Goal: Transaction & Acquisition: Purchase product/service

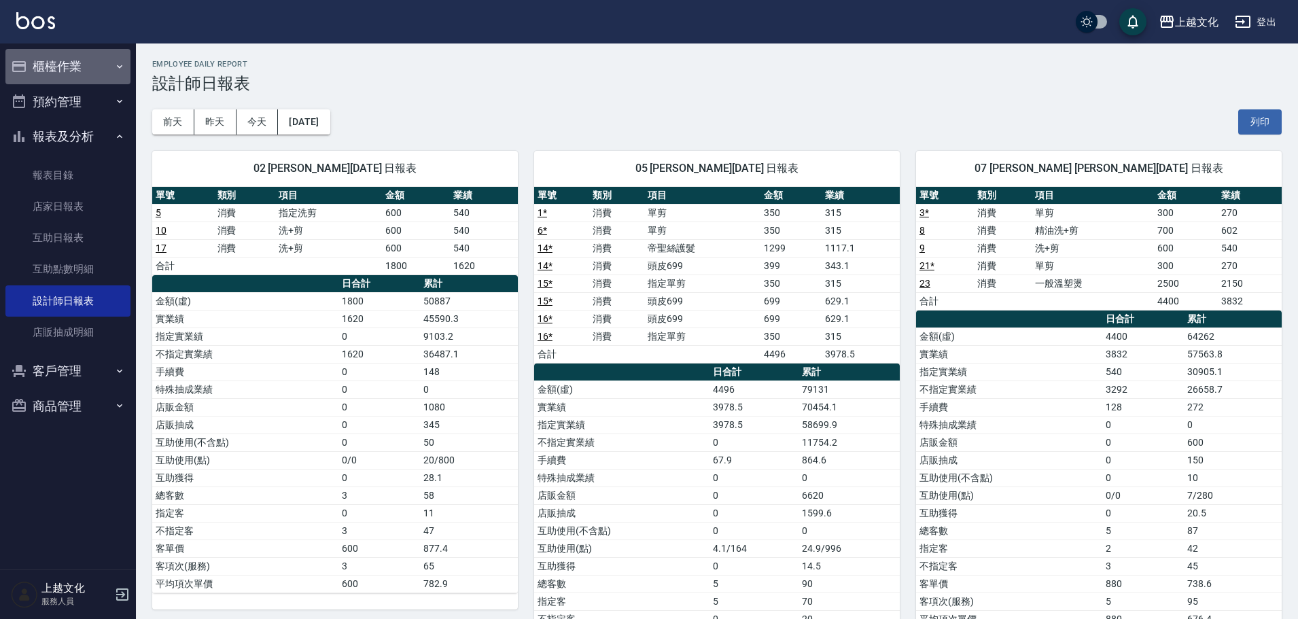
click at [50, 69] on button "櫃檯作業" at bounding box center [67, 66] width 125 height 35
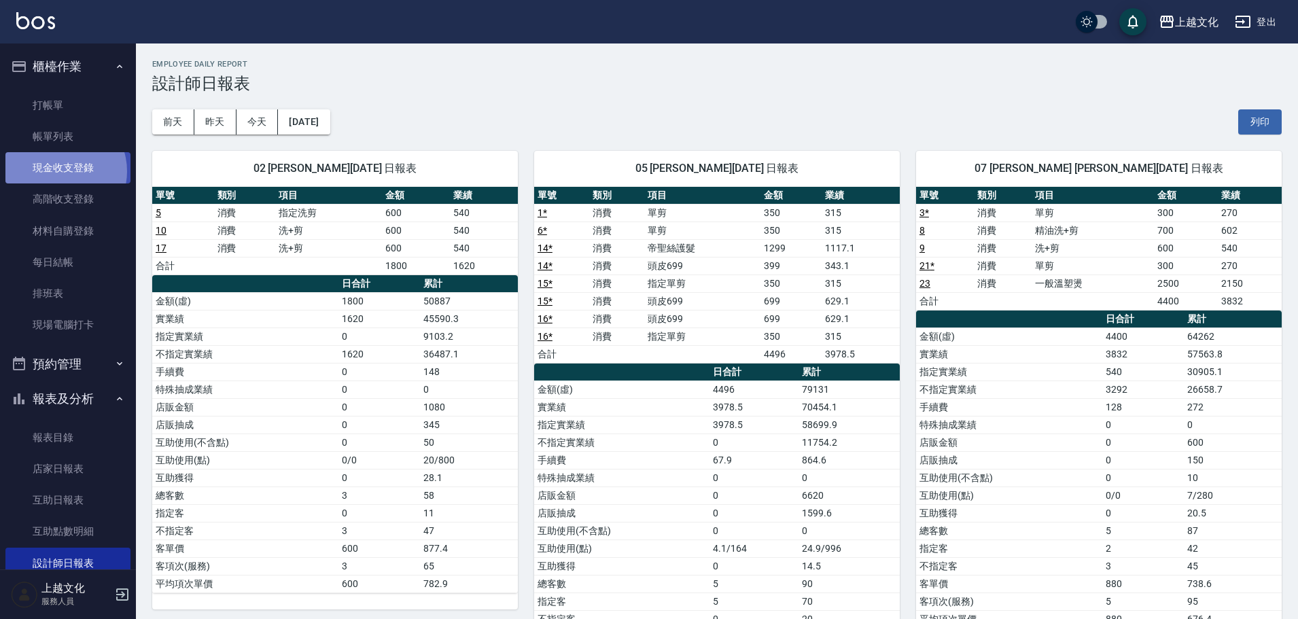
click at [58, 171] on link "現金收支登錄" at bounding box center [67, 167] width 125 height 31
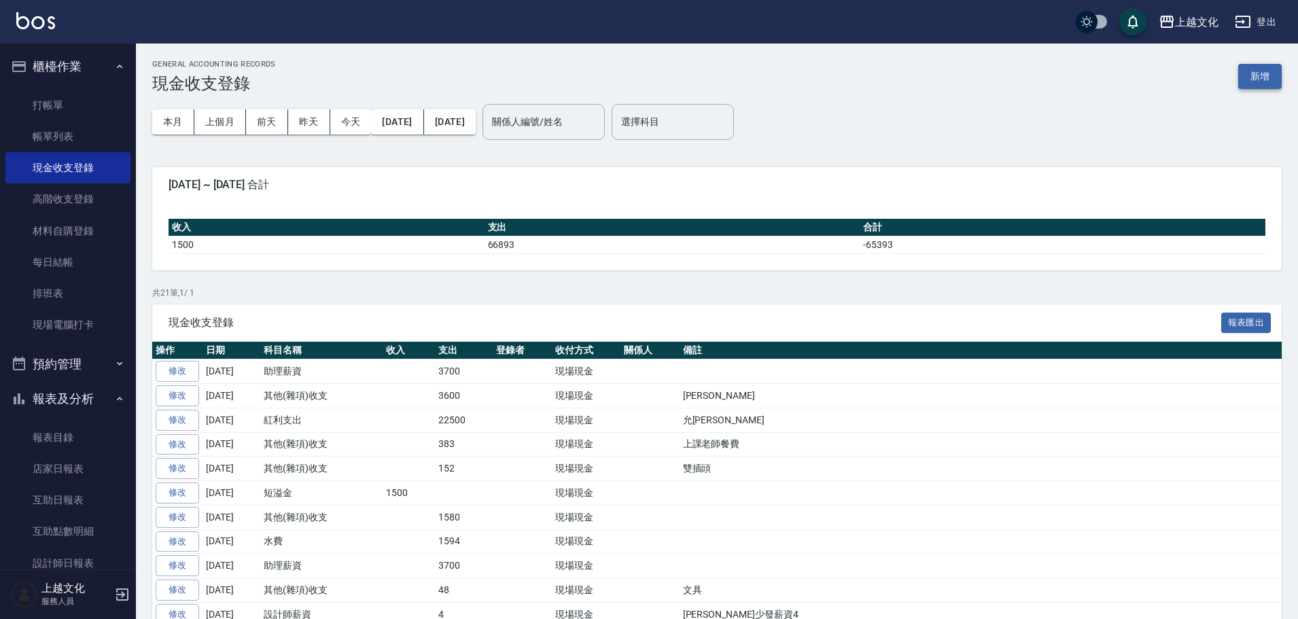
click at [1244, 77] on button "新增" at bounding box center [1260, 76] width 44 height 25
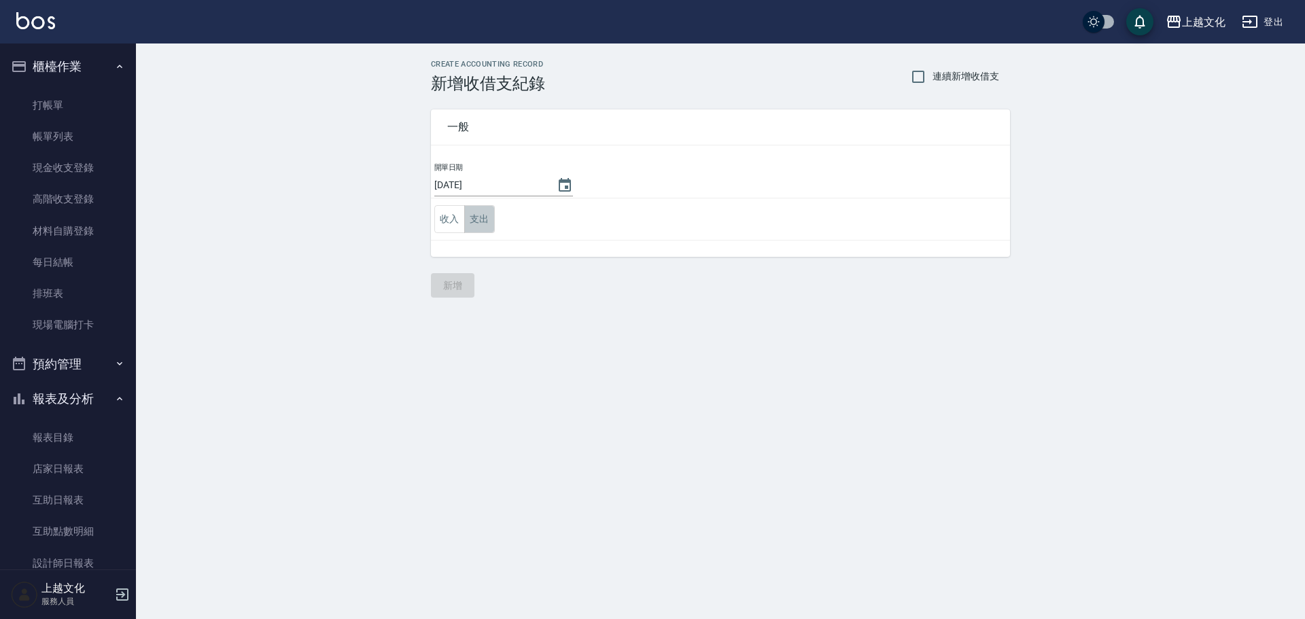
click at [478, 219] on button "支出" at bounding box center [479, 219] width 31 height 28
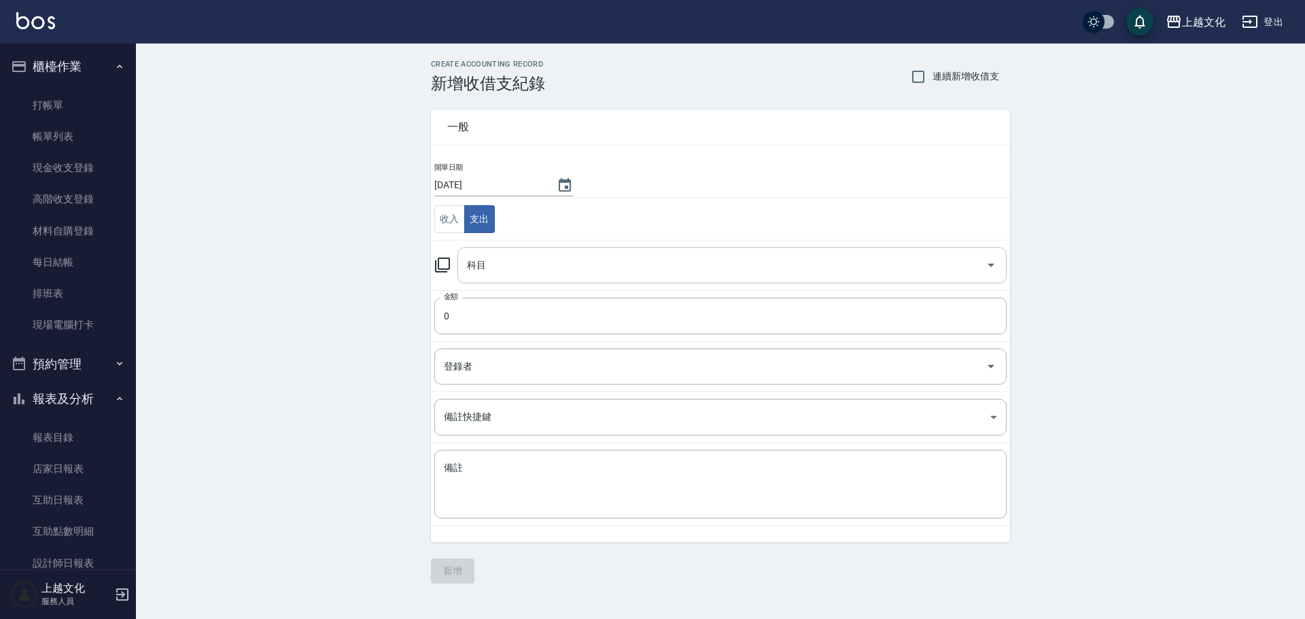
click at [488, 273] on input "科目" at bounding box center [722, 266] width 517 height 24
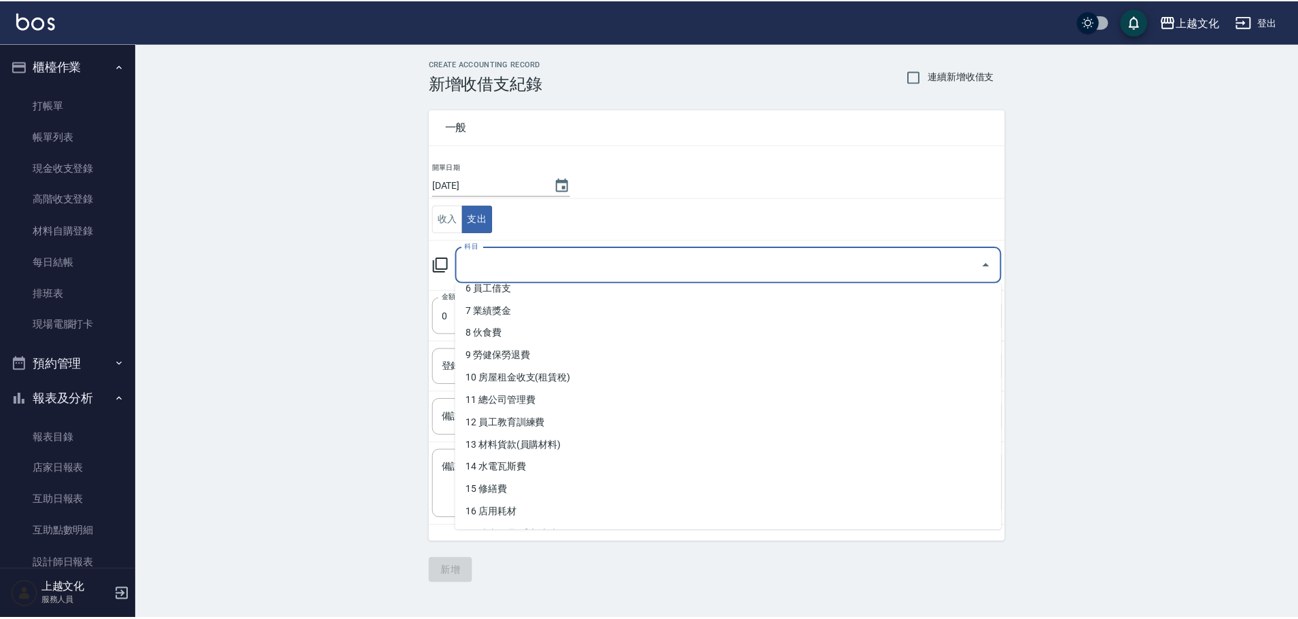
scroll to position [204, 0]
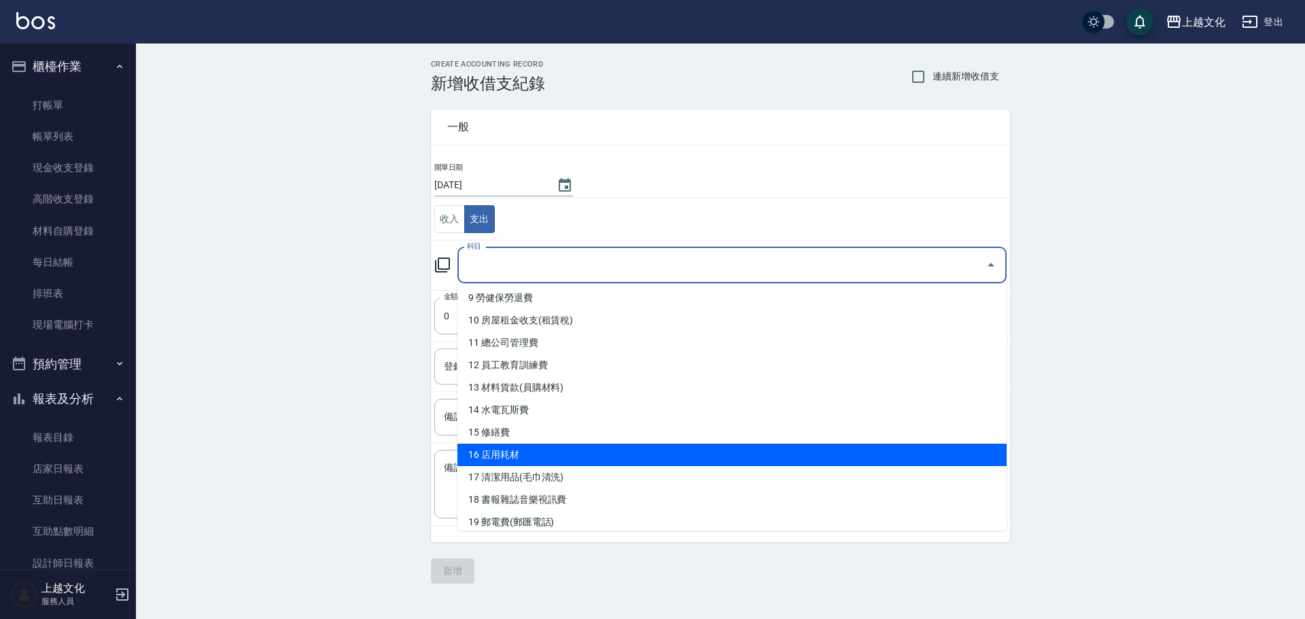
click at [526, 453] on li "16 店用耗材" at bounding box center [731, 455] width 549 height 22
type input "16 店用耗材"
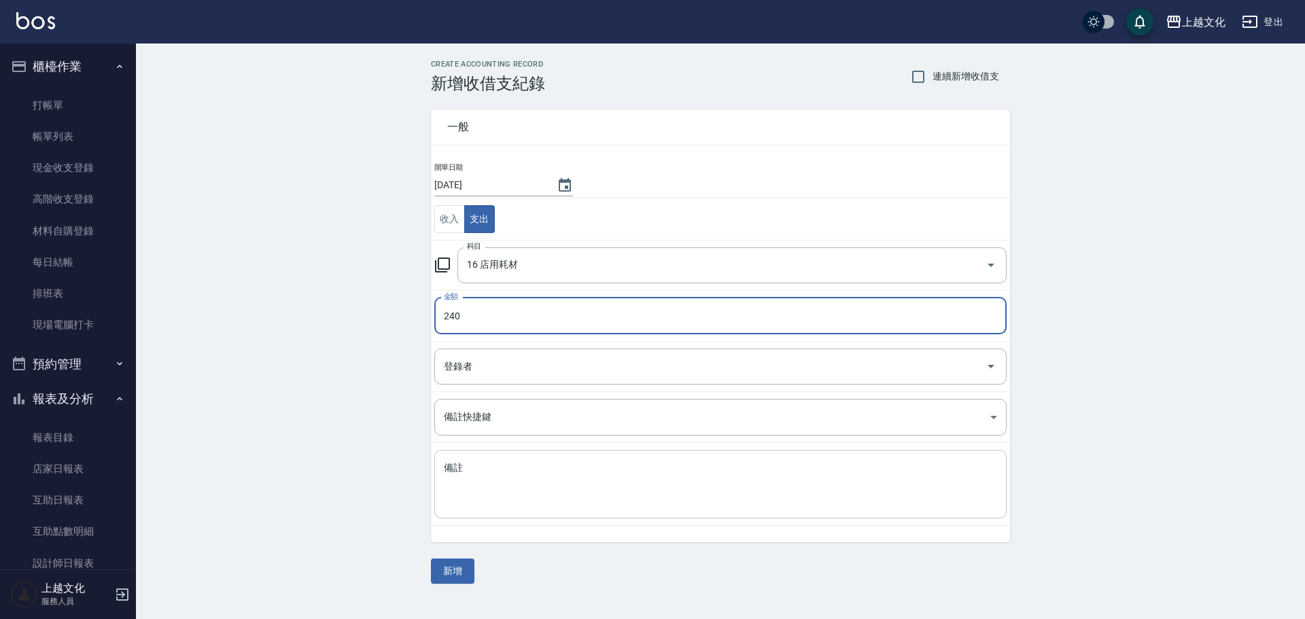
type input "240"
click at [467, 462] on textarea "備註" at bounding box center [720, 485] width 553 height 46
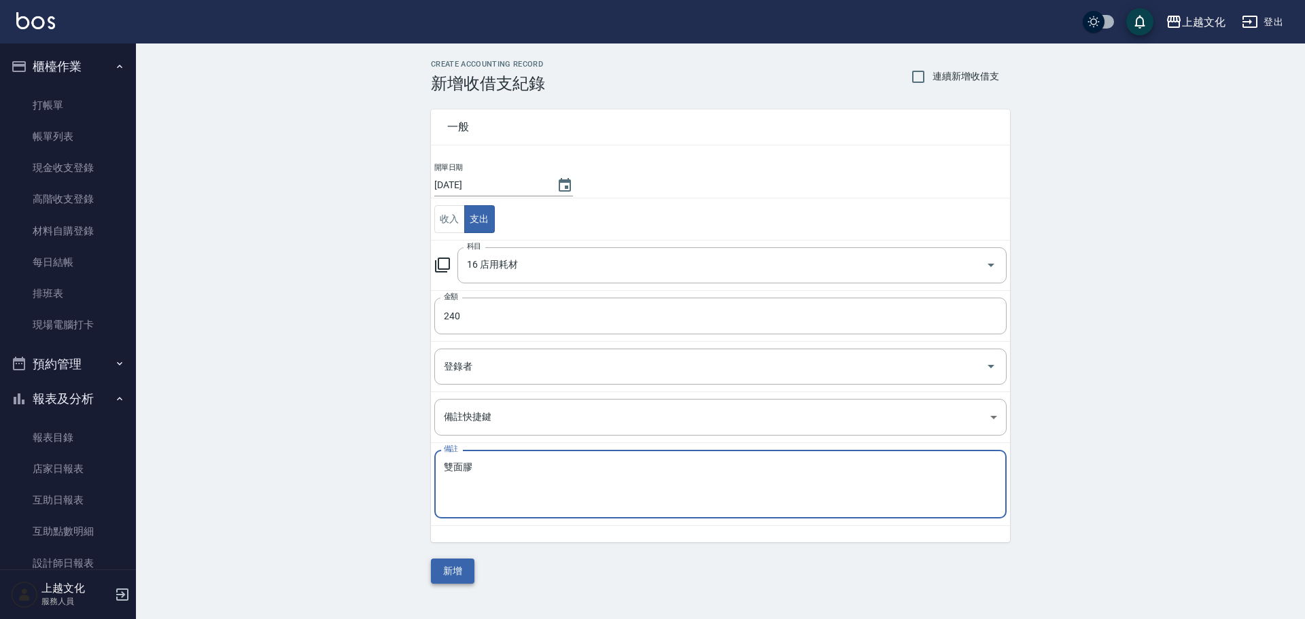
type textarea "雙面膠"
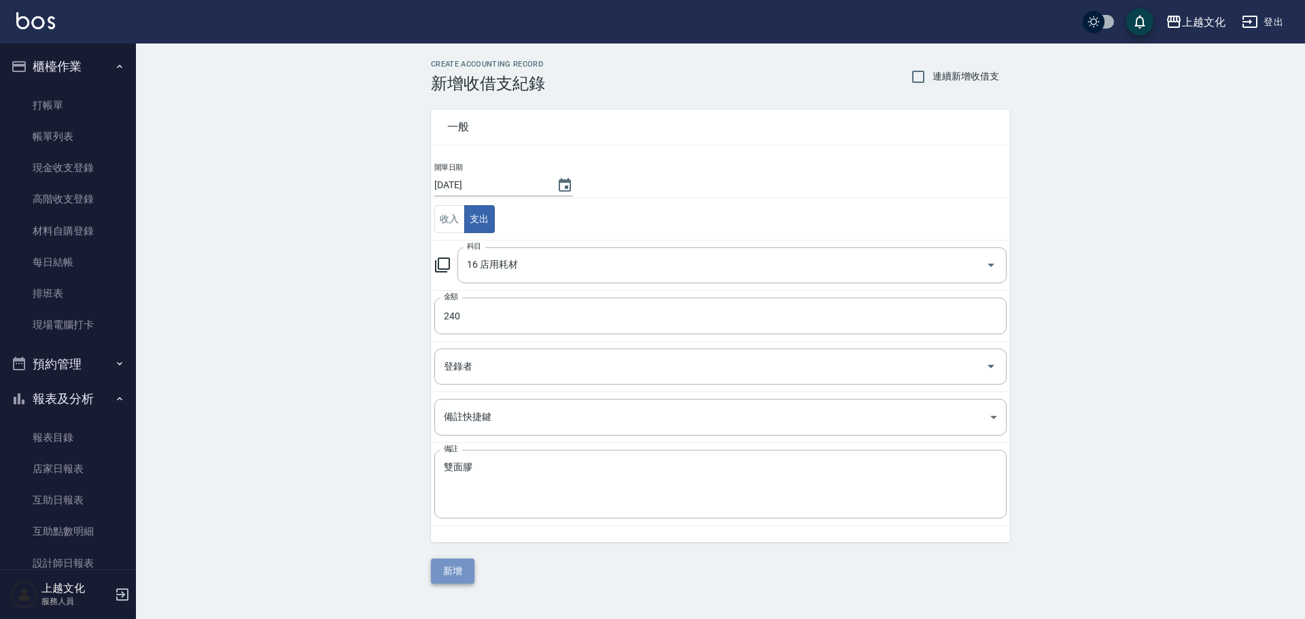
click at [457, 573] on button "新增" at bounding box center [453, 571] width 44 height 25
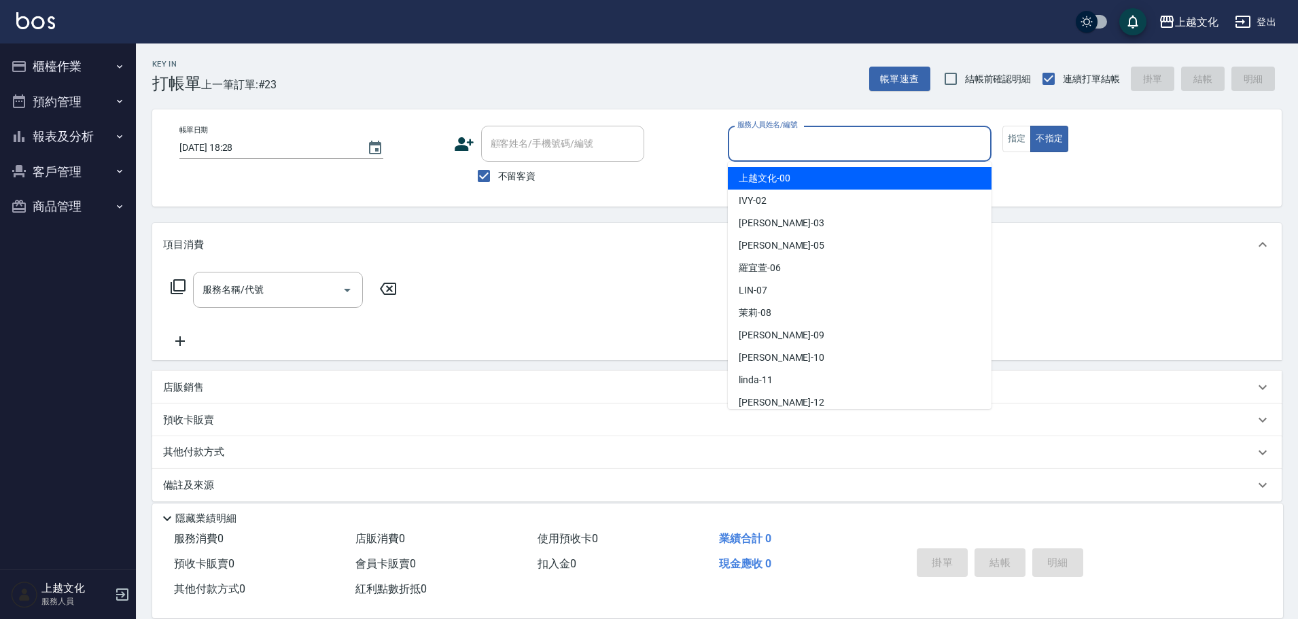
click at [770, 152] on input "服務人員姓名/編號" at bounding box center [859, 144] width 251 height 24
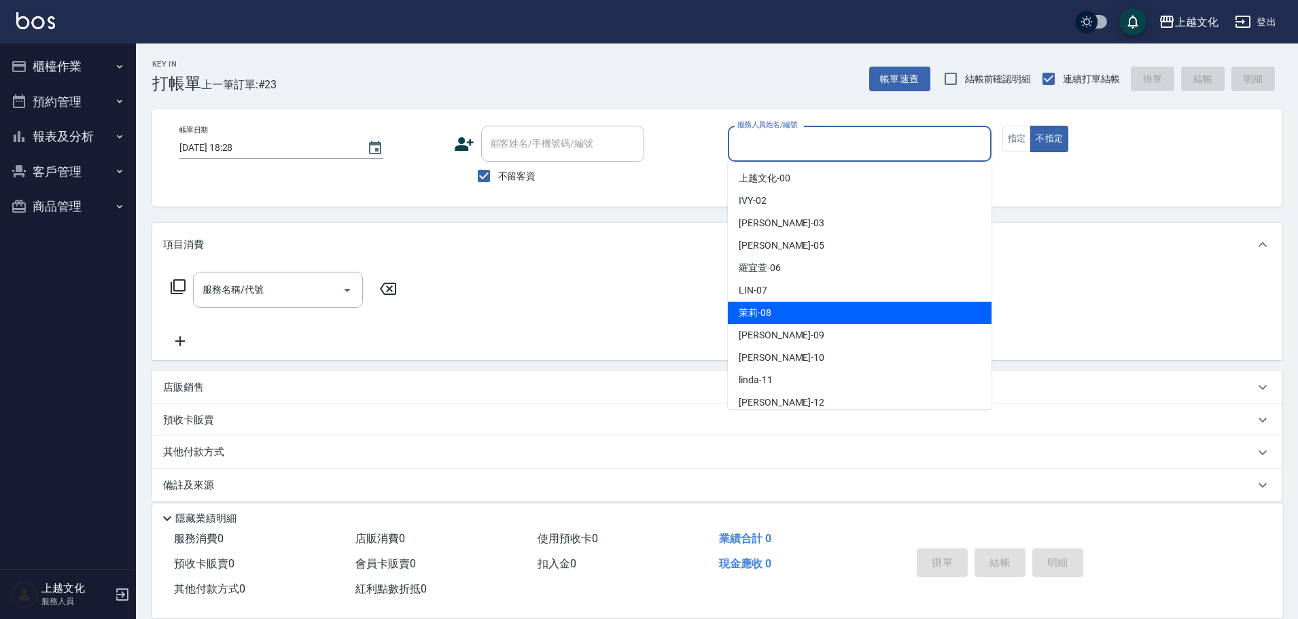
click at [770, 315] on span "茉莉 -08" at bounding box center [755, 313] width 33 height 14
type input "茉莉-08"
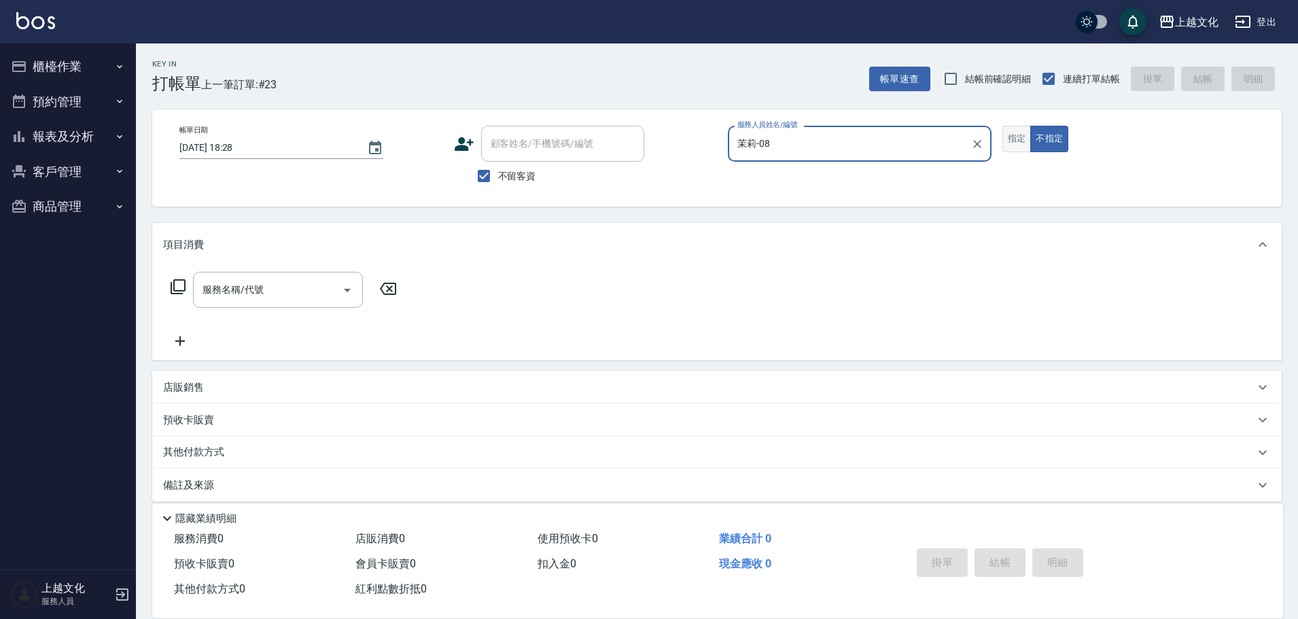
click at [1020, 139] on button "指定" at bounding box center [1017, 139] width 29 height 27
click at [175, 282] on icon at bounding box center [178, 287] width 16 height 16
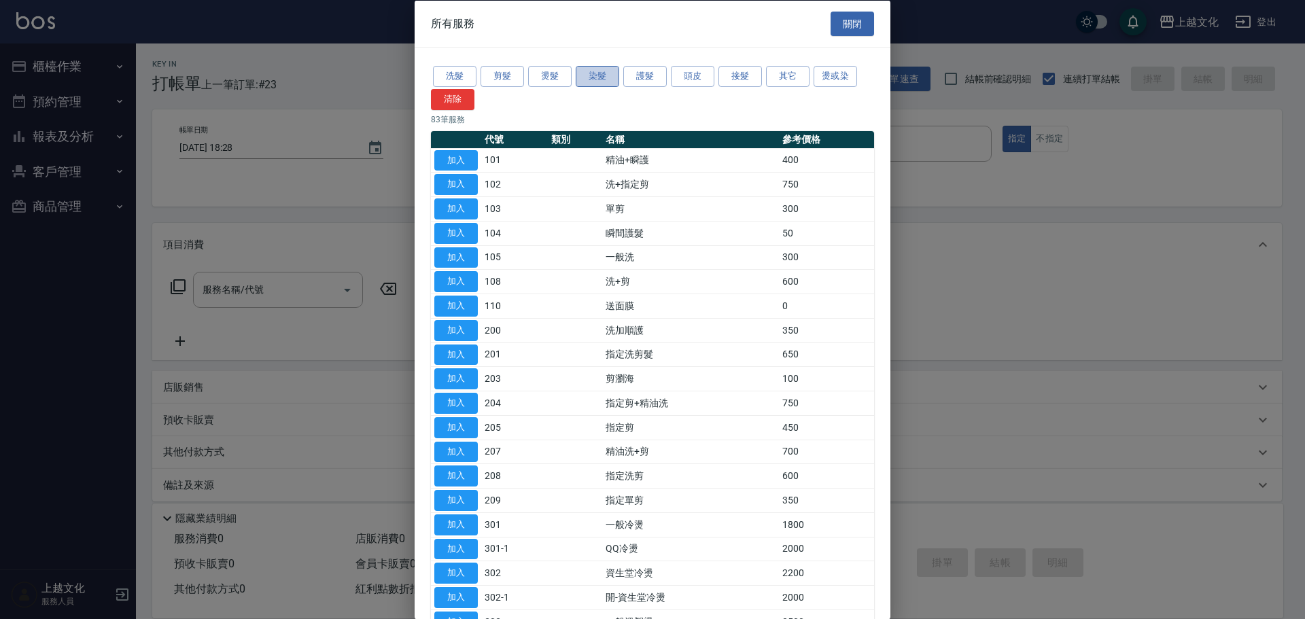
drag, startPoint x: 589, startPoint y: 84, endPoint x: 514, endPoint y: 124, distance: 84.8
click at [589, 83] on button "染髮" at bounding box center [598, 76] width 44 height 21
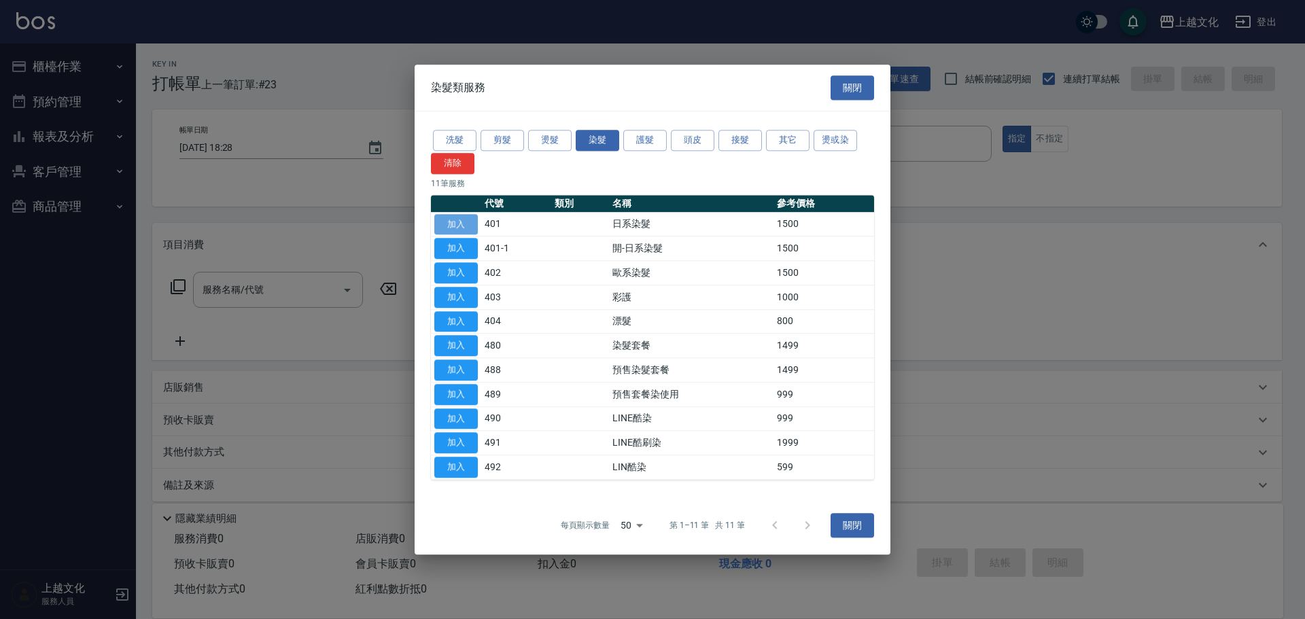
click at [447, 224] on button "加入" at bounding box center [456, 224] width 44 height 21
type input "日系染髮(401)"
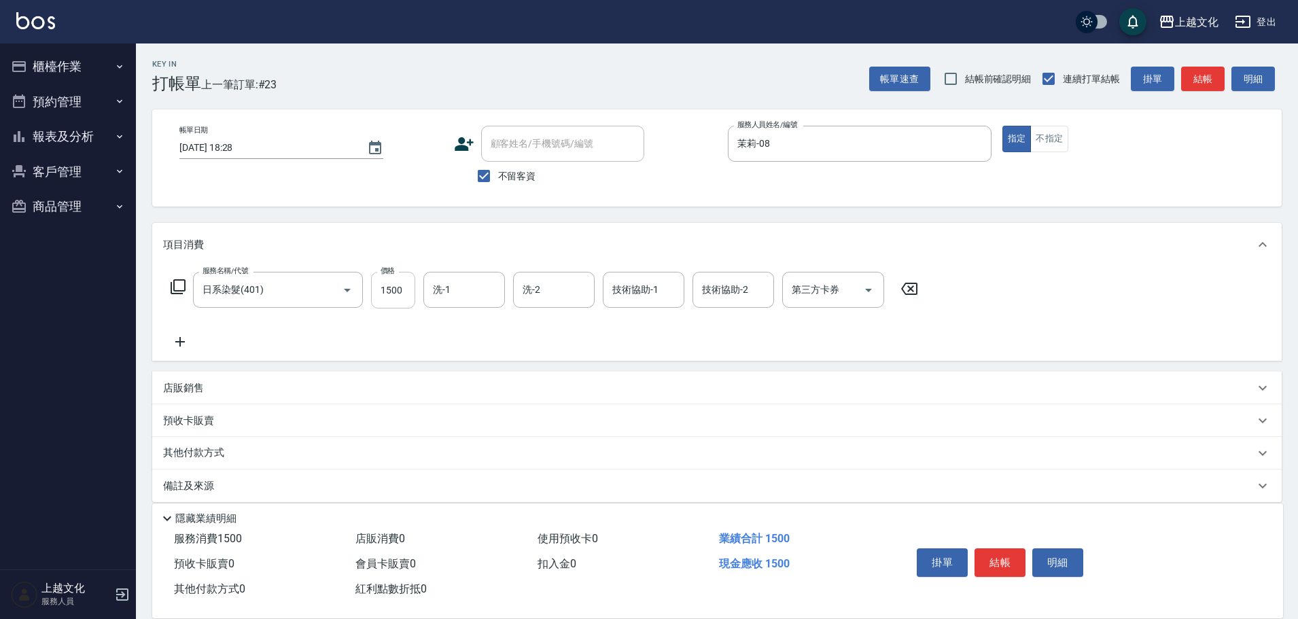
click at [389, 303] on input "1500" at bounding box center [393, 290] width 44 height 37
type input "2700"
drag, startPoint x: 462, startPoint y: 292, endPoint x: 453, endPoint y: 307, distance: 18.0
click at [462, 294] on input "洗-1" at bounding box center [464, 290] width 69 height 24
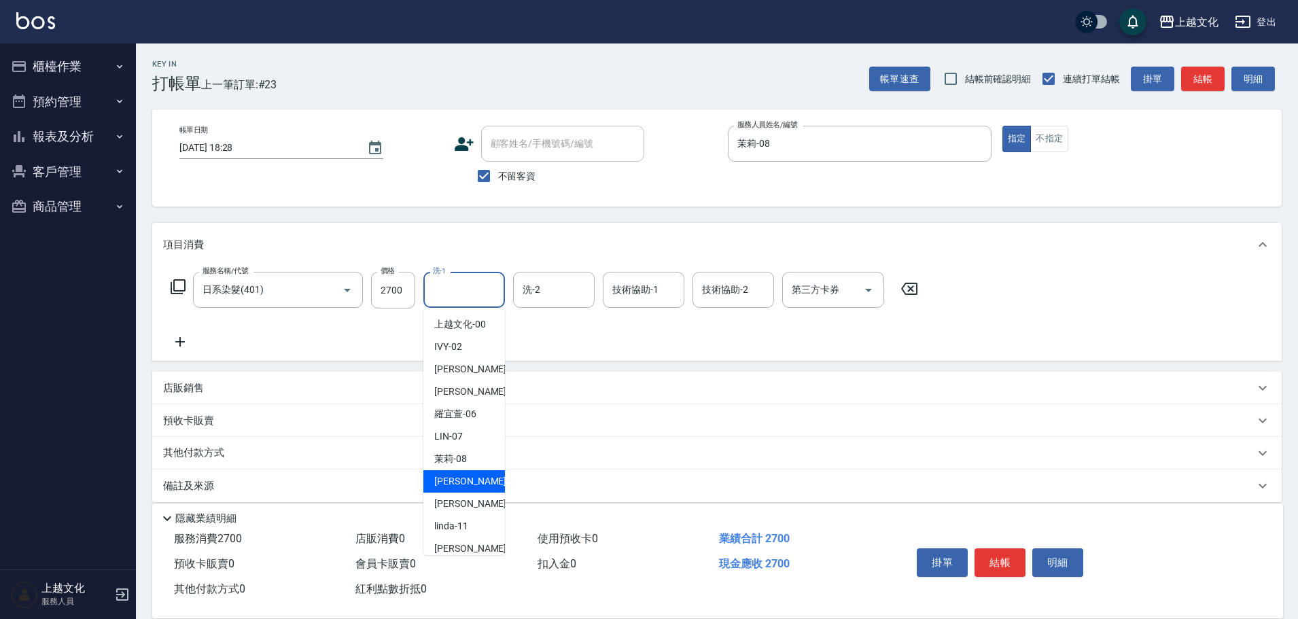
drag, startPoint x: 448, startPoint y: 481, endPoint x: 470, endPoint y: 457, distance: 32.7
click at [449, 481] on span "jason -09" at bounding box center [477, 481] width 86 height 14
type input "jason-09"
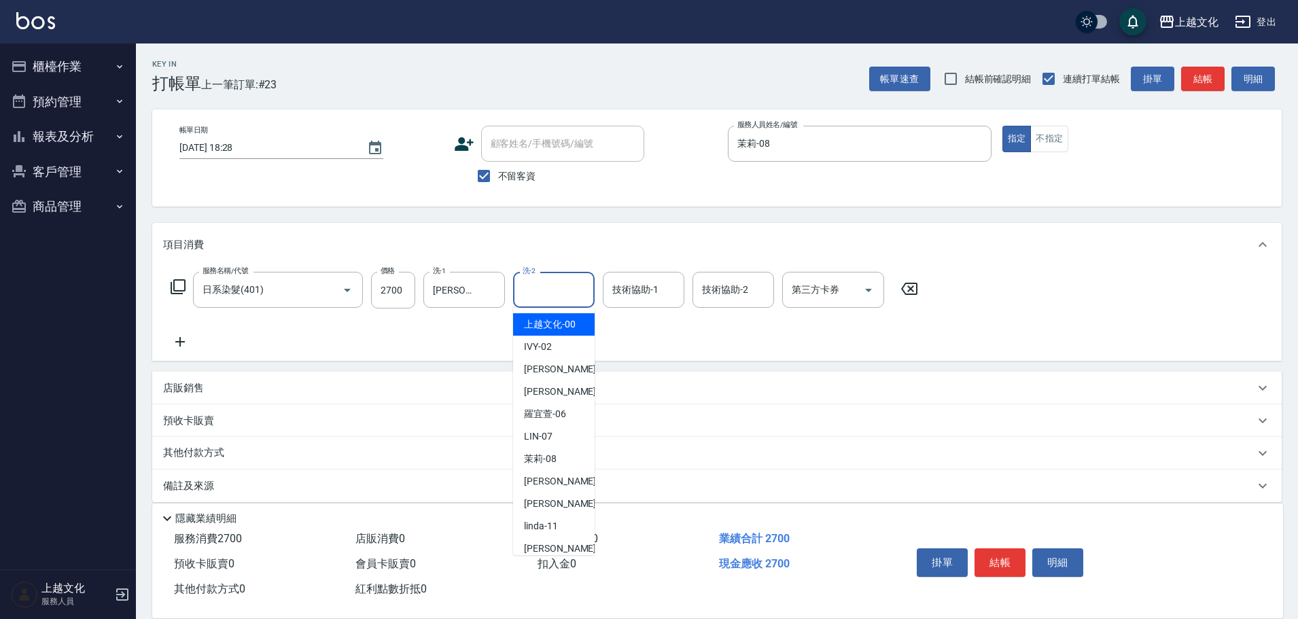
click at [546, 298] on input "洗-2" at bounding box center [553, 290] width 69 height 24
click at [538, 464] on span "茉莉 -08" at bounding box center [540, 459] width 33 height 14
type input "茉莉-08"
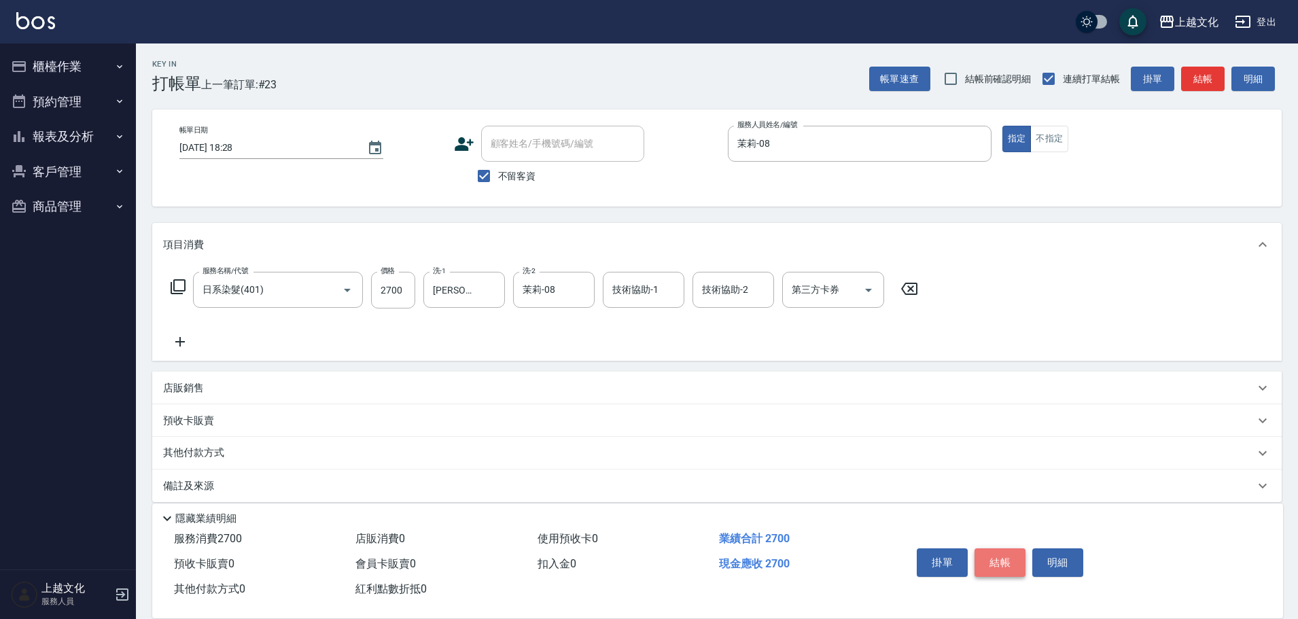
click at [992, 557] on button "結帳" at bounding box center [1000, 563] width 51 height 29
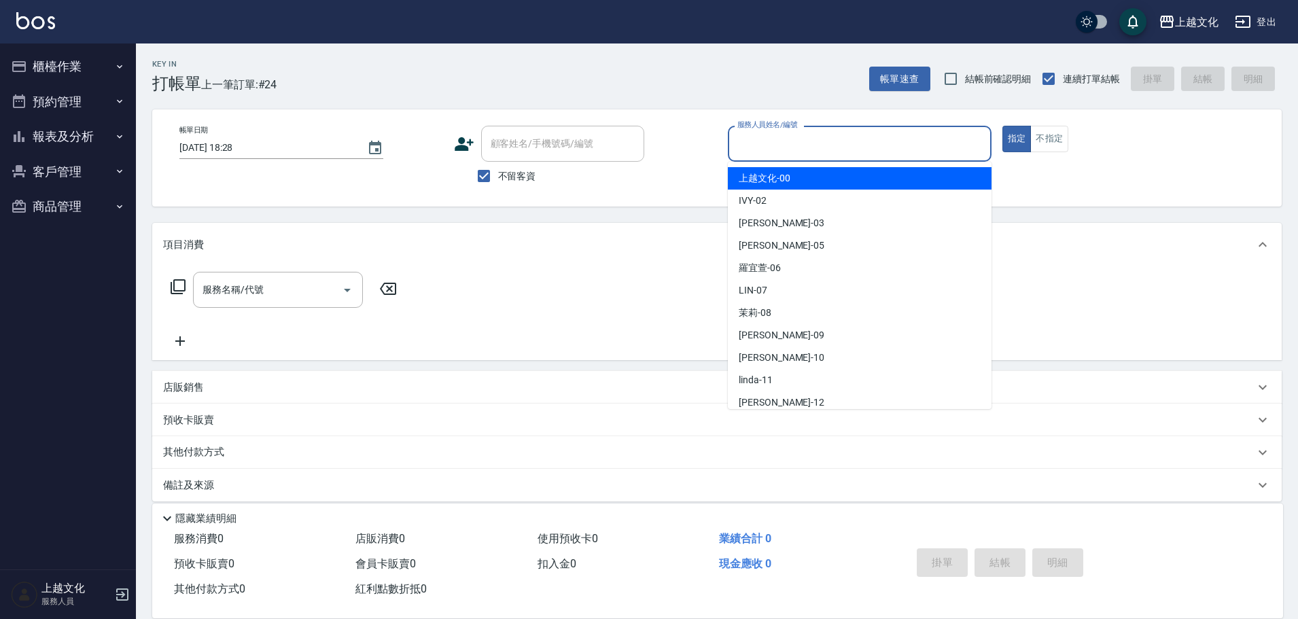
click at [761, 143] on input "服務人員姓名/編號" at bounding box center [859, 144] width 251 height 24
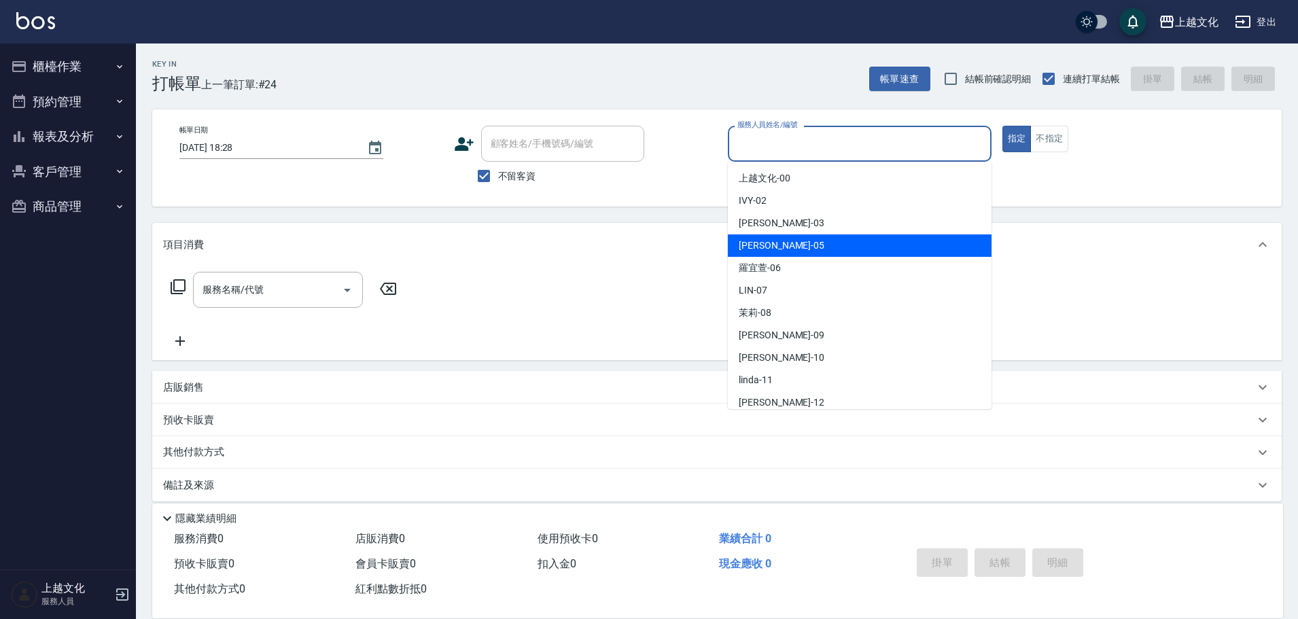
click at [781, 245] on div "EMILY -05" at bounding box center [860, 246] width 264 height 22
click at [781, 245] on div "項目消費" at bounding box center [709, 245] width 1092 height 14
type input "EMILY-05"
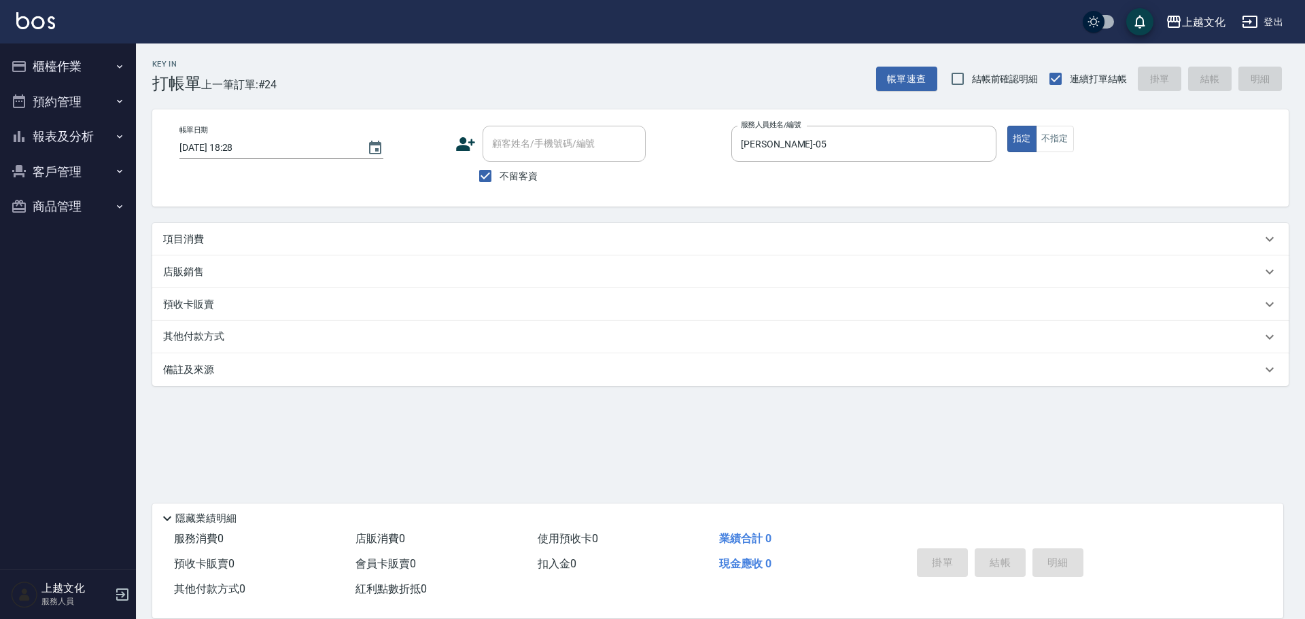
click at [188, 238] on p "項目消費" at bounding box center [183, 239] width 41 height 14
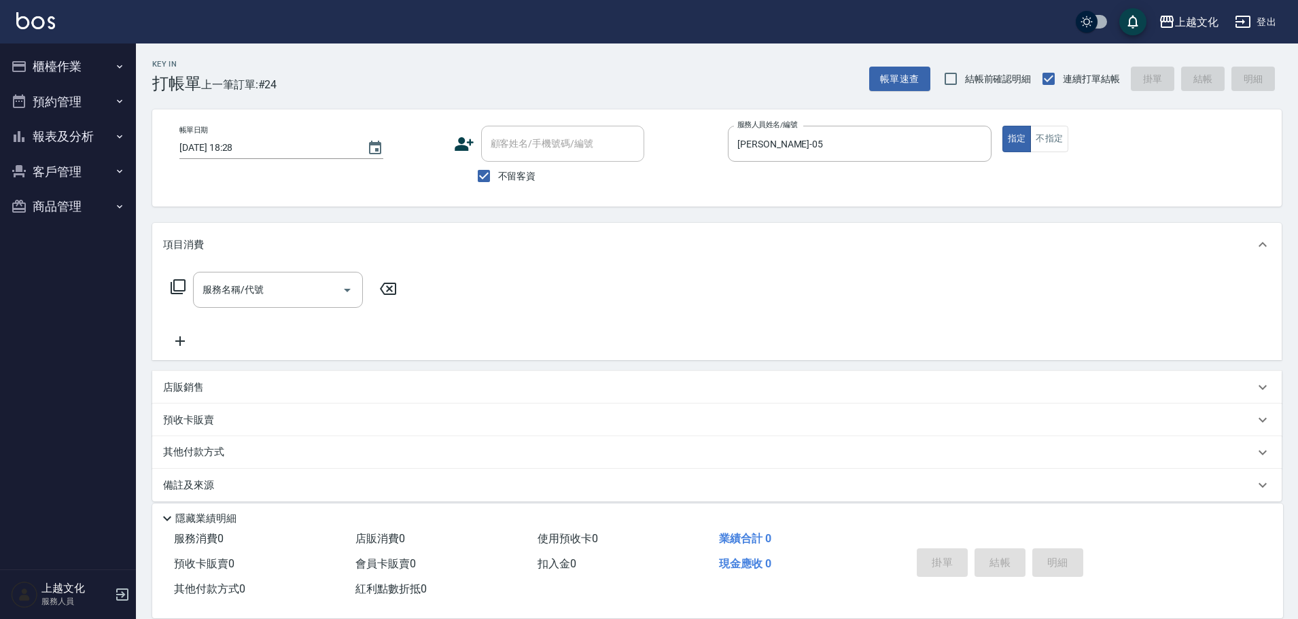
click at [177, 286] on icon at bounding box center [178, 287] width 16 height 16
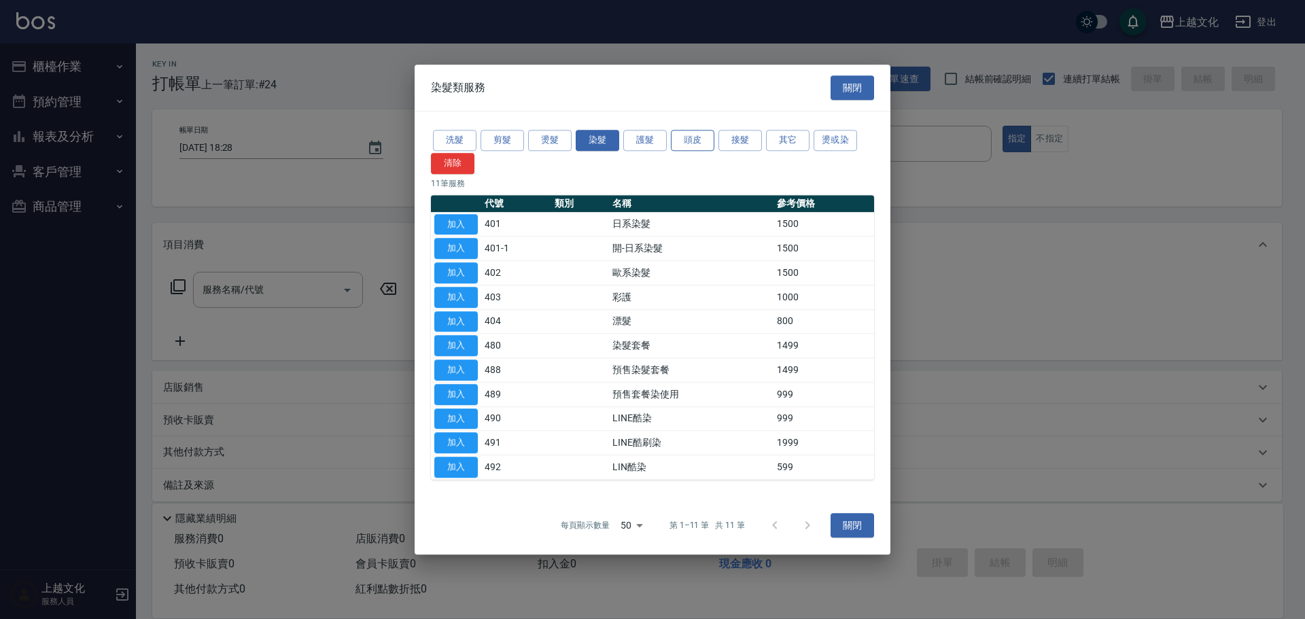
click at [684, 137] on button "頭皮" at bounding box center [693, 140] width 44 height 21
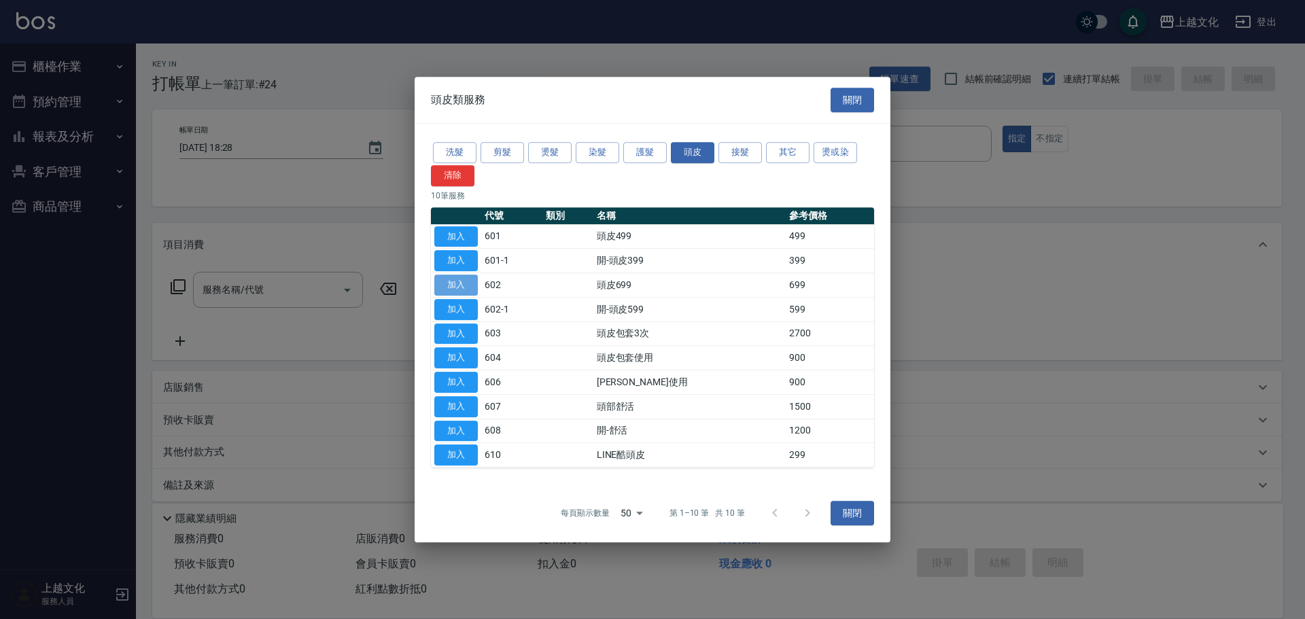
click at [453, 279] on button "加入" at bounding box center [456, 285] width 44 height 21
type input "頭皮699(602)"
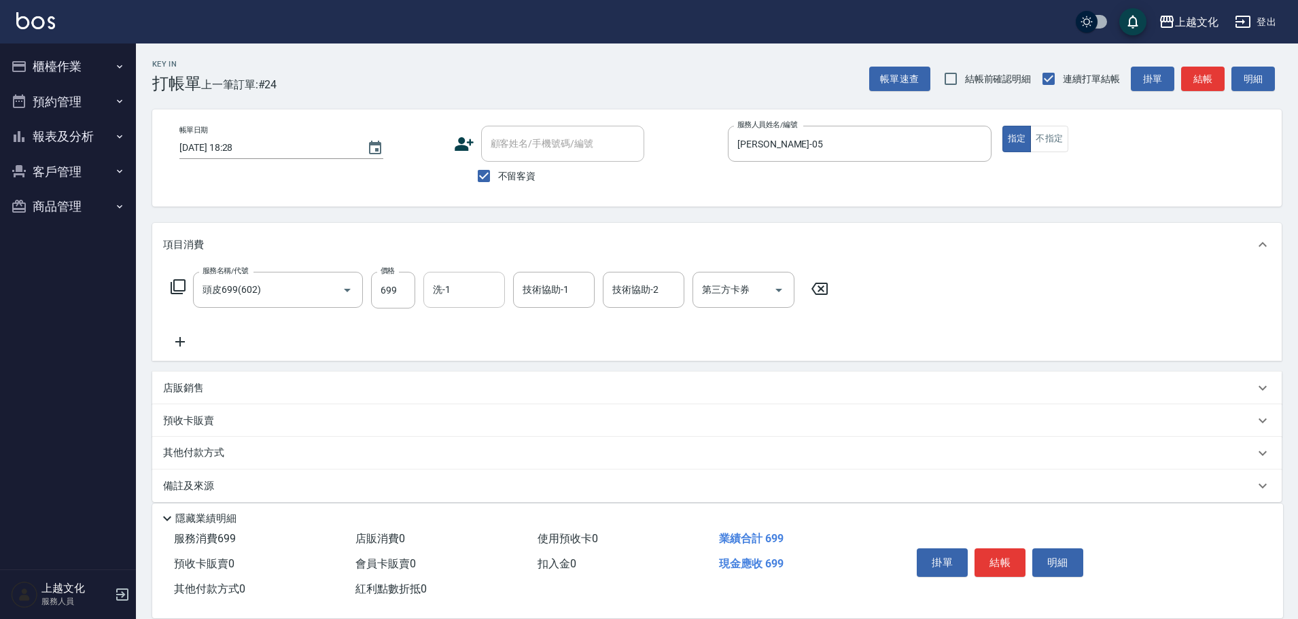
click at [441, 294] on input "洗-1" at bounding box center [464, 290] width 69 height 24
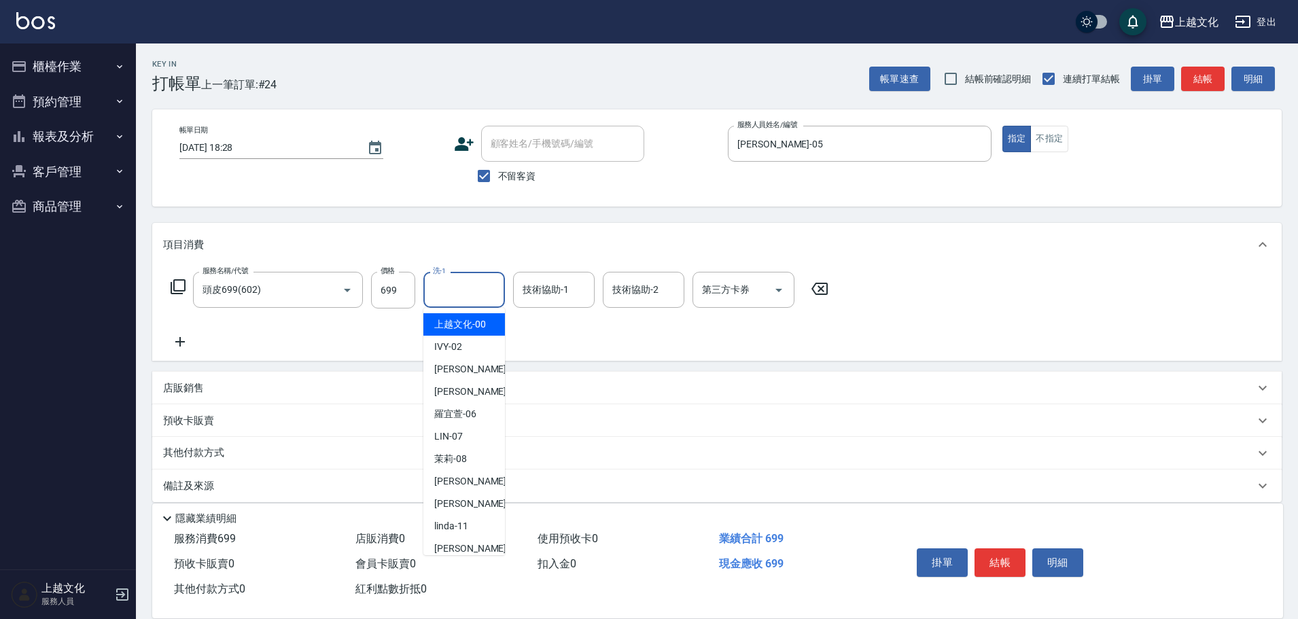
click at [462, 322] on span "上越文化 -00" at bounding box center [460, 324] width 52 height 14
type input "上越文化-00"
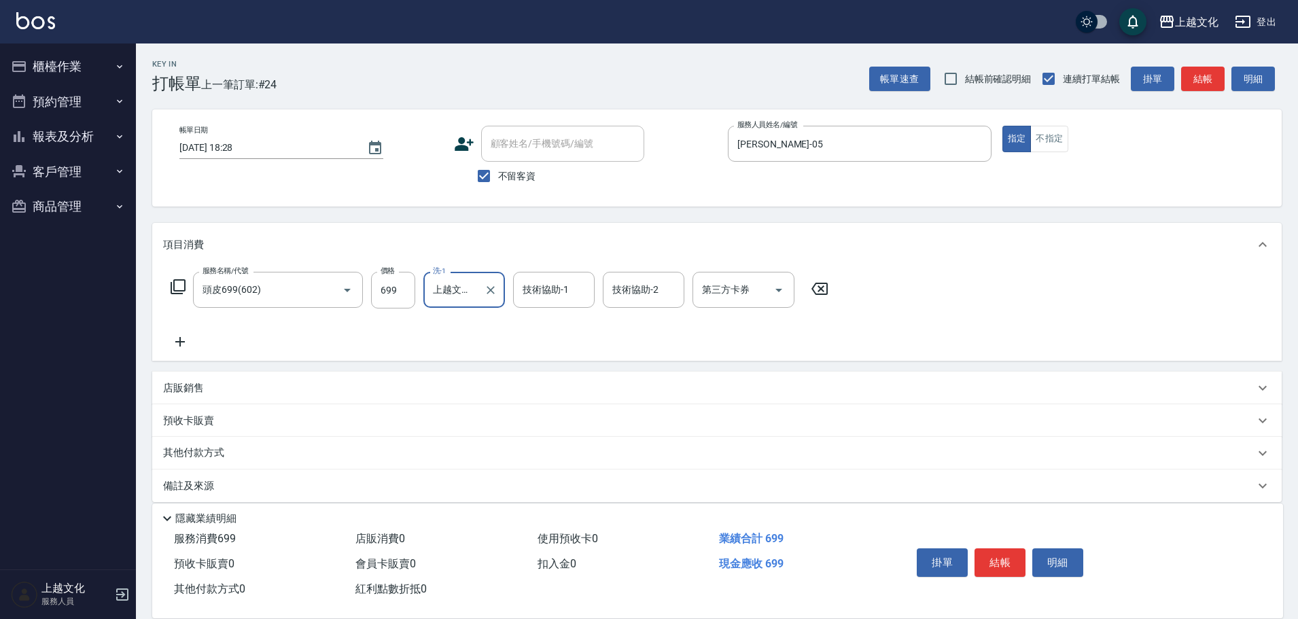
click at [186, 339] on icon at bounding box center [180, 342] width 34 height 16
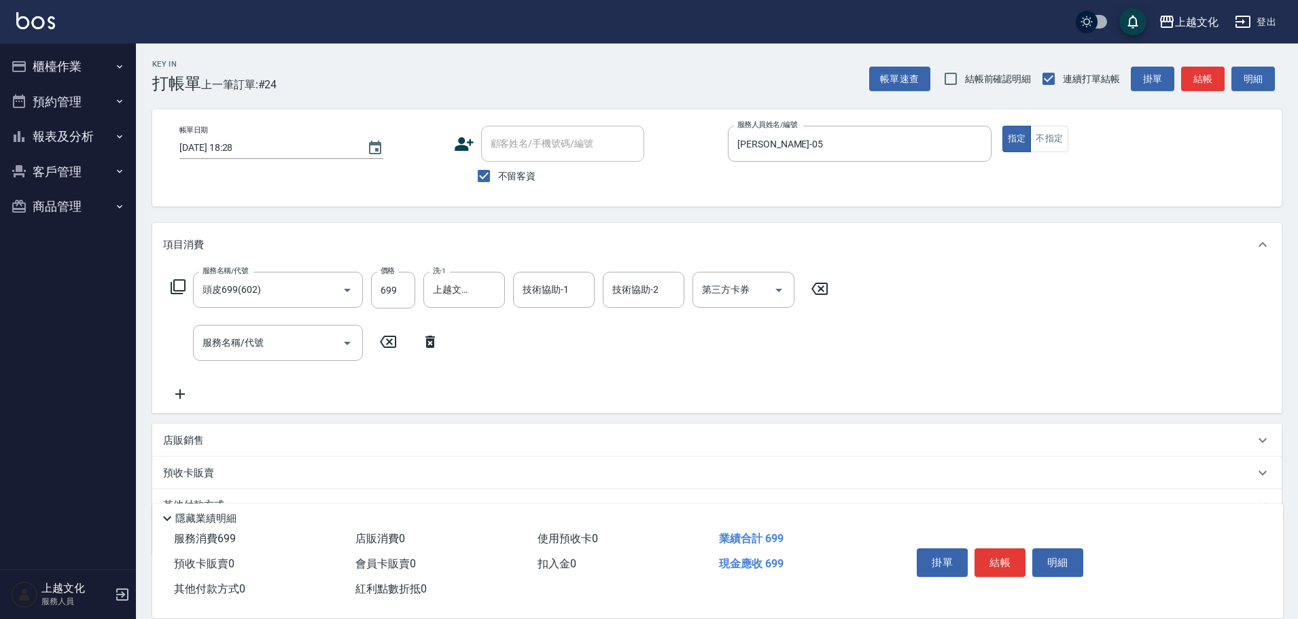
click at [174, 284] on icon at bounding box center [178, 286] width 15 height 15
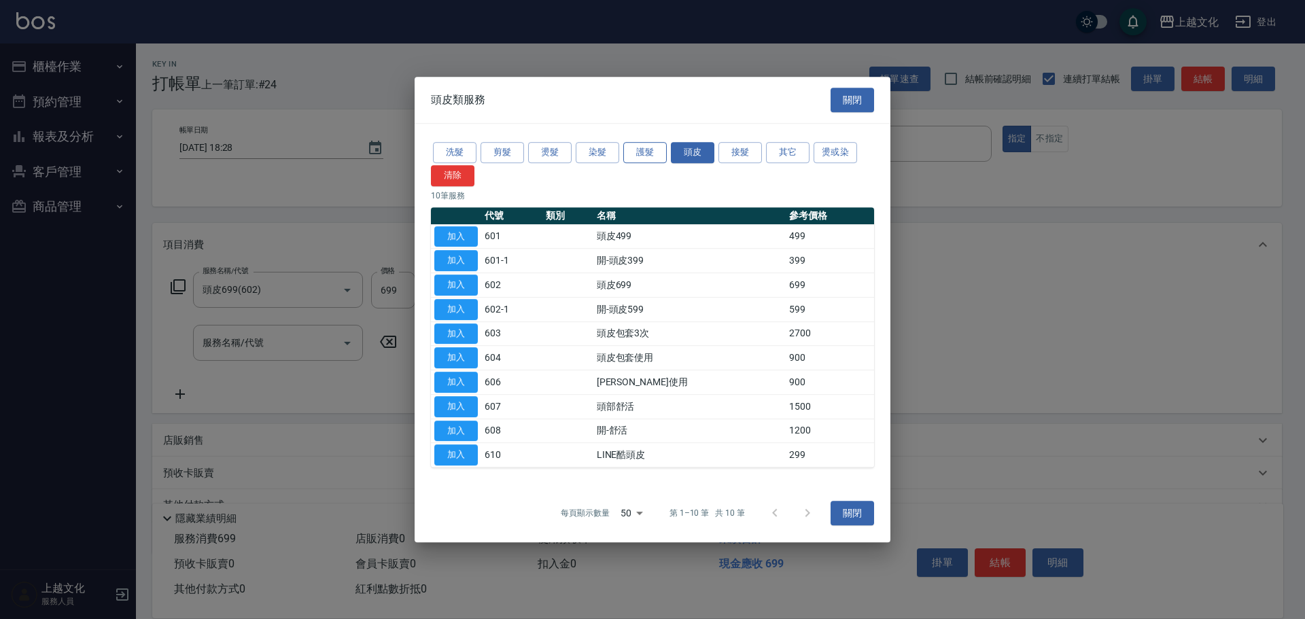
click at [639, 152] on button "護髮" at bounding box center [645, 152] width 44 height 21
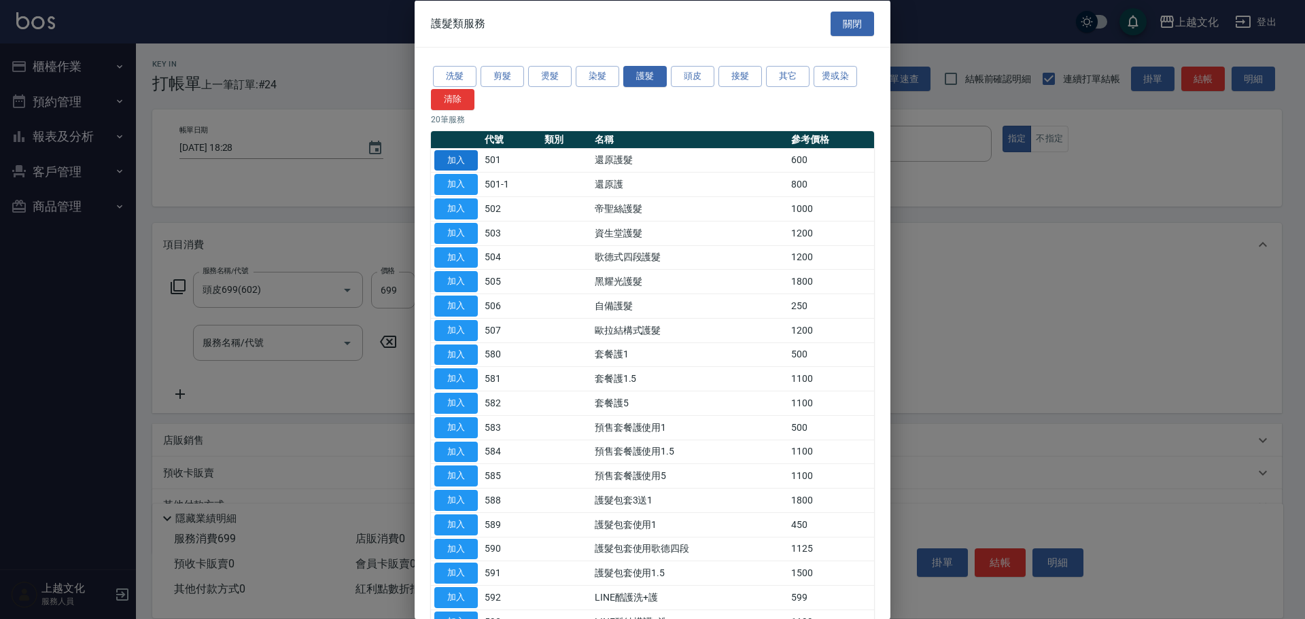
click at [459, 160] on button "加入" at bounding box center [456, 160] width 44 height 21
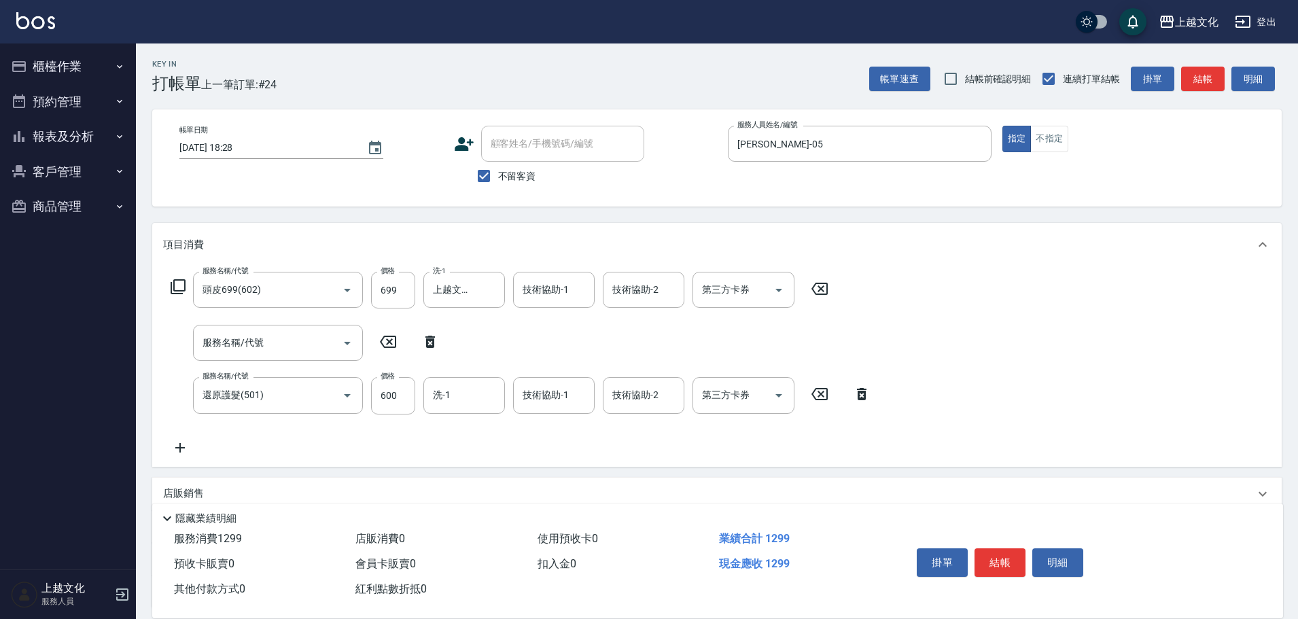
click at [432, 342] on icon at bounding box center [430, 342] width 34 height 16
type input "還原護髮(501)"
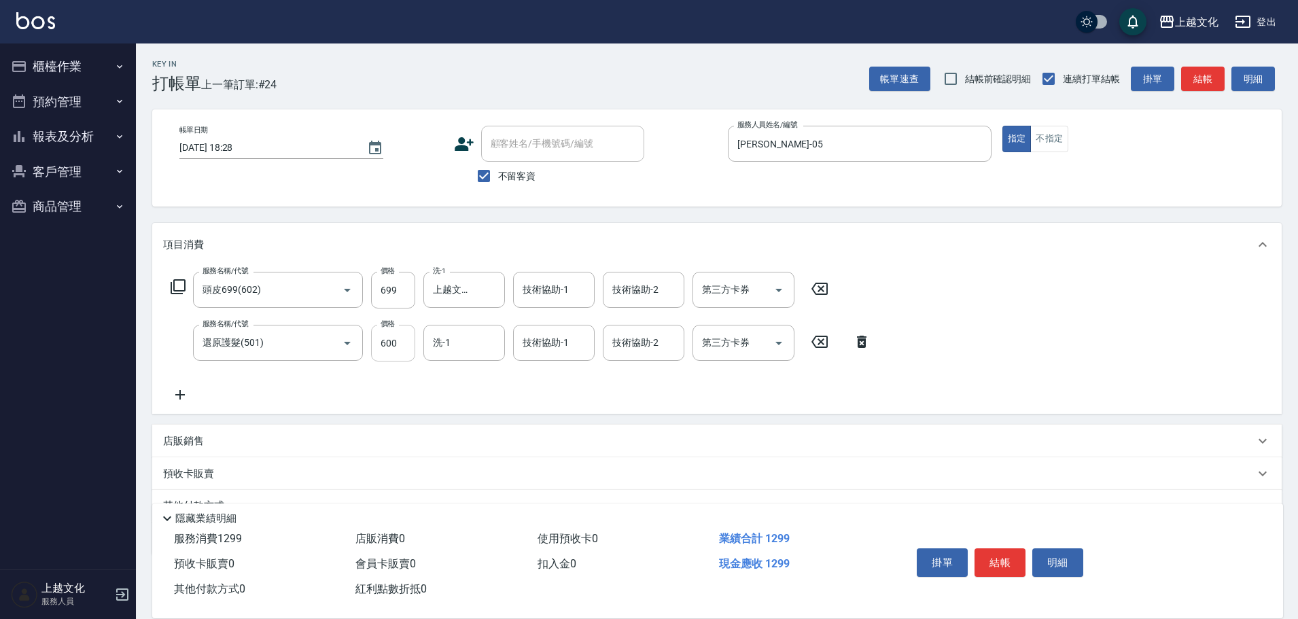
click at [404, 345] on input "600" at bounding box center [393, 343] width 44 height 37
type input "1299"
click at [412, 291] on input "699" at bounding box center [393, 290] width 44 height 37
type input "399"
click at [988, 553] on button "結帳" at bounding box center [1000, 563] width 51 height 29
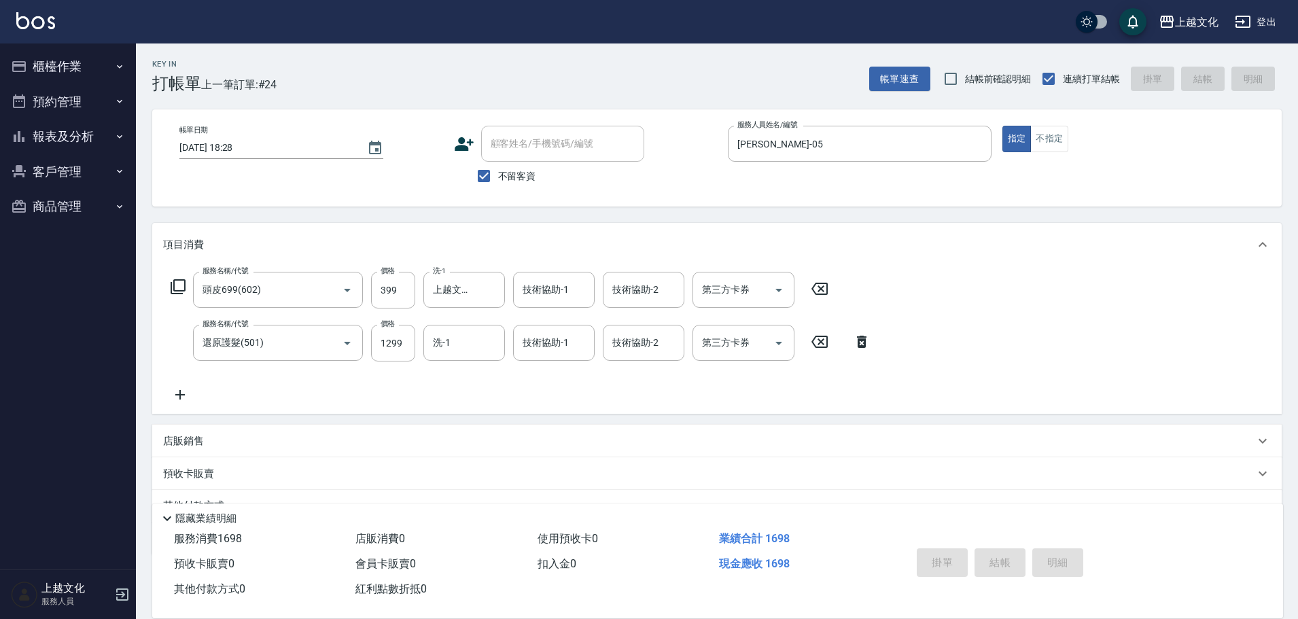
type input "2025/08/17 18:29"
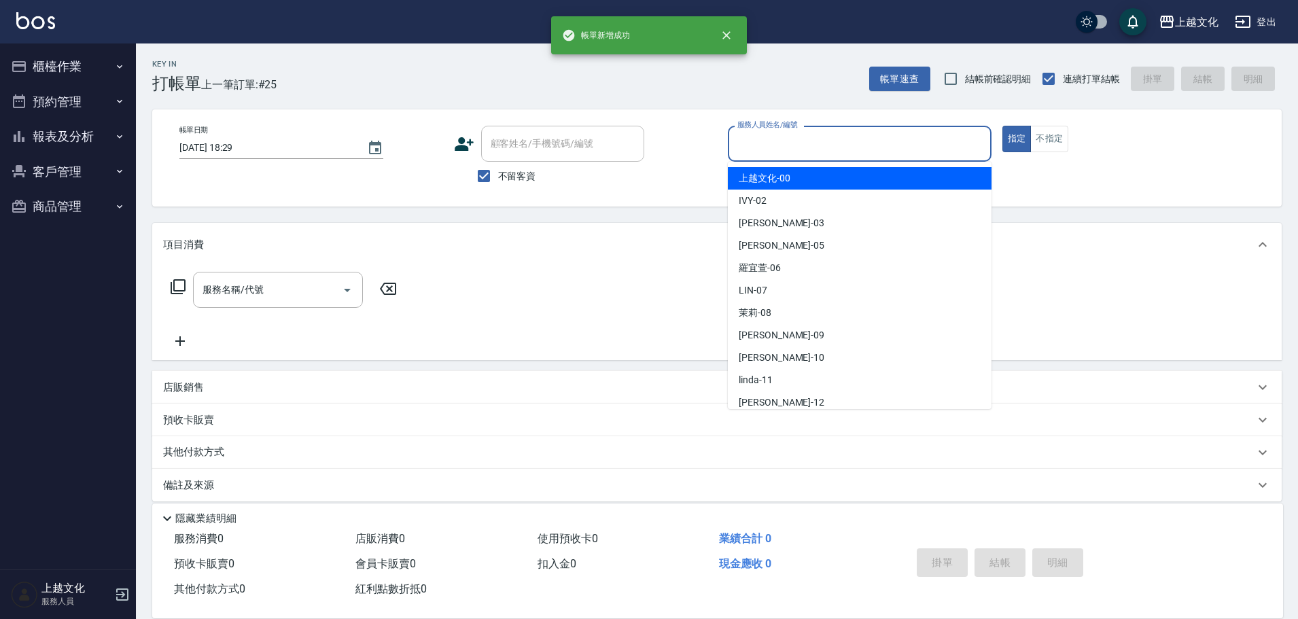
click at [848, 154] on input "服務人員姓名/編號" at bounding box center [859, 144] width 251 height 24
drag, startPoint x: 816, startPoint y: 137, endPoint x: 808, endPoint y: 162, distance: 26.4
click at [815, 139] on input "服務人員姓名/編號" at bounding box center [859, 144] width 251 height 24
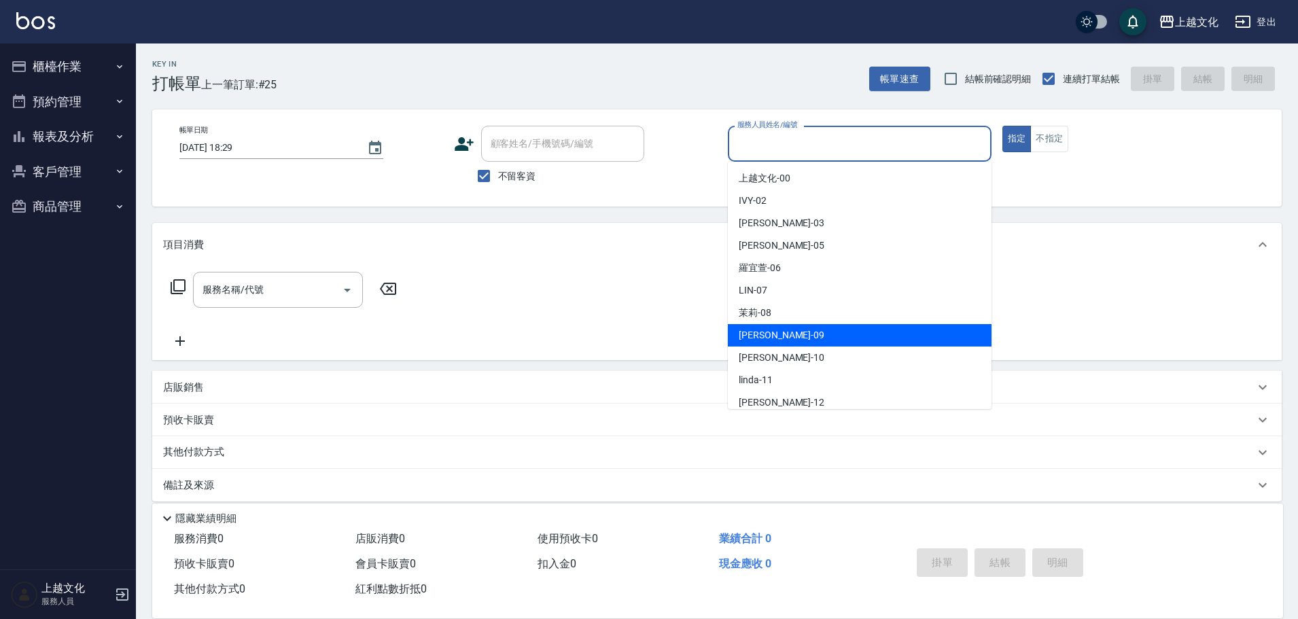
drag, startPoint x: 765, startPoint y: 326, endPoint x: 1023, endPoint y: 202, distance: 286.1
click at [765, 326] on div "jason -09" at bounding box center [860, 335] width 264 height 22
type input "[PERSON_NAME]-09"
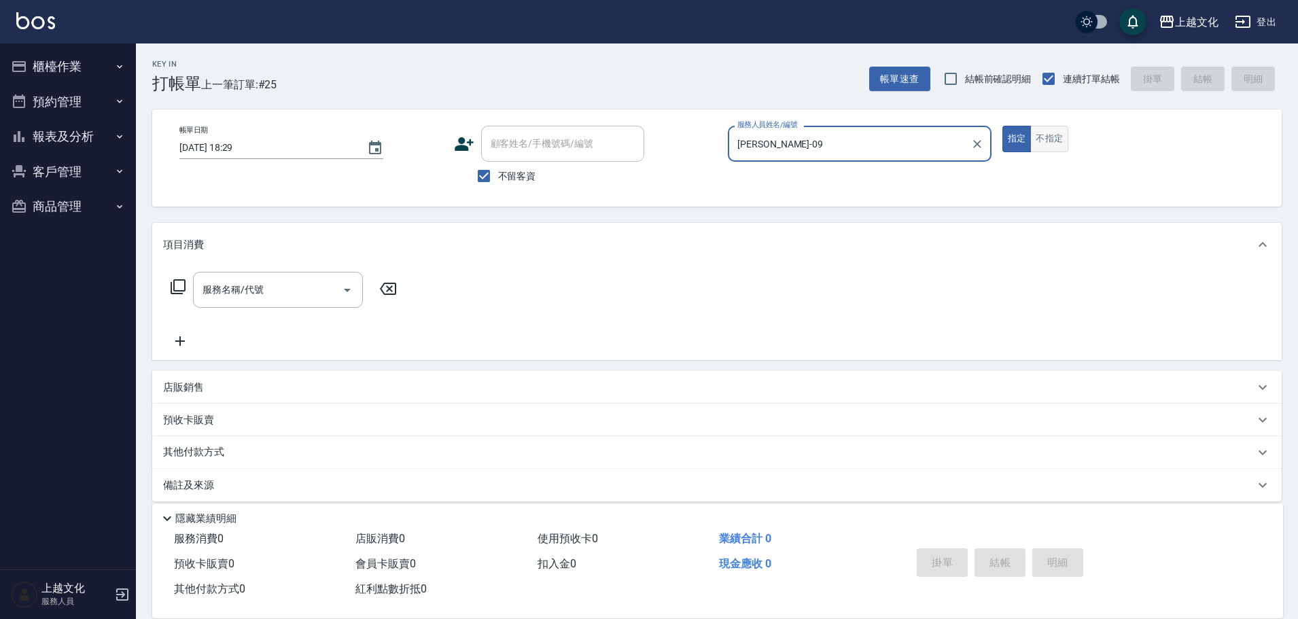
drag, startPoint x: 1049, startPoint y: 139, endPoint x: 1036, endPoint y: 141, distance: 13.7
click at [1049, 139] on button "不指定" at bounding box center [1049, 139] width 38 height 27
click at [175, 282] on icon at bounding box center [178, 286] width 15 height 15
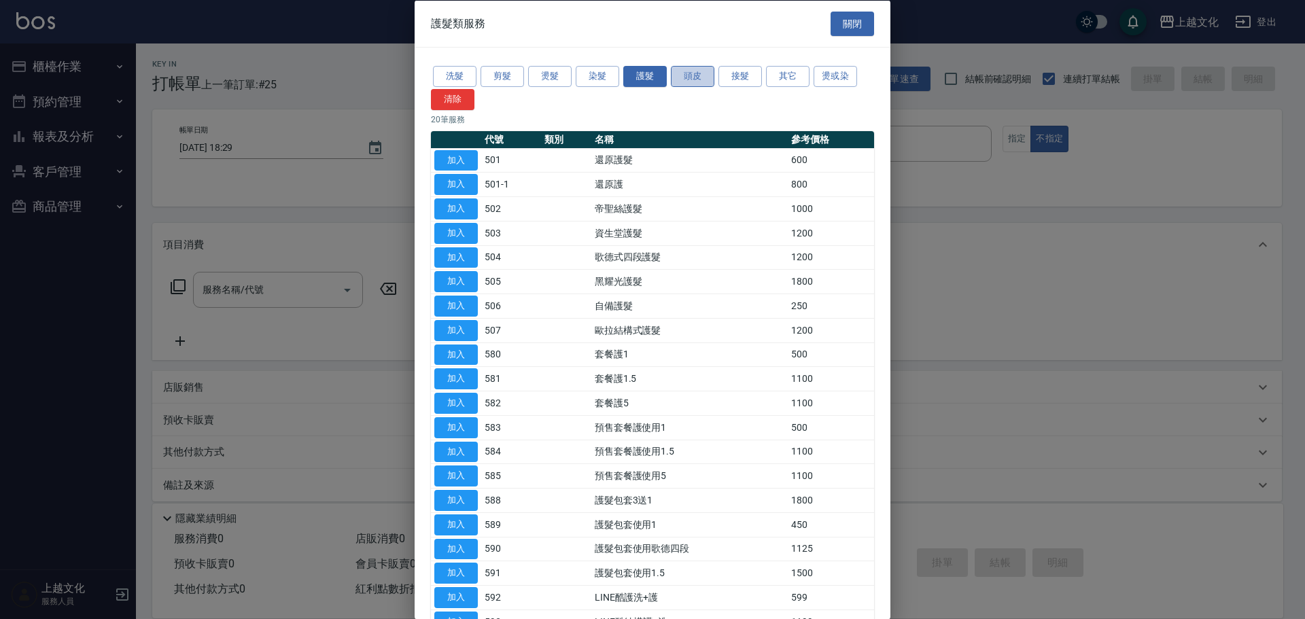
click at [680, 70] on button "頭皮" at bounding box center [693, 76] width 44 height 21
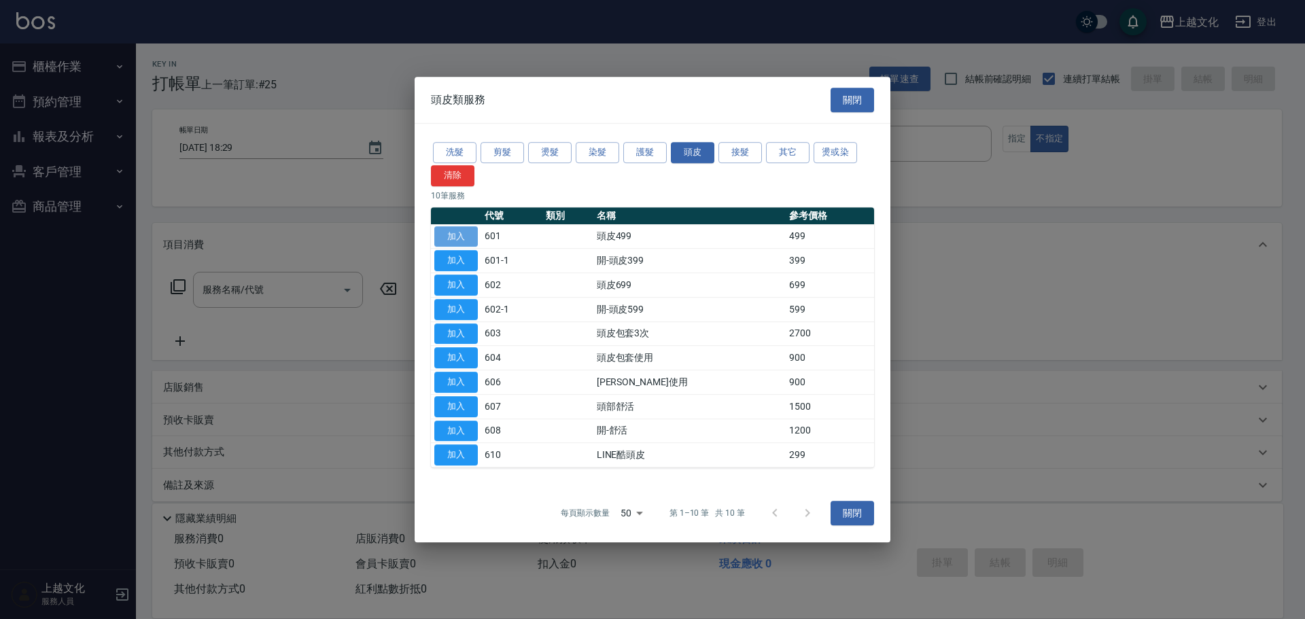
click at [466, 236] on button "加入" at bounding box center [456, 236] width 44 height 21
type input "頭皮499(601)"
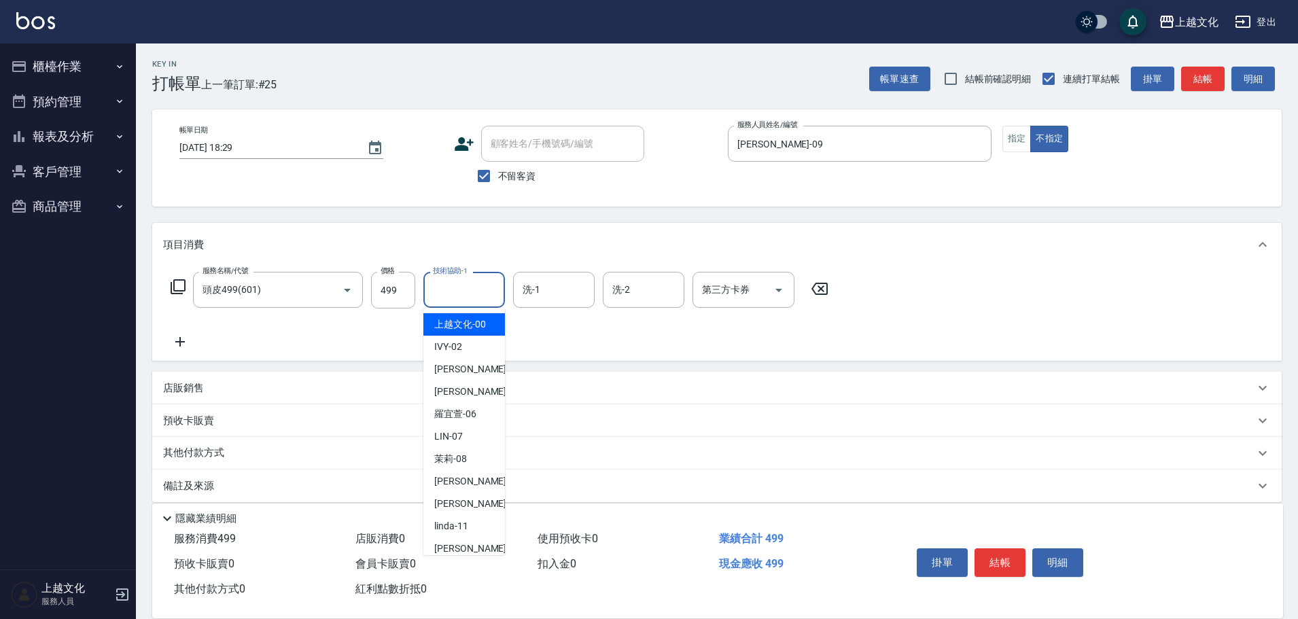
drag, startPoint x: 477, startPoint y: 290, endPoint x: 470, endPoint y: 328, distance: 38.8
click at [476, 294] on input "技術協助-1" at bounding box center [464, 290] width 69 height 24
drag, startPoint x: 470, startPoint y: 328, endPoint x: 517, endPoint y: 317, distance: 48.3
click at [471, 327] on span "上越文化 -00" at bounding box center [460, 324] width 52 height 14
type input "上越文化-00"
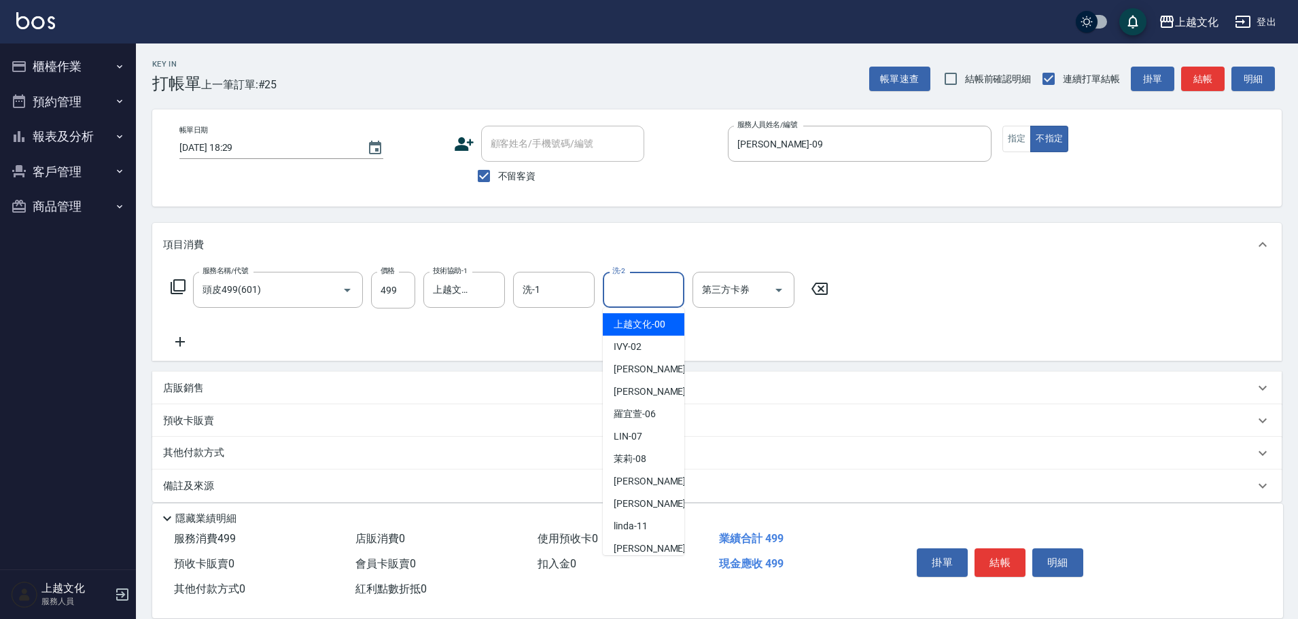
click at [644, 292] on input "洗-2" at bounding box center [643, 290] width 69 height 24
click at [648, 326] on span "上越文化 -00" at bounding box center [640, 324] width 52 height 14
type input "上越文化-00"
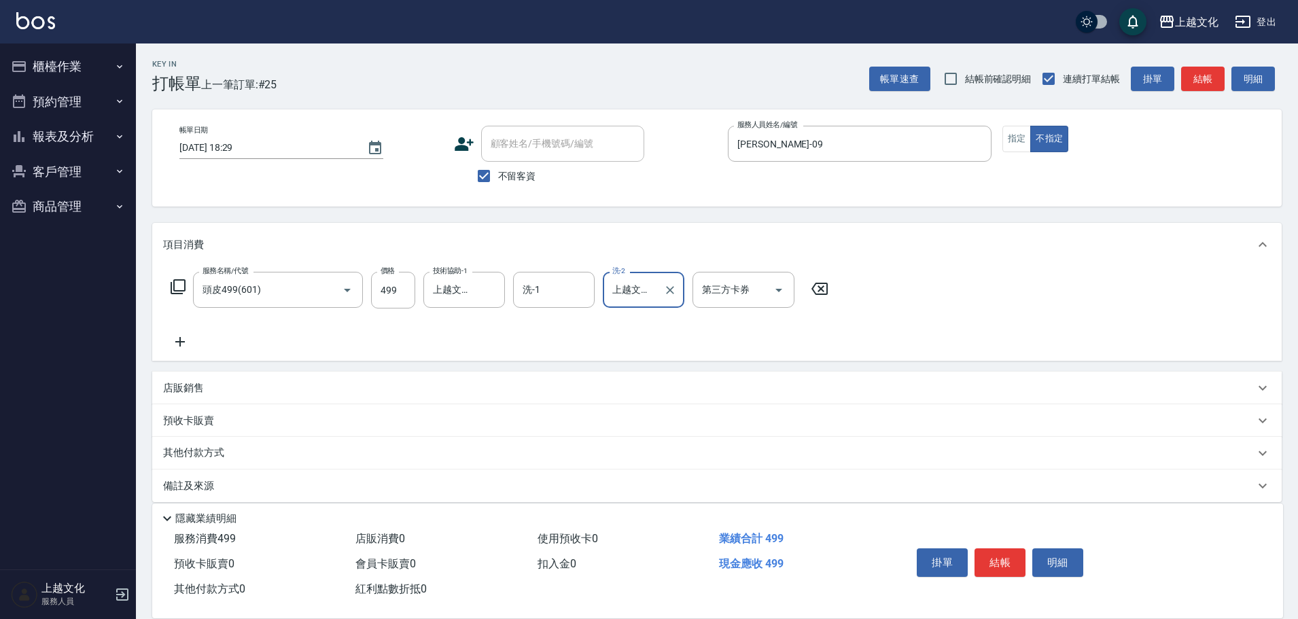
click at [1006, 557] on button "結帳" at bounding box center [1000, 563] width 51 height 29
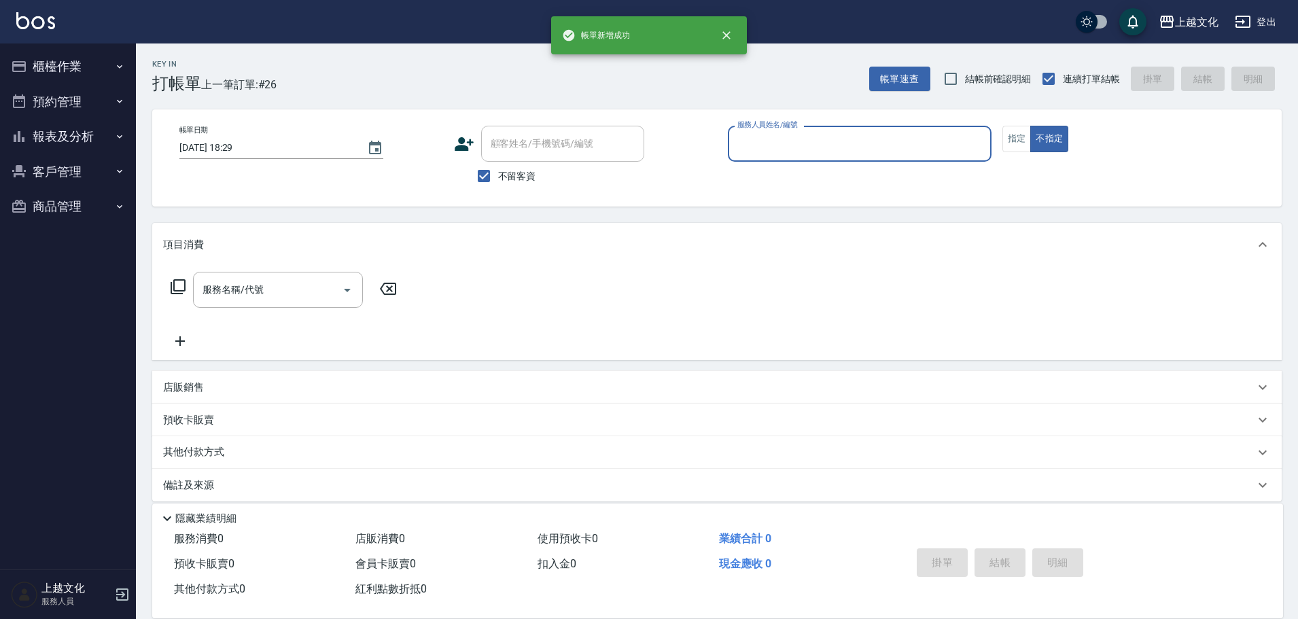
drag, startPoint x: 762, startPoint y: 142, endPoint x: 762, endPoint y: 154, distance: 11.6
click at [762, 147] on input "服務人員姓名/編號" at bounding box center [859, 144] width 251 height 24
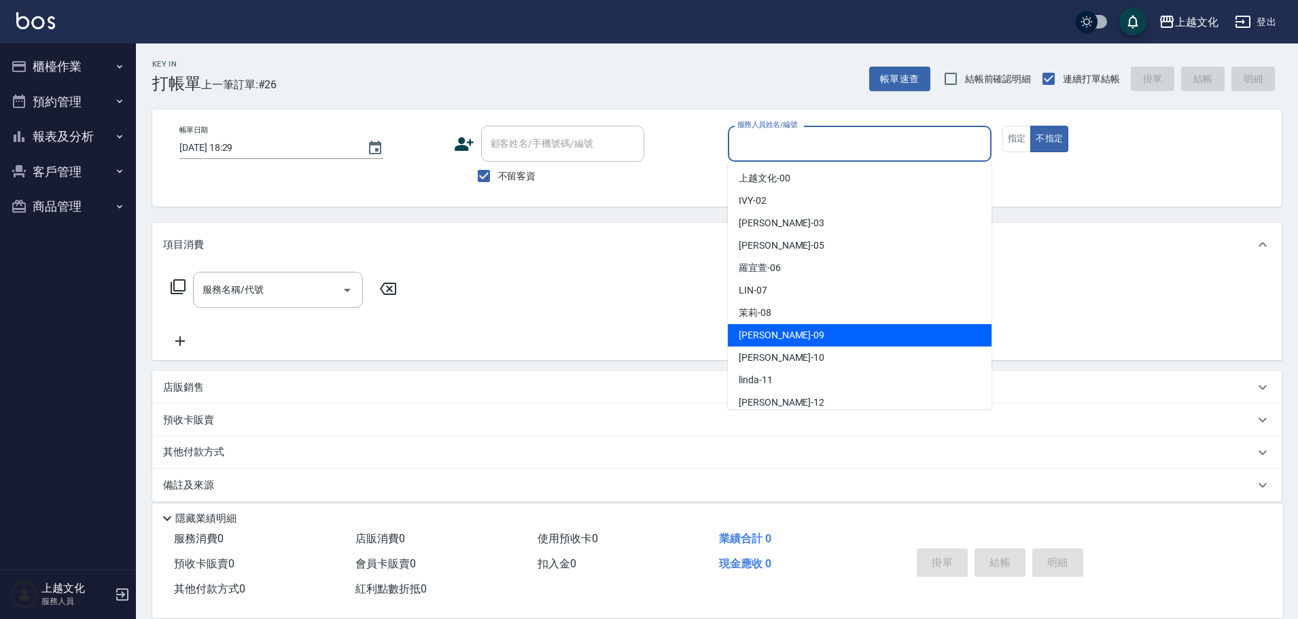
click at [786, 332] on div "jason -09" at bounding box center [860, 335] width 264 height 22
type input "[PERSON_NAME]-09"
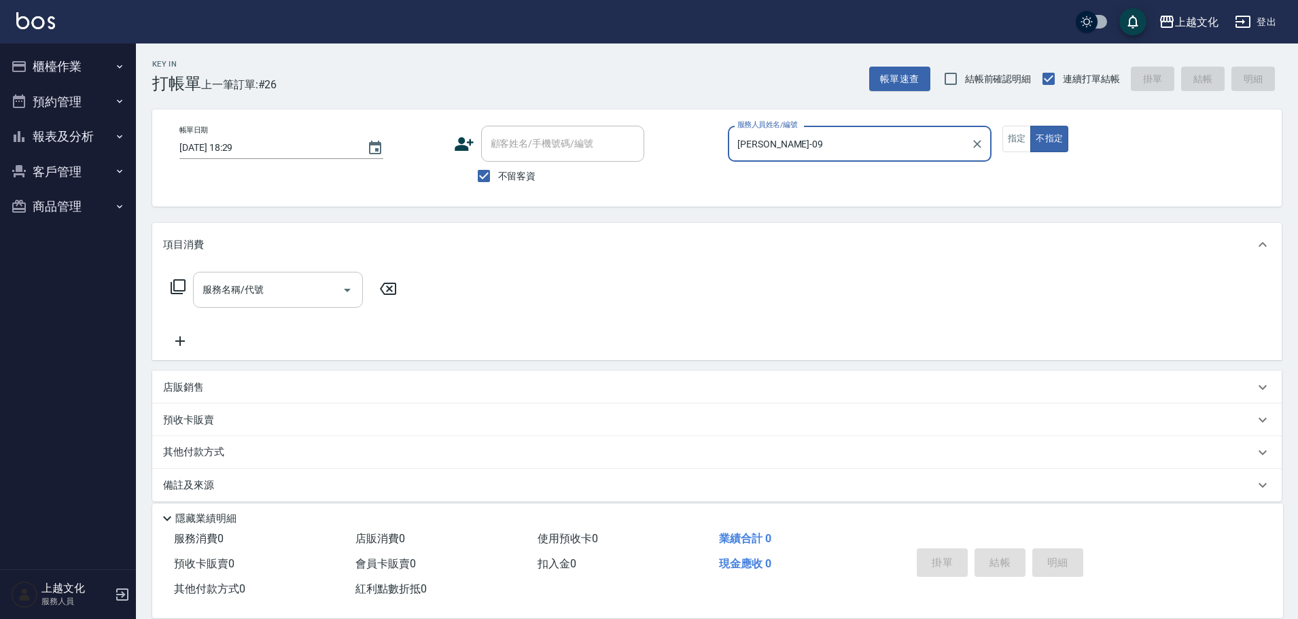
click at [228, 292] on input "服務名稱/代號" at bounding box center [267, 290] width 137 height 24
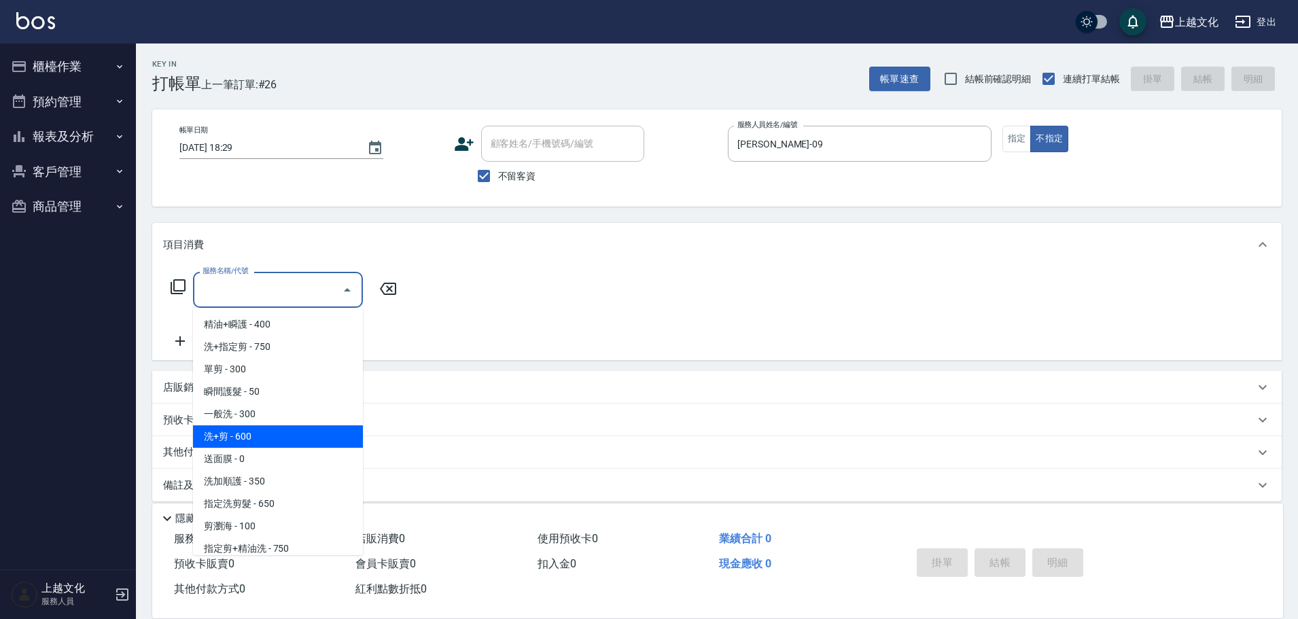
click at [297, 438] on span "洗+剪 - 600" at bounding box center [278, 437] width 170 height 22
type input "洗+剪(108)"
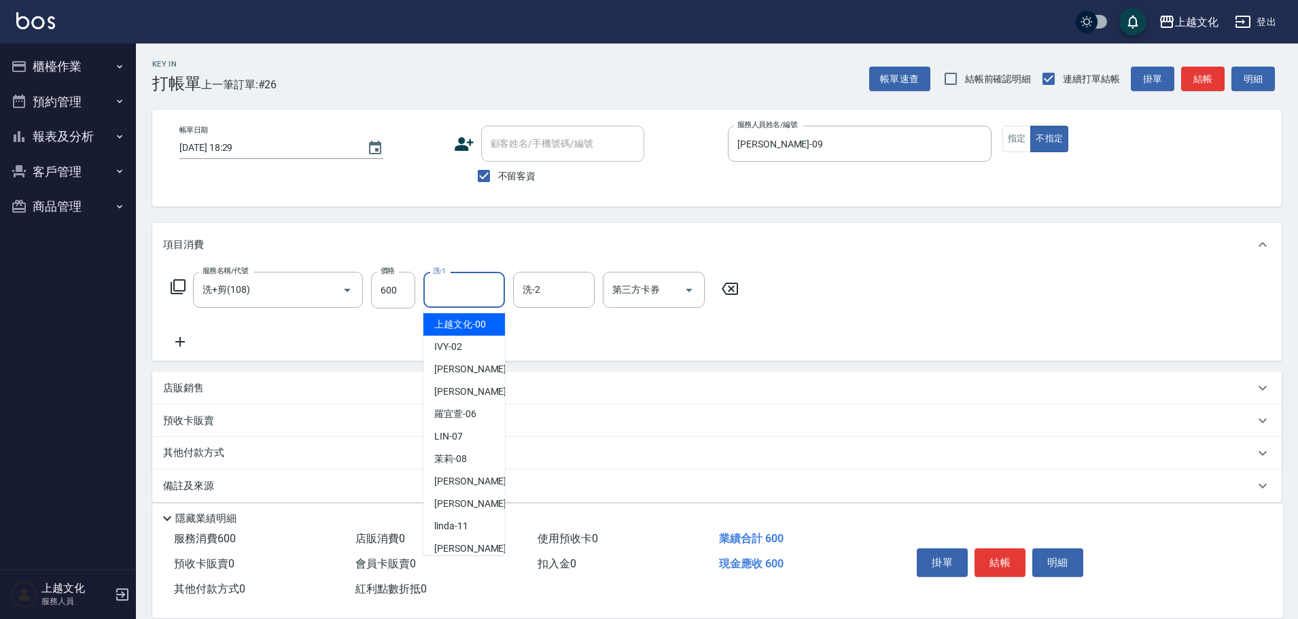
click at [448, 293] on input "洗-1" at bounding box center [464, 290] width 69 height 24
click at [452, 320] on span "上越文化 -00" at bounding box center [460, 324] width 52 height 14
type input "上越文化-00"
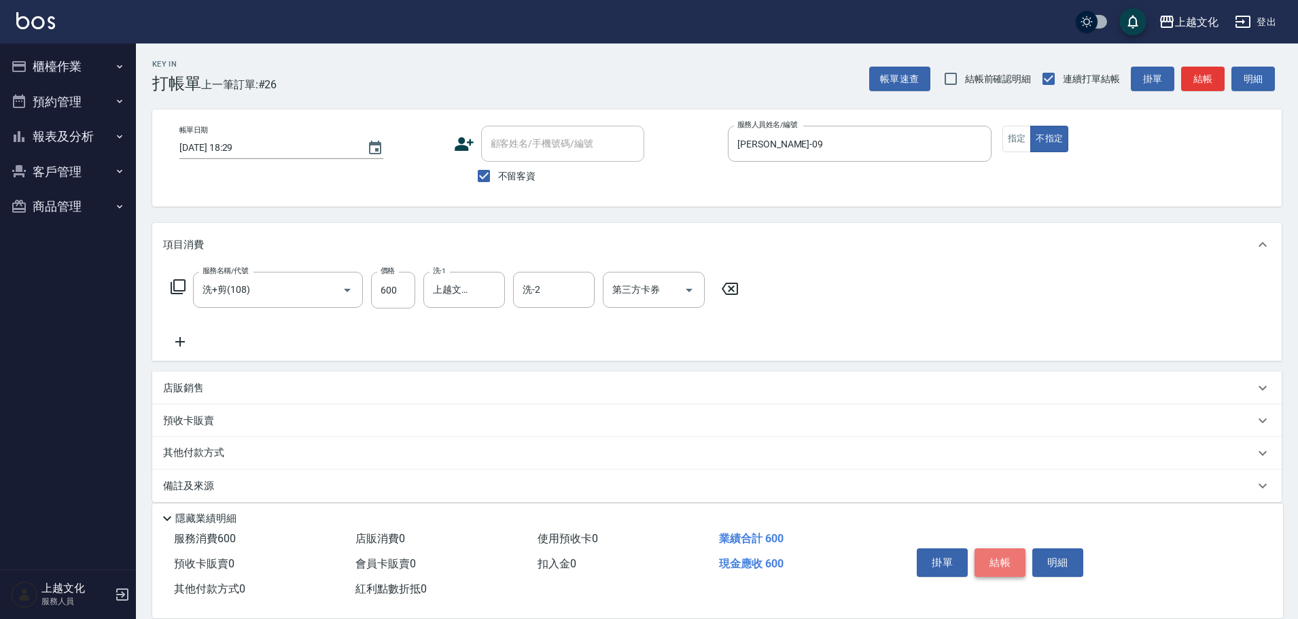
click at [1007, 549] on button "結帳" at bounding box center [1000, 563] width 51 height 29
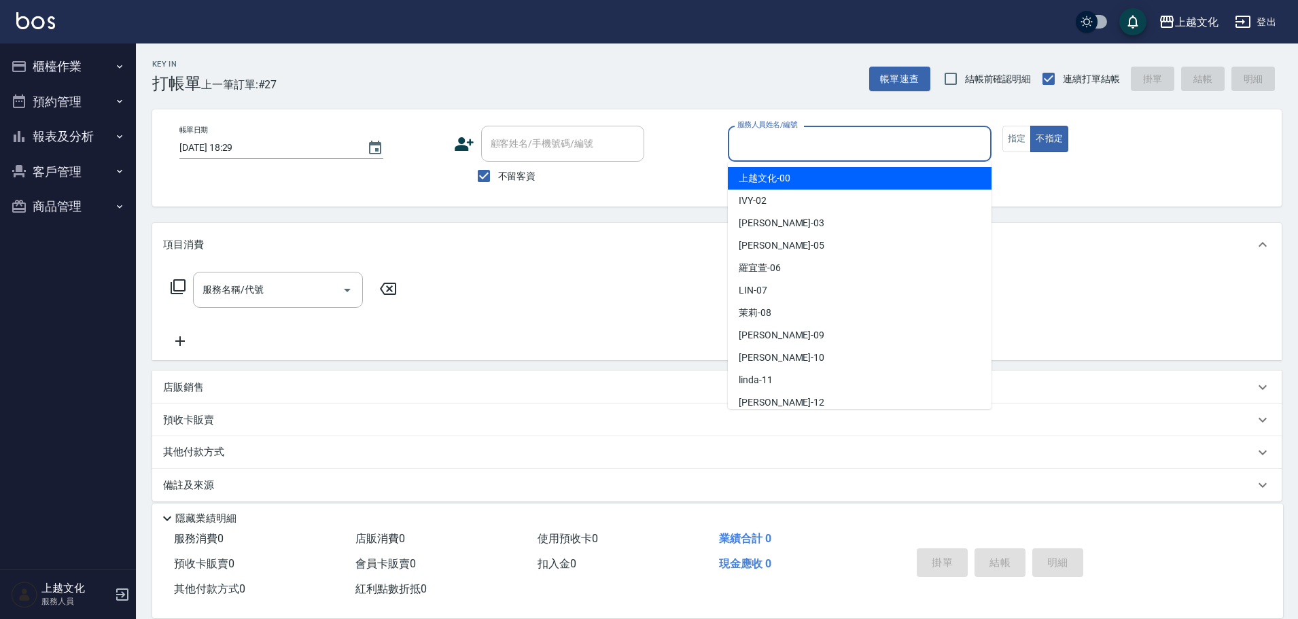
click at [763, 151] on input "服務人員姓名/編號" at bounding box center [859, 144] width 251 height 24
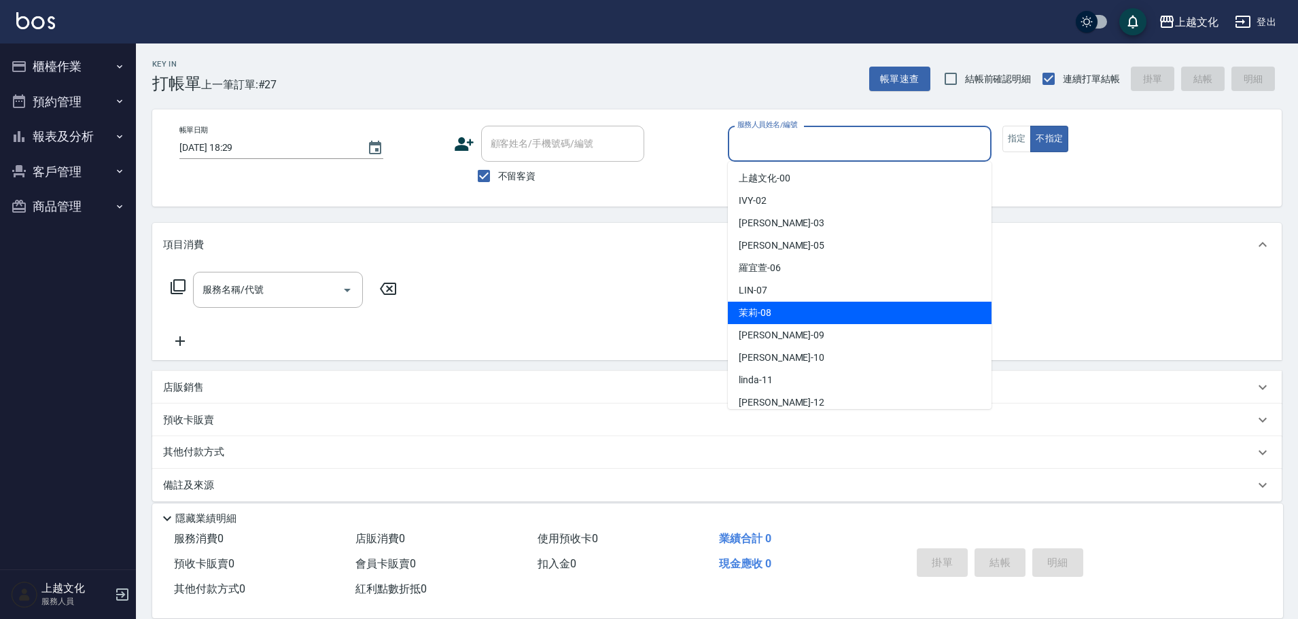
click at [774, 313] on div "茉莉 -08" at bounding box center [860, 313] width 264 height 22
type input "茉莉-08"
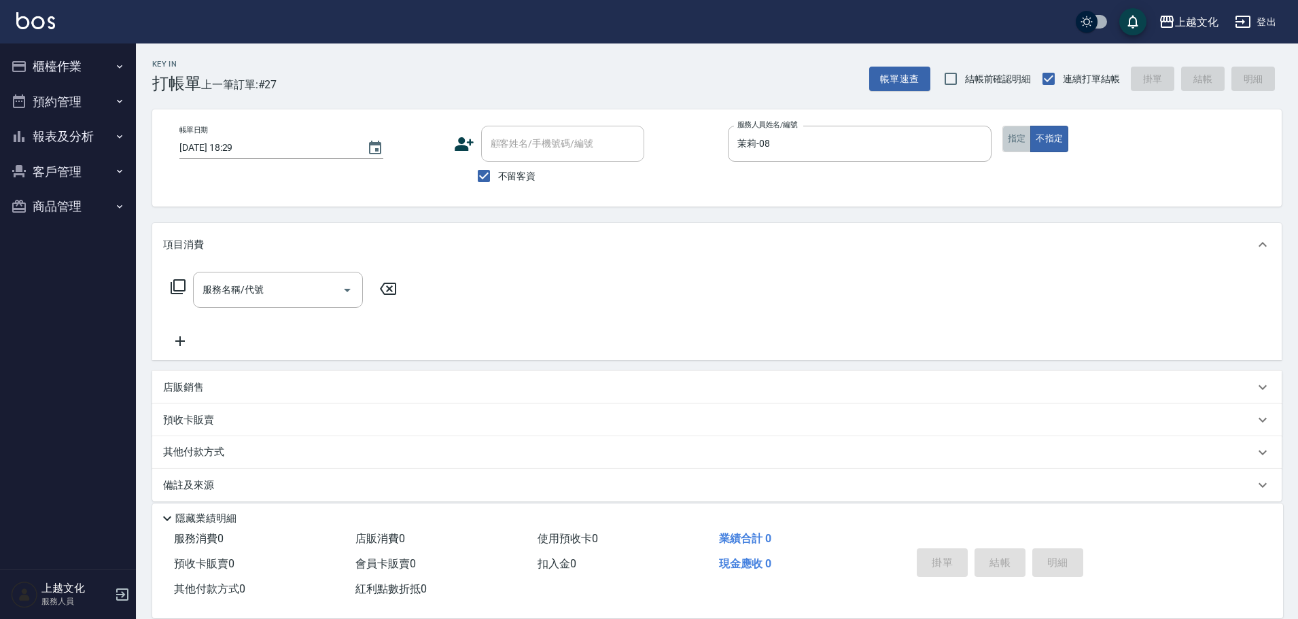
click at [1018, 138] on button "指定" at bounding box center [1017, 139] width 29 height 27
click at [180, 285] on icon at bounding box center [178, 287] width 16 height 16
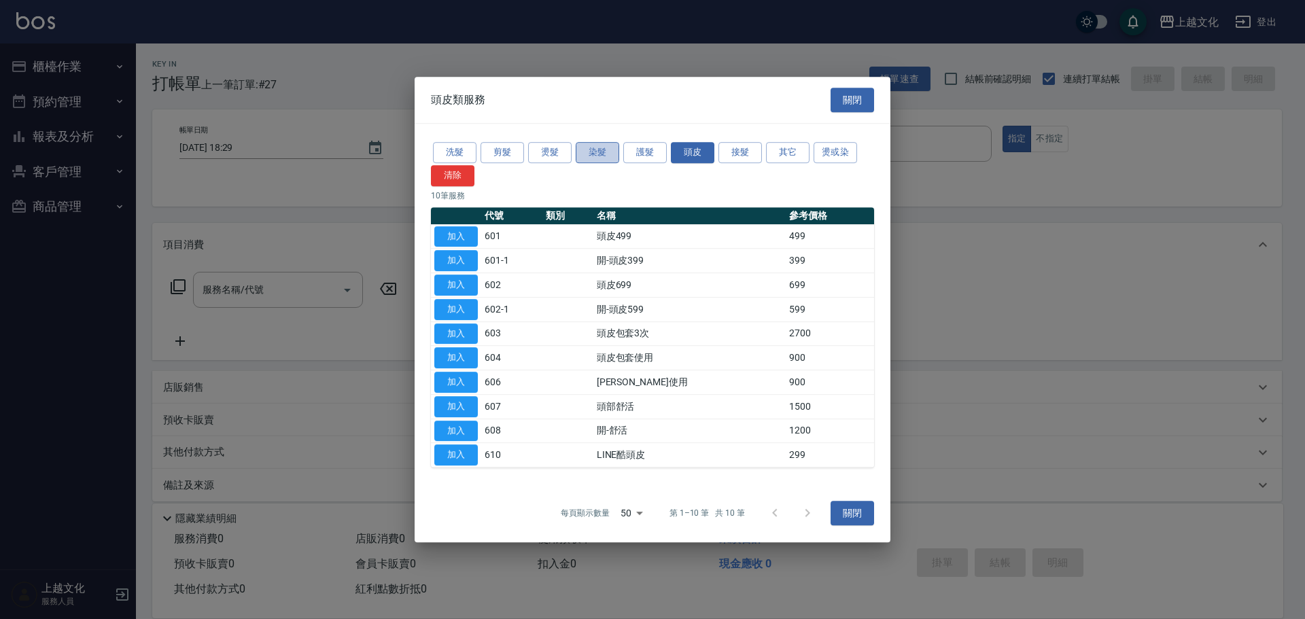
click at [600, 151] on button "染髮" at bounding box center [598, 152] width 44 height 21
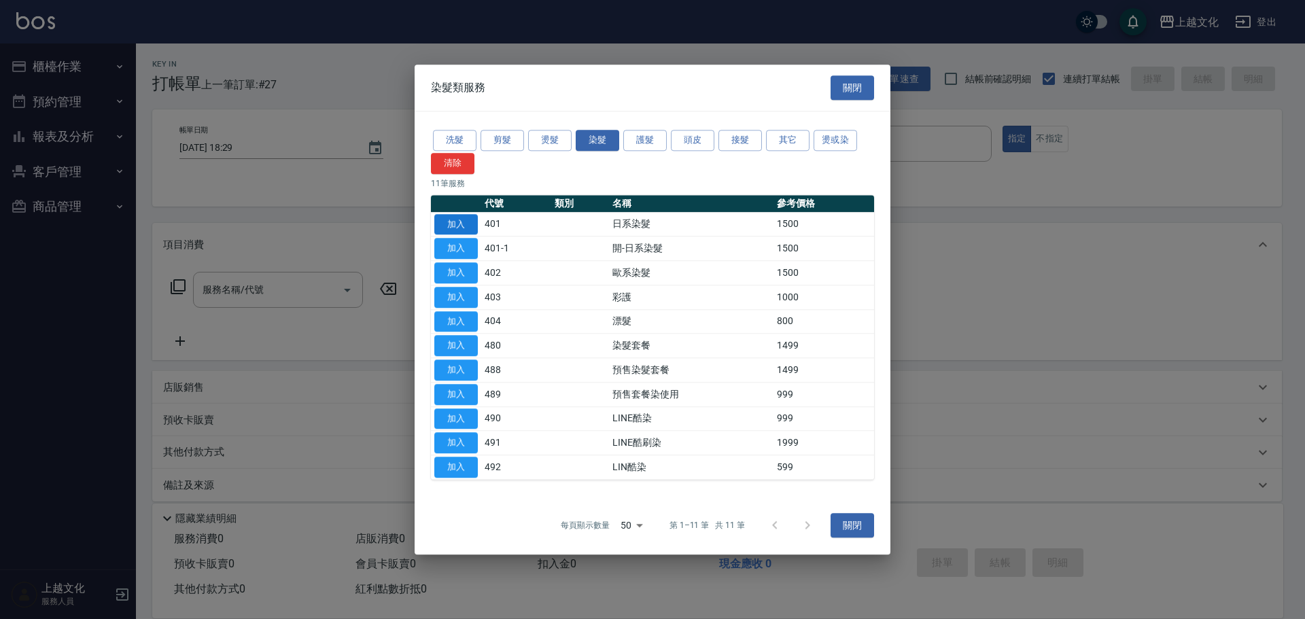
click at [469, 221] on button "加入" at bounding box center [456, 224] width 44 height 21
click at [469, 221] on div "Key In 打帳單 上一筆訂單:#27 帳單速查 結帳前確認明細 連續打單結帳 掛單 結帳 明細 帳單日期 2025/08/17 18:29 顧客姓名/手機…" at bounding box center [717, 338] width 1162 height 589
type input "日系染髮(401)"
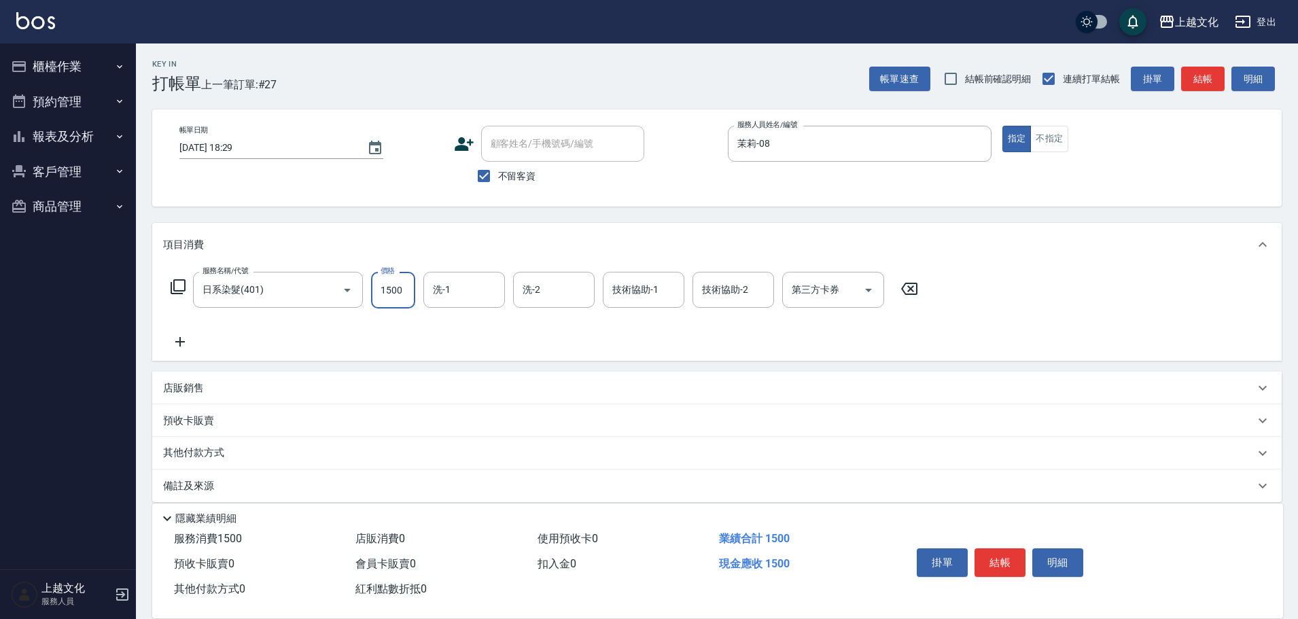
click at [408, 298] on input "1500" at bounding box center [393, 290] width 44 height 37
type input "3700"
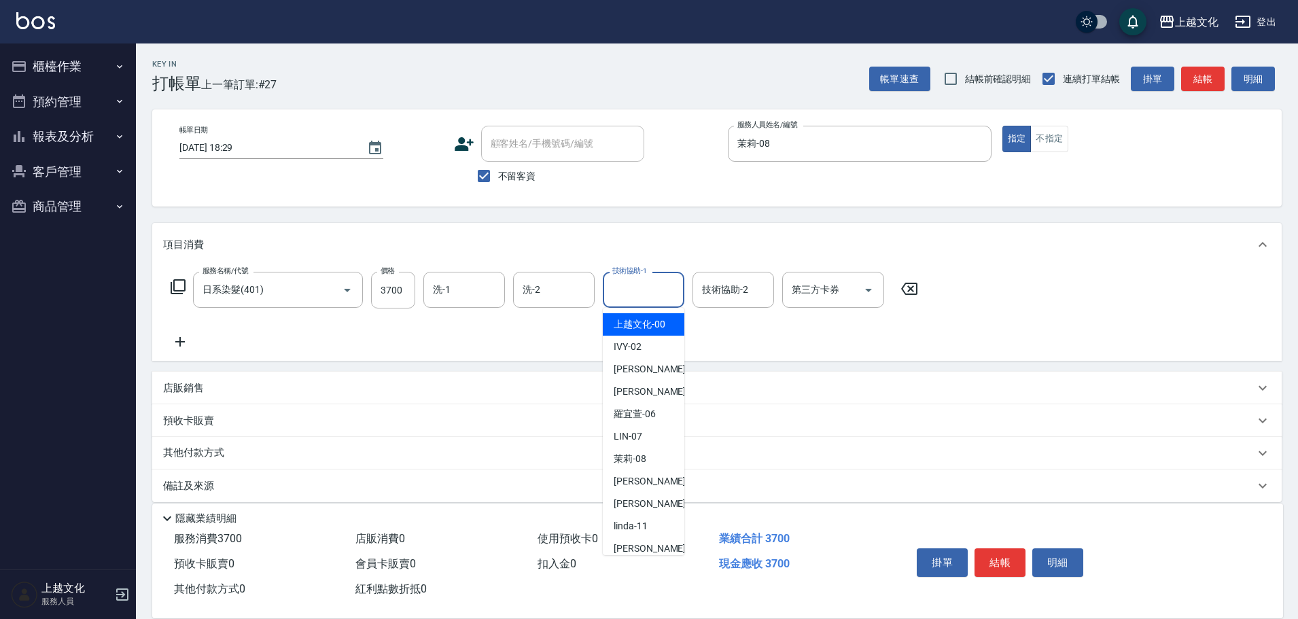
click at [634, 292] on input "技術協助-1" at bounding box center [643, 290] width 69 height 24
click at [631, 452] on span "茉莉 -08" at bounding box center [630, 459] width 33 height 14
type input "茉莉-08"
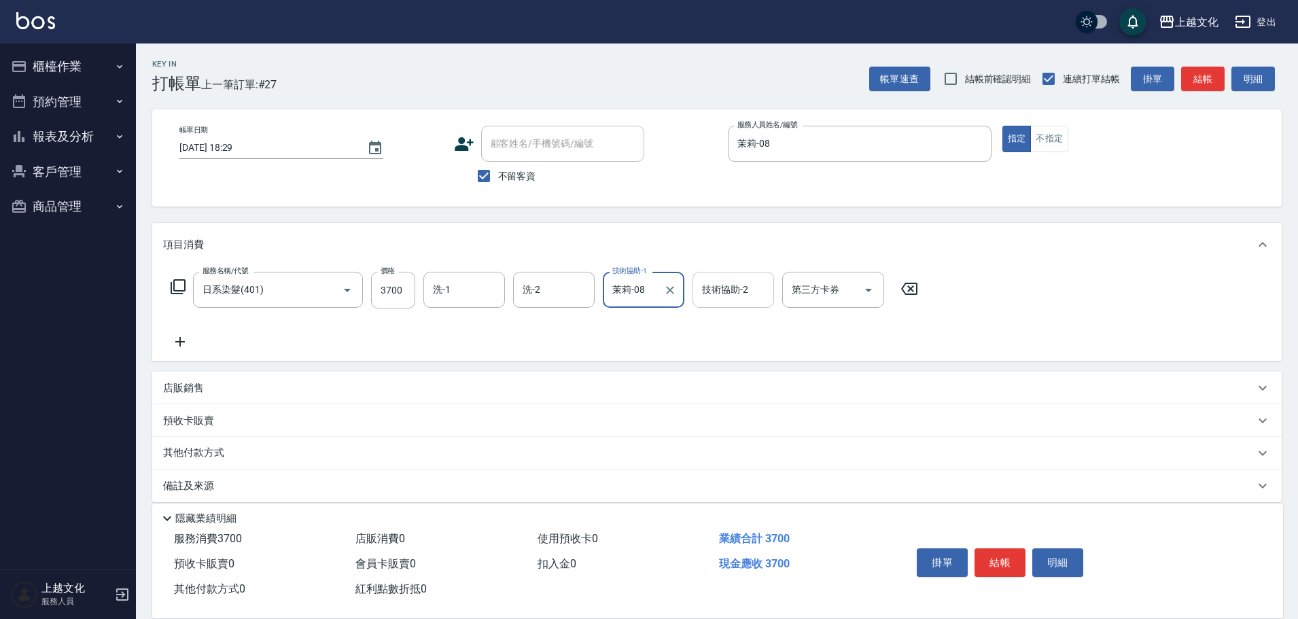
click at [719, 293] on input "技術協助-2" at bounding box center [733, 290] width 69 height 24
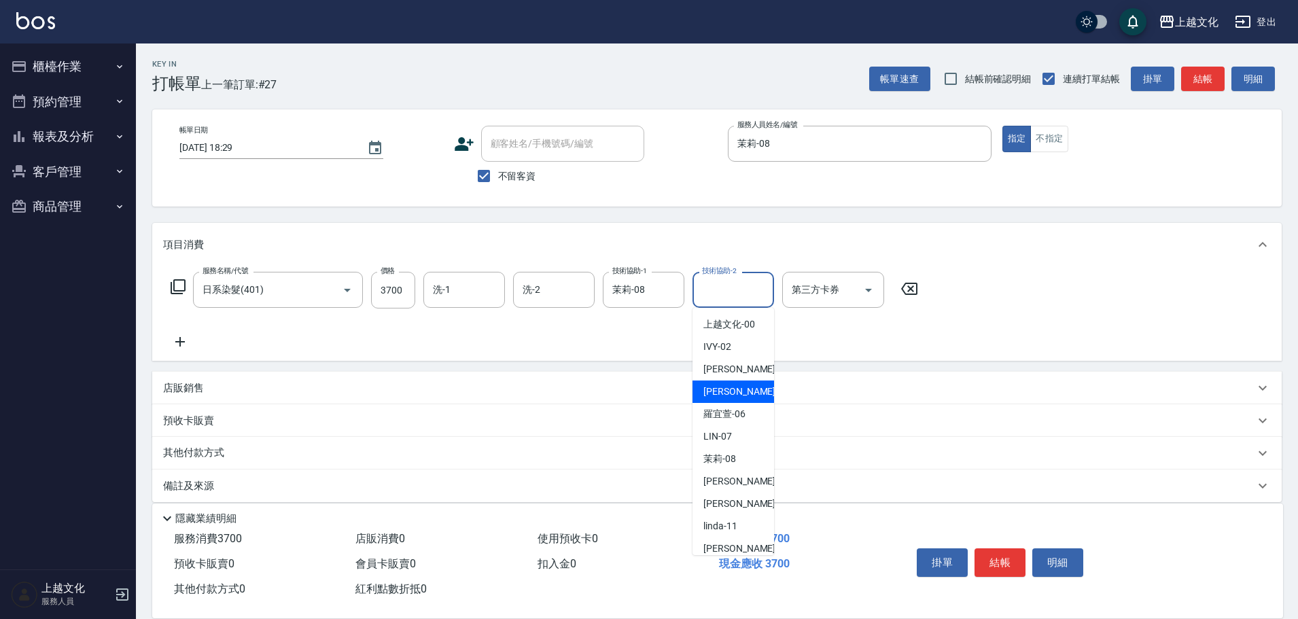
click at [710, 384] on div "EMILY -05" at bounding box center [734, 392] width 82 height 22
type input "EMILY-05"
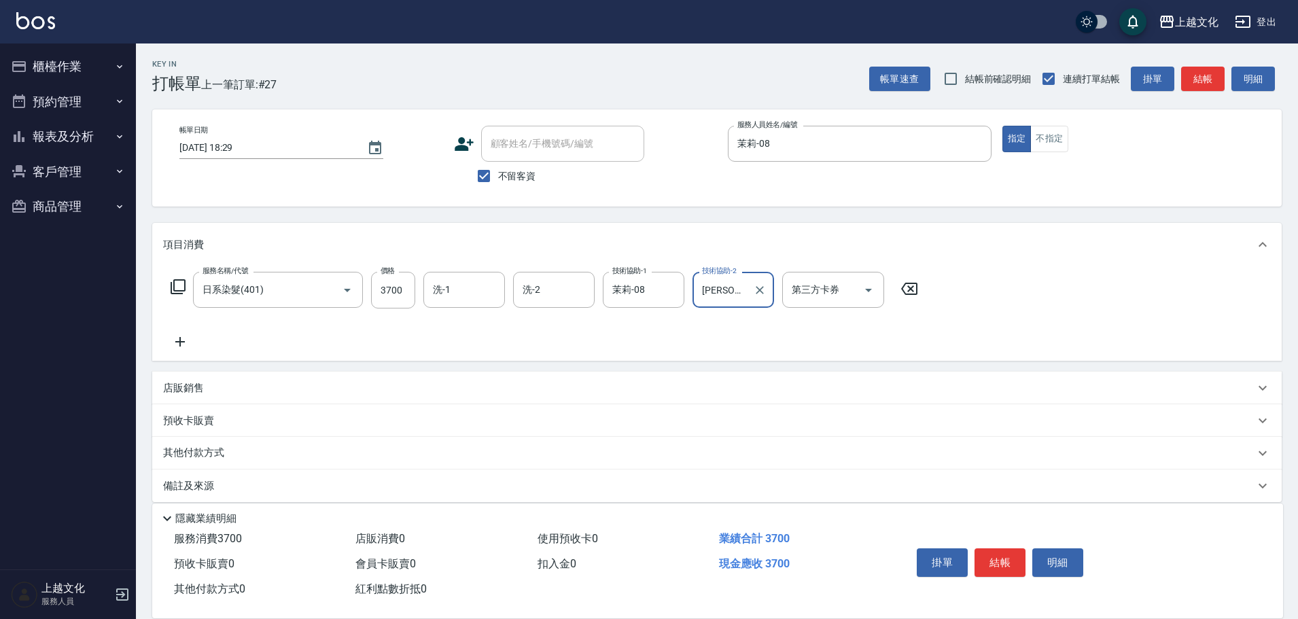
click at [994, 557] on button "結帳" at bounding box center [1000, 563] width 51 height 29
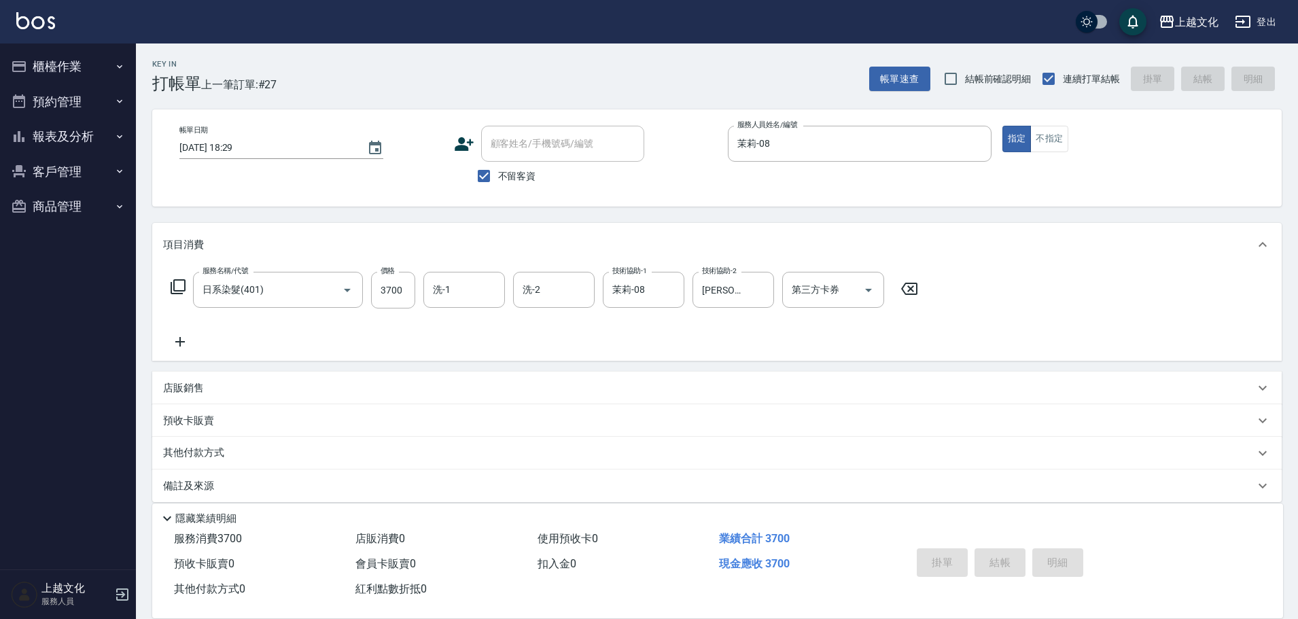
type input "2025/08/17 18:30"
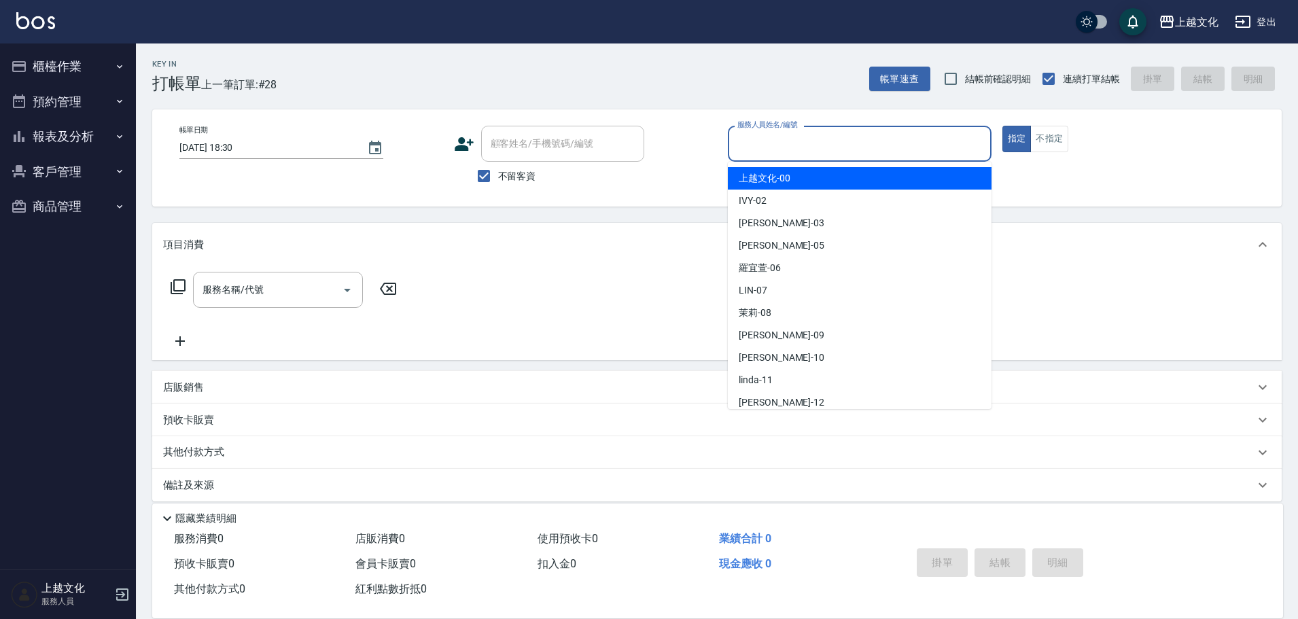
drag, startPoint x: 826, startPoint y: 144, endPoint x: 822, endPoint y: 199, distance: 55.2
click at [826, 146] on input "服務人員姓名/編號" at bounding box center [859, 144] width 251 height 24
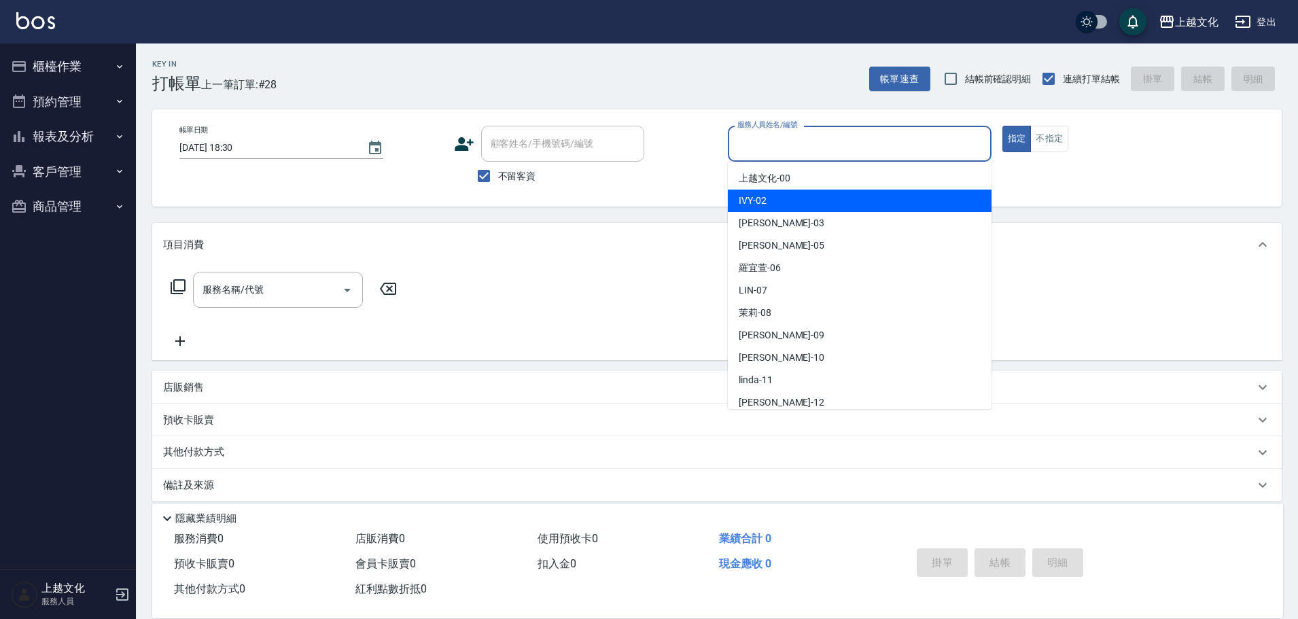
click at [810, 202] on div "IVY -02" at bounding box center [860, 201] width 264 height 22
type input "IVY-02"
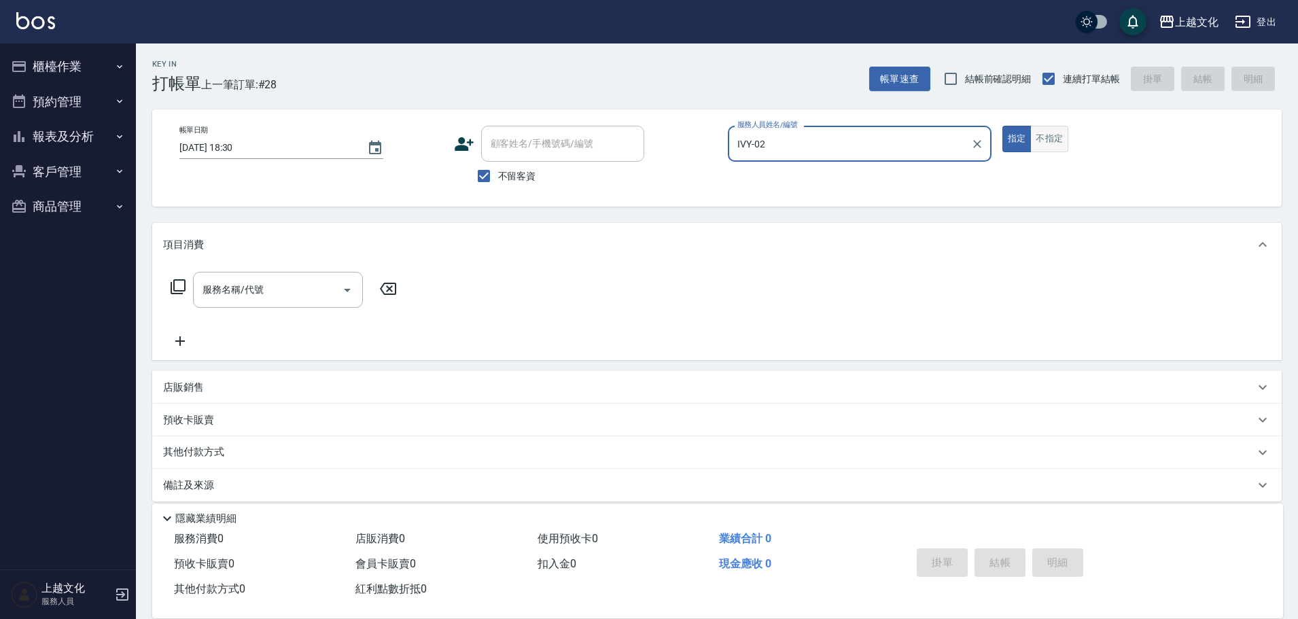
click at [1038, 143] on button "不指定" at bounding box center [1049, 139] width 38 height 27
click at [177, 285] on icon at bounding box center [178, 287] width 16 height 16
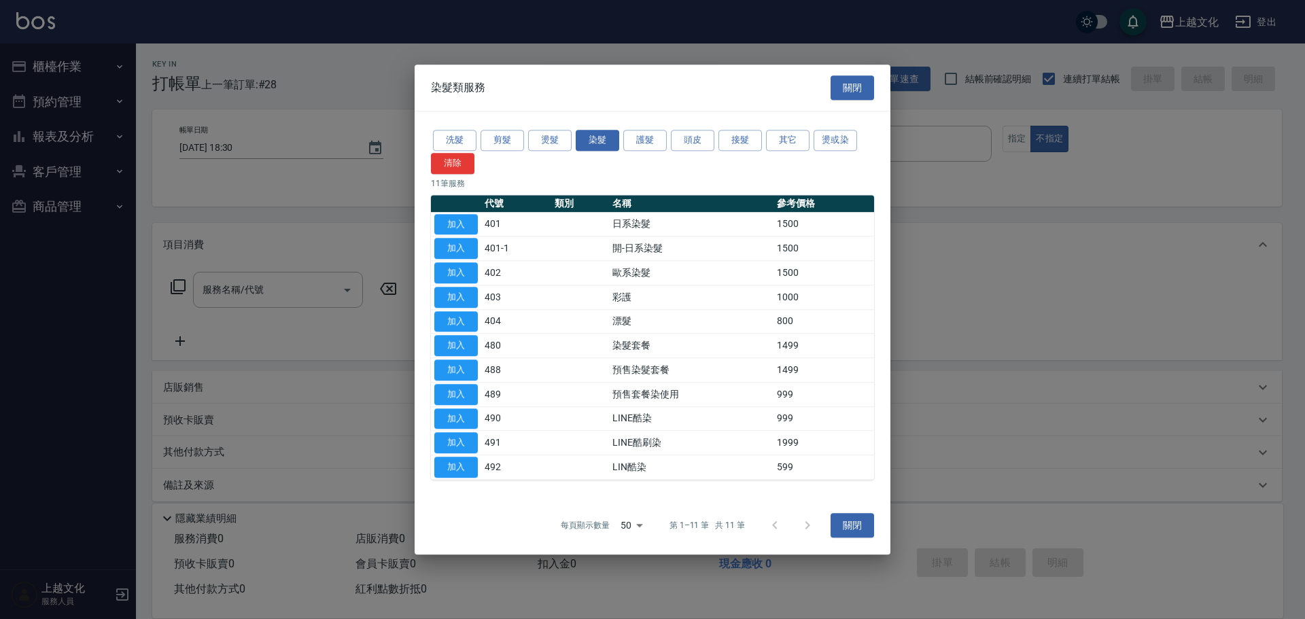
drag, startPoint x: 450, startPoint y: 225, endPoint x: 419, endPoint y: 256, distance: 44.2
click at [449, 225] on button "加入" at bounding box center [456, 224] width 44 height 21
type input "日系染髮(401)"
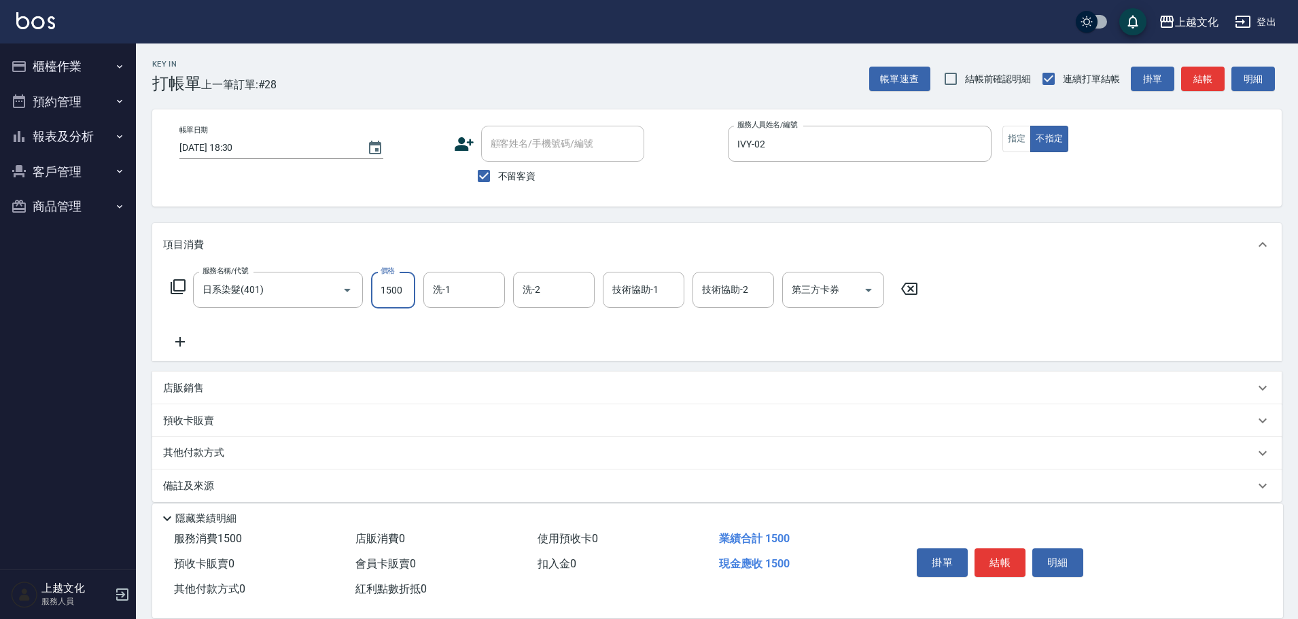
click at [404, 302] on input "1500" at bounding box center [393, 290] width 44 height 37
type input "2100"
click at [184, 436] on div "項目消費 服務名稱/代號 日系染髮(401) 服務名稱/代號 價格 2100 價格 洗-1 洗-1 洗-2 洗-2 技術協助-1 技術協助-1 技術協助-2 …" at bounding box center [717, 362] width 1130 height 279
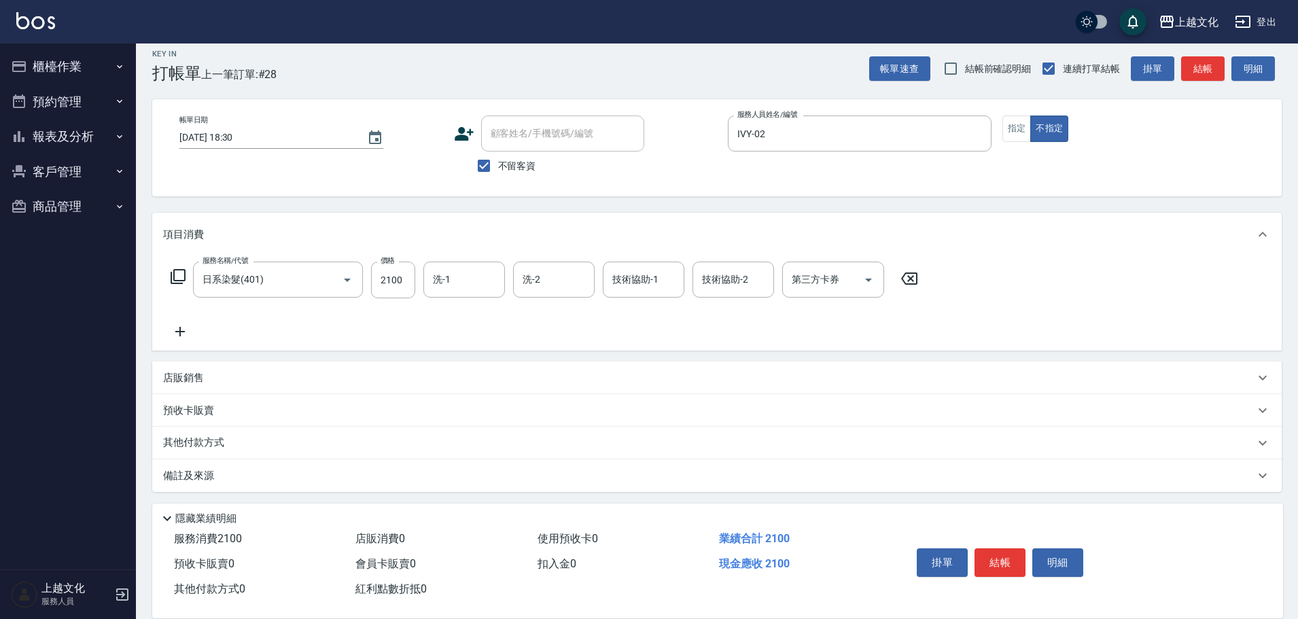
scroll to position [14, 0]
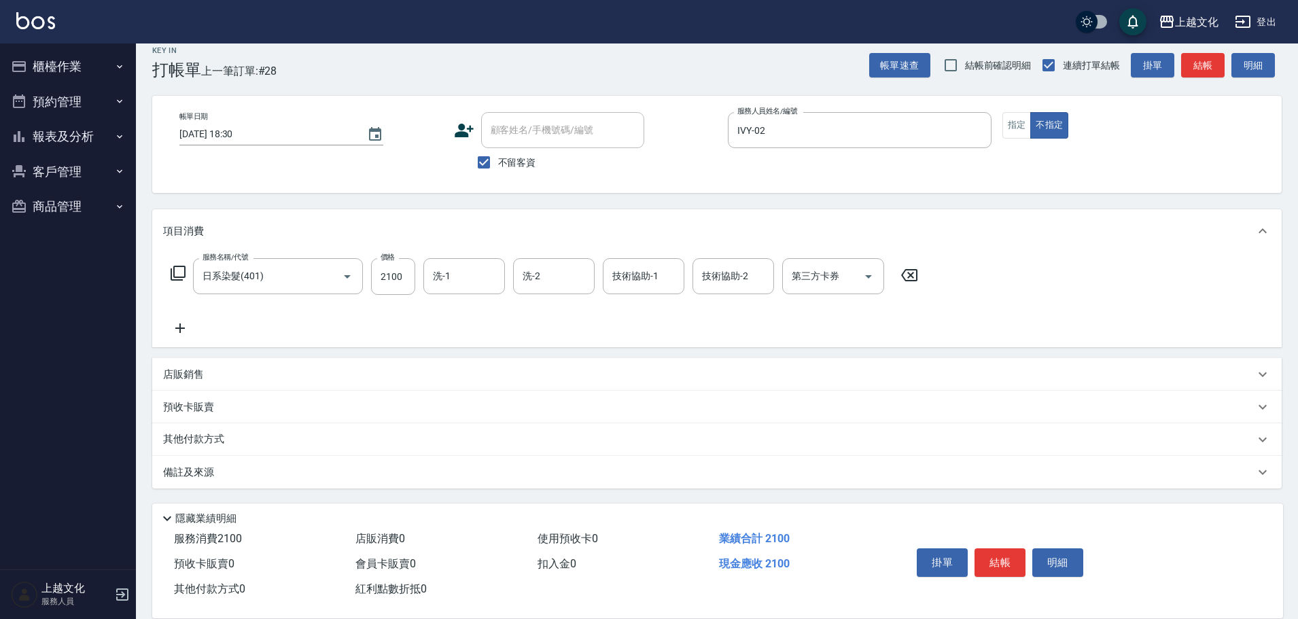
click at [193, 437] on p "其他付款方式" at bounding box center [197, 439] width 68 height 15
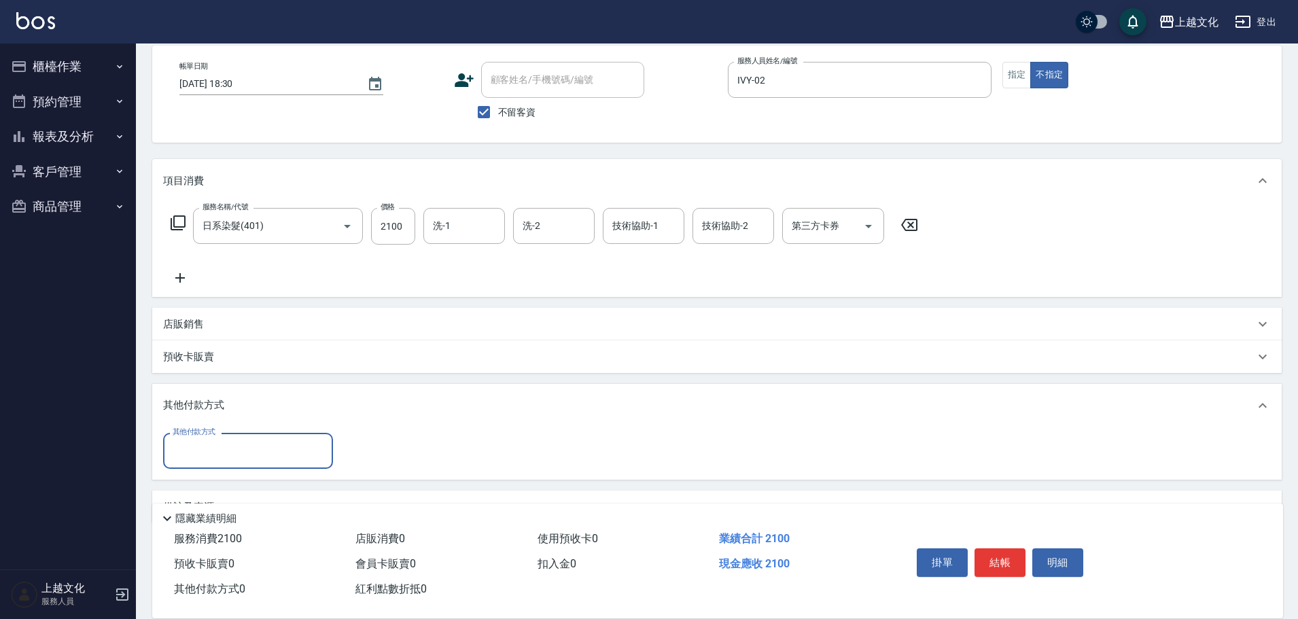
scroll to position [99, 0]
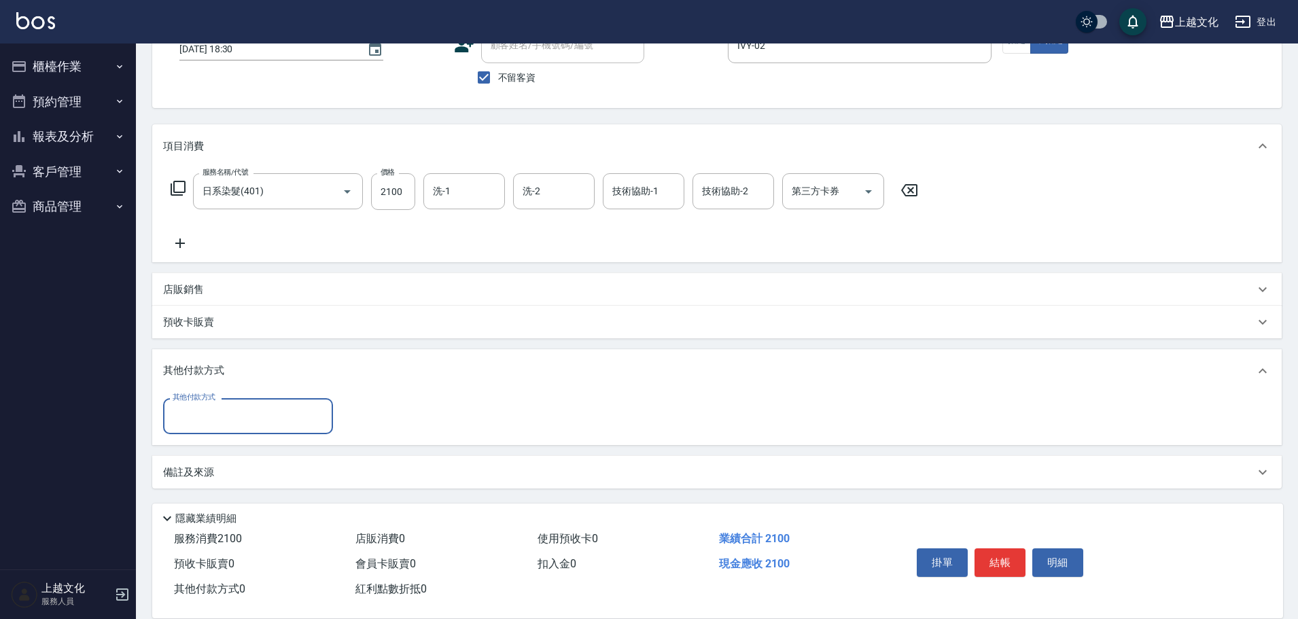
click at [202, 415] on input "其他付款方式" at bounding box center [248, 416] width 158 height 24
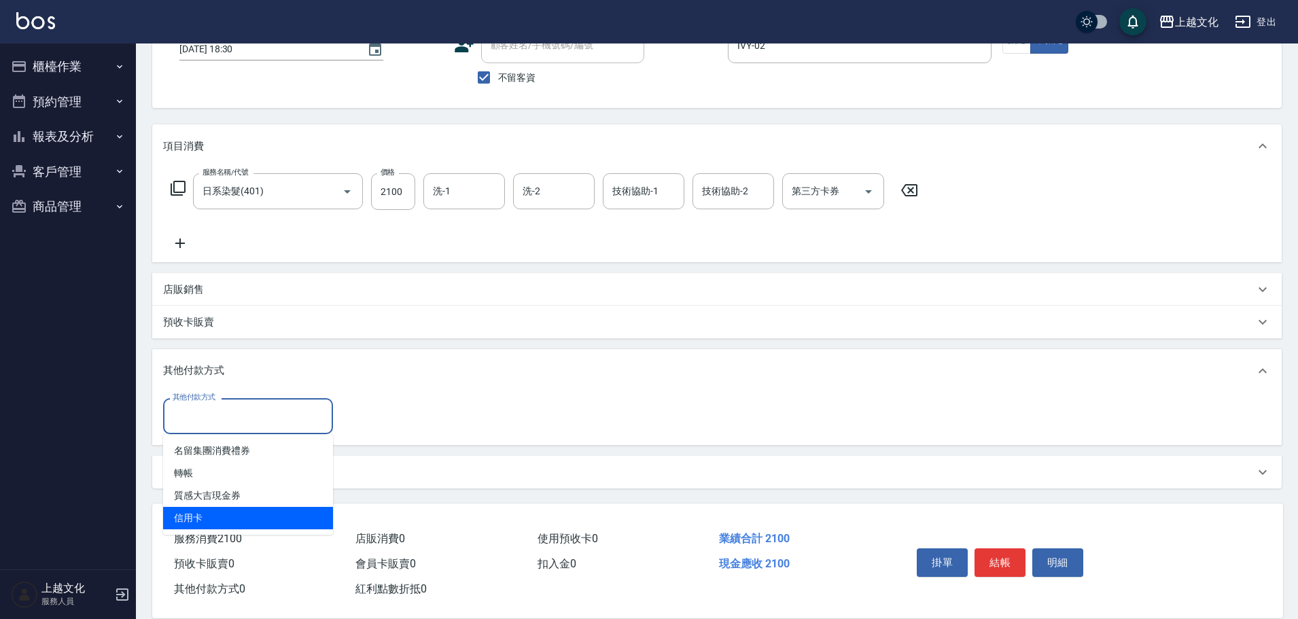
click at [193, 514] on span "信用卡" at bounding box center [248, 518] width 170 height 22
type input "信用卡"
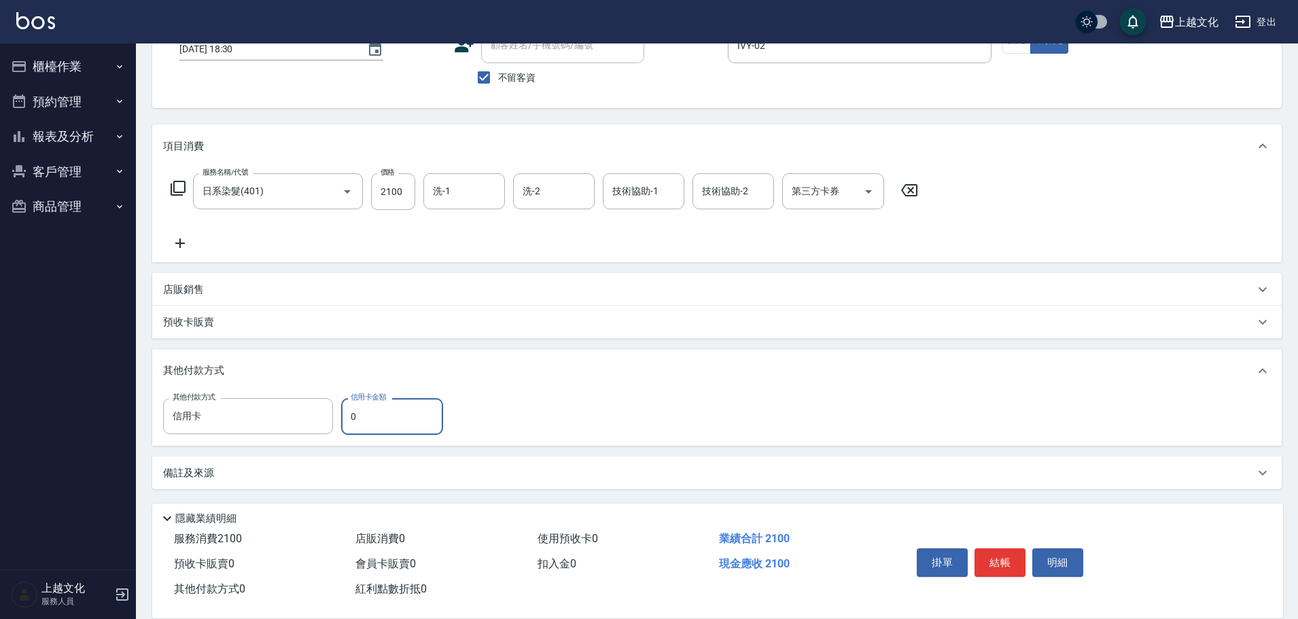
click at [346, 422] on input "0" at bounding box center [392, 416] width 102 height 37
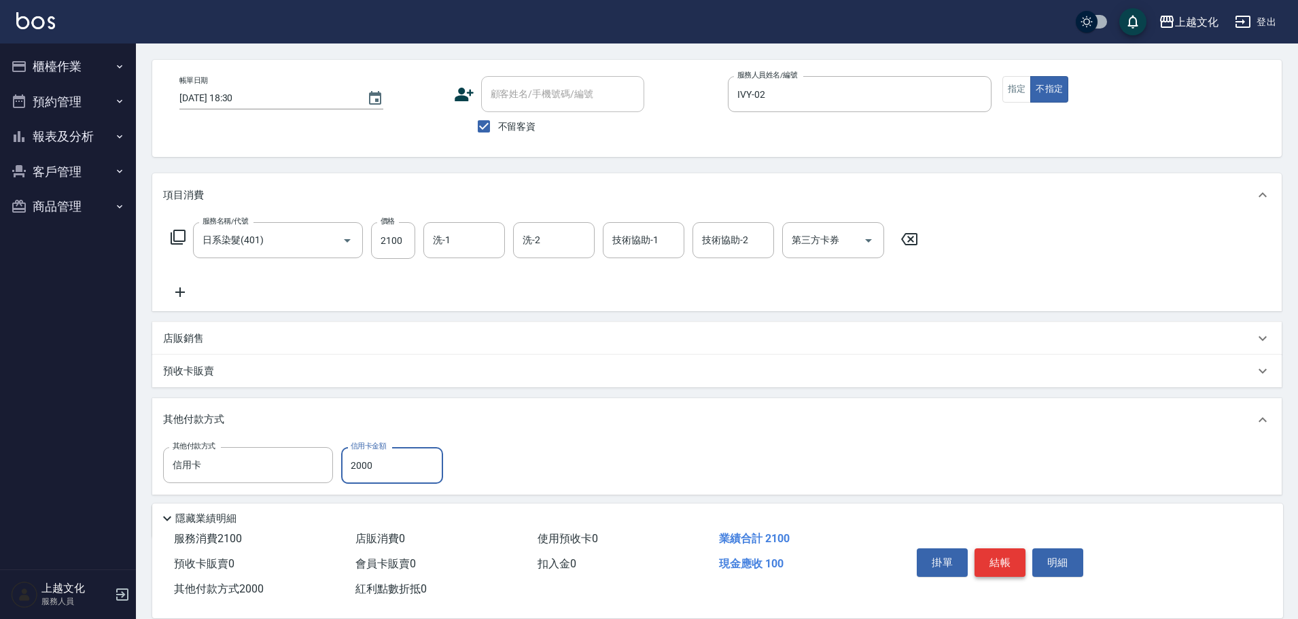
scroll to position [99, 0]
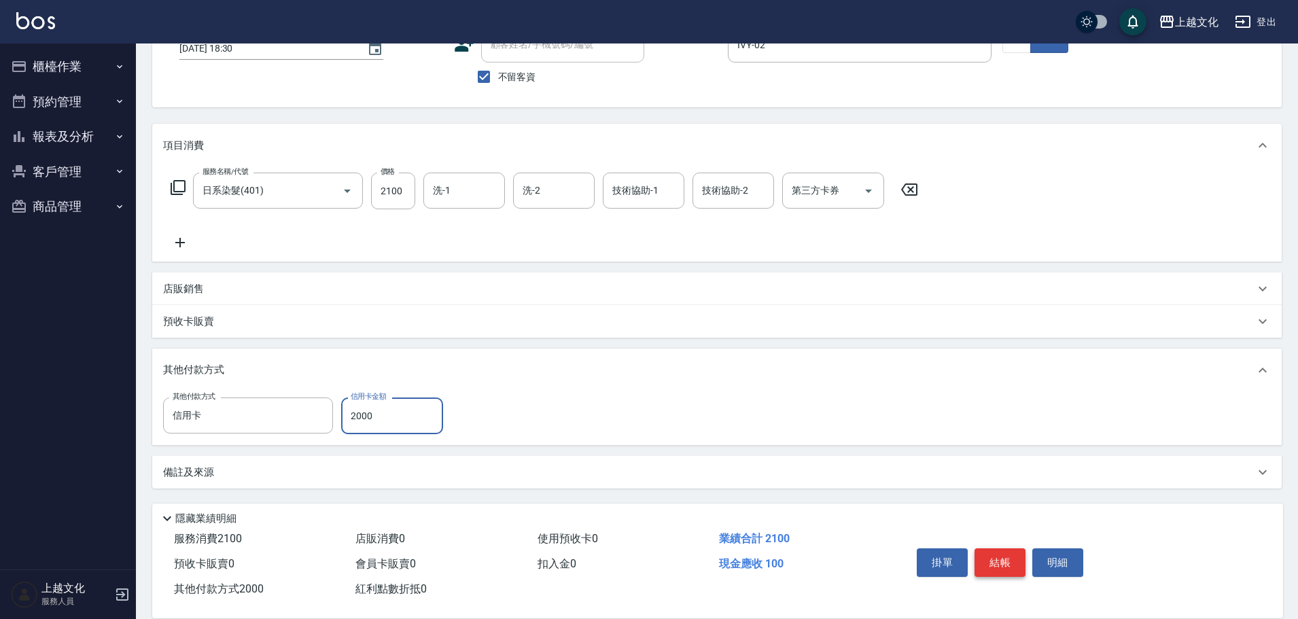
type input "2000"
click at [1005, 555] on button "結帳" at bounding box center [1000, 563] width 51 height 29
type input "2025/08/17 18:31"
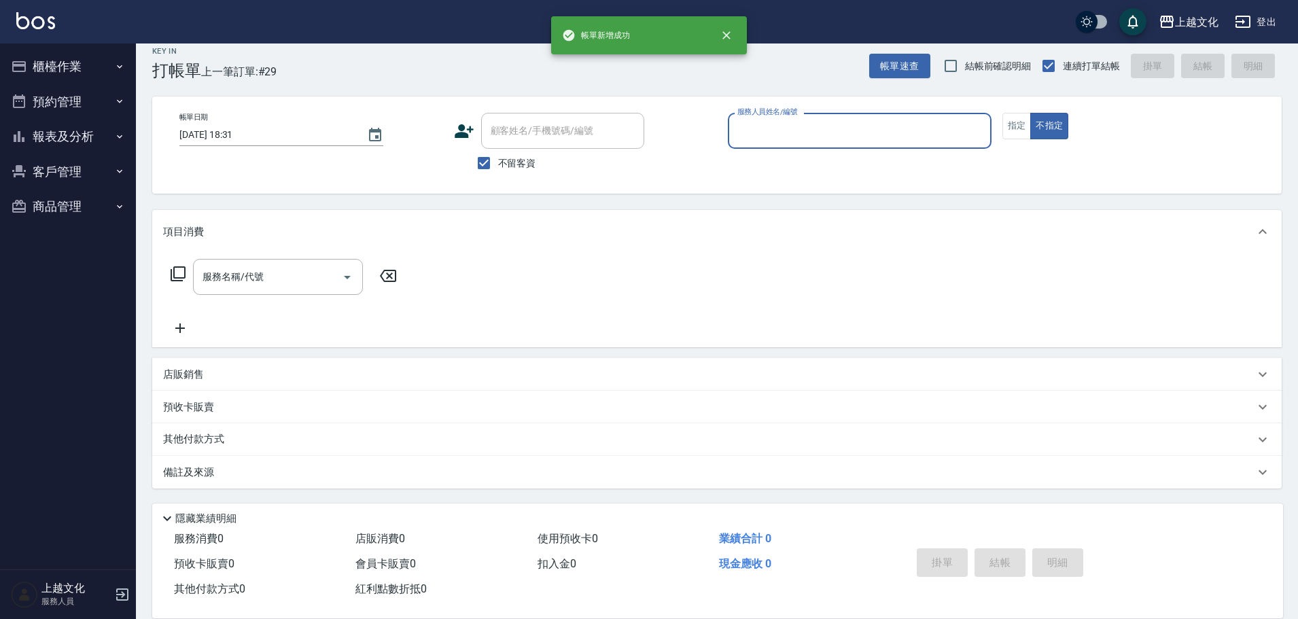
scroll to position [13, 0]
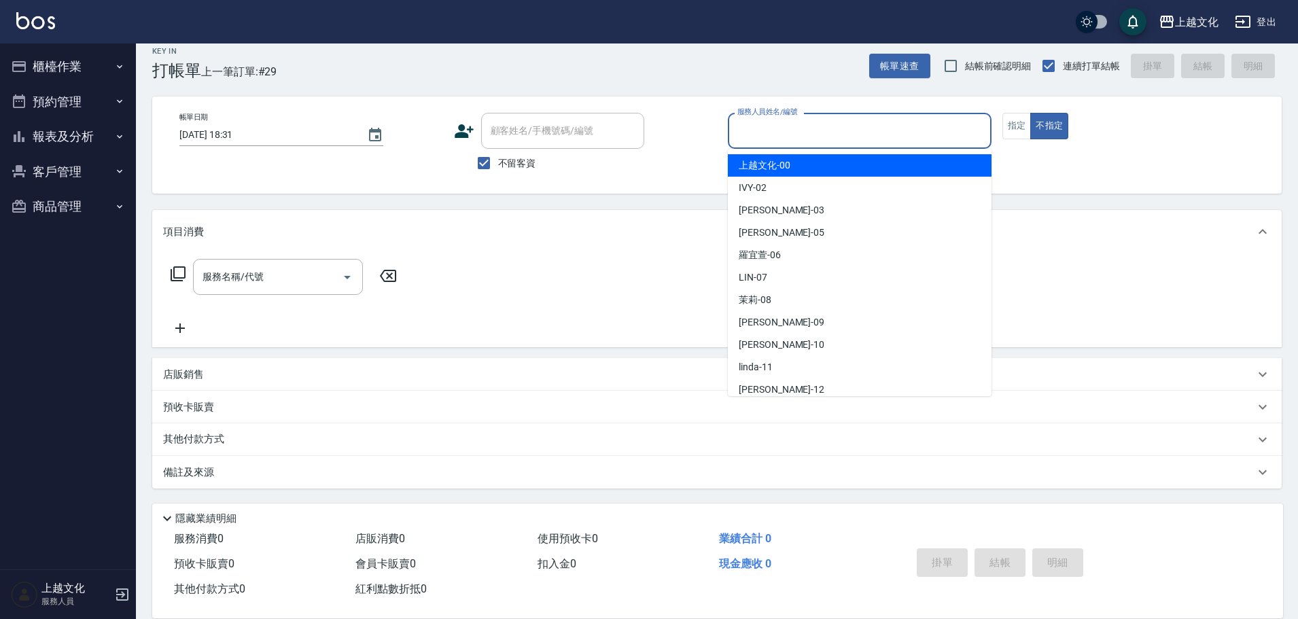
click at [844, 131] on input "服務人員姓名/編號" at bounding box center [859, 131] width 251 height 24
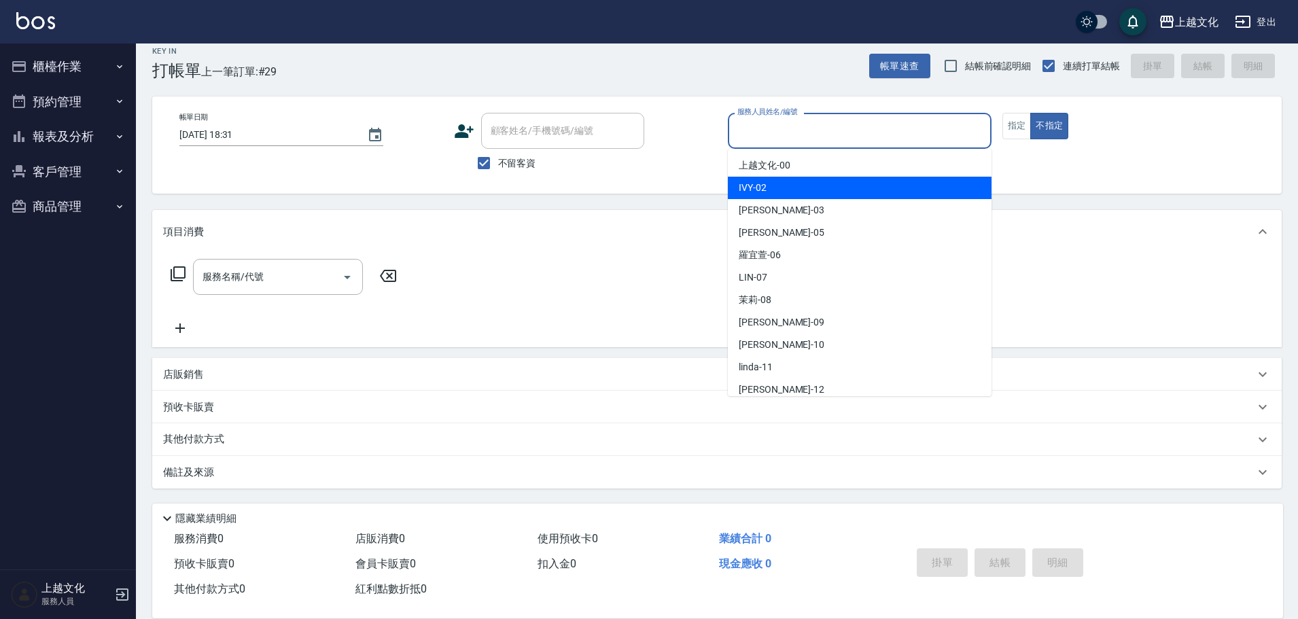
click at [838, 184] on div "IVY -02" at bounding box center [860, 188] width 264 height 22
click at [838, 184] on div "帳單日期 2025/08/17 18:31 顧客姓名/手機號碼/編號 顧客姓名/手機號碼/編號 不留客資 服務人員姓名/編號 服務人員姓名/編號 指定 不指定" at bounding box center [717, 145] width 1130 height 97
type input "IVY-02"
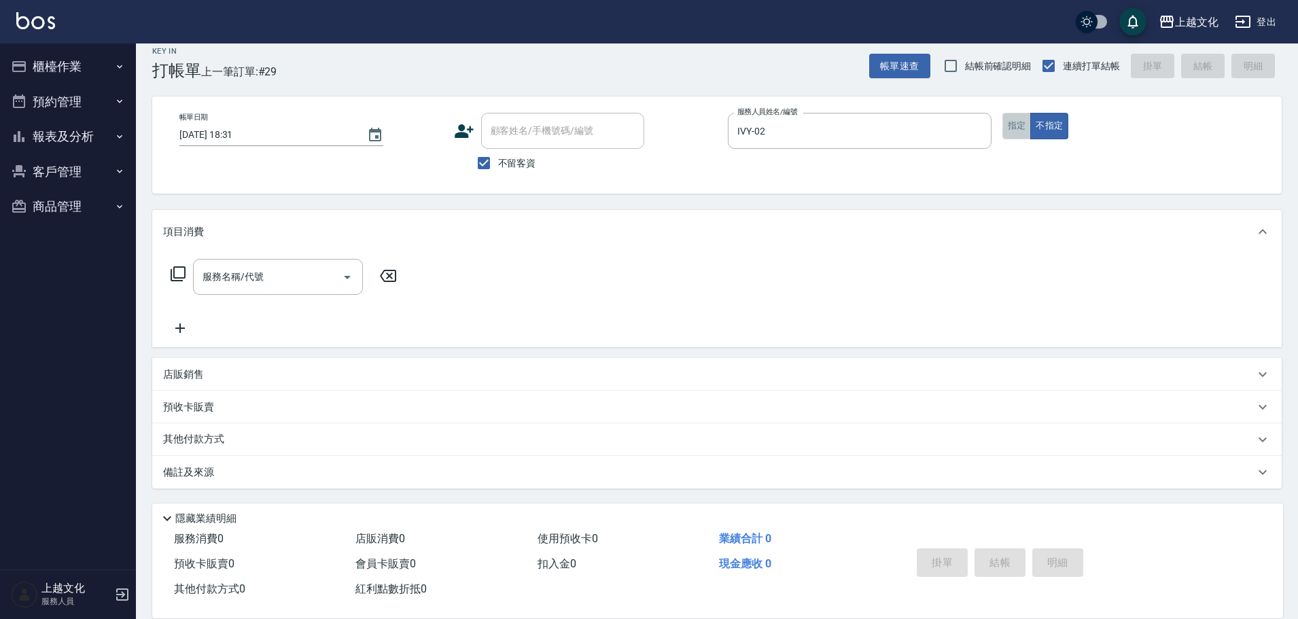
click at [1015, 128] on button "指定" at bounding box center [1017, 126] width 29 height 27
click at [276, 273] on input "服務名稱/代號" at bounding box center [267, 277] width 137 height 24
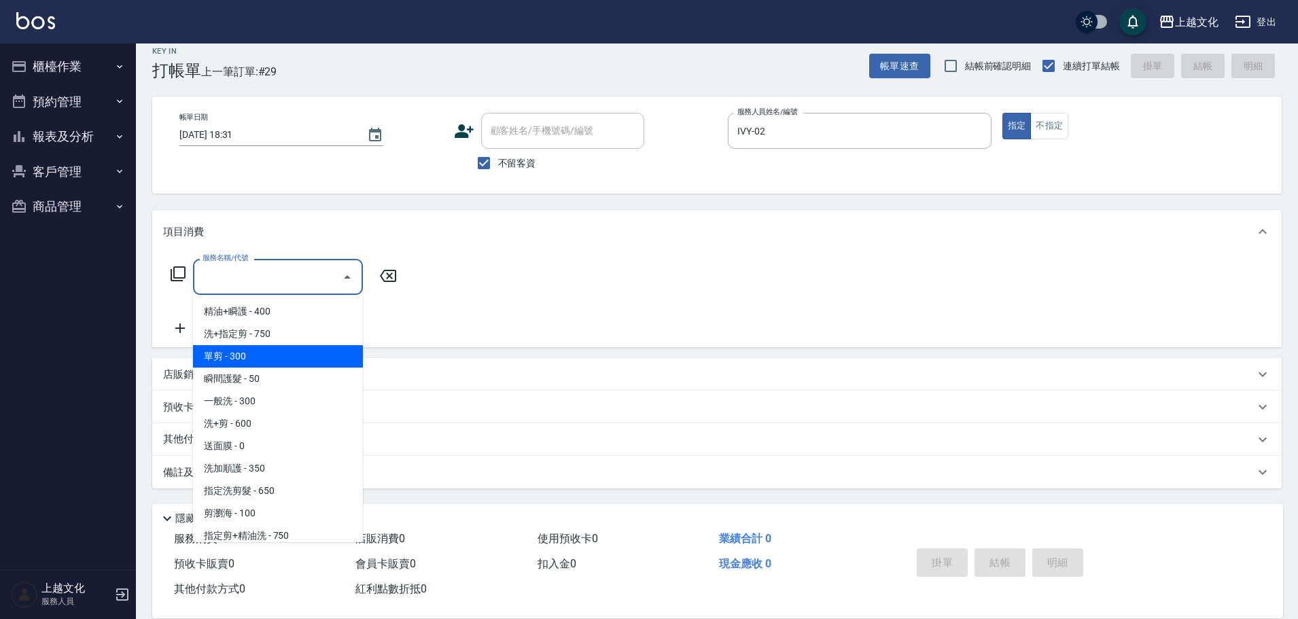
click at [271, 355] on span "單剪 - 300" at bounding box center [278, 356] width 170 height 22
type input "單剪(103)"
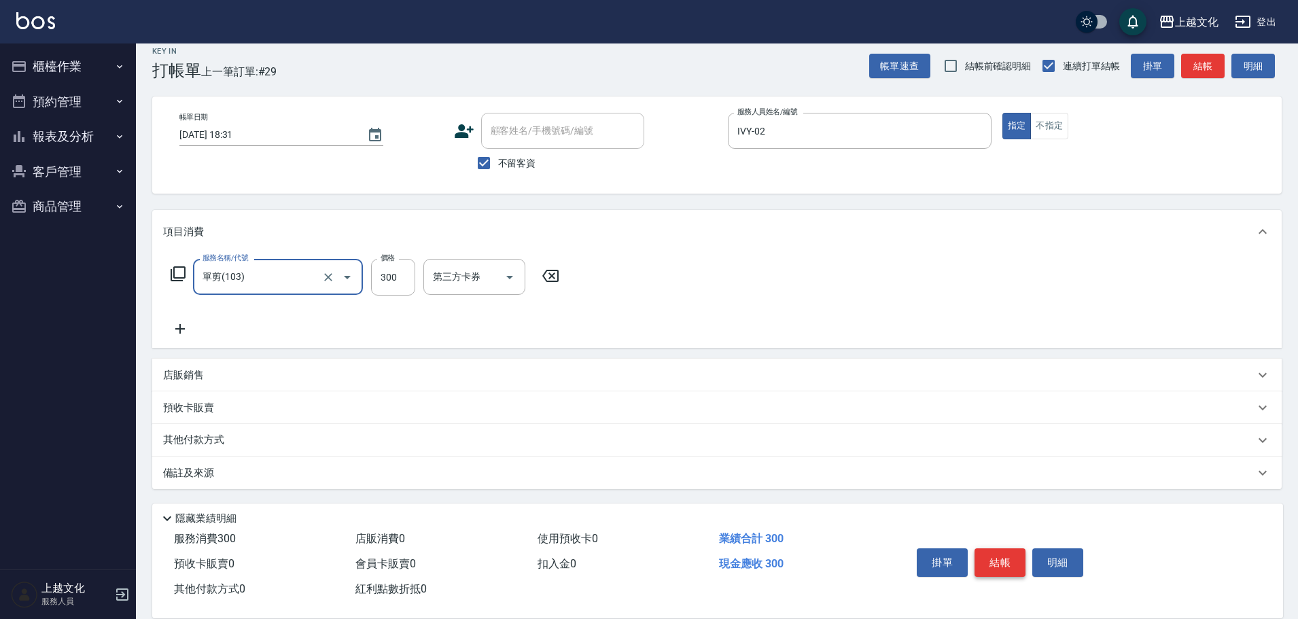
click at [992, 559] on button "結帳" at bounding box center [1000, 563] width 51 height 29
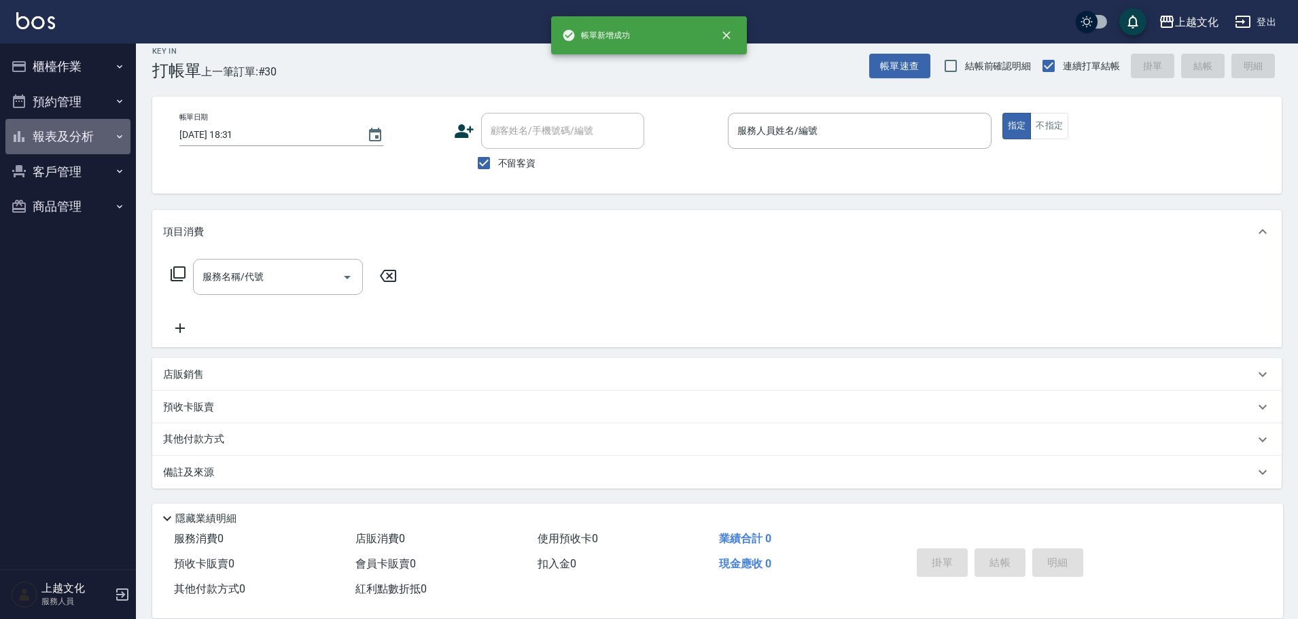
click at [58, 137] on button "報表及分析" at bounding box center [67, 136] width 125 height 35
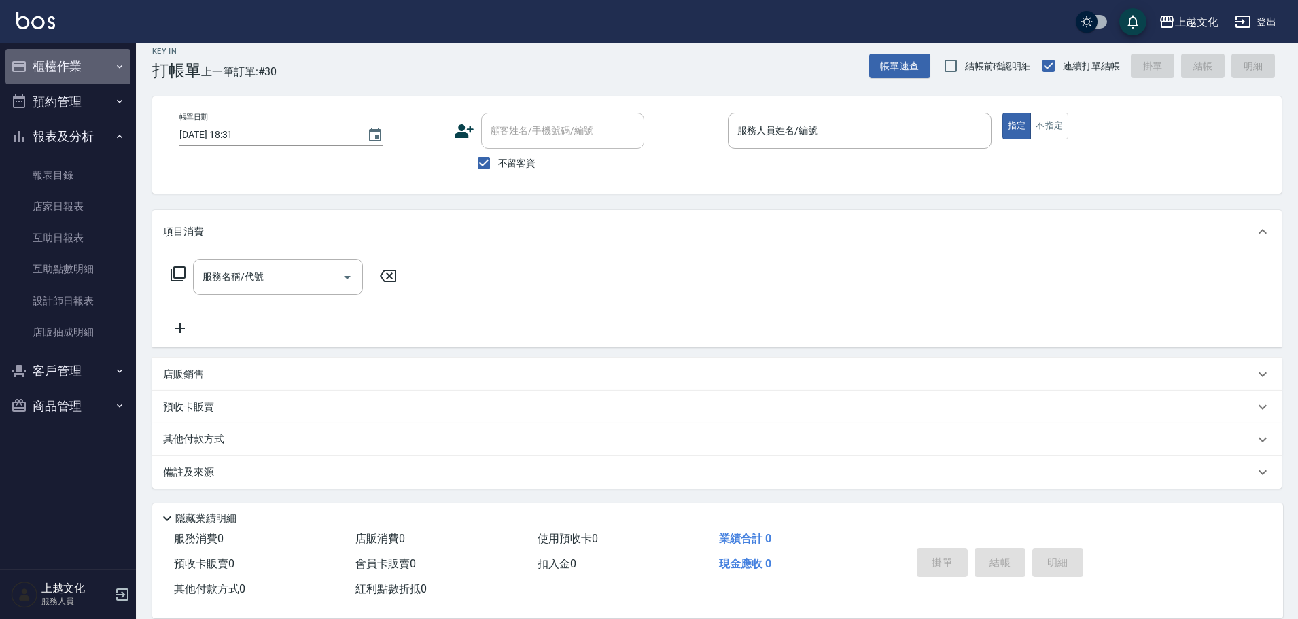
click at [61, 65] on button "櫃檯作業" at bounding box center [67, 66] width 125 height 35
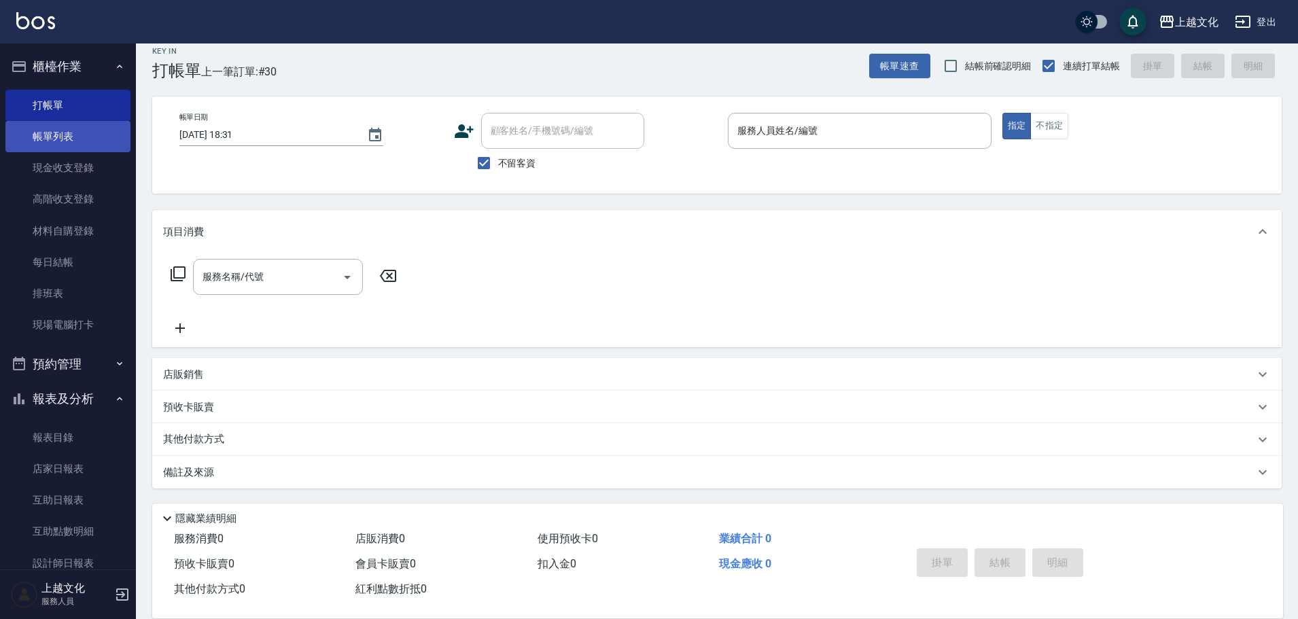
click at [58, 128] on link "帳單列表" at bounding box center [67, 136] width 125 height 31
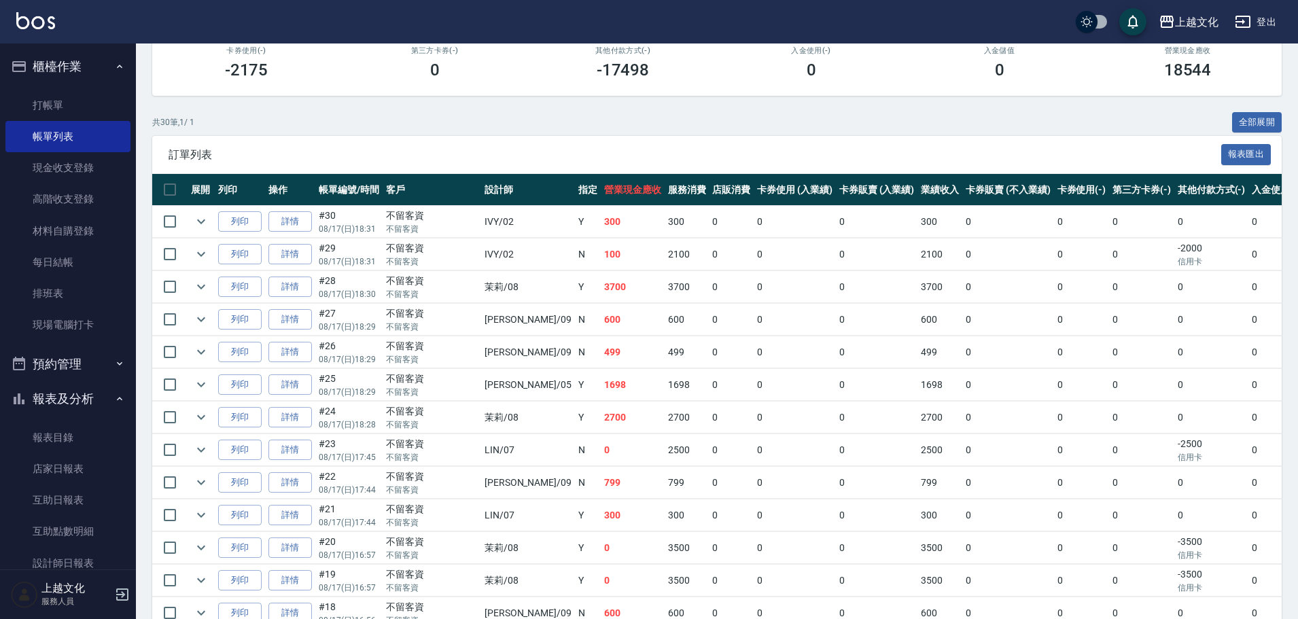
scroll to position [204, 0]
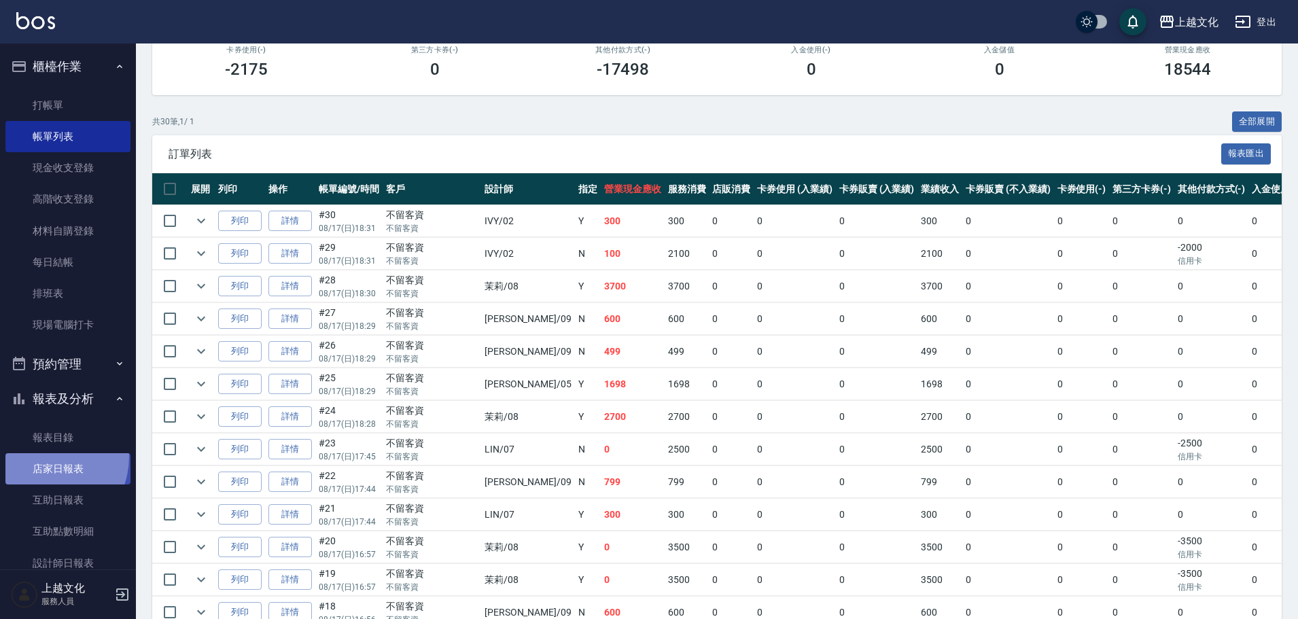
click at [42, 457] on link "店家日報表" at bounding box center [67, 468] width 125 height 31
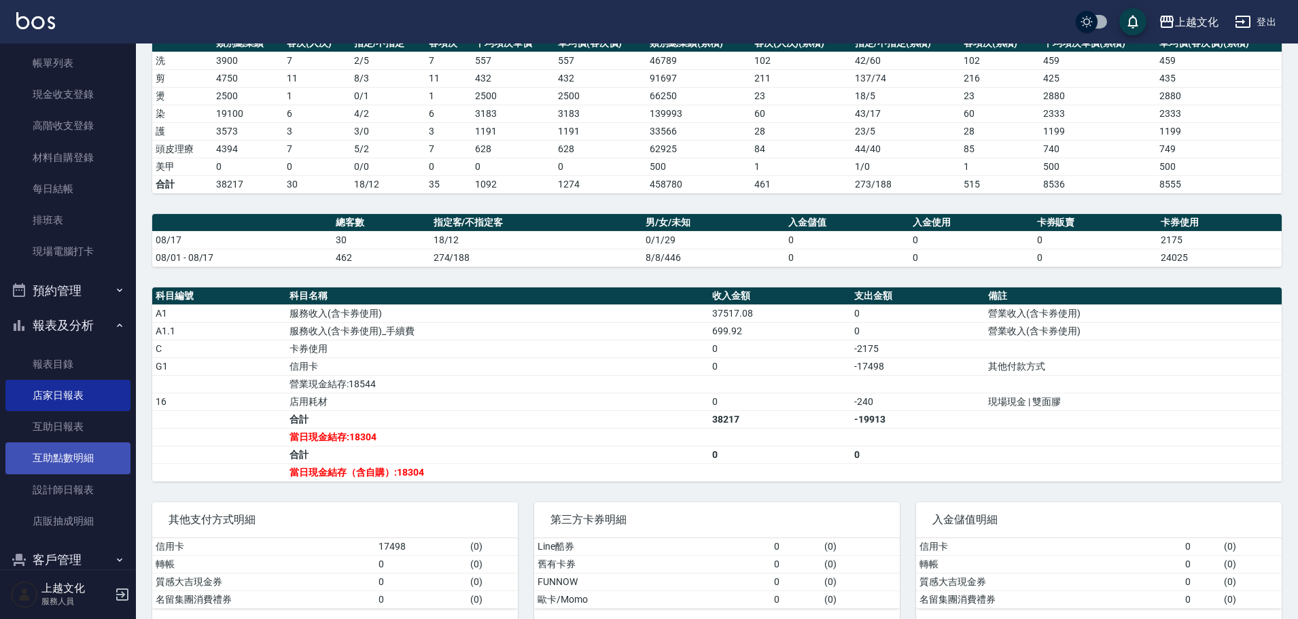
scroll to position [133, 0]
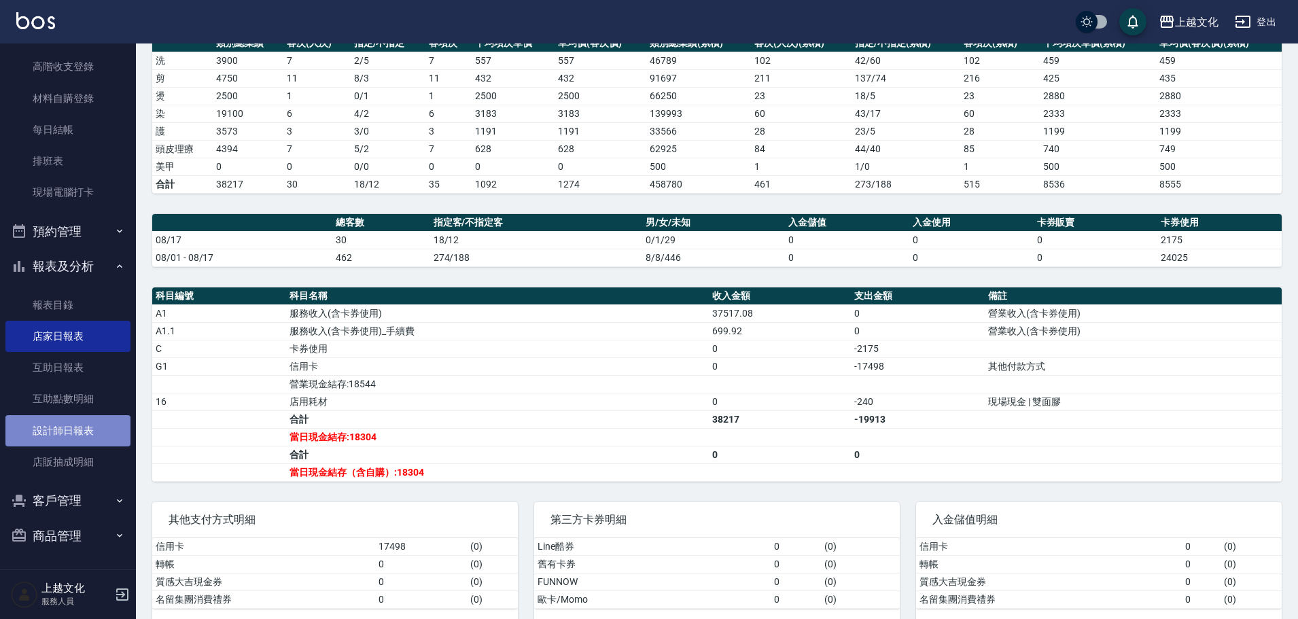
click at [77, 419] on link "設計師日報表" at bounding box center [67, 430] width 125 height 31
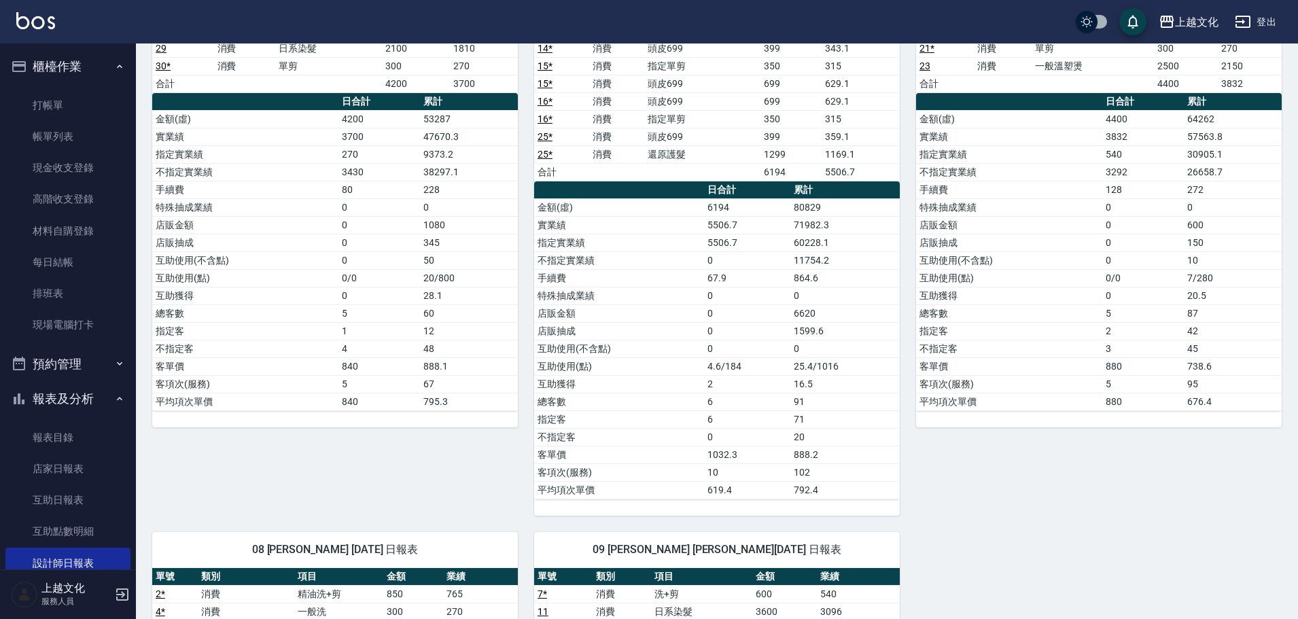
scroll to position [218, 0]
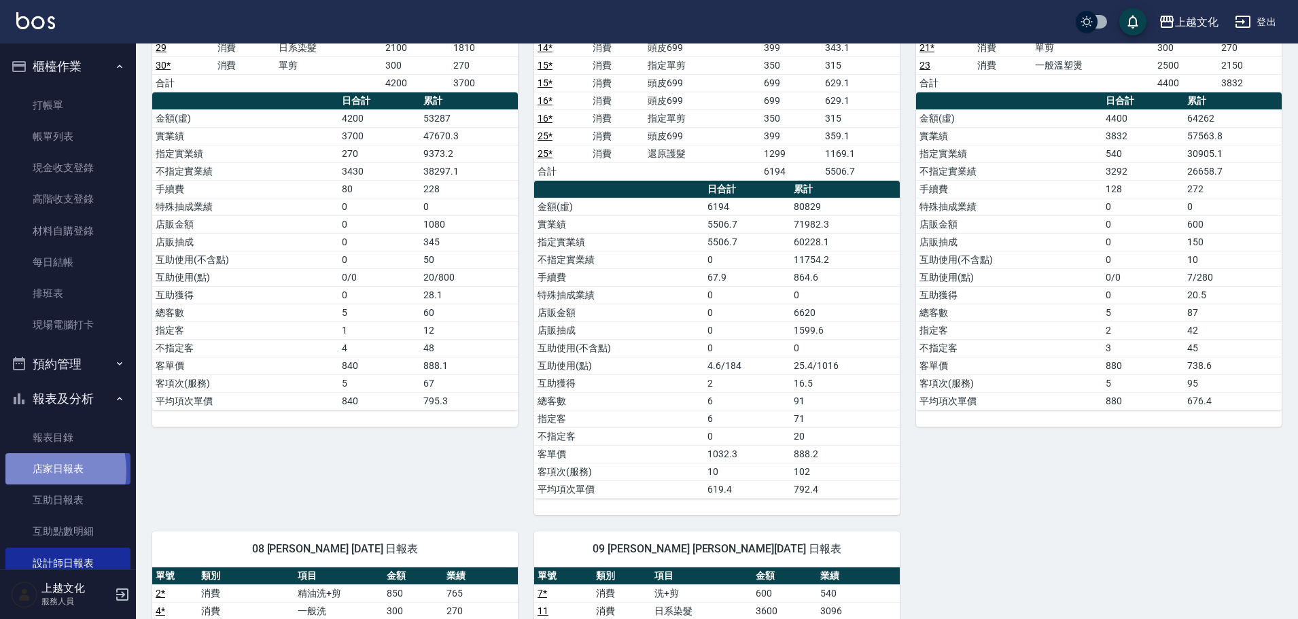
click at [33, 471] on link "店家日報表" at bounding box center [67, 468] width 125 height 31
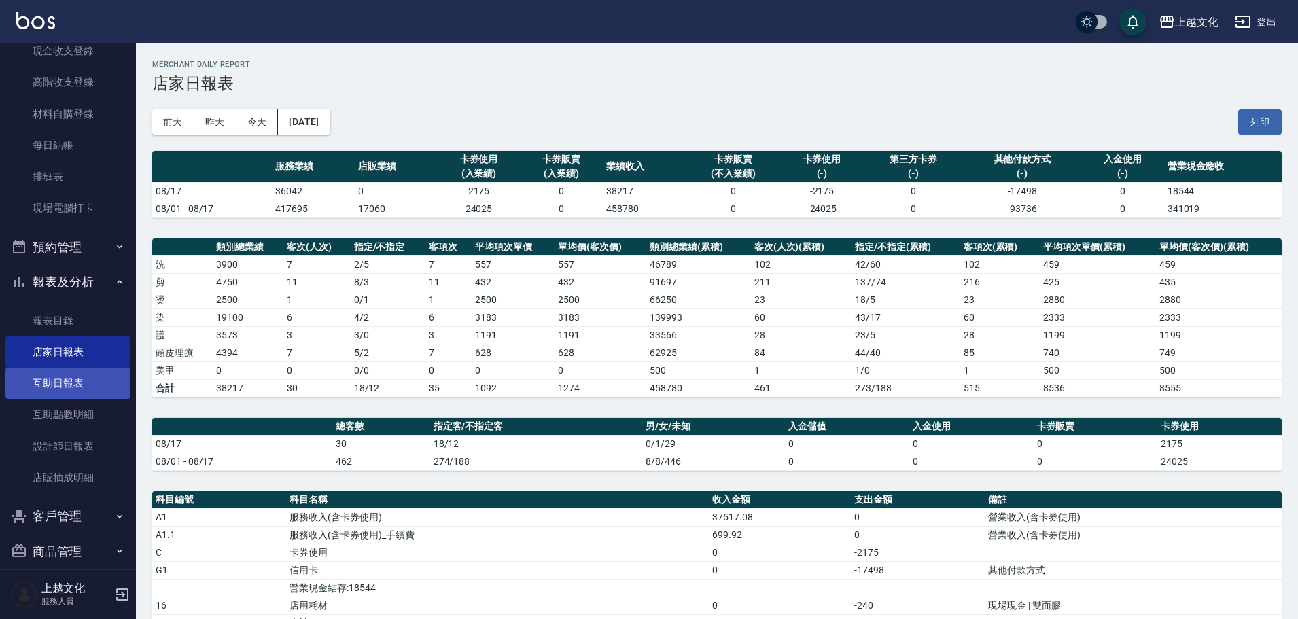
scroll to position [65, 0]
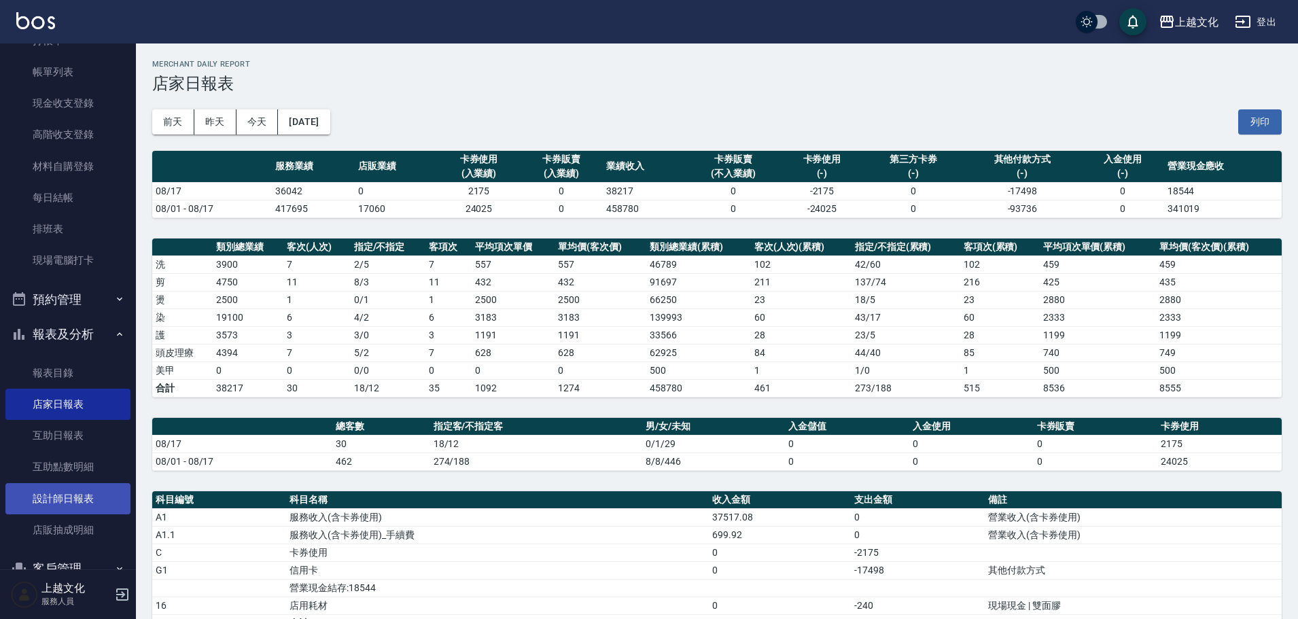
click at [66, 497] on link "設計師日報表" at bounding box center [67, 498] width 125 height 31
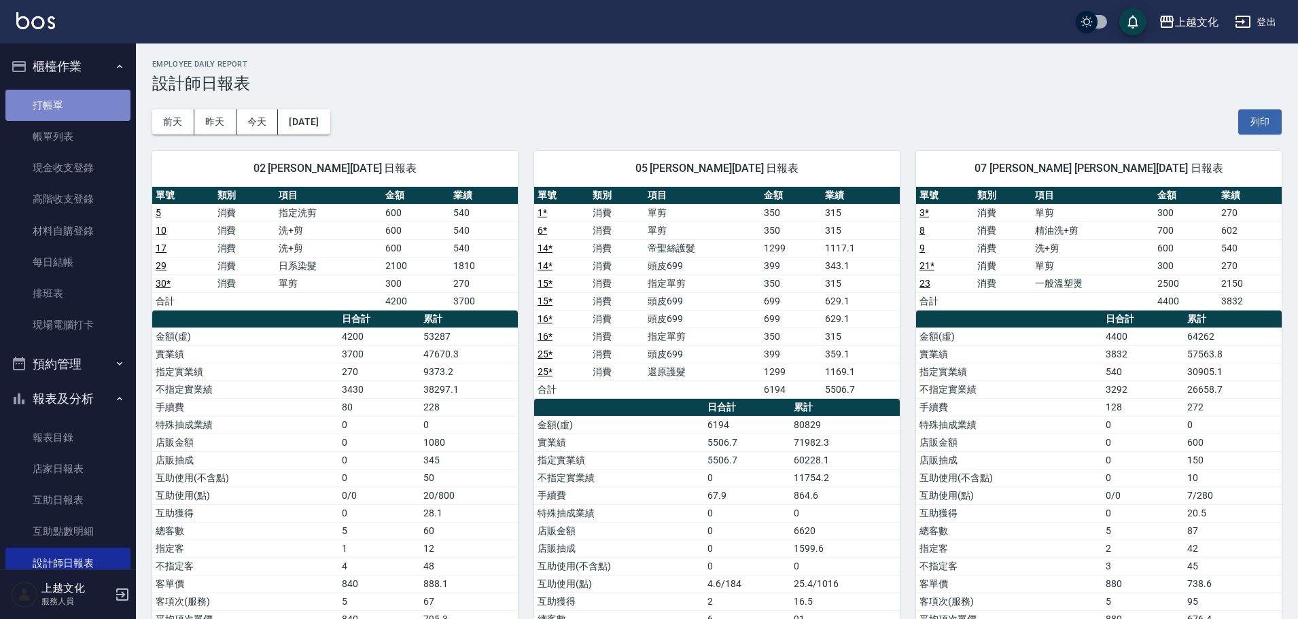
click at [84, 99] on link "打帳單" at bounding box center [67, 105] width 125 height 31
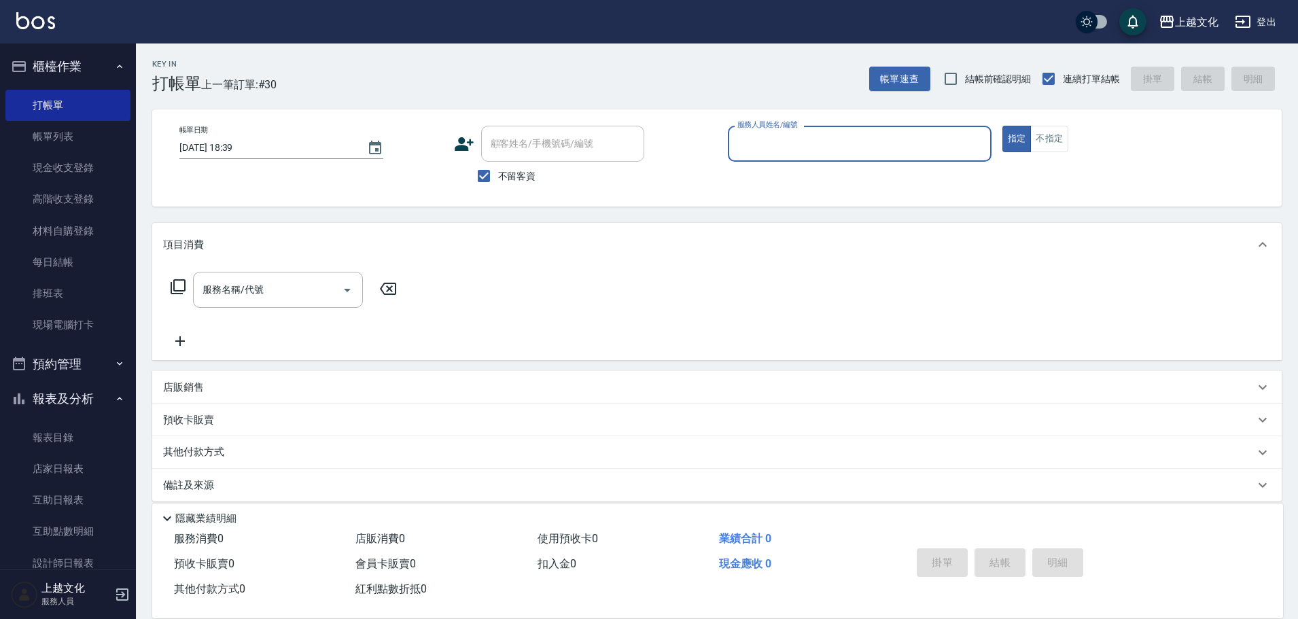
click at [507, 184] on label "不留客資" at bounding box center [503, 176] width 67 height 29
click at [498, 184] on input "不留客資" at bounding box center [484, 176] width 29 height 29
checkbox input "false"
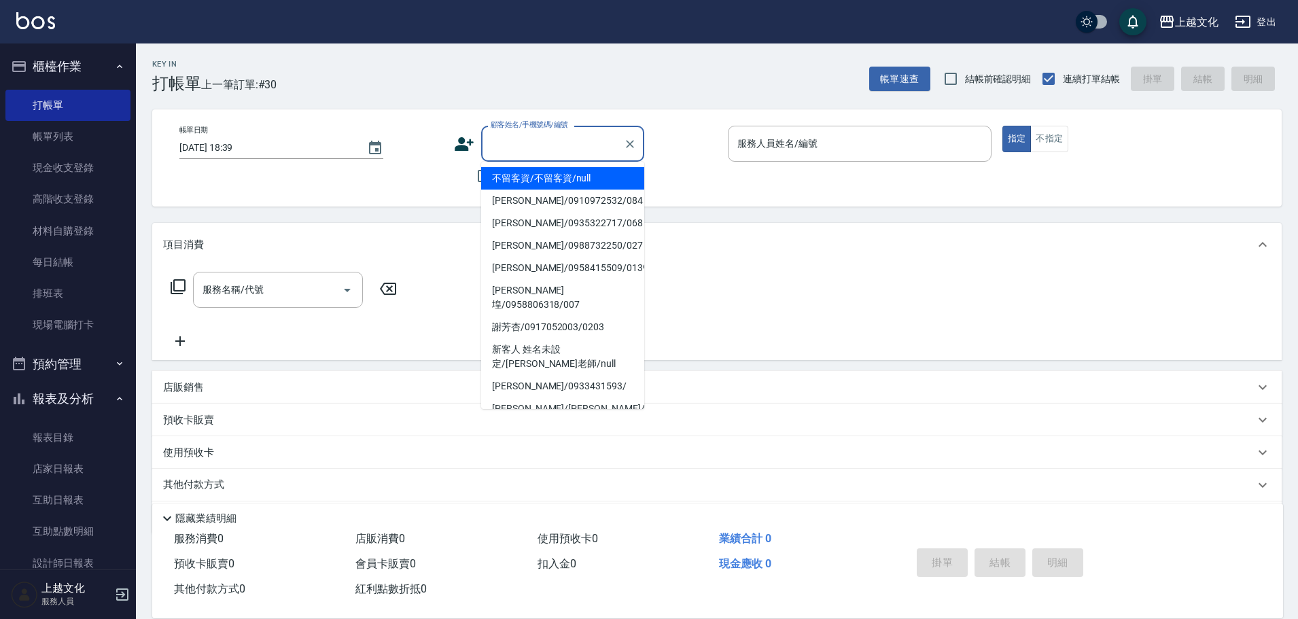
click at [536, 143] on input "顧客姓名/手機號碼/編號" at bounding box center [552, 144] width 131 height 24
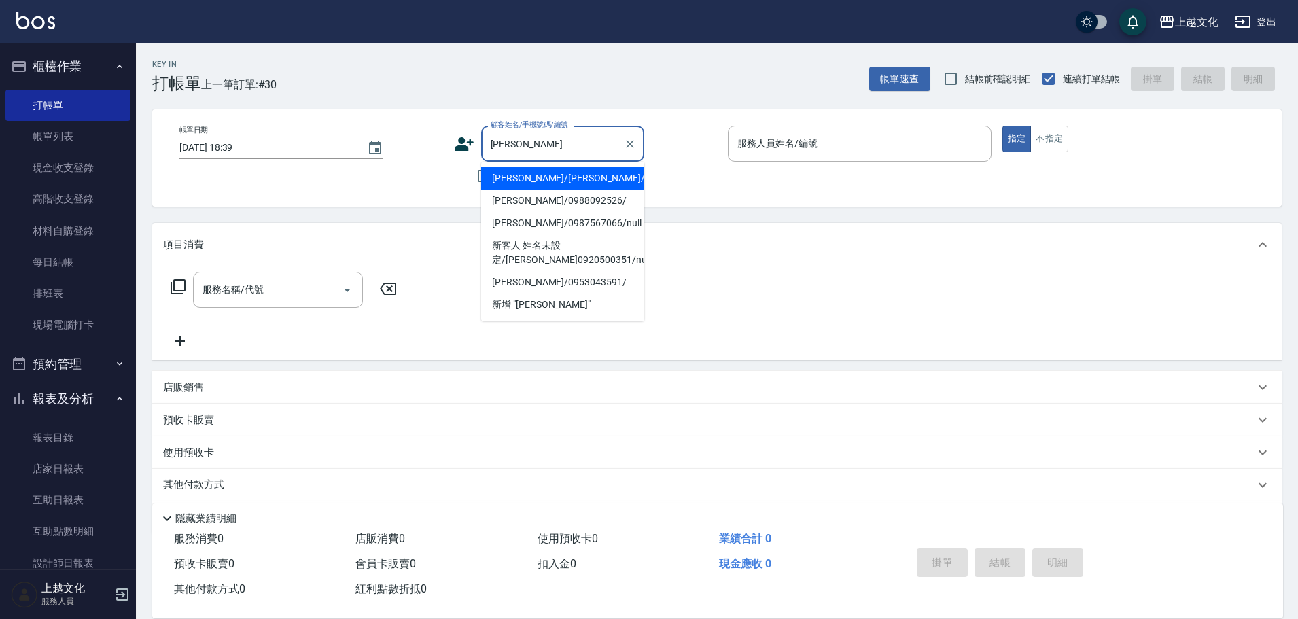
click at [570, 181] on li "禹文/楊禹文/0938007690/00138" at bounding box center [562, 178] width 163 height 22
type input "禹文/楊禹文/0938007690/00138"
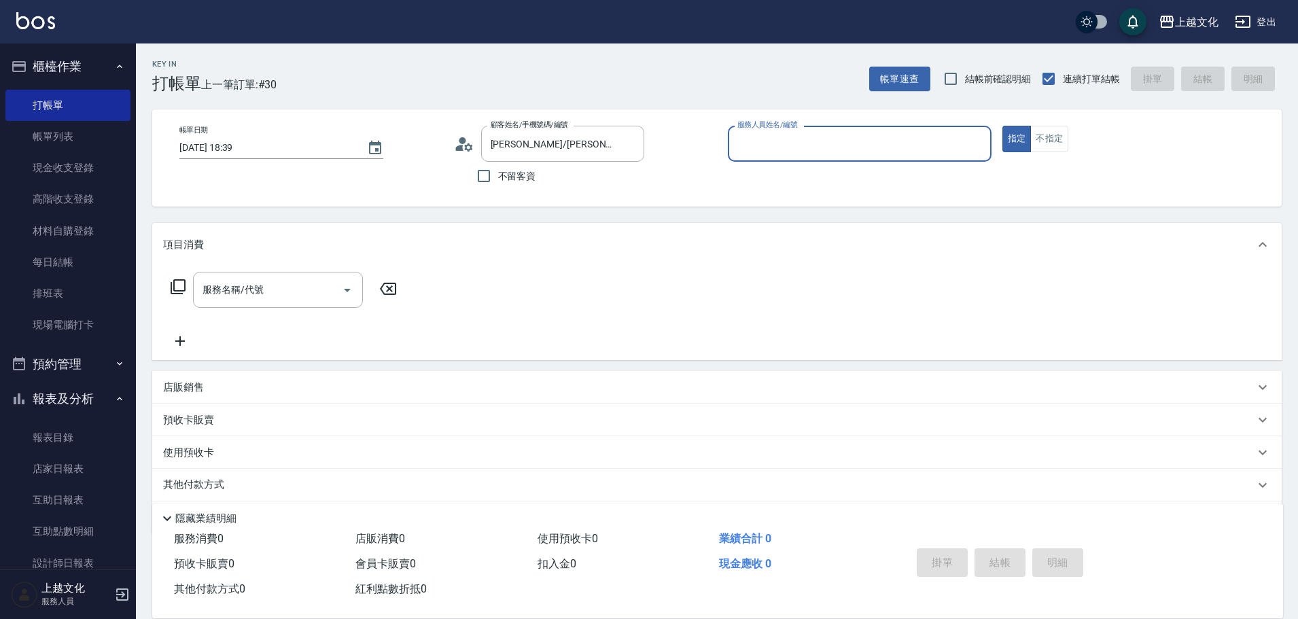
type input "EMILY-05"
click at [271, 454] on div "使用預收卡 x24" at bounding box center [709, 455] width 1092 height 20
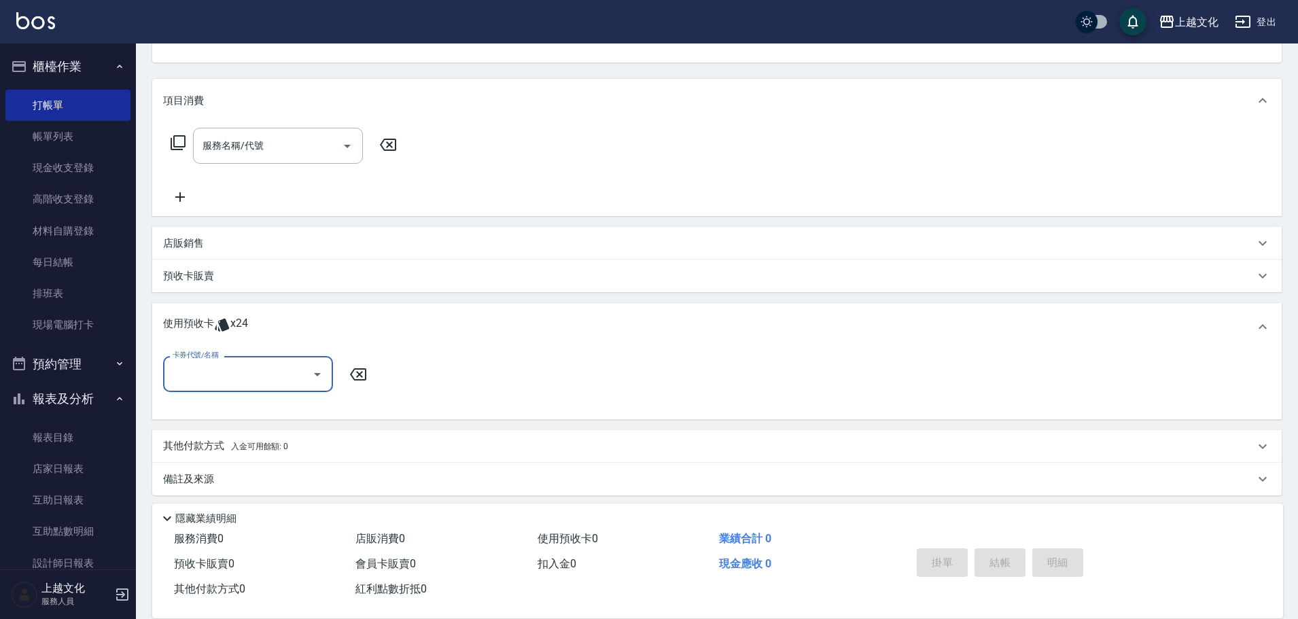
scroll to position [149, 0]
click at [266, 371] on input "卡券代號/名稱" at bounding box center [237, 370] width 137 height 24
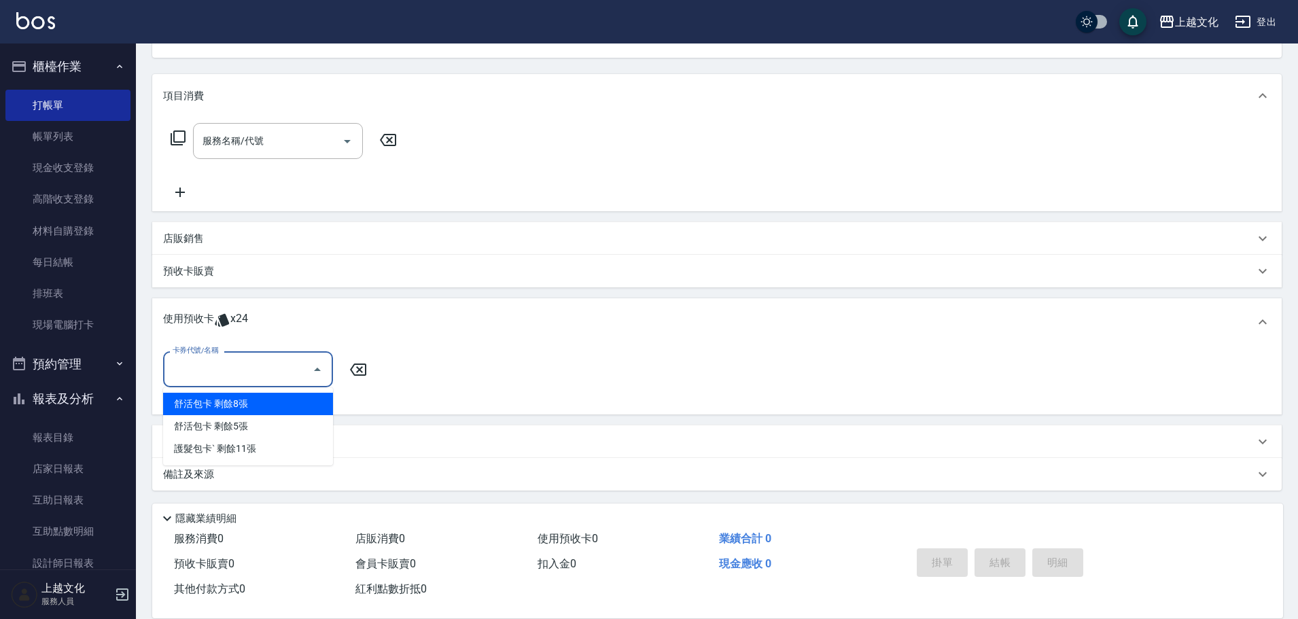
click at [283, 403] on div "舒活包卡 剩餘8張" at bounding box center [248, 404] width 170 height 22
type input "舒活包卡"
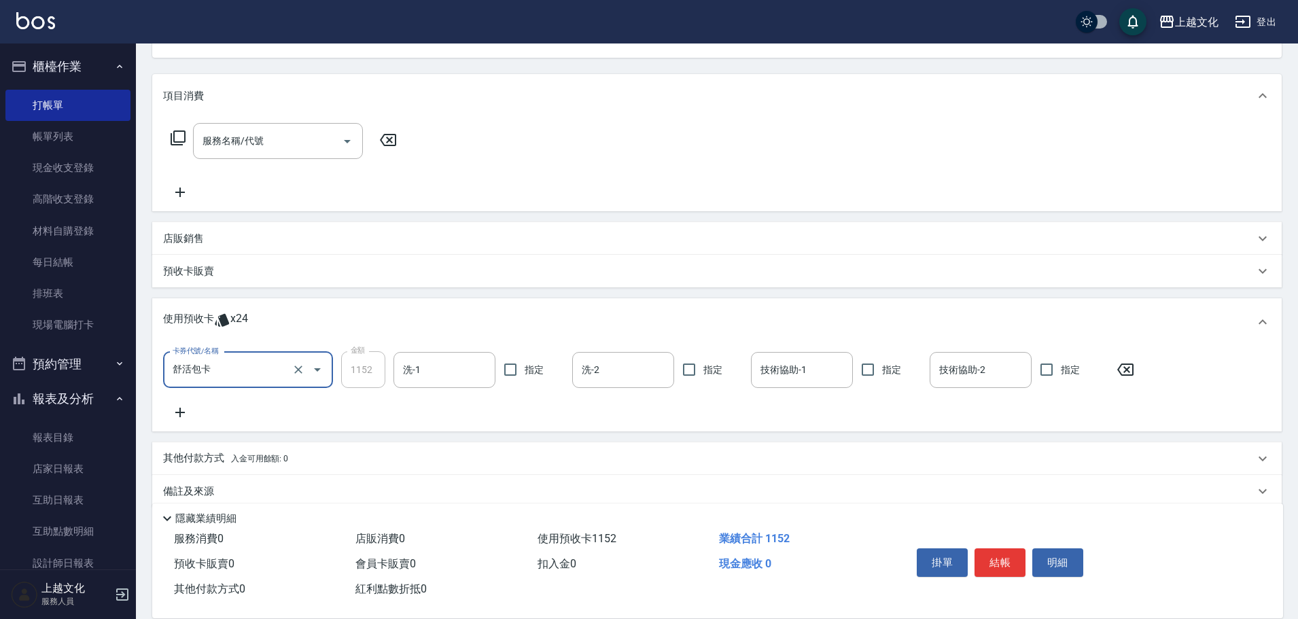
click at [477, 351] on div "卡券代號/名稱 舒活包卡 卡券代號/名稱 金額 1152 金額 洗-1 洗-1 指定 洗-2 洗-2 指定 技術協助-1 技術協助-1 指定 技術協助-2 技…" at bounding box center [717, 389] width 1130 height 86
click at [470, 368] on input "洗-1" at bounding box center [445, 370] width 90 height 24
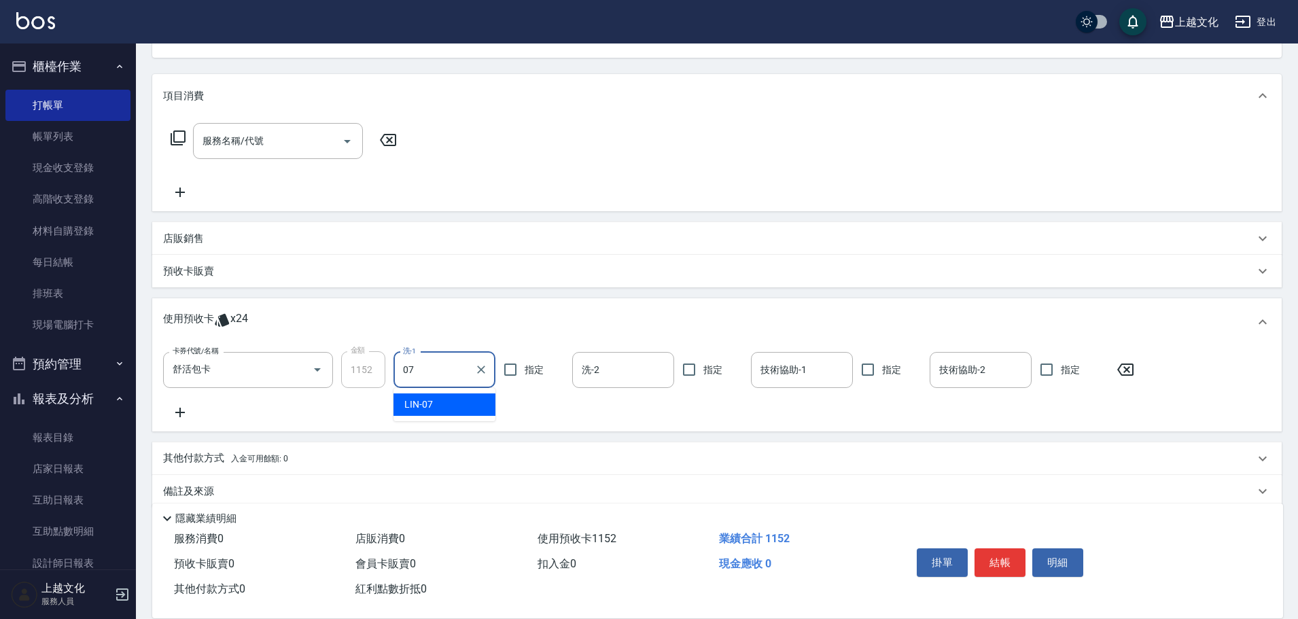
type input "LIN-07"
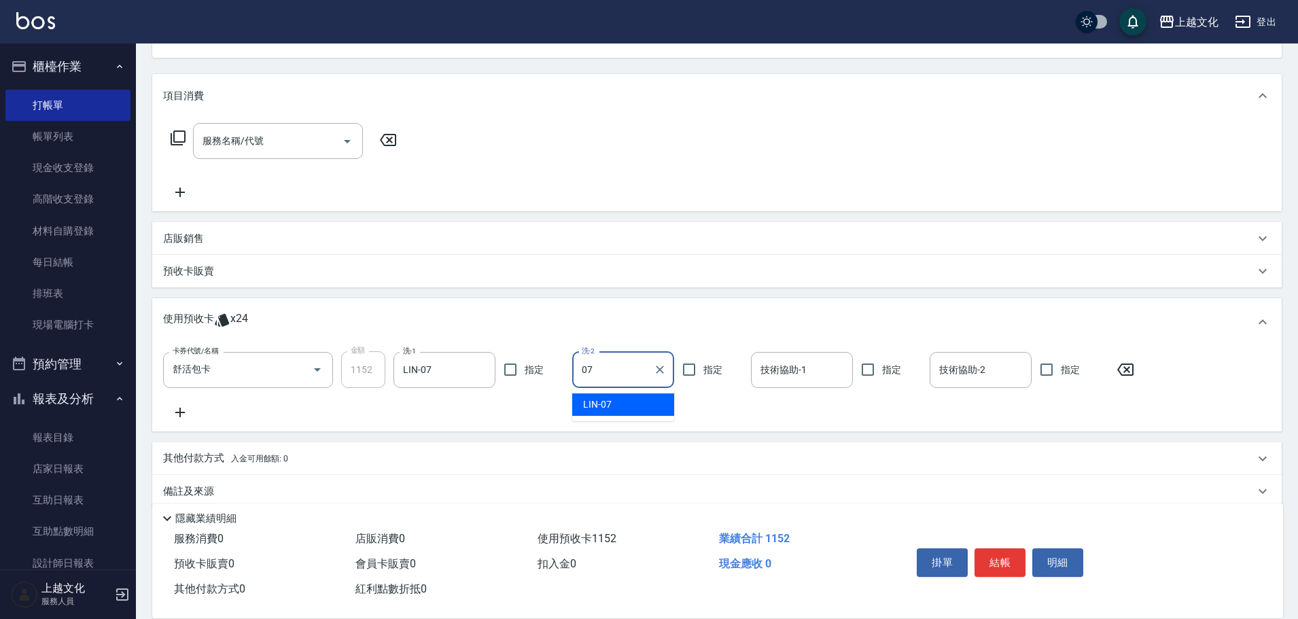
type input "LIN-07"
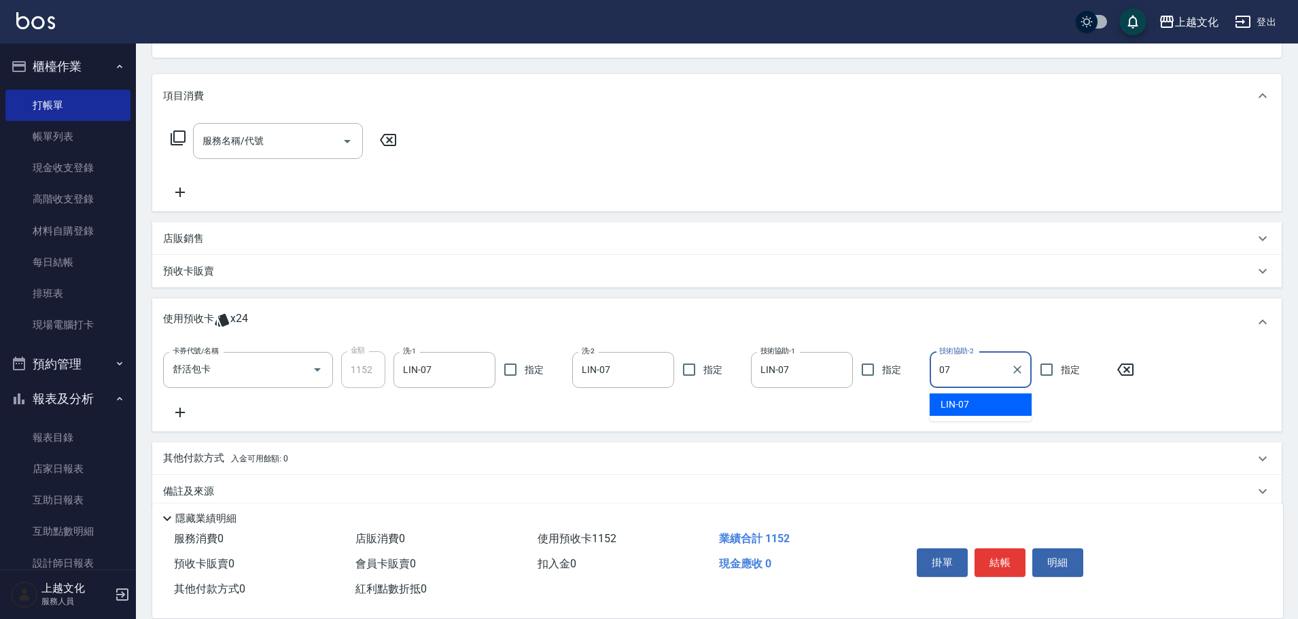
type input "LIN-07"
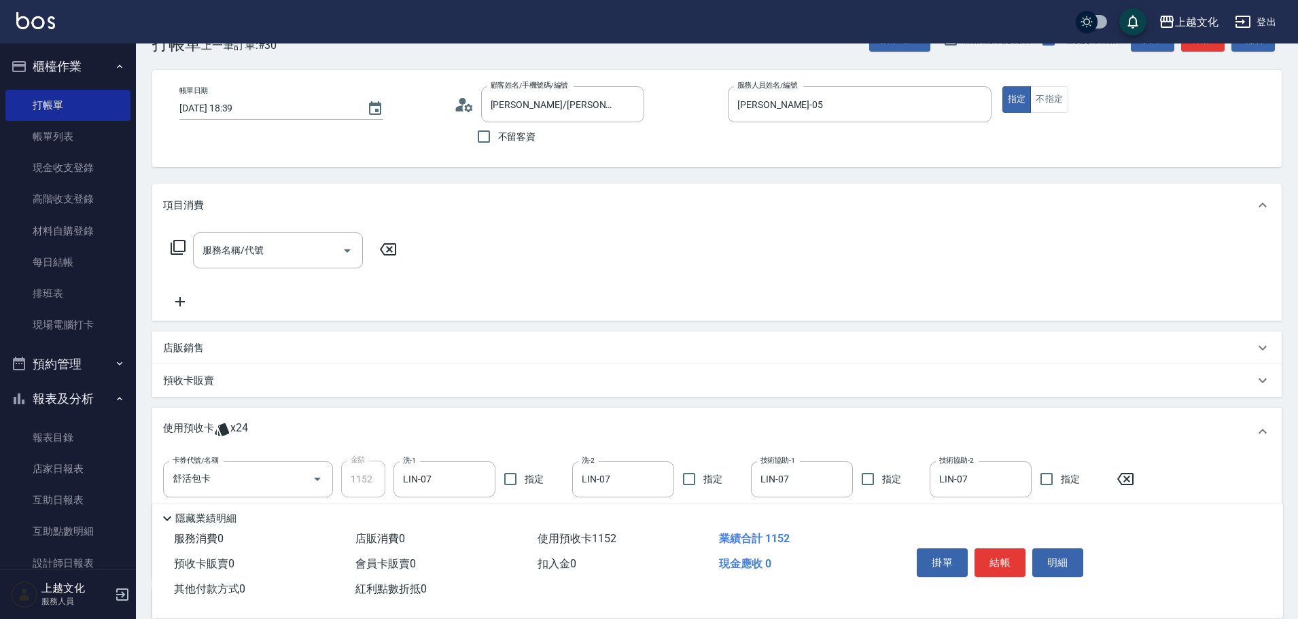
scroll to position [0, 0]
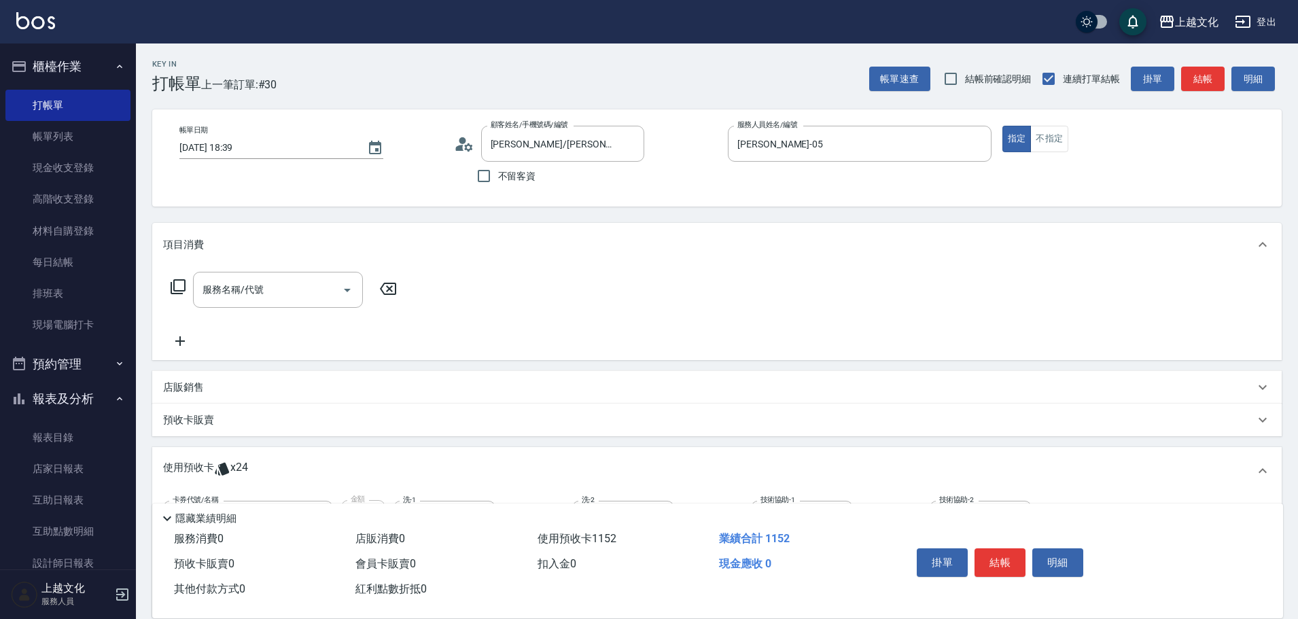
drag, startPoint x: 997, startPoint y: 553, endPoint x: 1004, endPoint y: 554, distance: 6.8
click at [1002, 555] on button "結帳" at bounding box center [1000, 563] width 51 height 29
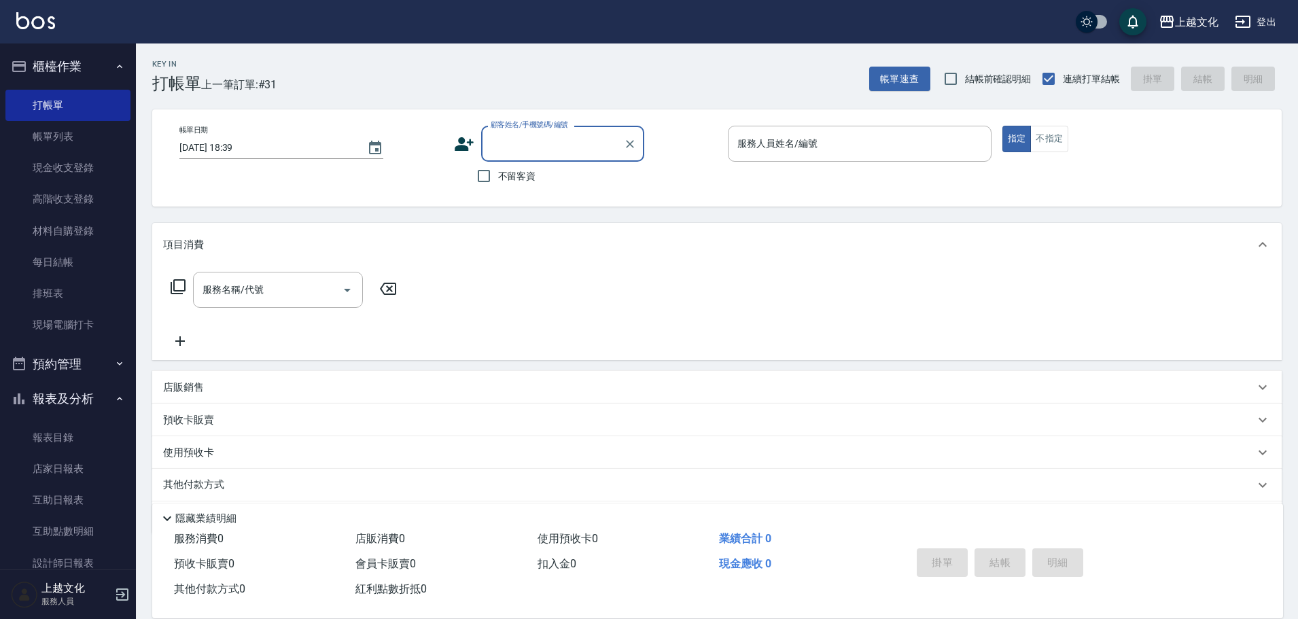
scroll to position [133, 0]
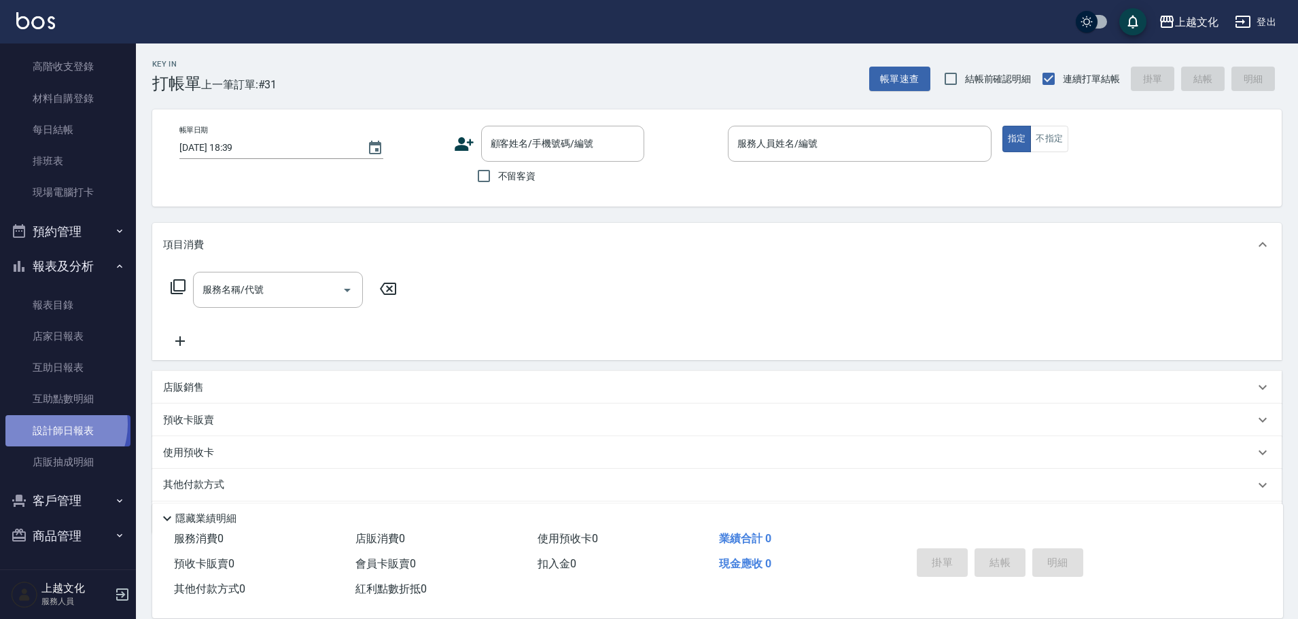
click at [52, 424] on link "設計師日報表" at bounding box center [67, 430] width 125 height 31
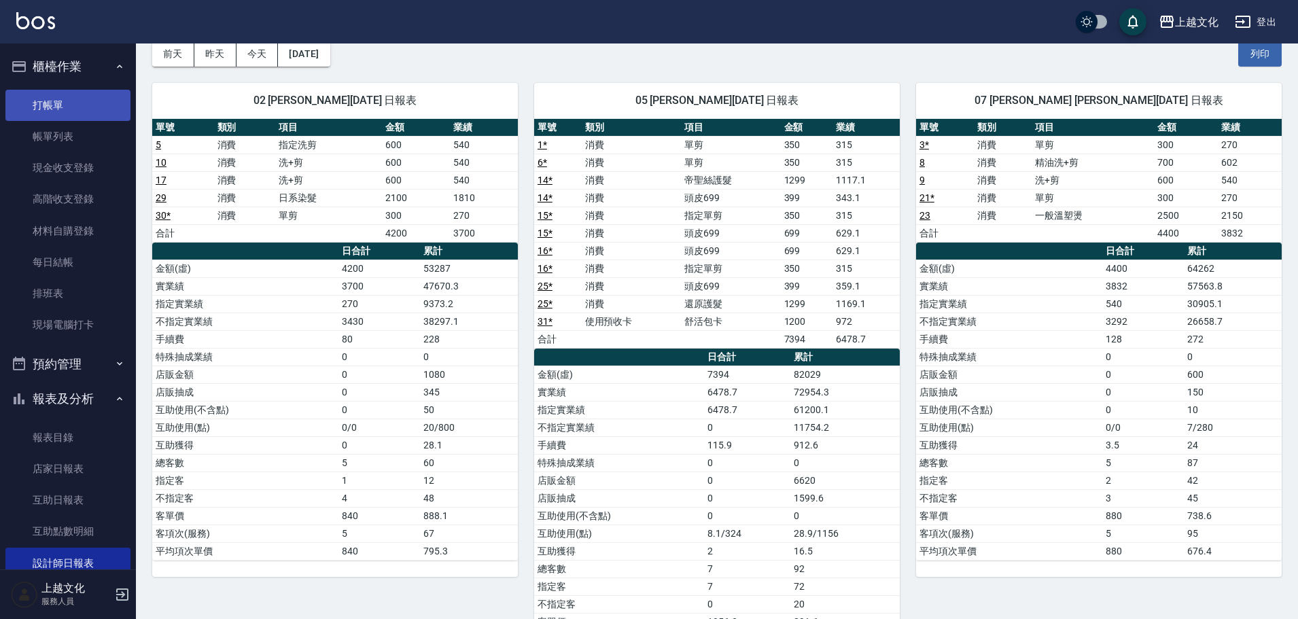
click at [55, 109] on link "打帳單" at bounding box center [67, 105] width 125 height 31
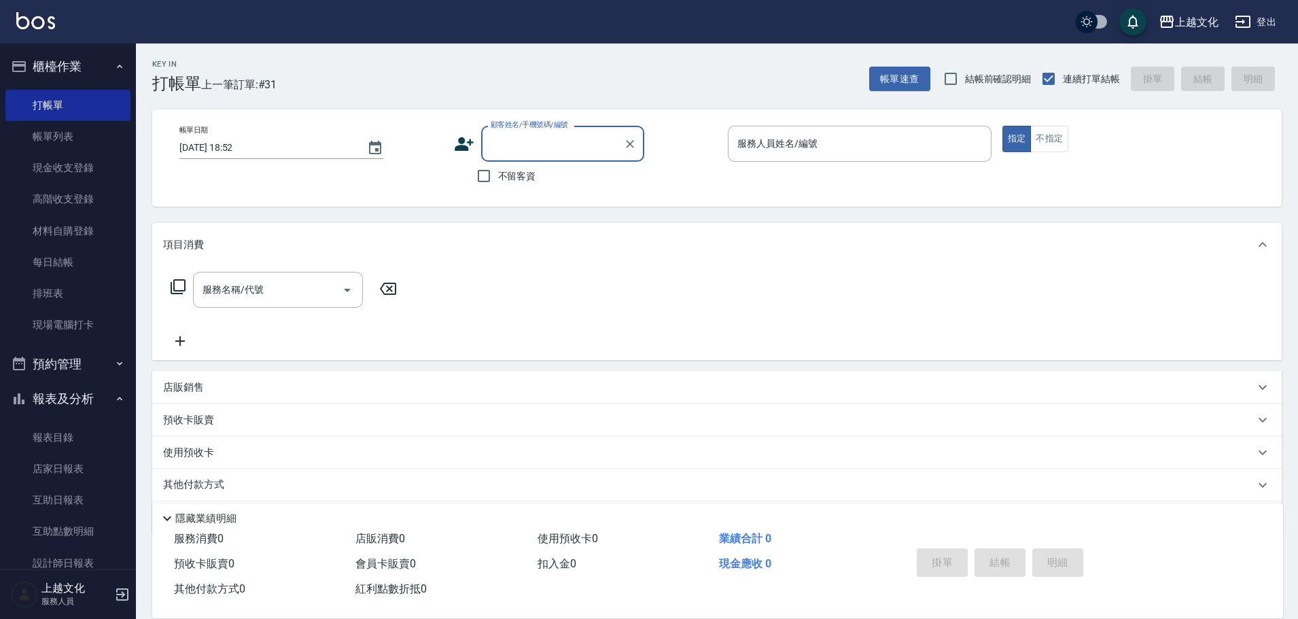
click at [527, 143] on input "顧客姓名/手機號碼/編號" at bounding box center [552, 144] width 131 height 24
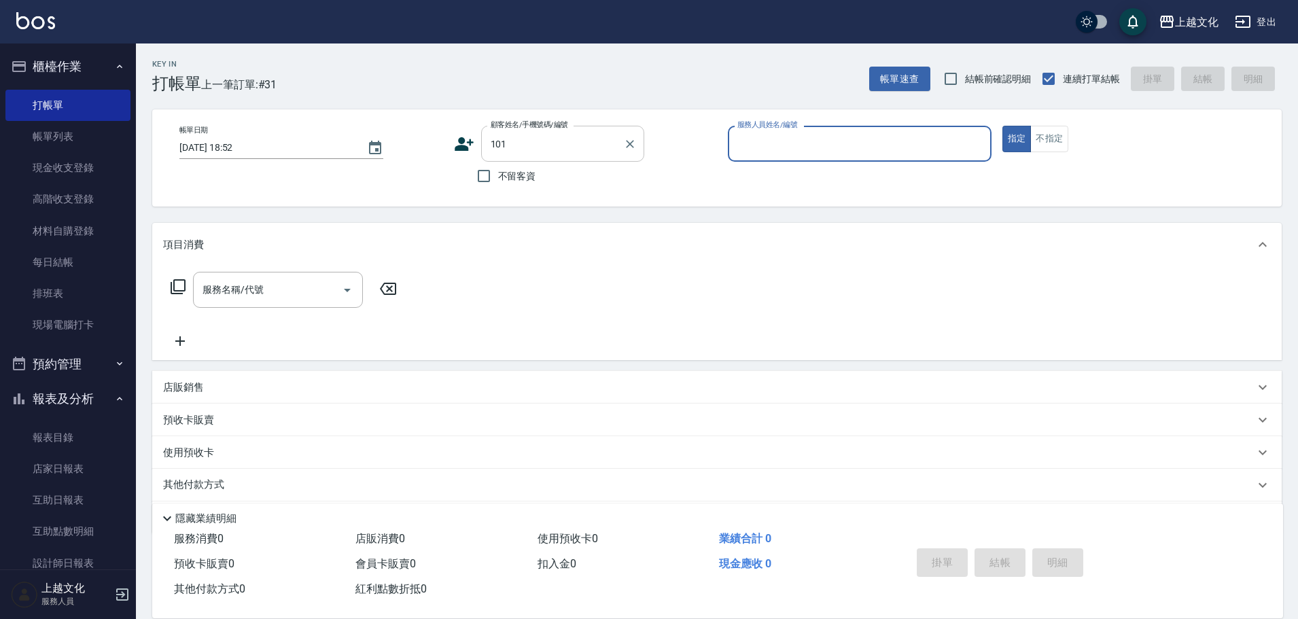
type input "李松奐/0905978077/101"
type input "茉莉-08"
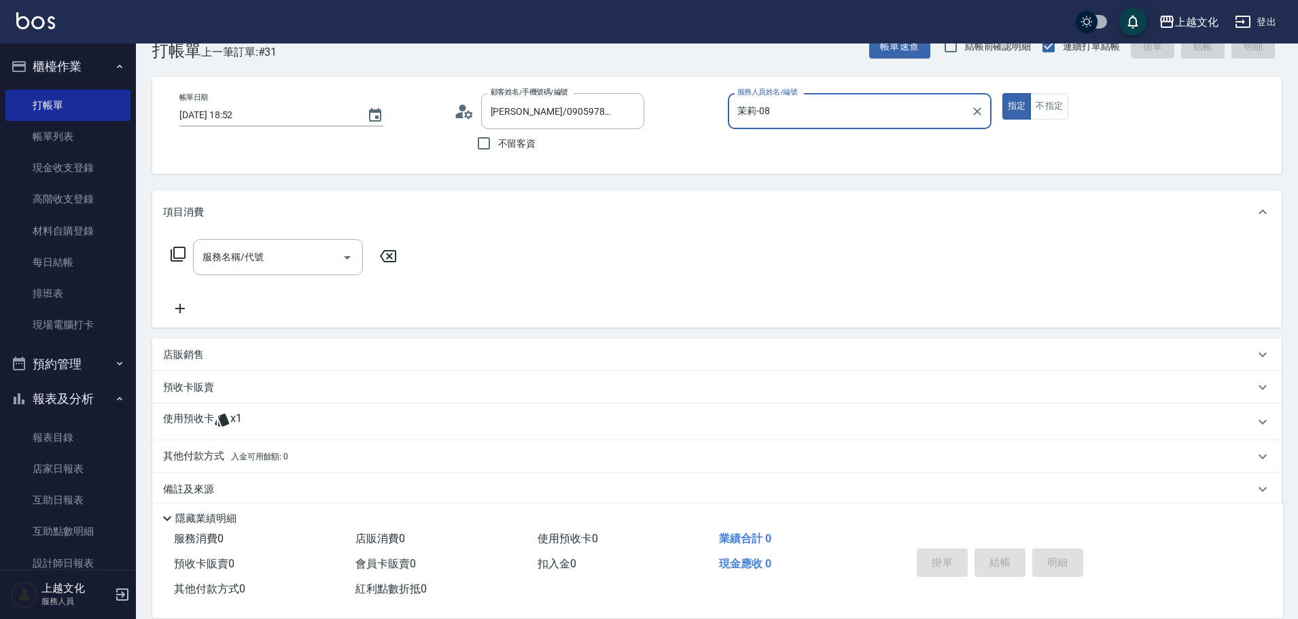
scroll to position [50, 0]
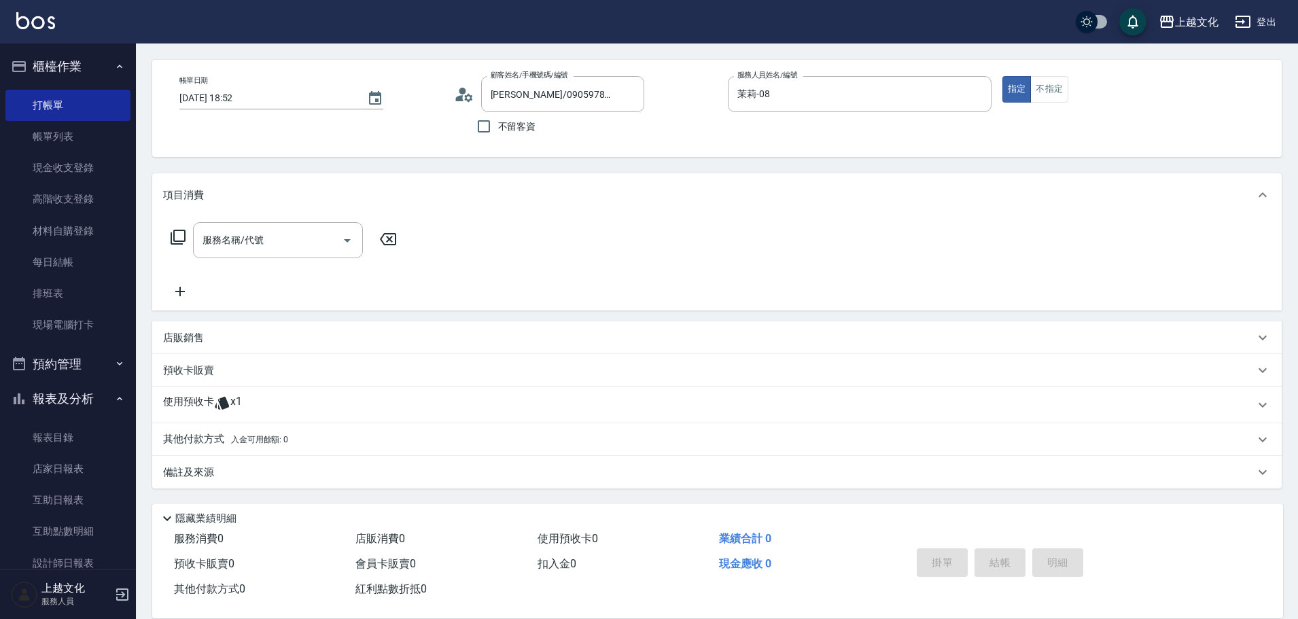
click at [190, 439] on p "其他付款方式 入金可用餘額: 0" at bounding box center [225, 439] width 125 height 15
click at [188, 368] on p "預收卡販賣" at bounding box center [188, 371] width 51 height 14
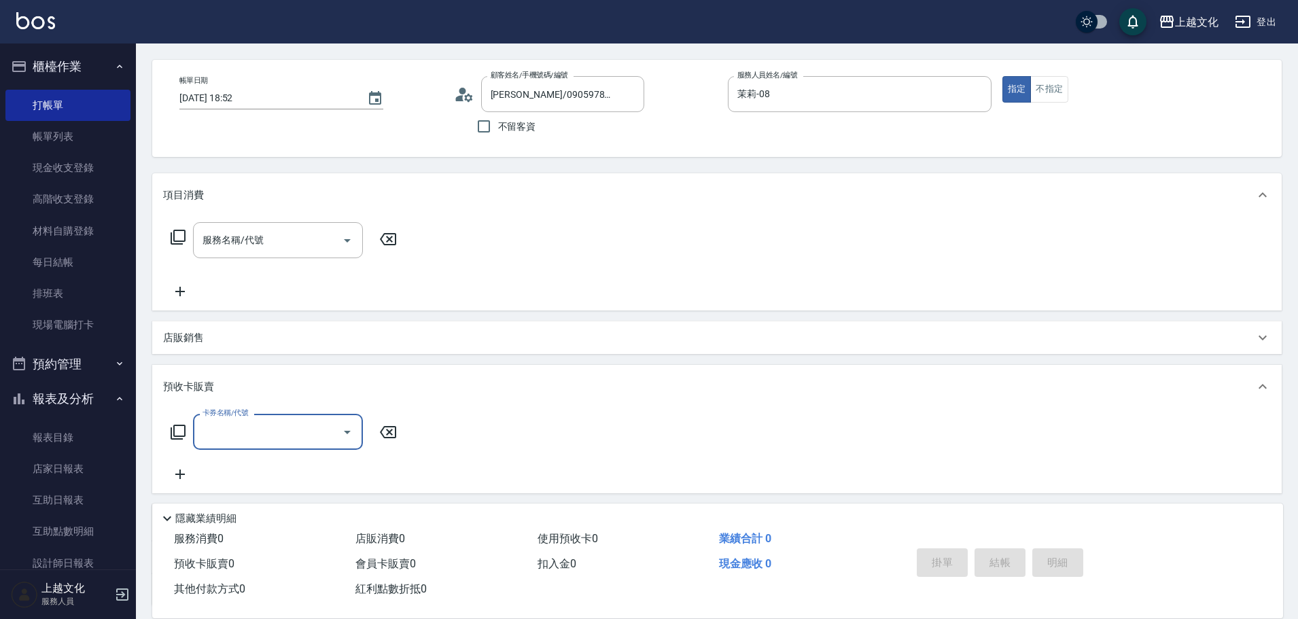
scroll to position [0, 0]
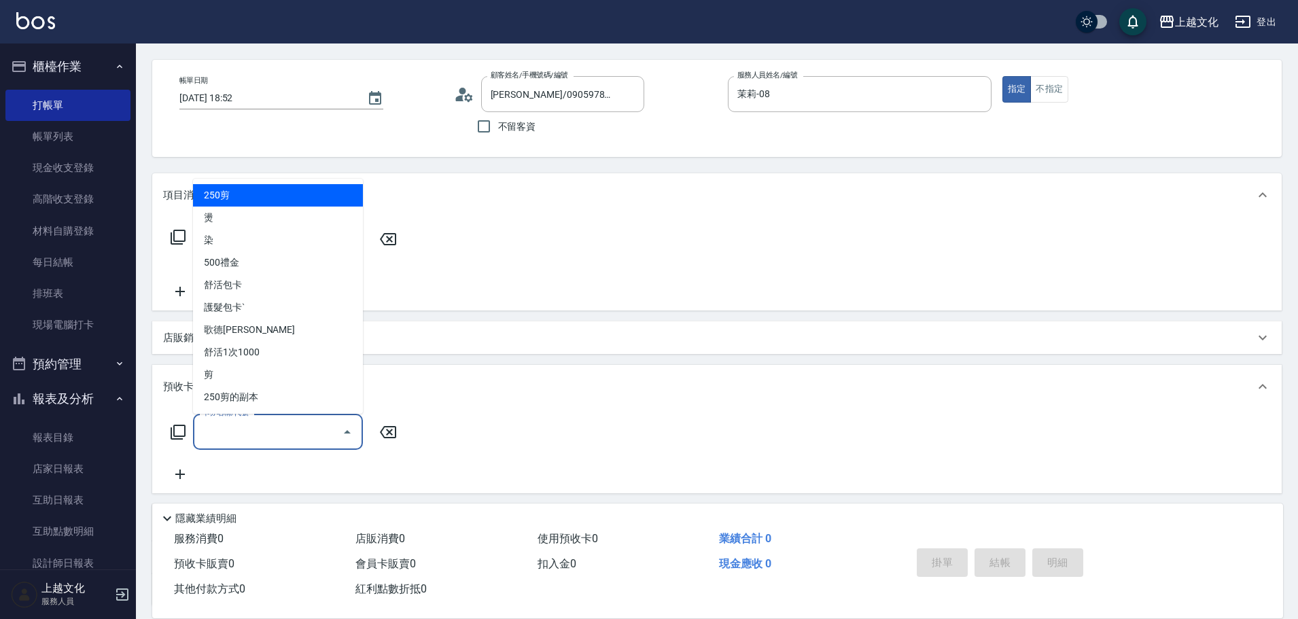
click at [215, 435] on input "卡券名稱/代號" at bounding box center [267, 432] width 137 height 24
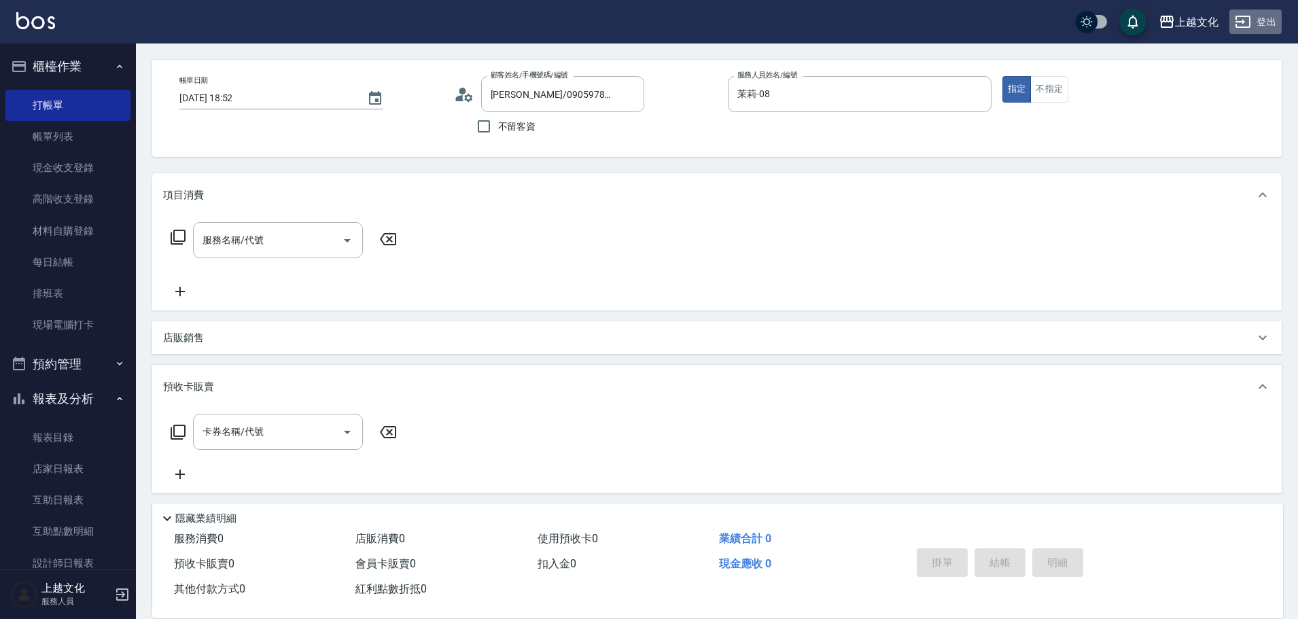
click at [1240, 22] on icon "button" at bounding box center [1243, 22] width 15 height 12
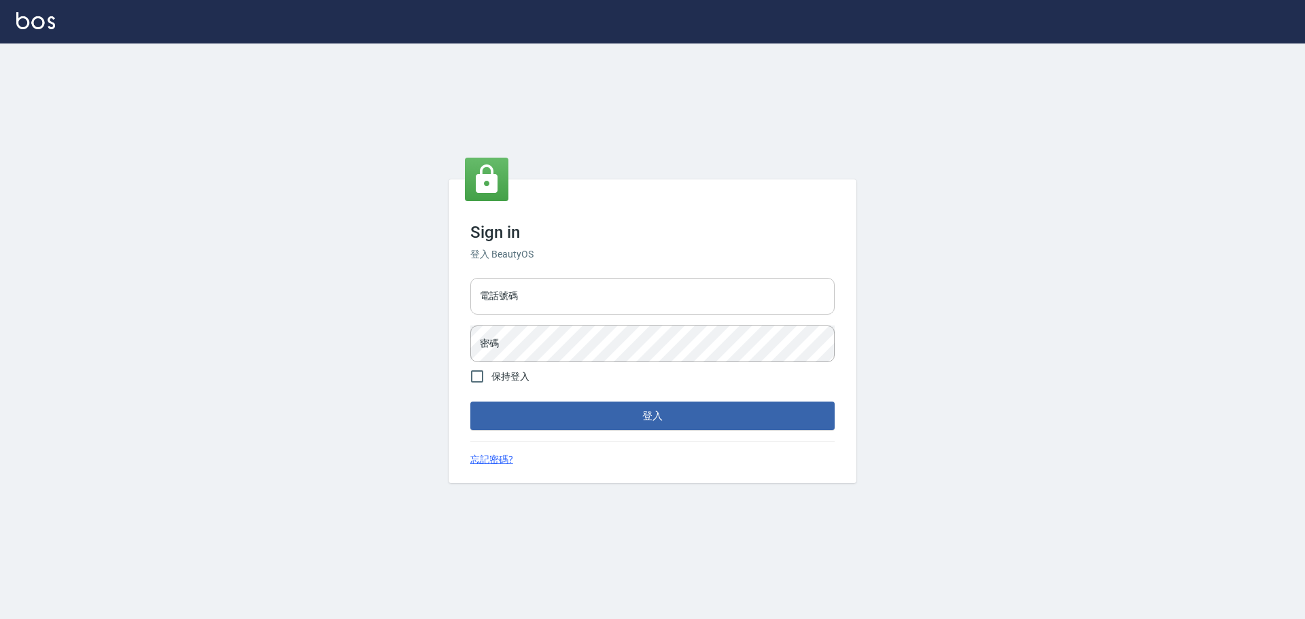
click at [522, 303] on input "電話號碼" at bounding box center [652, 296] width 364 height 37
type input "0913642664"
click at [470, 402] on button "登入" at bounding box center [652, 416] width 364 height 29
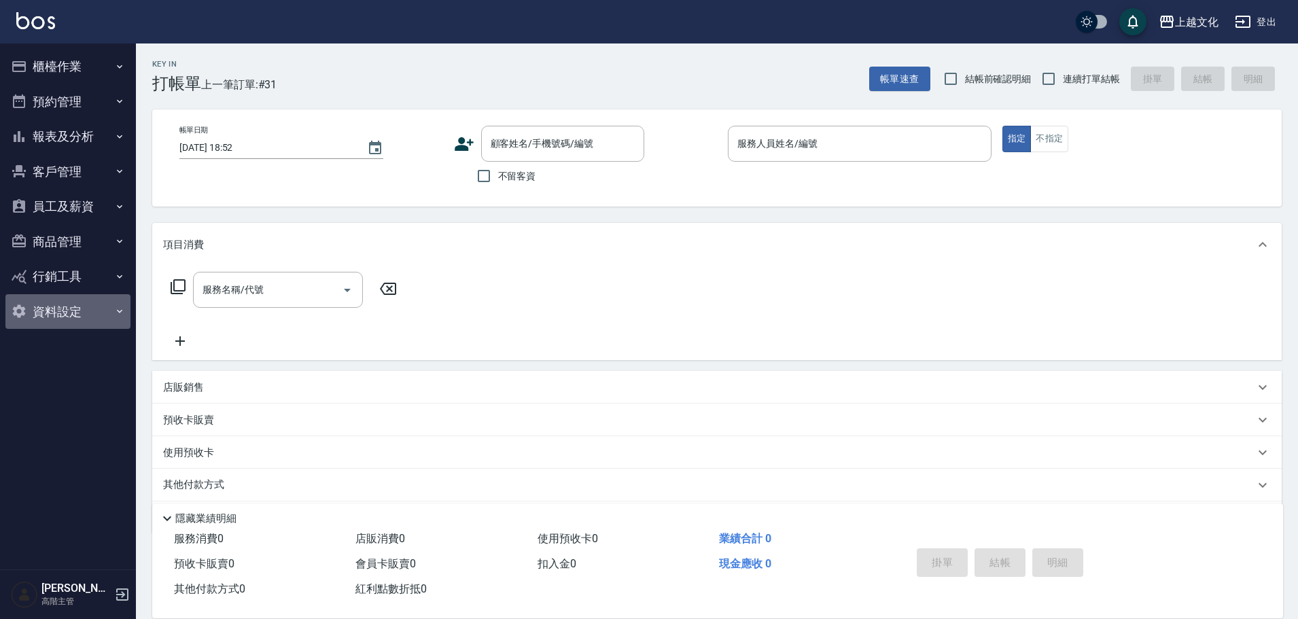
click at [46, 312] on button "資料設定" at bounding box center [67, 311] width 125 height 35
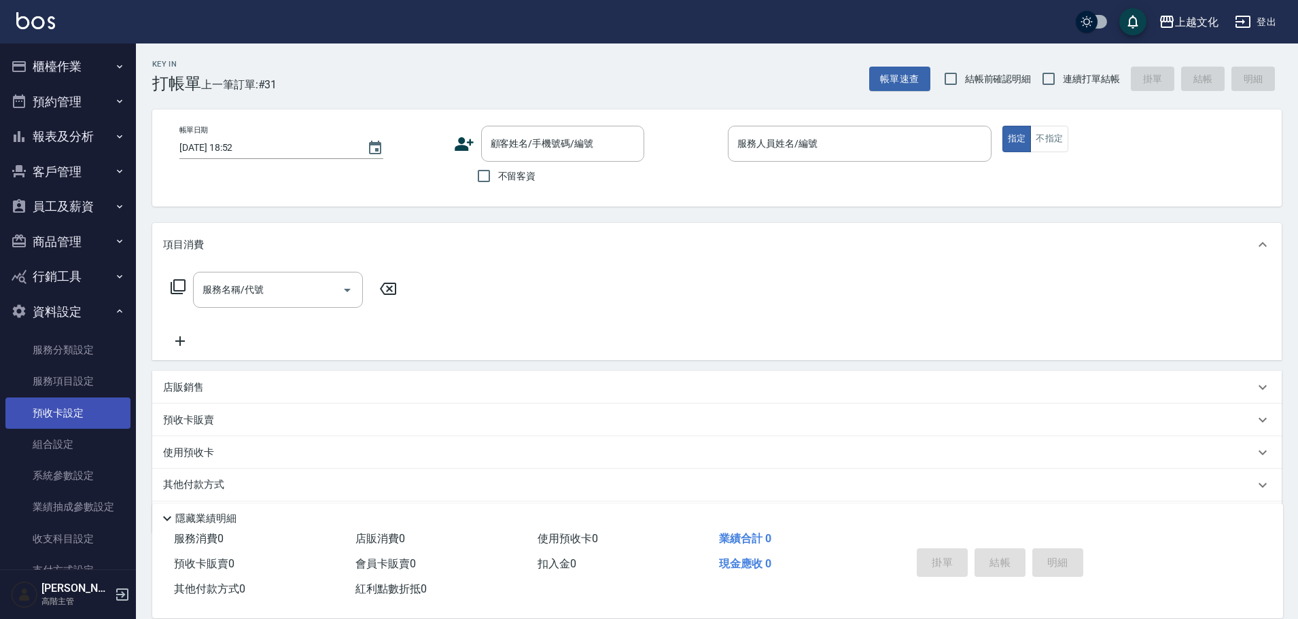
click at [61, 414] on link "預收卡設定" at bounding box center [67, 413] width 125 height 31
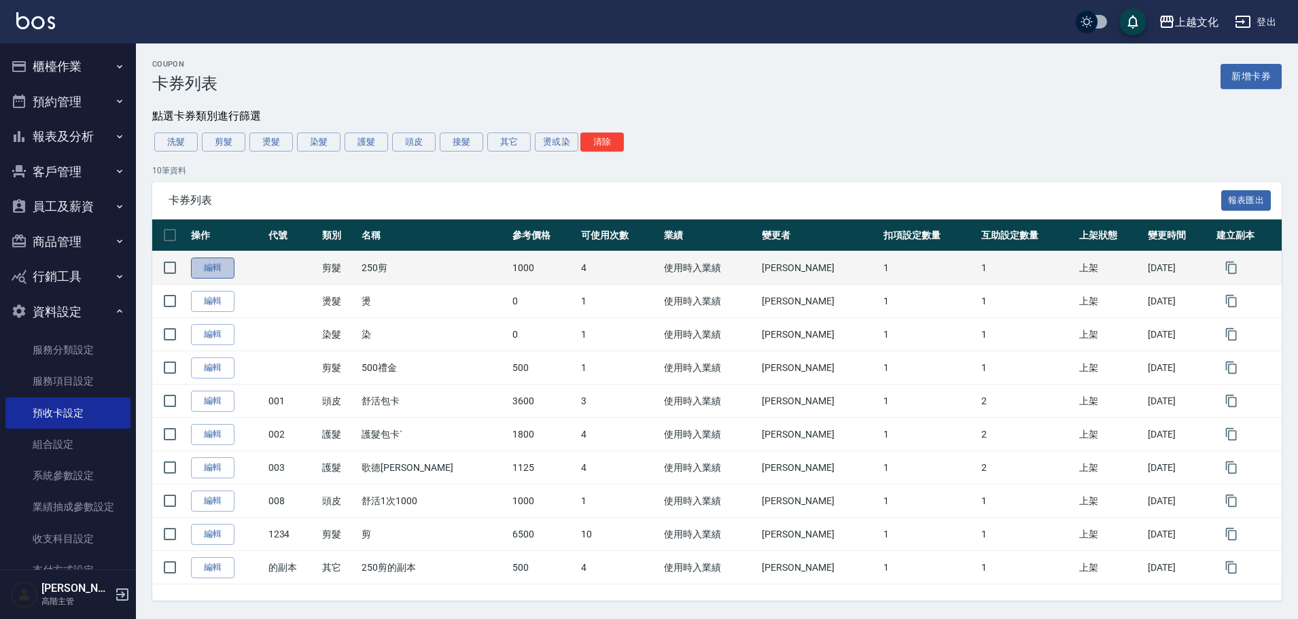
click at [205, 272] on link "編輯" at bounding box center [213, 268] width 44 height 21
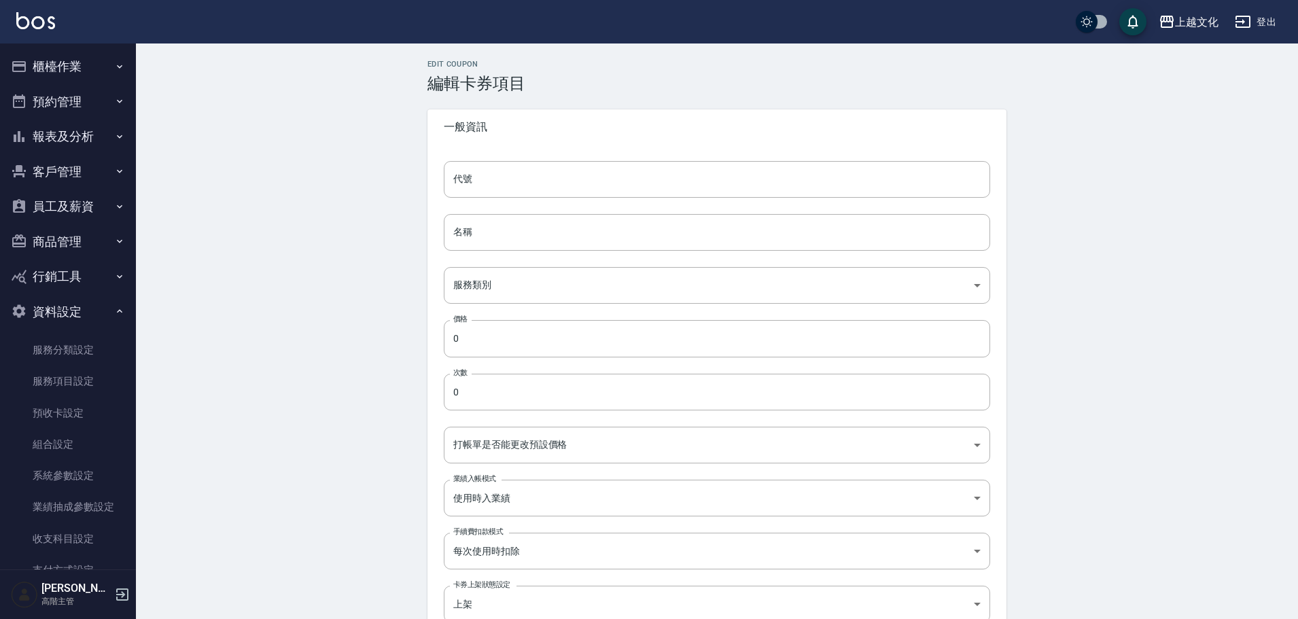
type input "250剪"
type input "139915c8-cb5e-466a-b612-c009ae5d44f1"
type input "1000"
type input "4"
type input "UNSET"
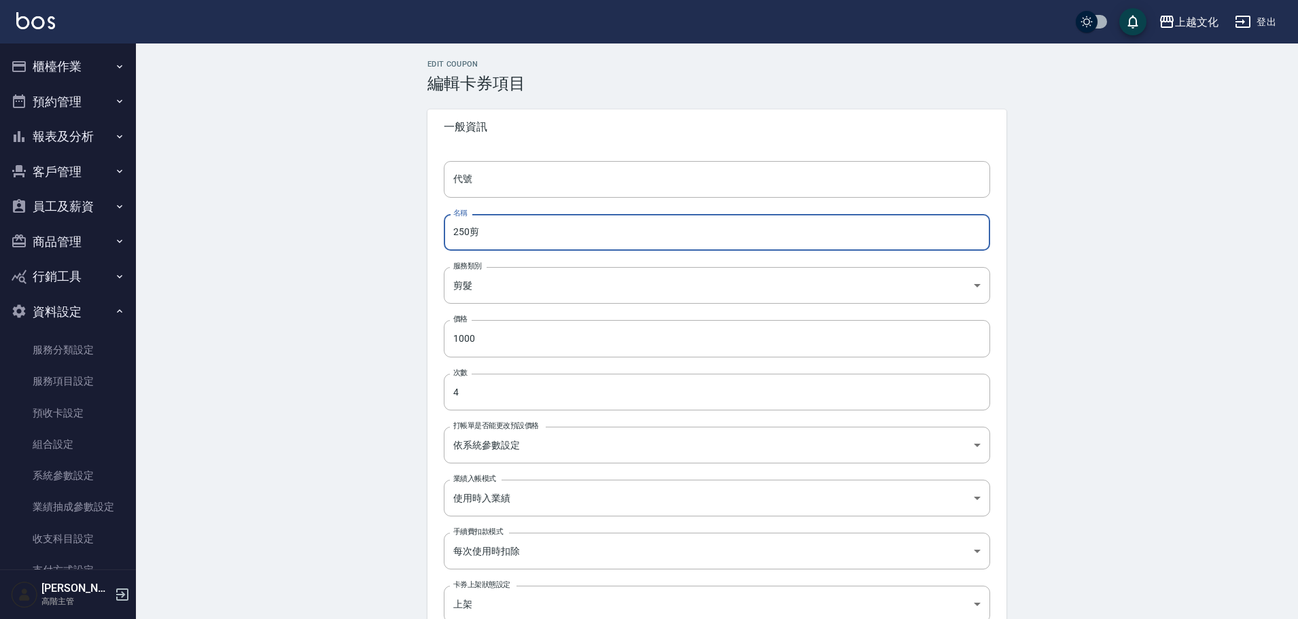
click at [467, 237] on input "250剪" at bounding box center [717, 232] width 546 height 37
type input "300剪"
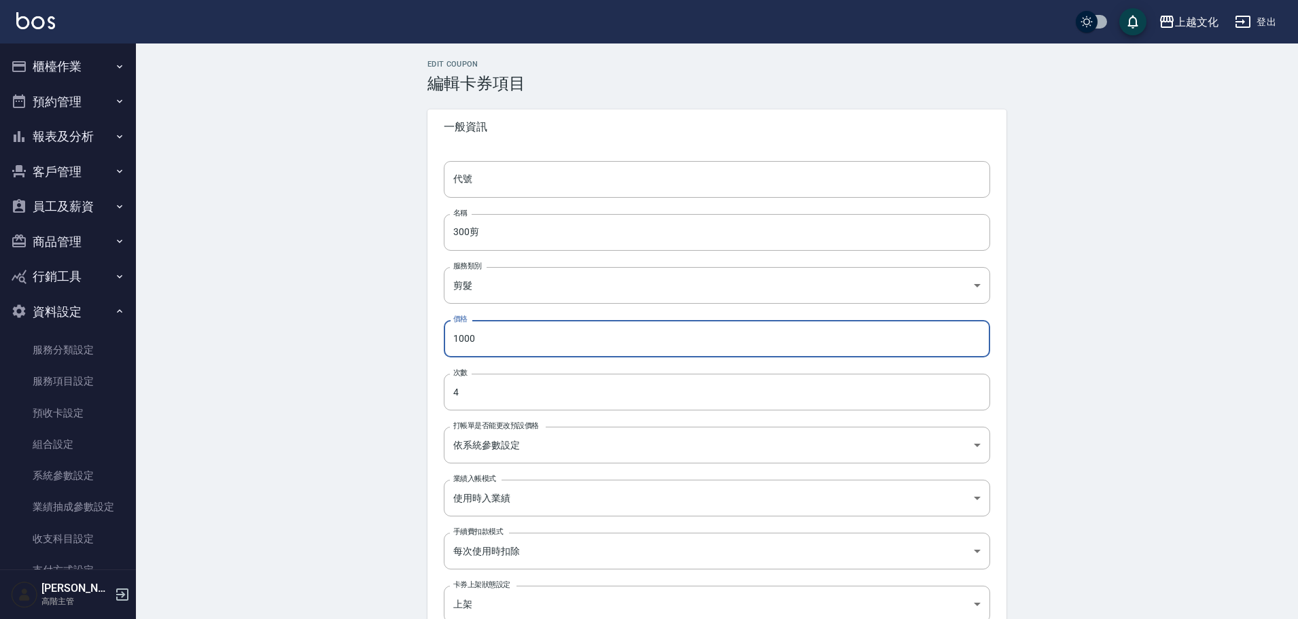
click at [489, 349] on input "1000" at bounding box center [717, 338] width 546 height 37
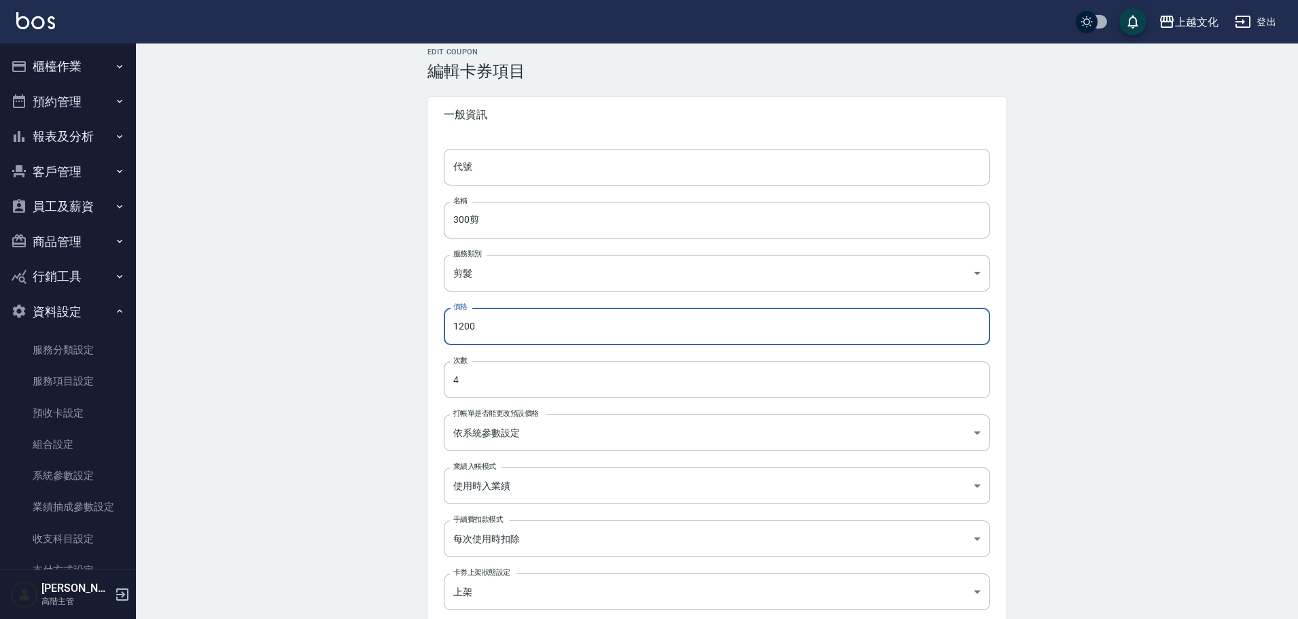
scroll to position [387, 0]
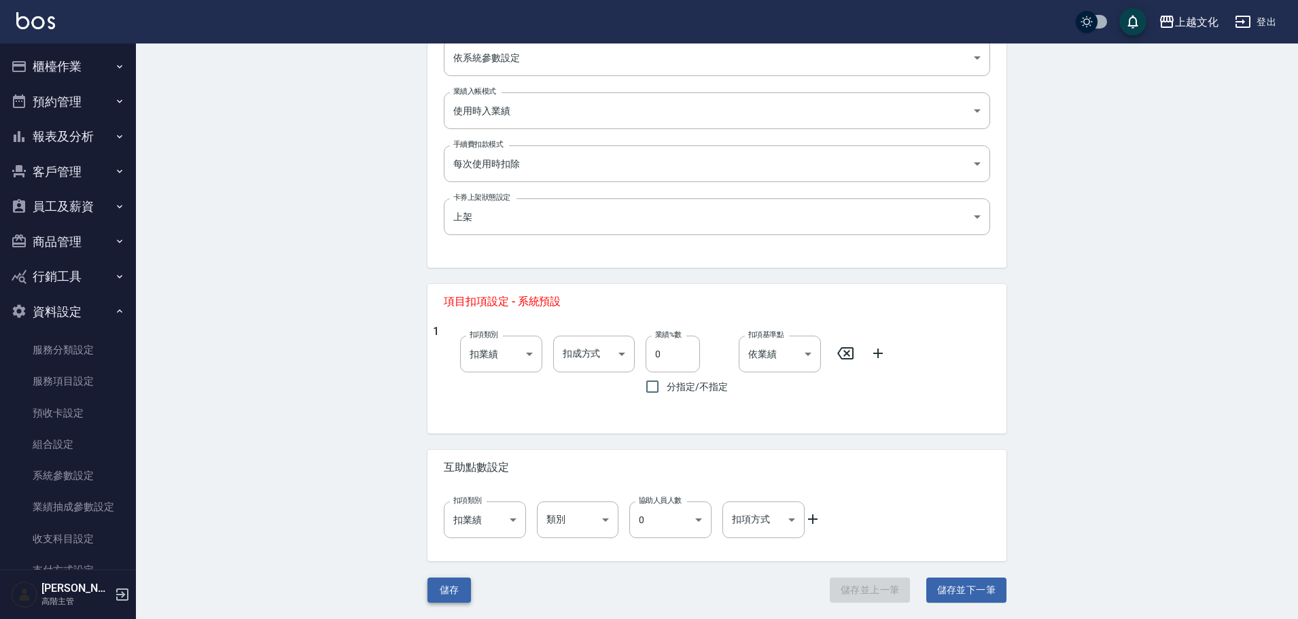
type input "1200"
click at [440, 590] on button "儲存" at bounding box center [450, 590] width 44 height 25
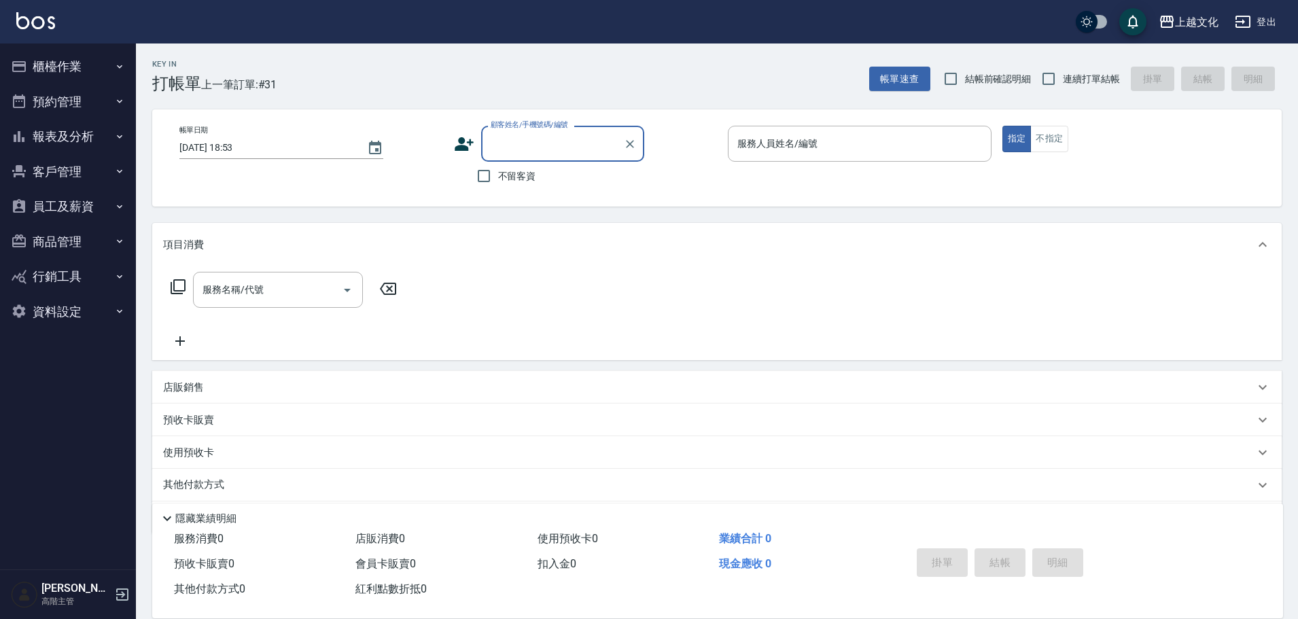
click at [525, 148] on input "顧客姓名/手機號碼/編號" at bounding box center [552, 144] width 131 height 24
click at [525, 146] on input "顧客姓名/手機號碼/編號" at bounding box center [552, 144] width 131 height 24
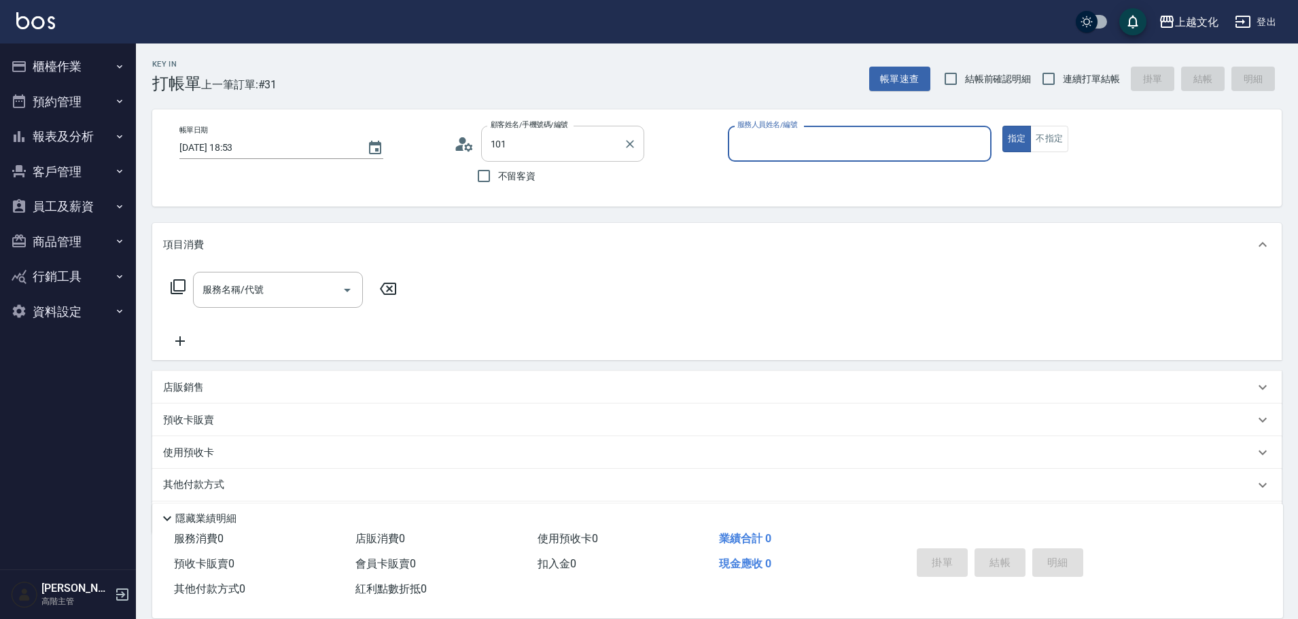
type input "[PERSON_NAME]/0905978077/101"
type input "茉莉-08"
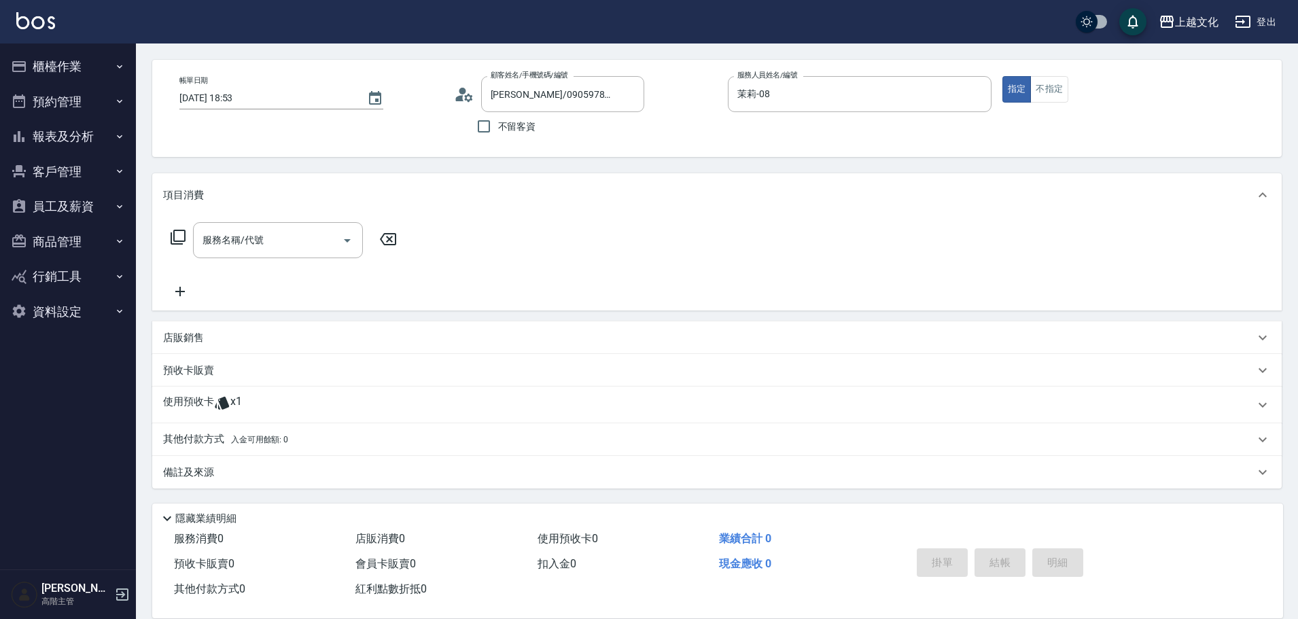
click at [188, 364] on p "預收卡販賣" at bounding box center [188, 371] width 51 height 14
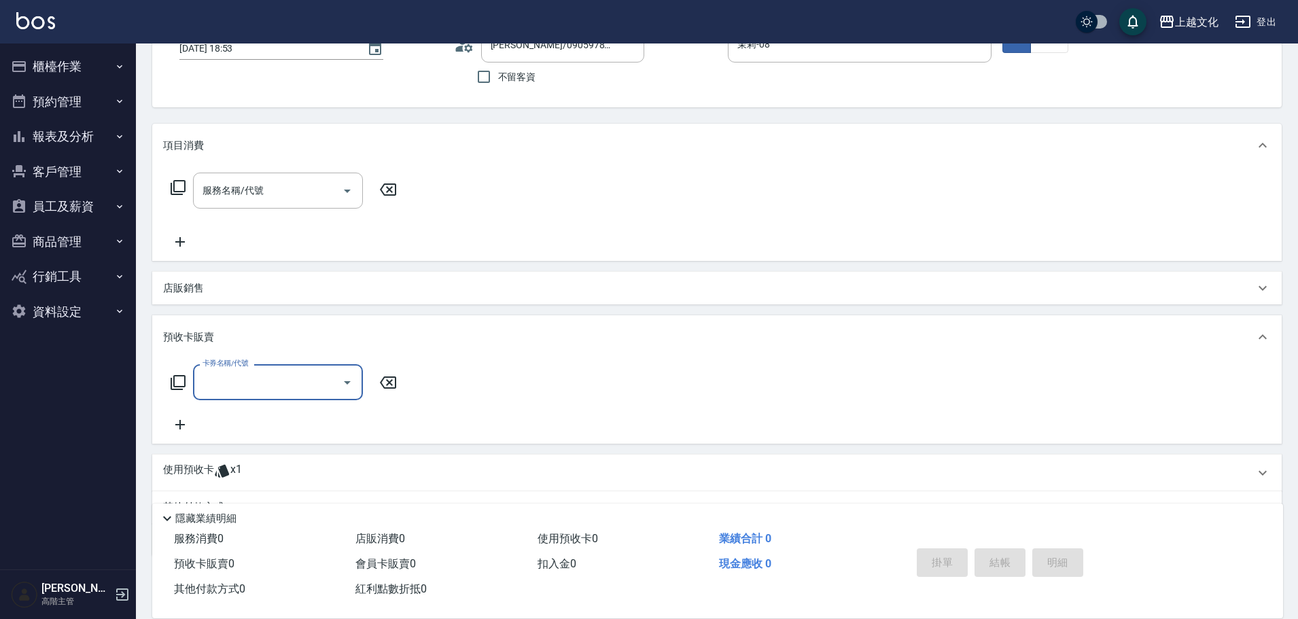
scroll to position [165, 0]
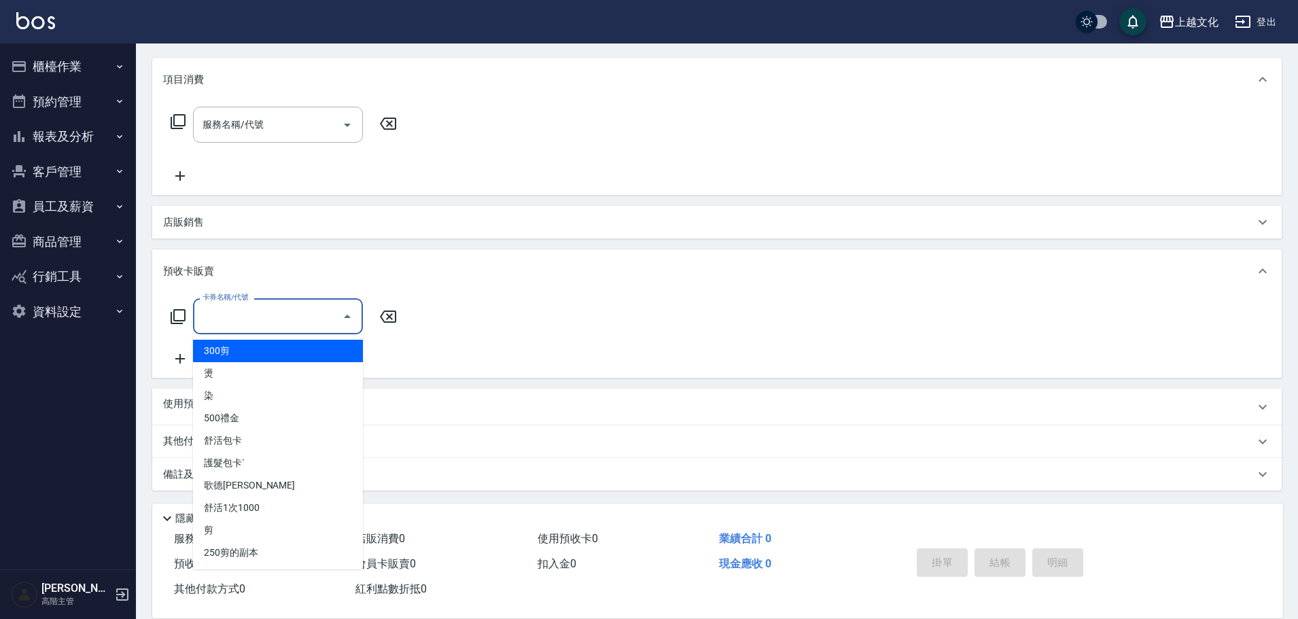
drag, startPoint x: 246, startPoint y: 322, endPoint x: 248, endPoint y: 330, distance: 9.1
click at [247, 322] on input "卡券名稱/代號" at bounding box center [267, 317] width 137 height 24
click at [248, 324] on input "卡券名稱/代號" at bounding box center [267, 317] width 137 height 24
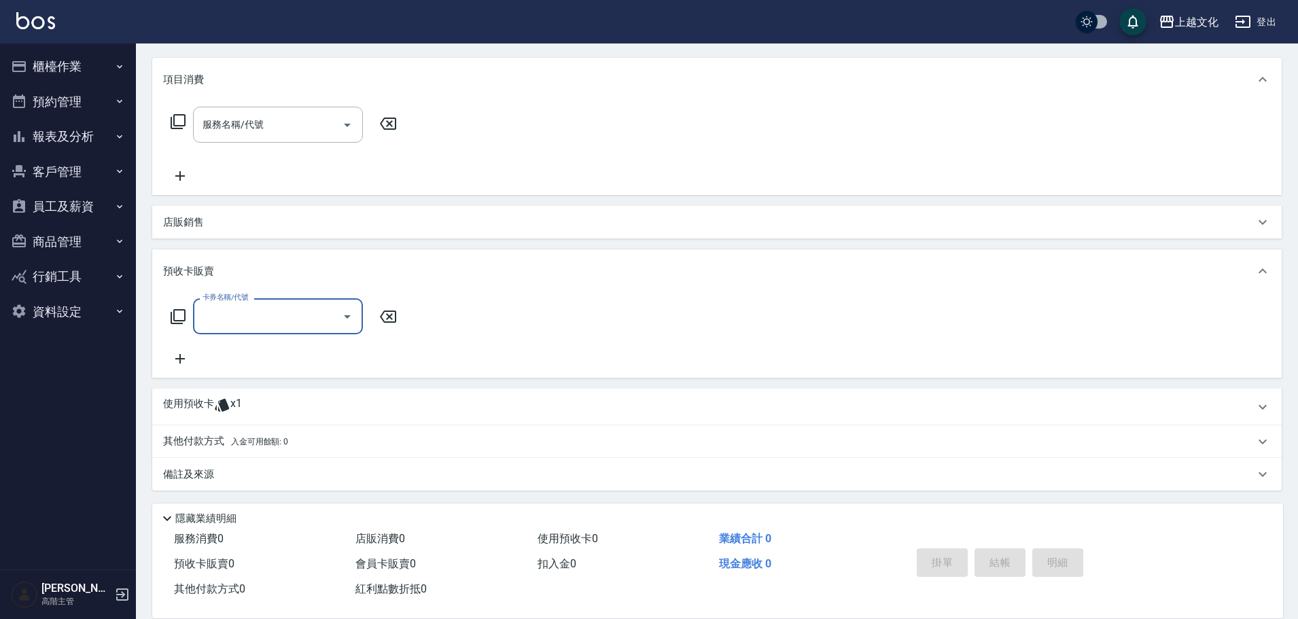
click at [245, 316] on input "卡券名稱/代號" at bounding box center [267, 317] width 137 height 24
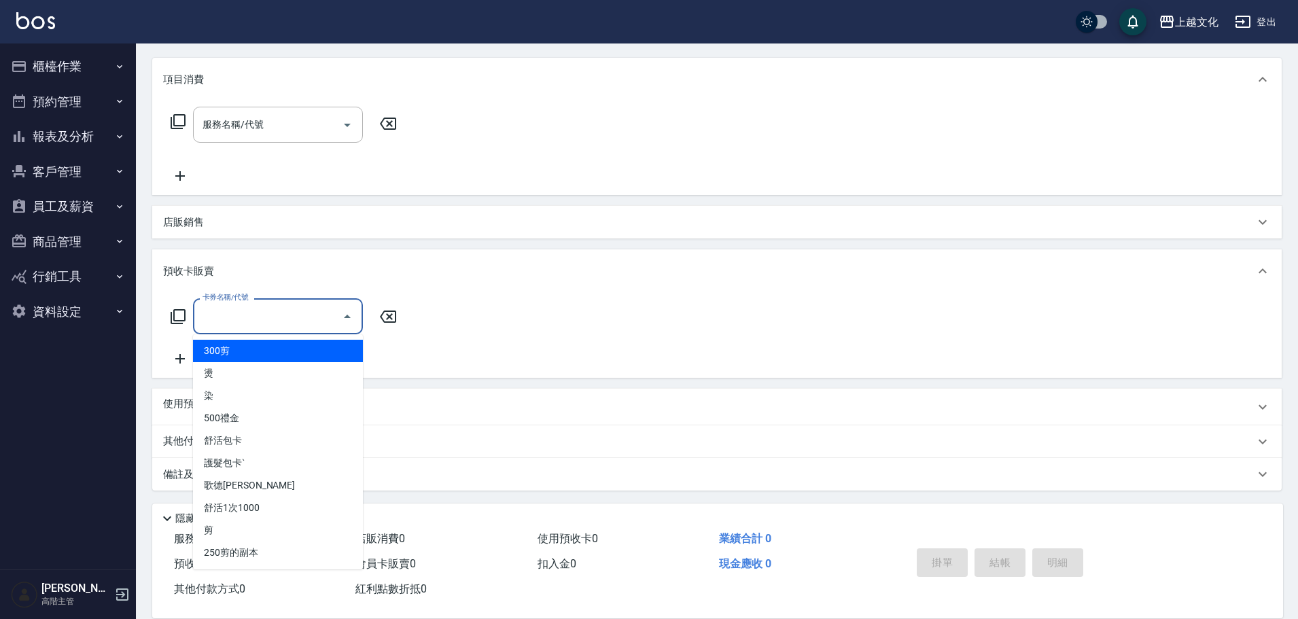
click at [232, 351] on span "300剪" at bounding box center [278, 351] width 170 height 22
type input "300剪"
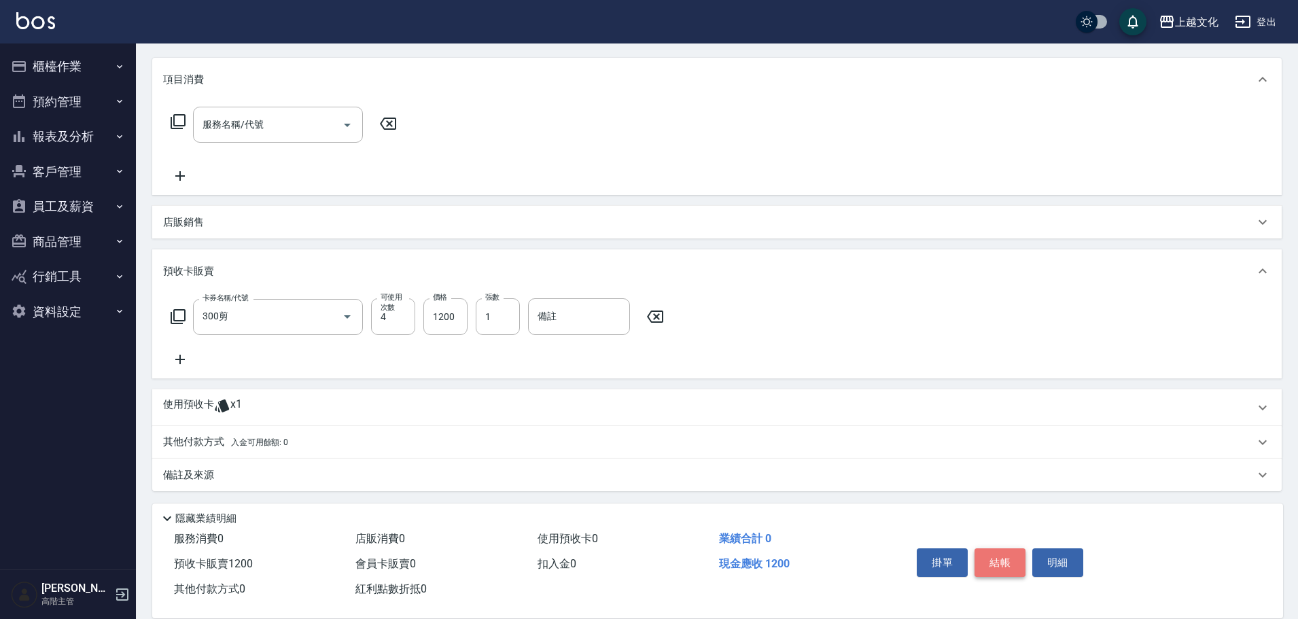
click at [1004, 563] on button "結帳" at bounding box center [1000, 563] width 51 height 29
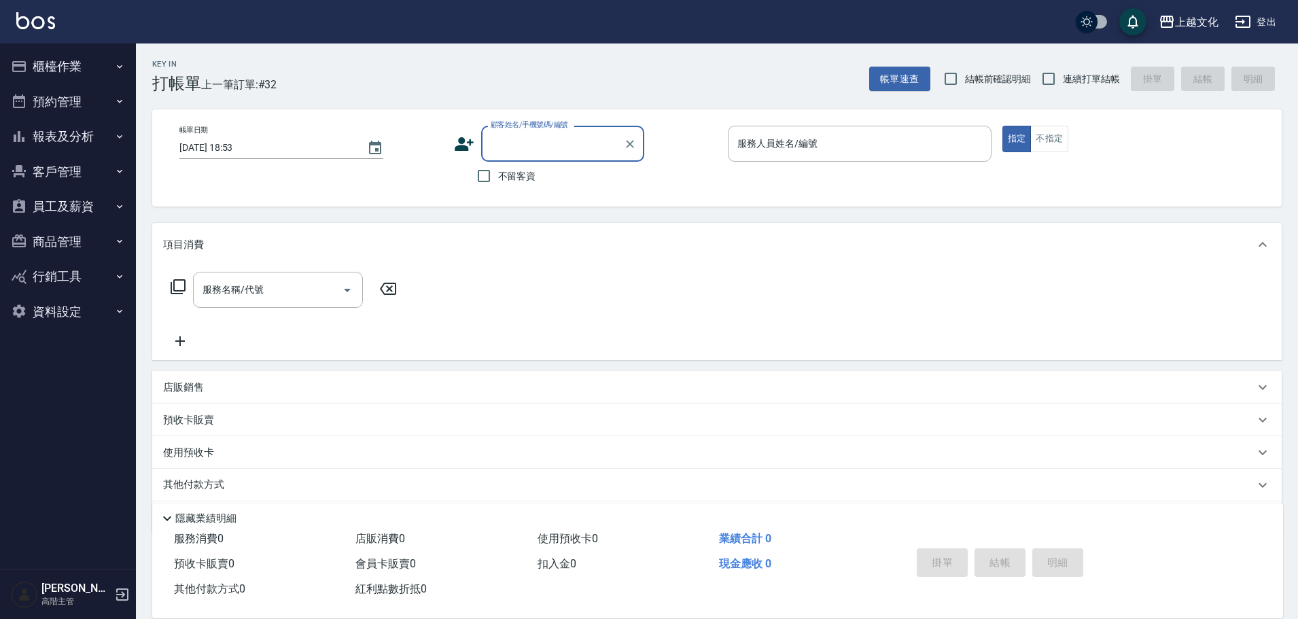
click at [544, 139] on input "顧客姓名/手機號碼/編號" at bounding box center [552, 144] width 131 height 24
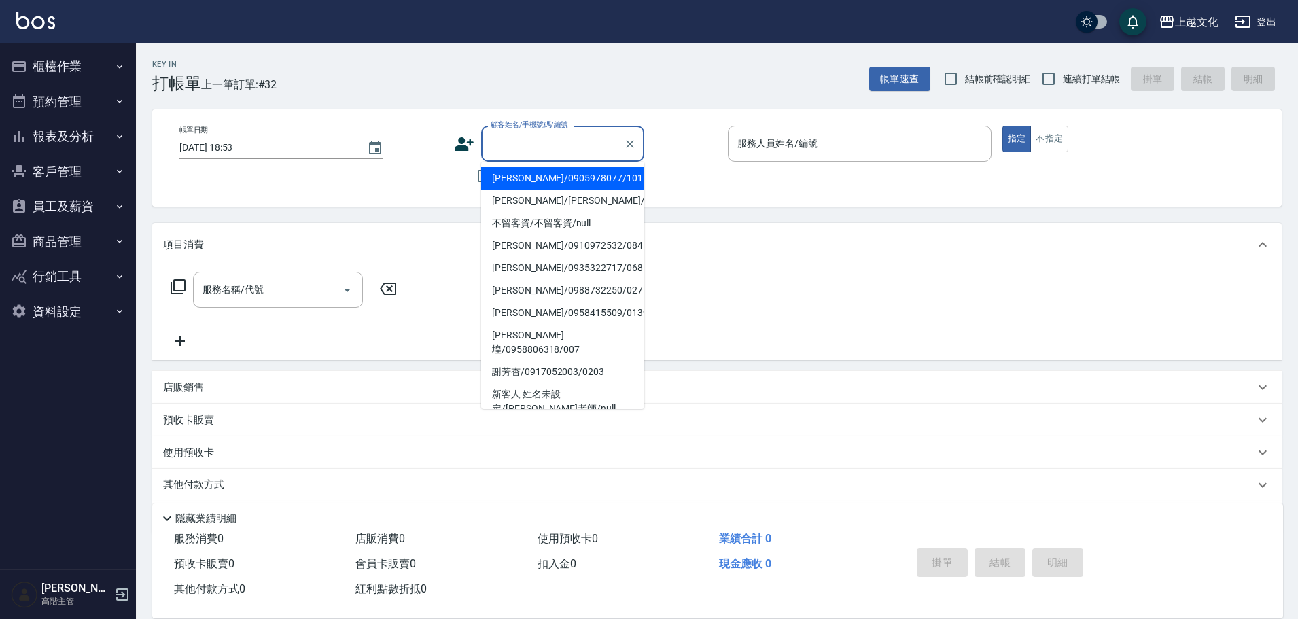
click at [542, 174] on li "[PERSON_NAME]/0905978077/101" at bounding box center [562, 178] width 163 height 22
type input "[PERSON_NAME]/0905978077/101"
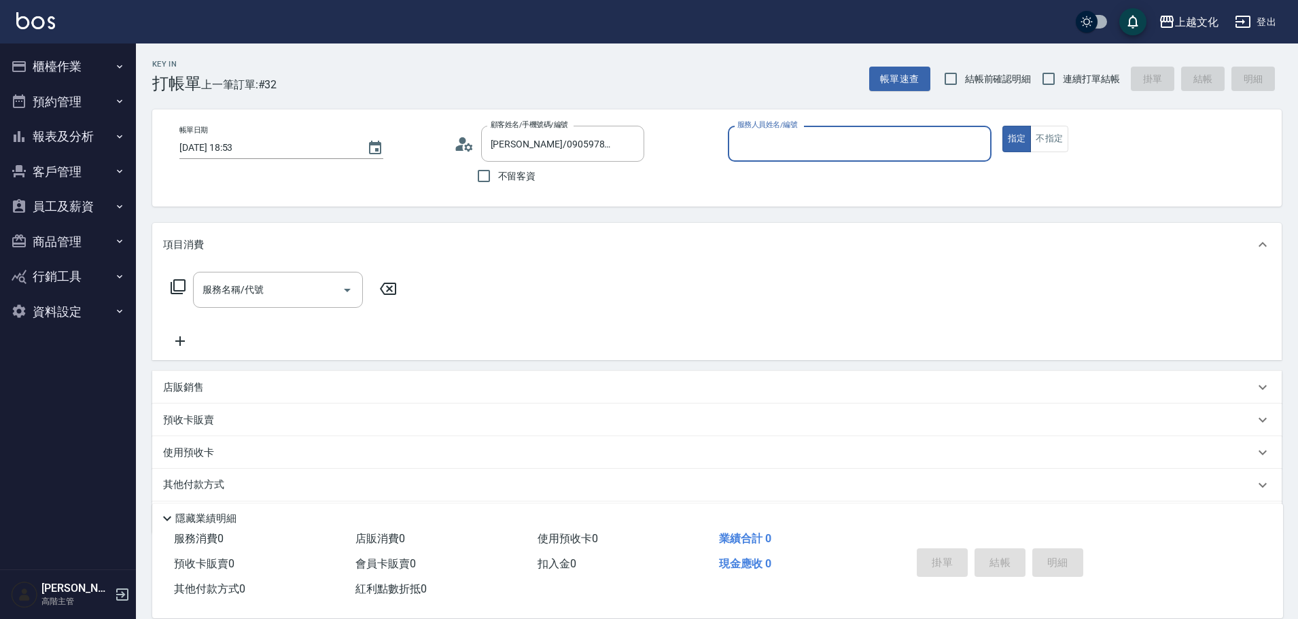
type input "茉莉-08"
click at [795, 146] on input "茉莉-08" at bounding box center [849, 144] width 231 height 24
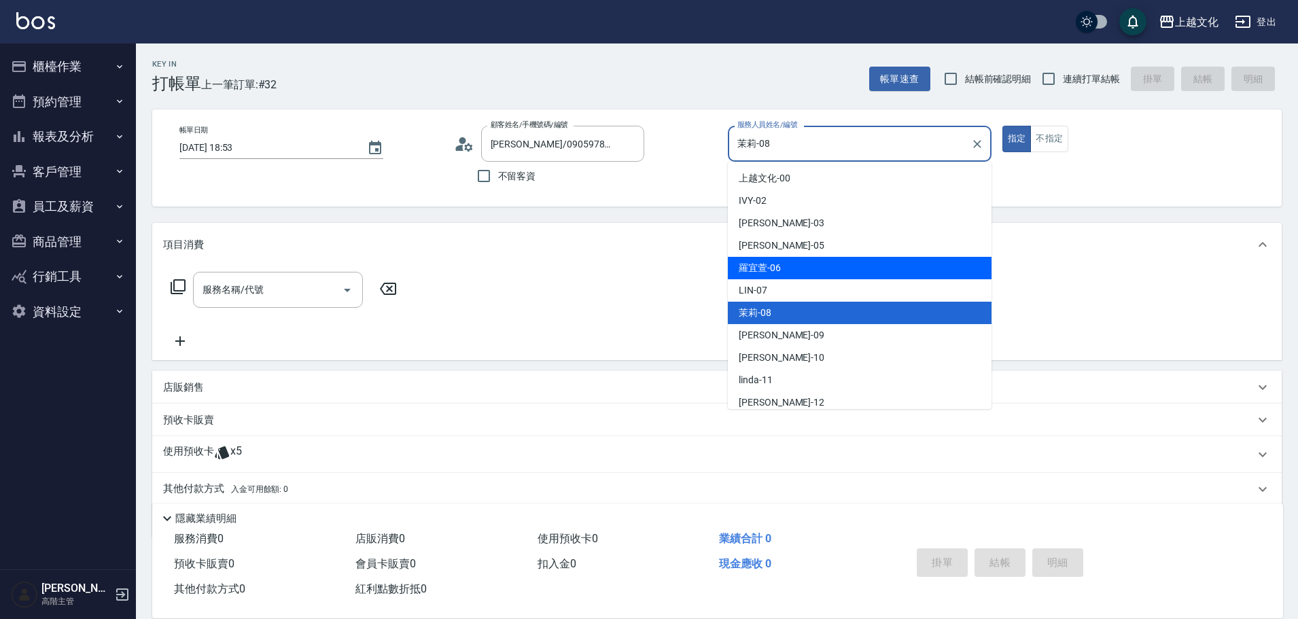
click at [177, 455] on p "使用預收卡" at bounding box center [188, 455] width 51 height 20
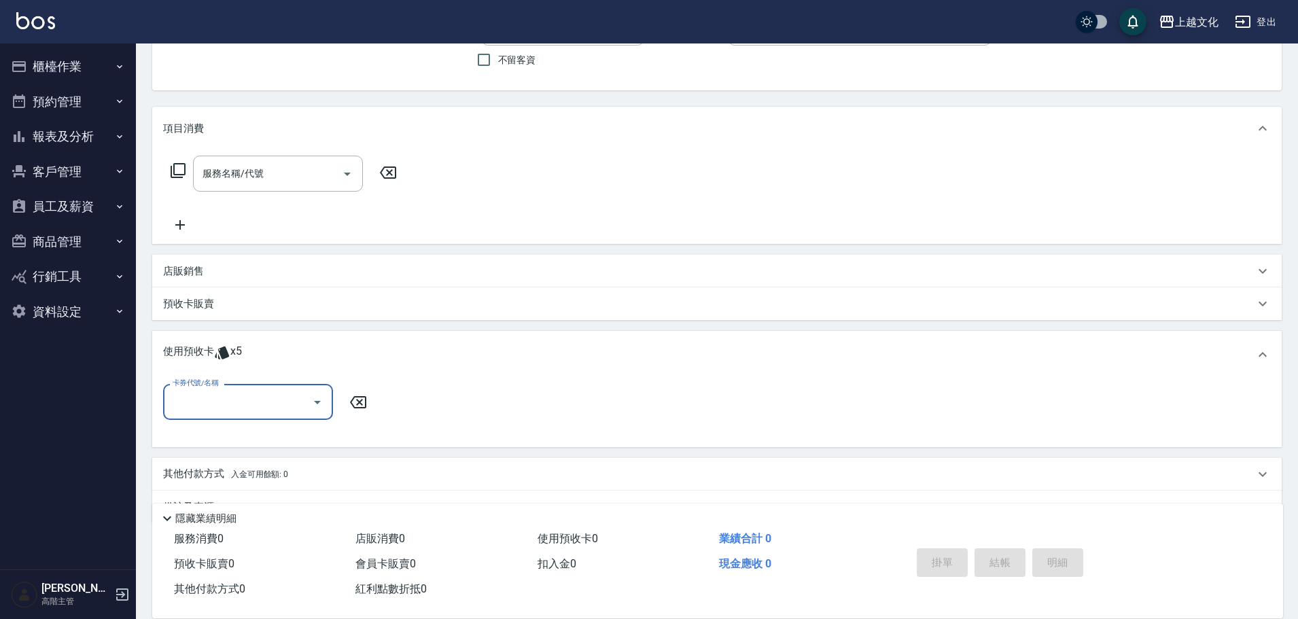
scroll to position [151, 0]
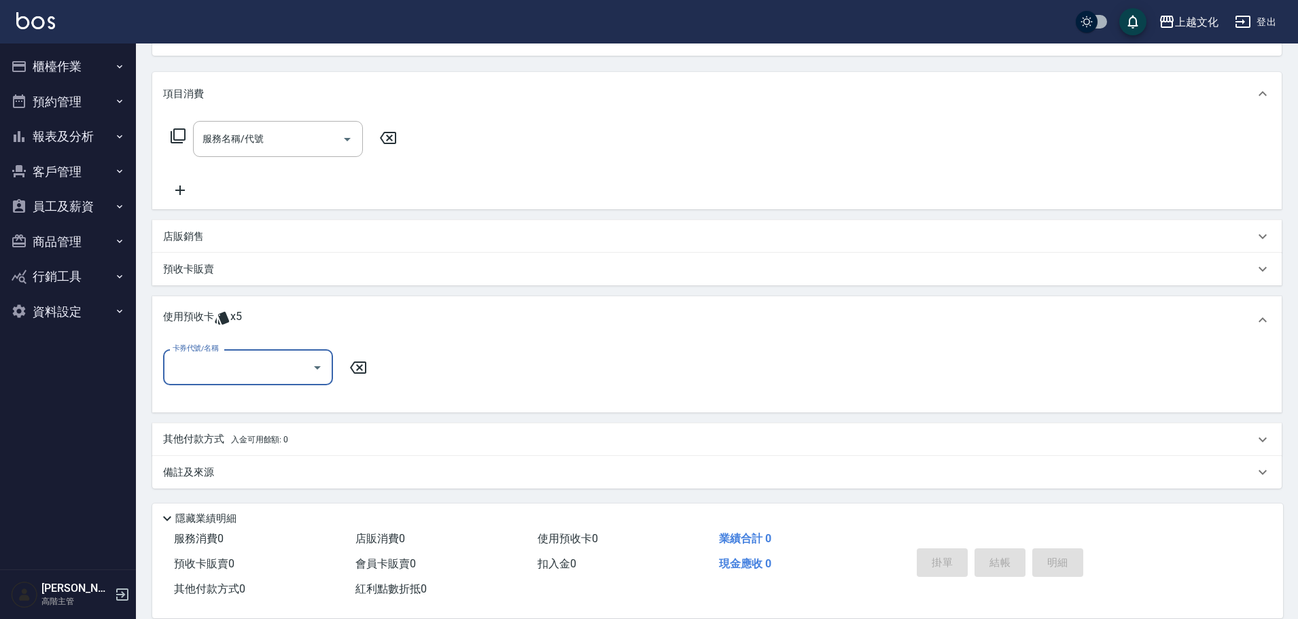
click at [209, 377] on input "卡券代號/名稱" at bounding box center [237, 367] width 137 height 24
click at [222, 402] on div "300剪 剩餘4張" at bounding box center [248, 402] width 170 height 22
type input "300剪"
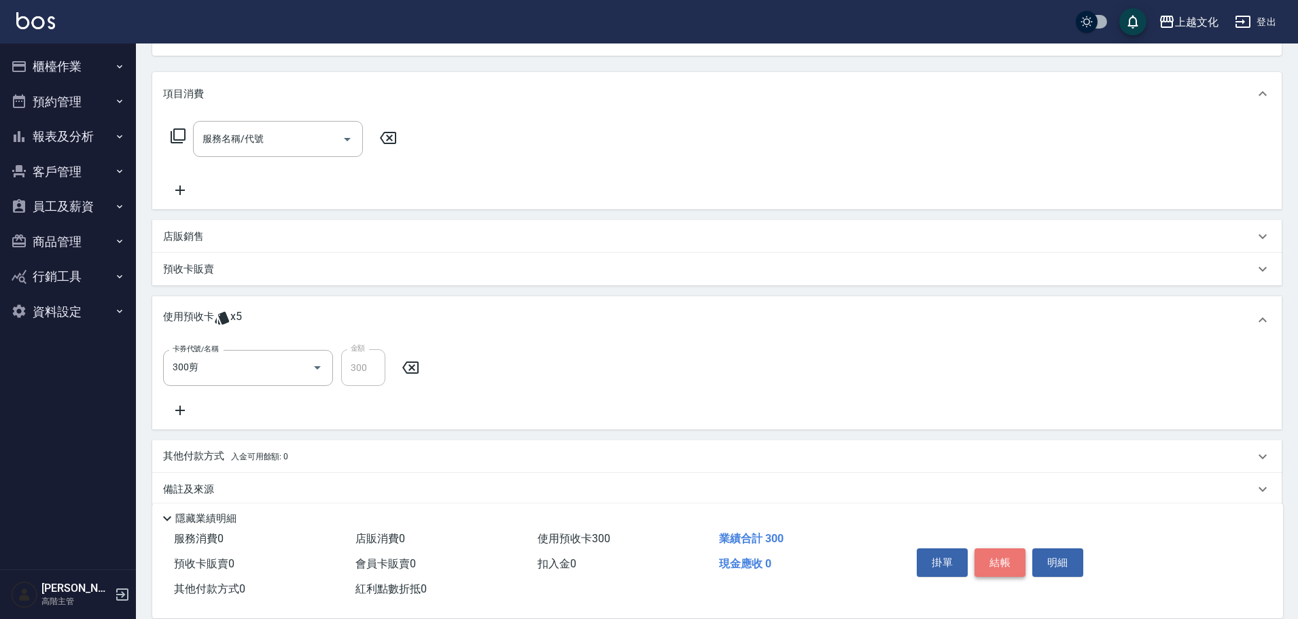
click at [1000, 564] on button "結帳" at bounding box center [1000, 563] width 51 height 29
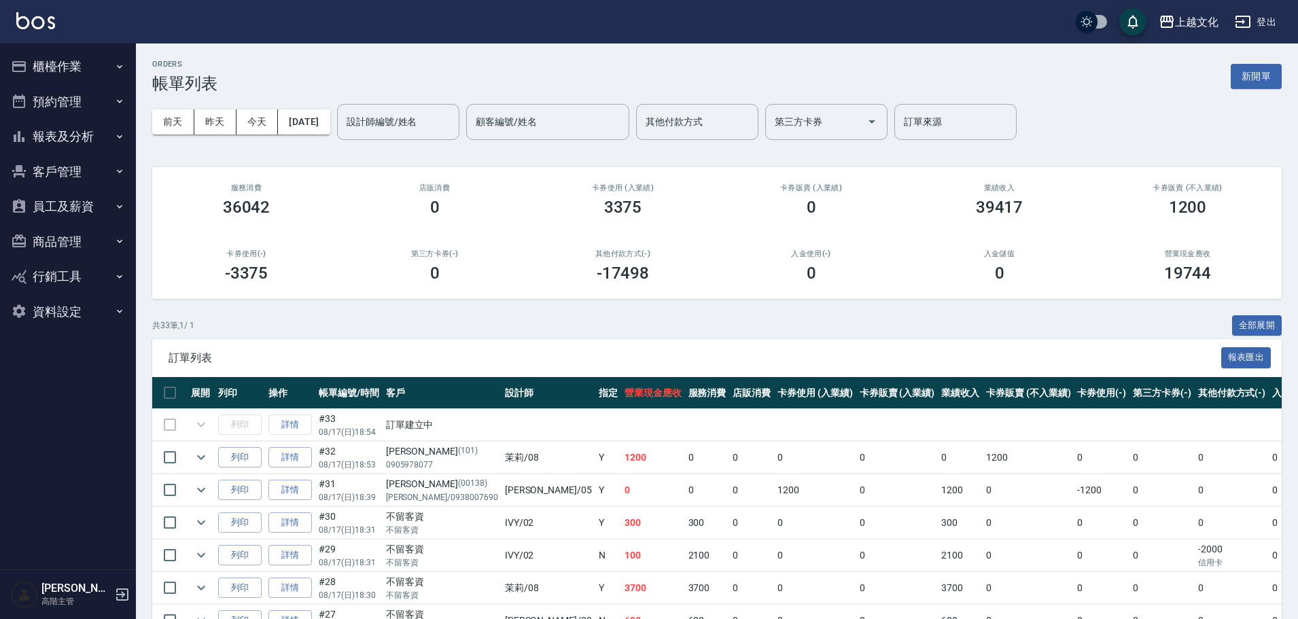
click at [54, 135] on button "報表及分析" at bounding box center [67, 136] width 125 height 35
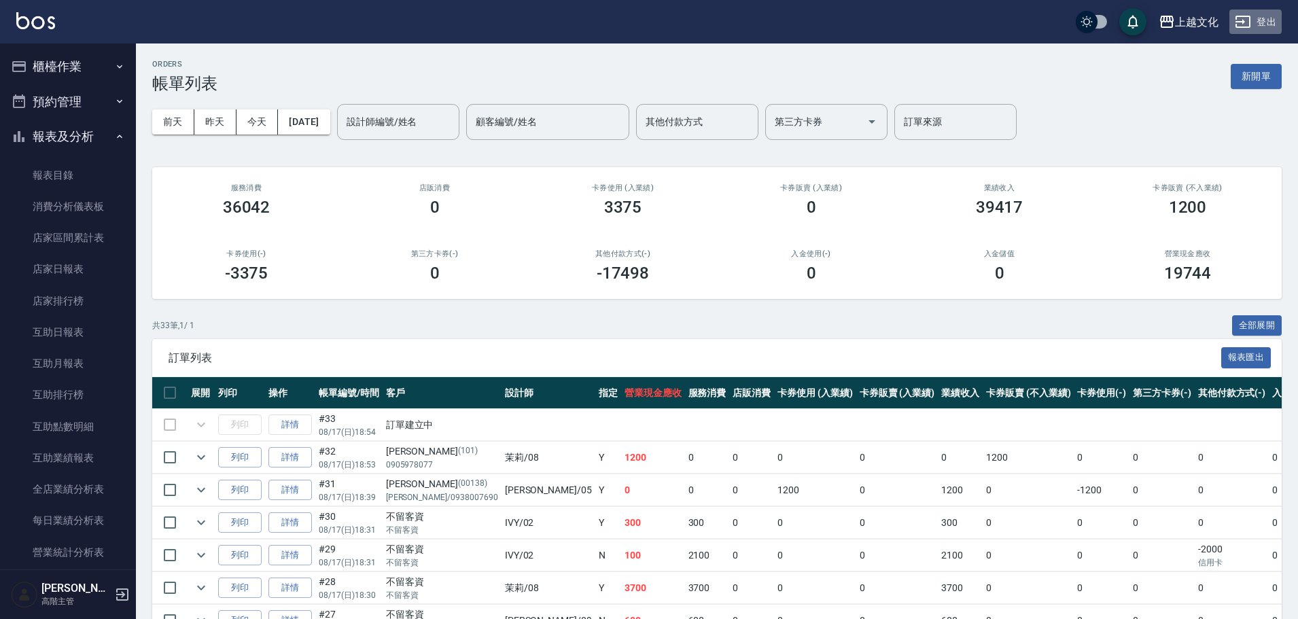
click at [1256, 24] on button "登出" at bounding box center [1256, 22] width 52 height 25
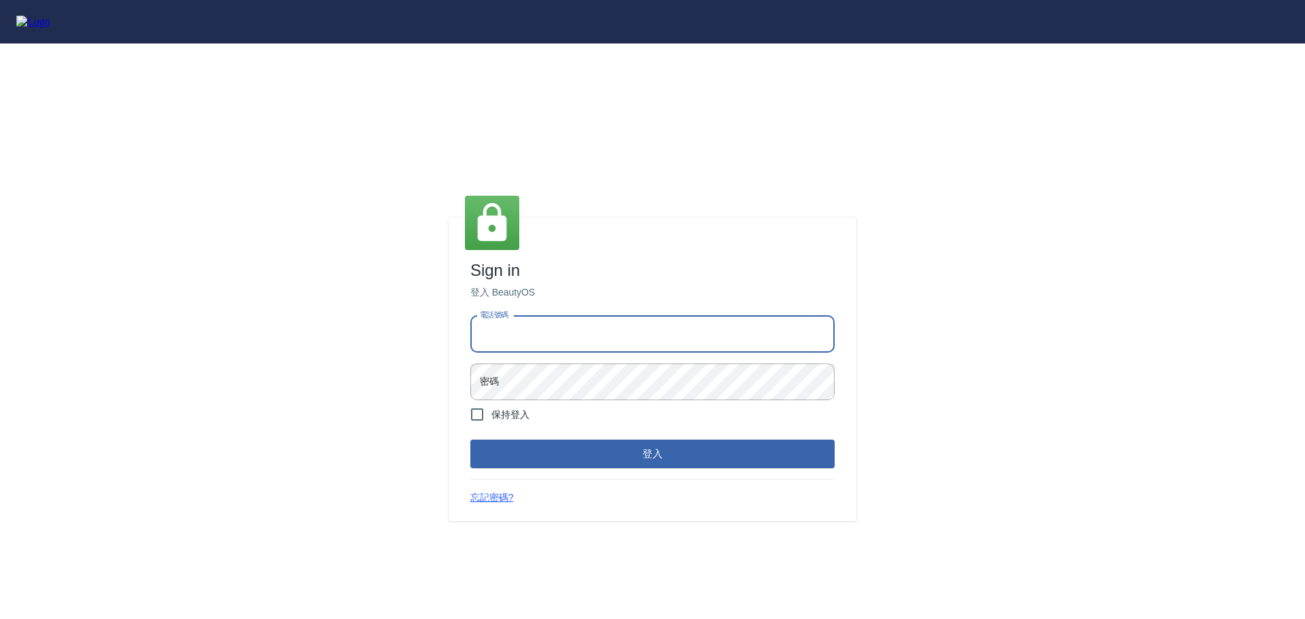
click at [553, 316] on input "電話號碼" at bounding box center [652, 334] width 364 height 37
type input "26068305"
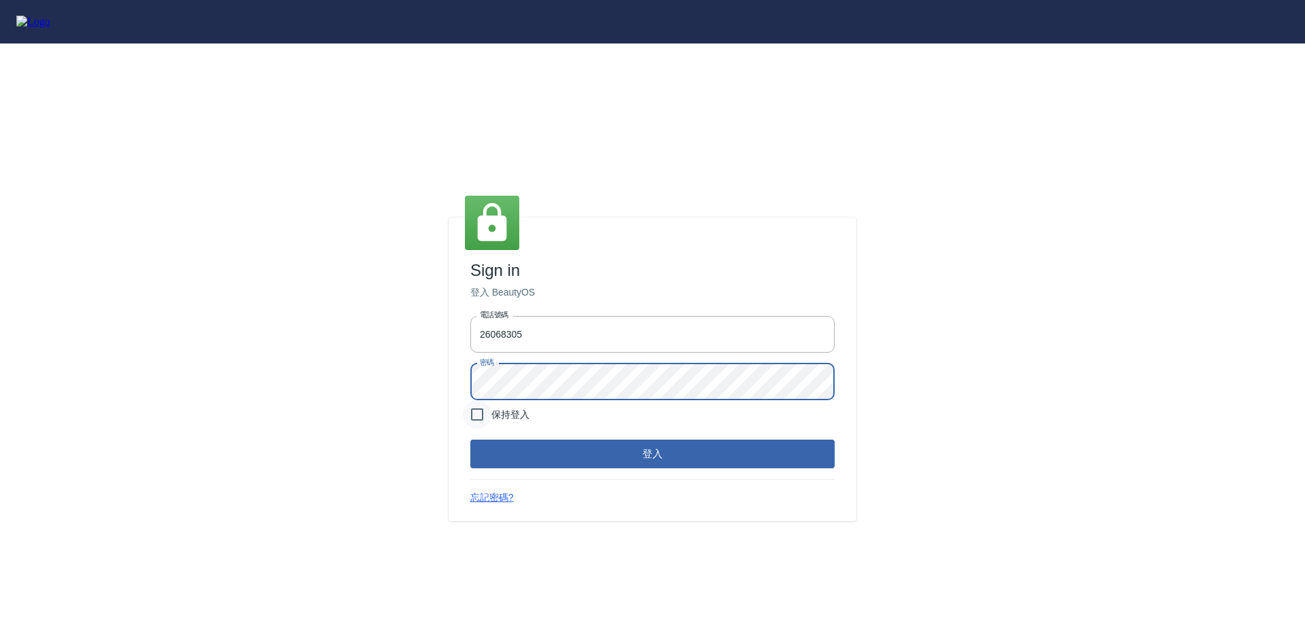
click at [477, 400] on input "保持登入" at bounding box center [477, 414] width 29 height 29
checkbox input "true"
click at [502, 440] on button "登入" at bounding box center [652, 454] width 364 height 29
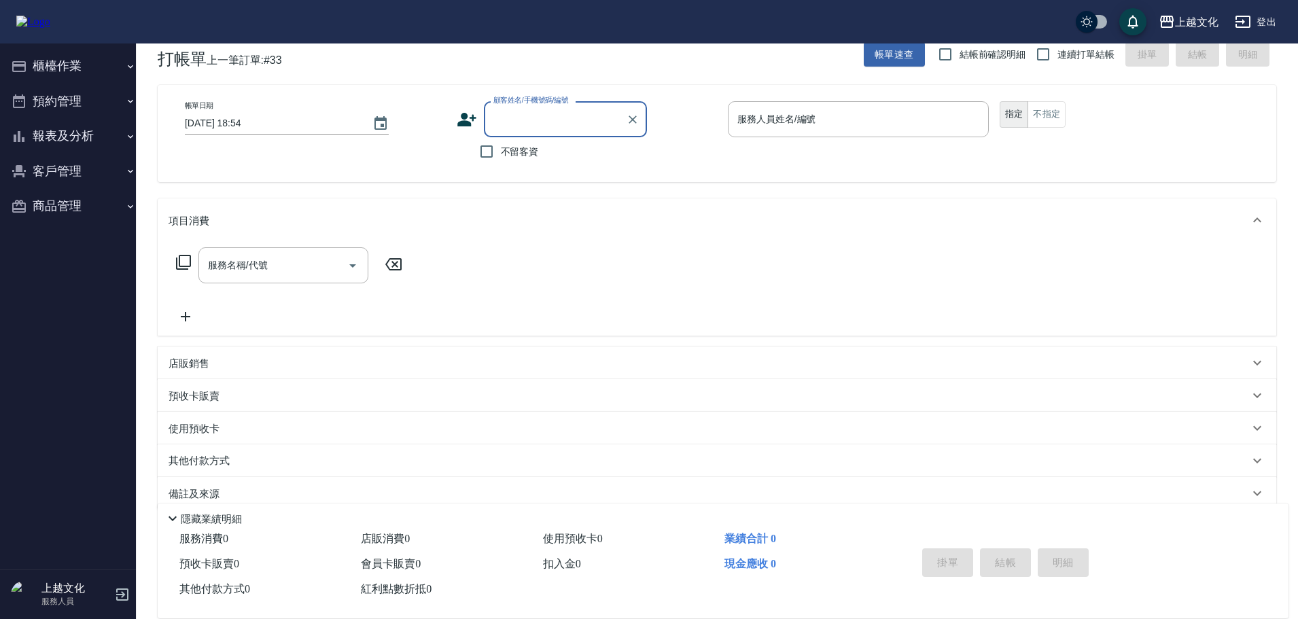
scroll to position [46, 0]
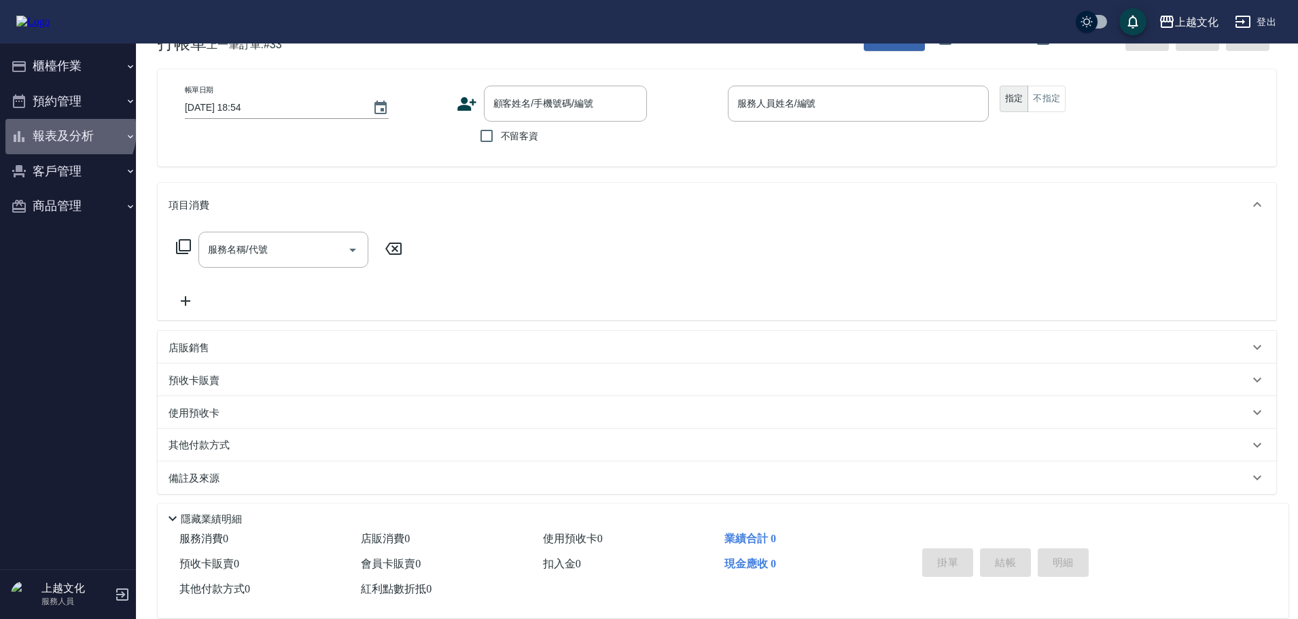
drag, startPoint x: 69, startPoint y: 131, endPoint x: 72, endPoint y: 156, distance: 24.7
click at [69, 132] on button "報表及分析" at bounding box center [73, 136] width 136 height 35
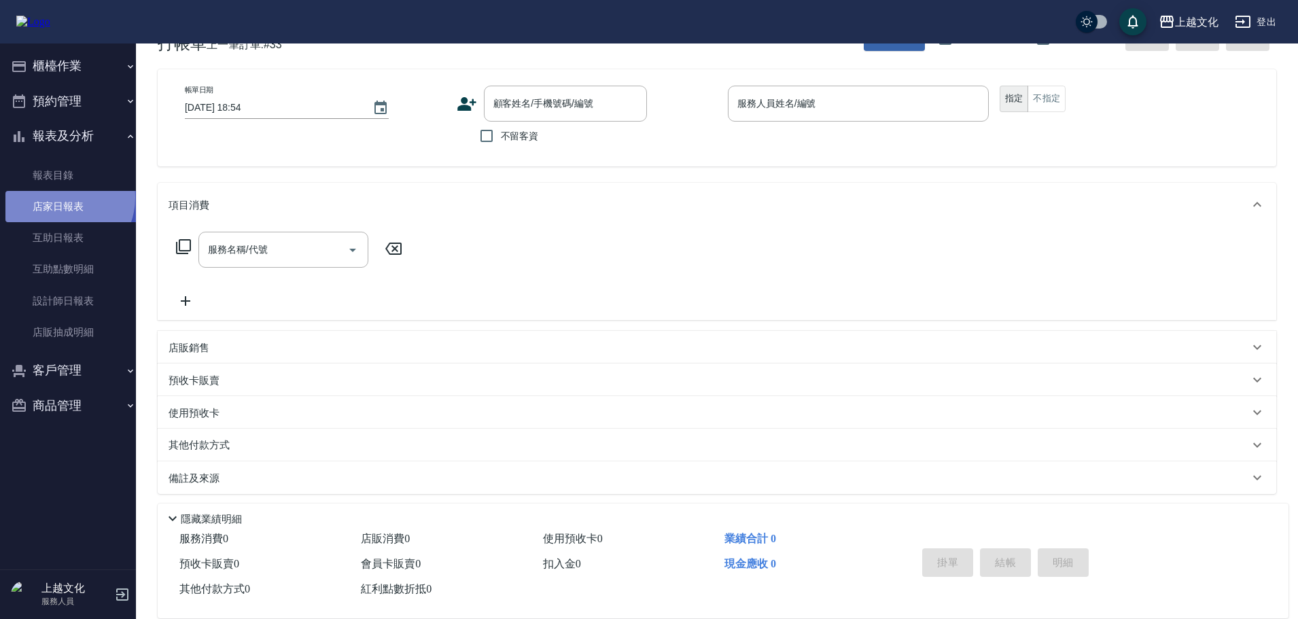
click at [60, 198] on link "店家日報表" at bounding box center [73, 206] width 136 height 31
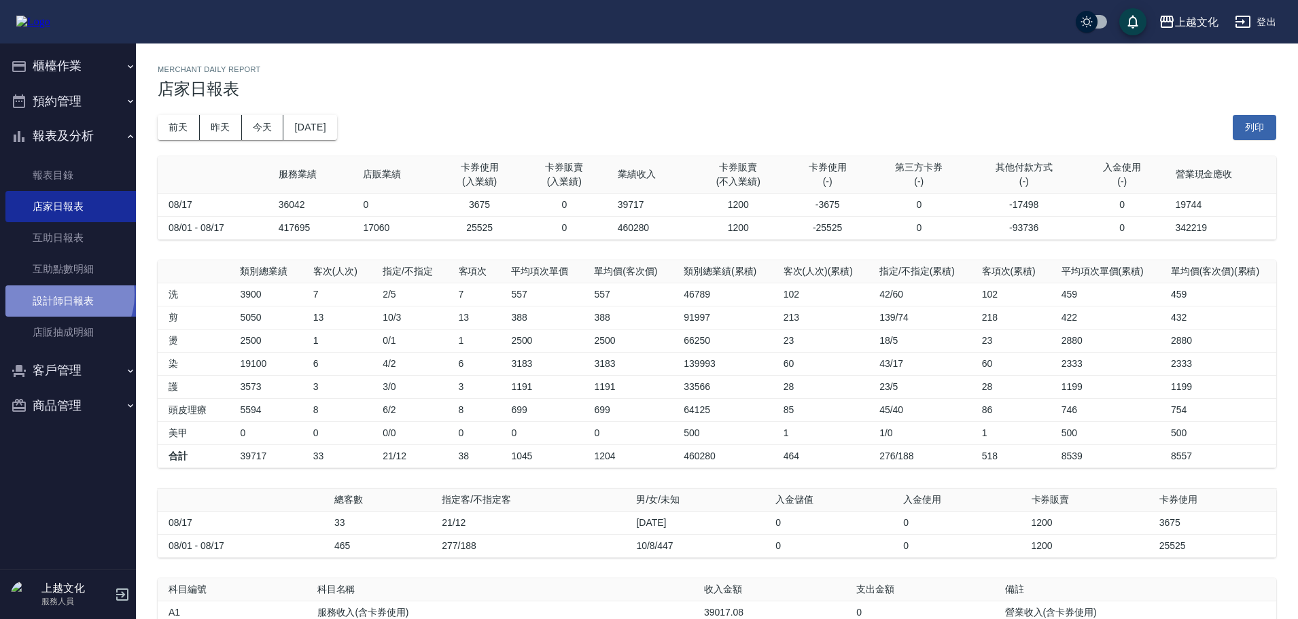
click at [60, 294] on link "設計師日報表" at bounding box center [73, 300] width 136 height 31
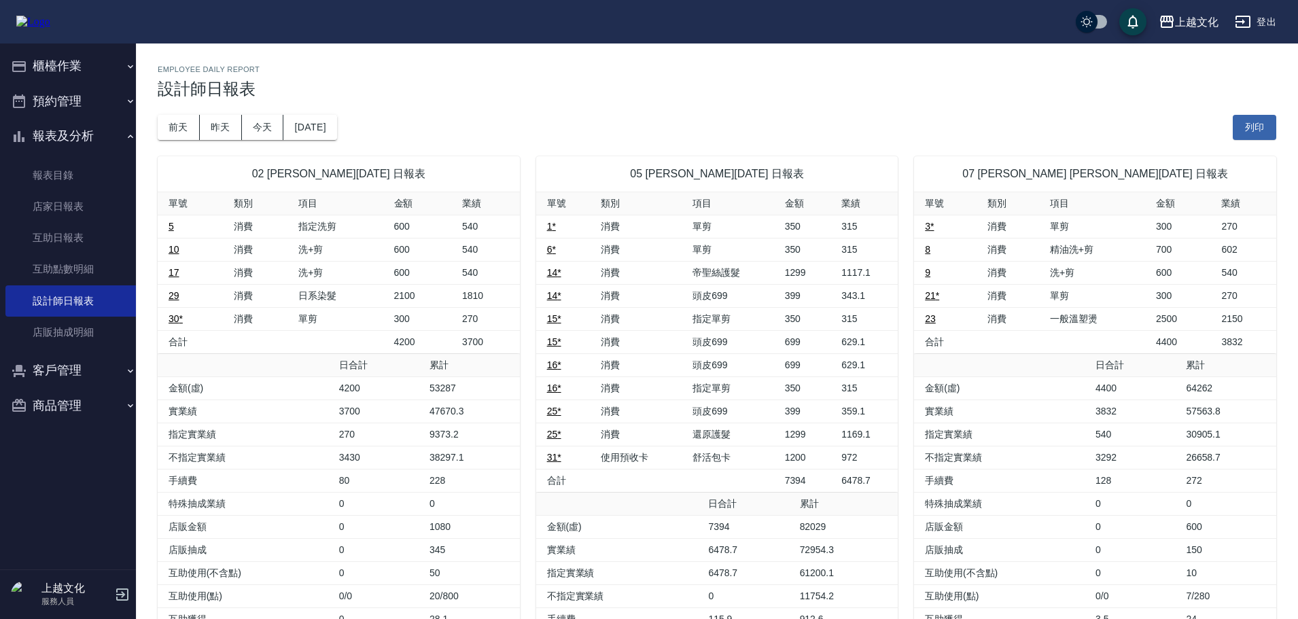
click at [52, 69] on button "櫃檯作業" at bounding box center [73, 66] width 136 height 35
click at [55, 69] on button "櫃檯作業" at bounding box center [73, 66] width 136 height 35
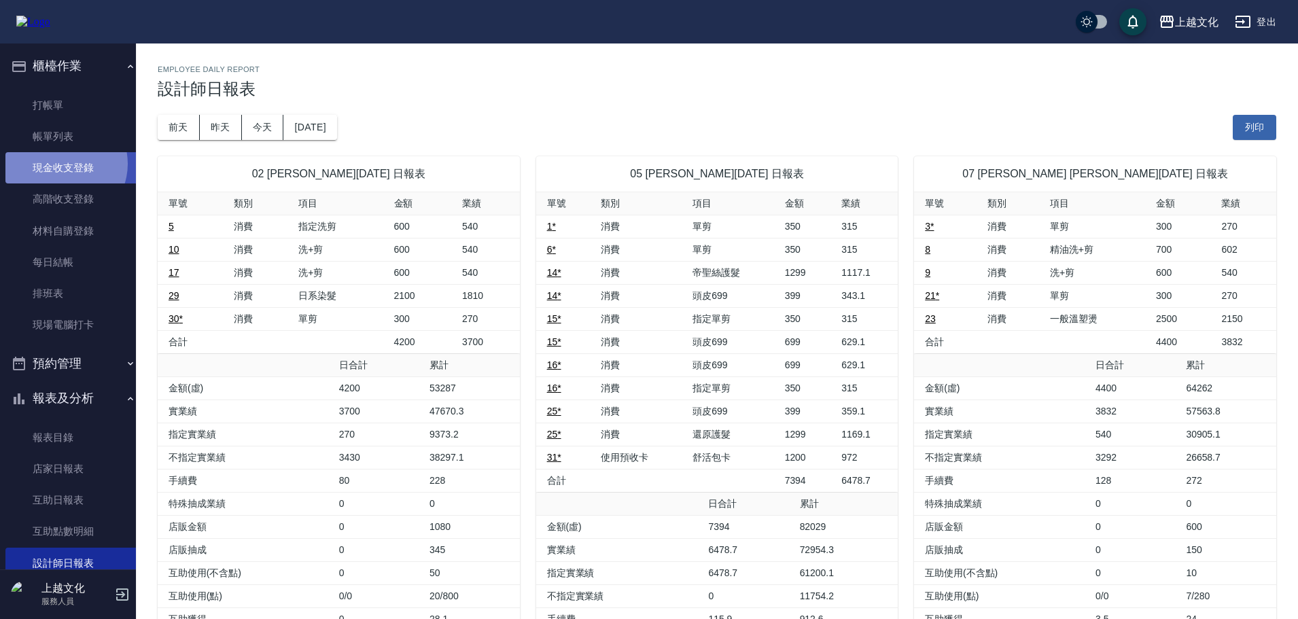
click at [62, 164] on link "現金收支登錄" at bounding box center [73, 167] width 136 height 31
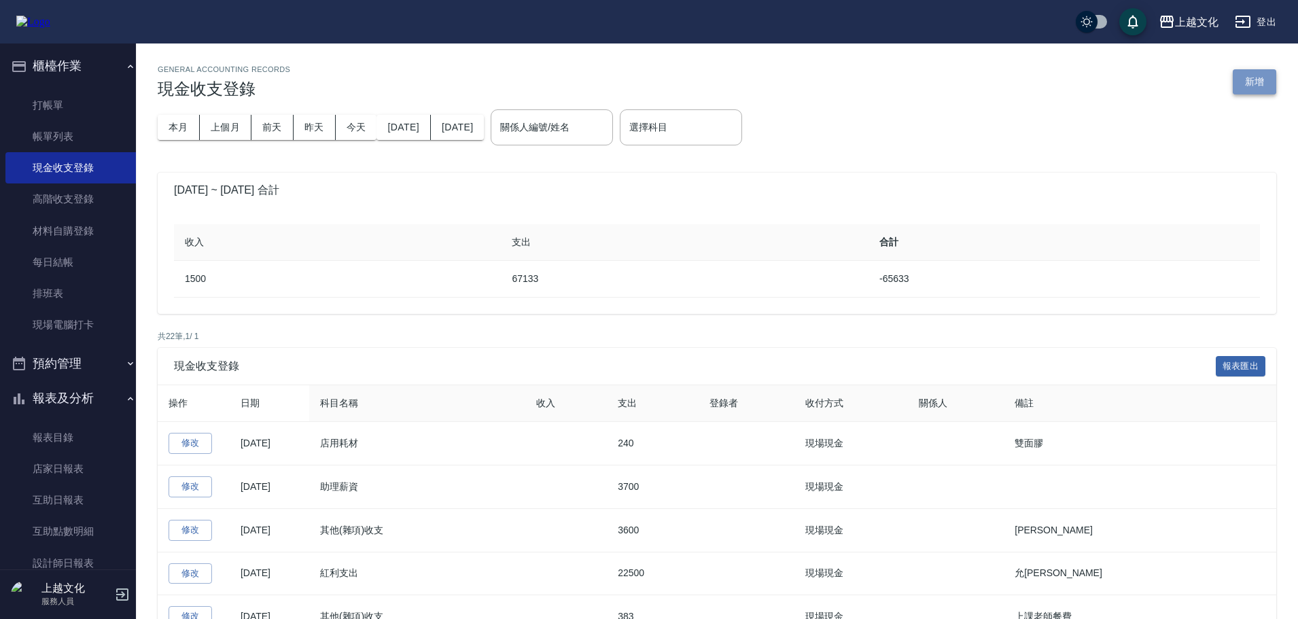
click at [1257, 75] on button "新增" at bounding box center [1255, 81] width 44 height 25
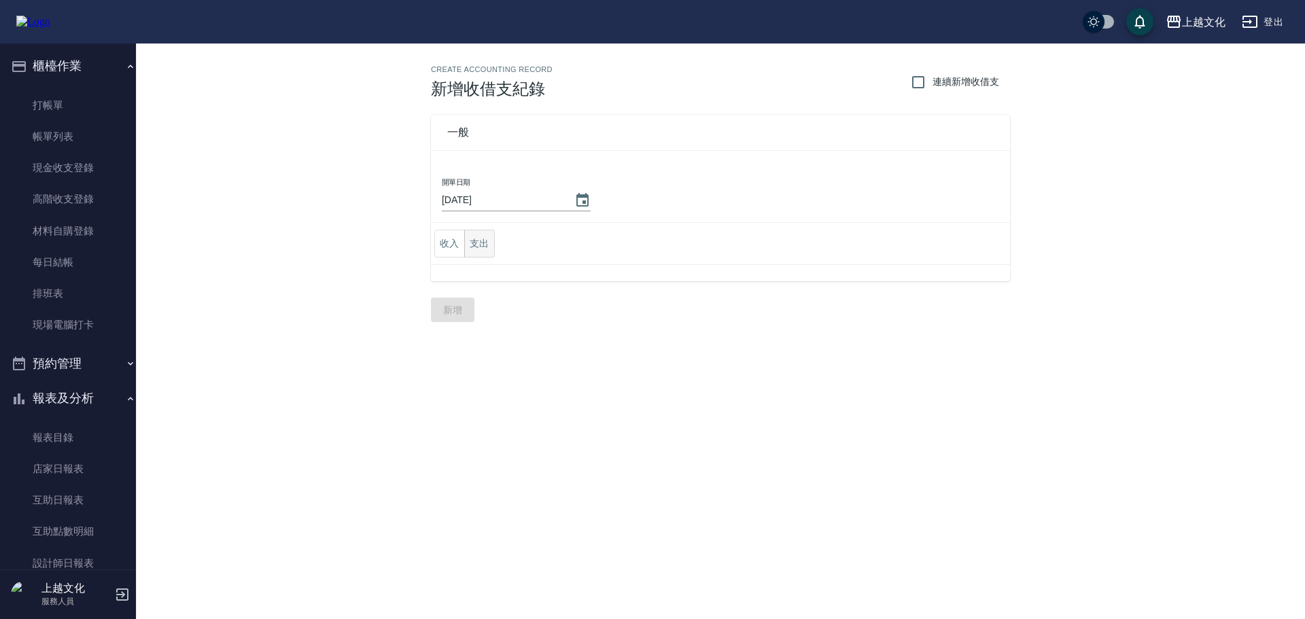
click at [472, 230] on button "支出" at bounding box center [479, 244] width 31 height 28
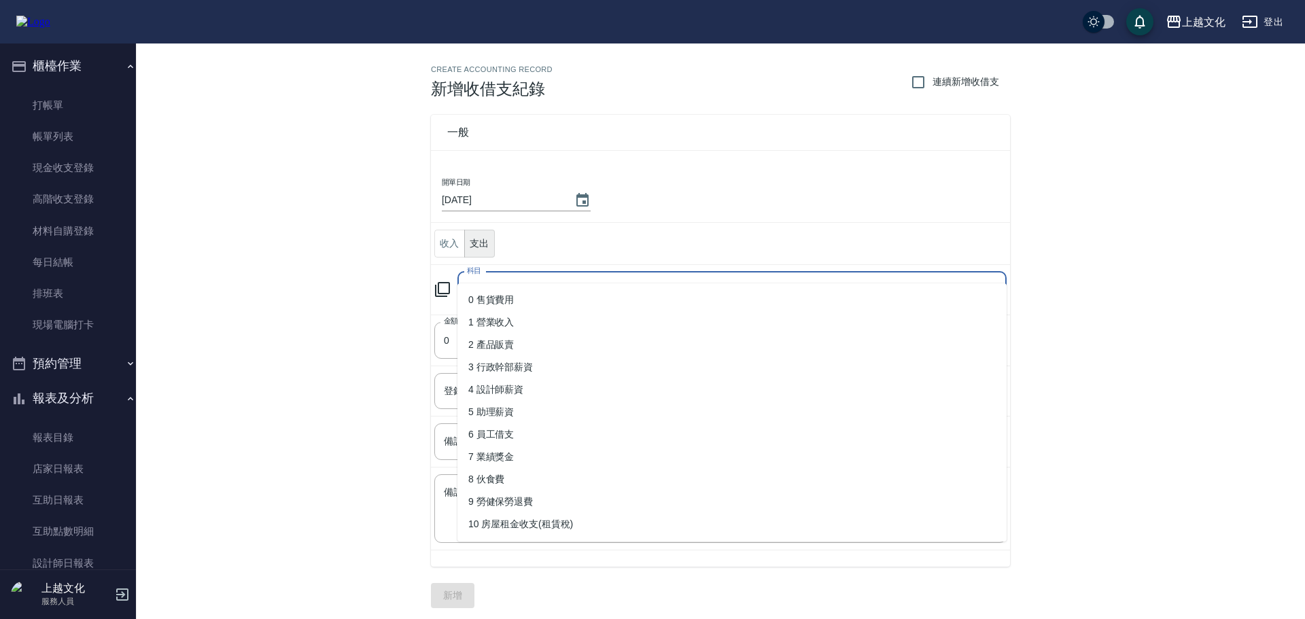
drag, startPoint x: 487, startPoint y: 258, endPoint x: 504, endPoint y: 294, distance: 40.1
click at [488, 278] on input "科目" at bounding box center [722, 290] width 517 height 24
click at [523, 383] on li "4 設計師薪資" at bounding box center [731, 390] width 549 height 22
type input "4 設計師薪資"
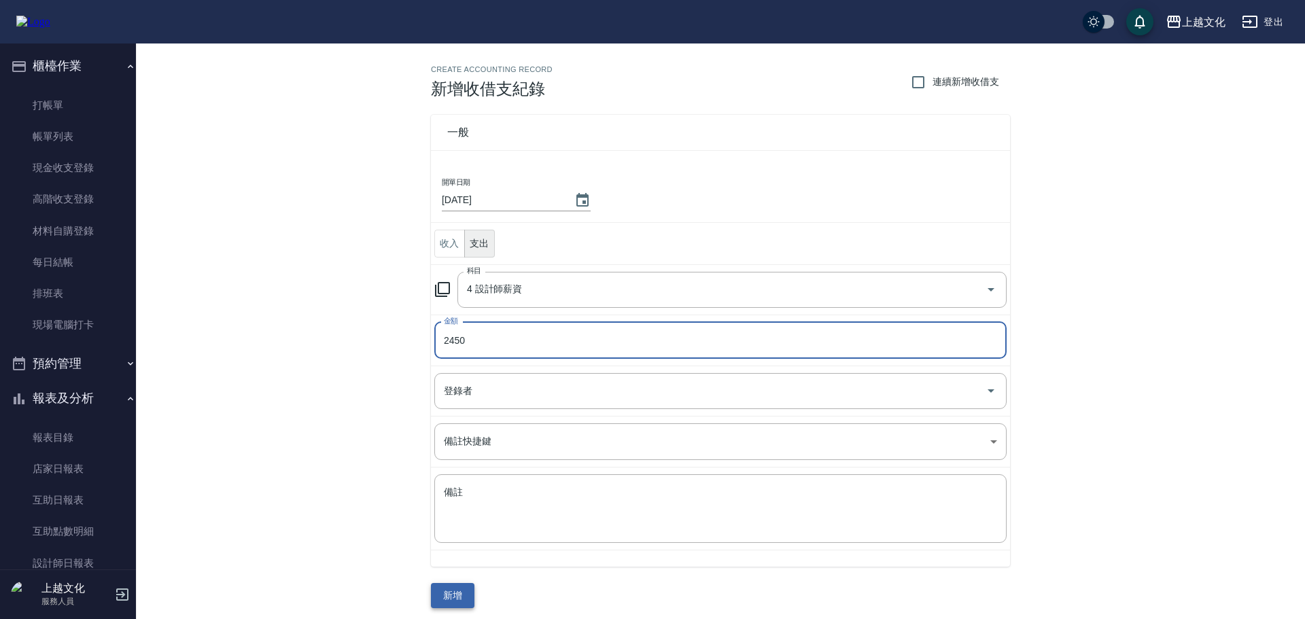
type input "2450"
click at [451, 583] on button "新增" at bounding box center [453, 595] width 44 height 25
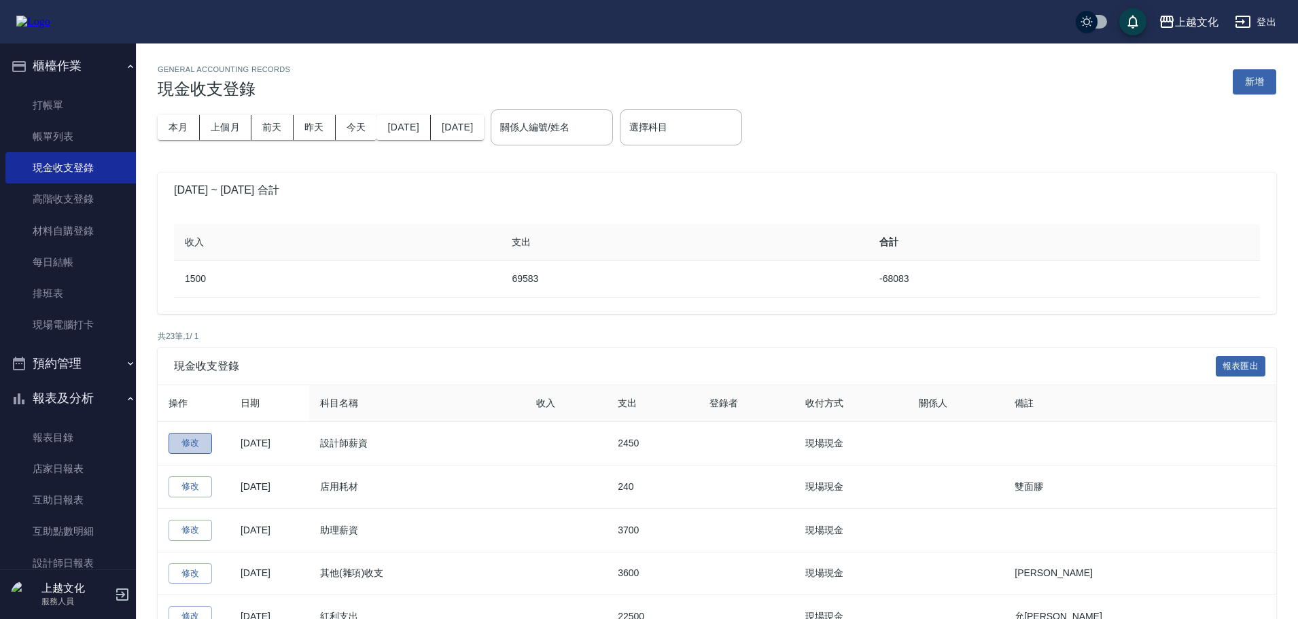
click at [184, 433] on link "修改" at bounding box center [191, 443] width 44 height 21
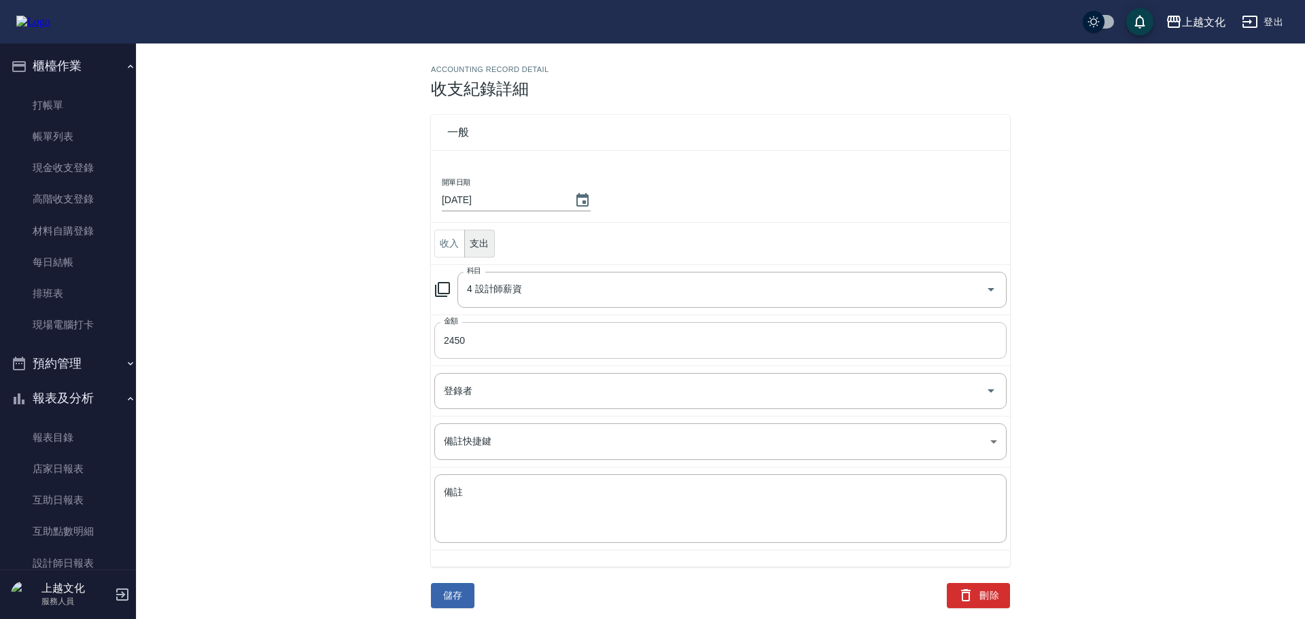
click at [453, 322] on input "2450" at bounding box center [720, 340] width 572 height 37
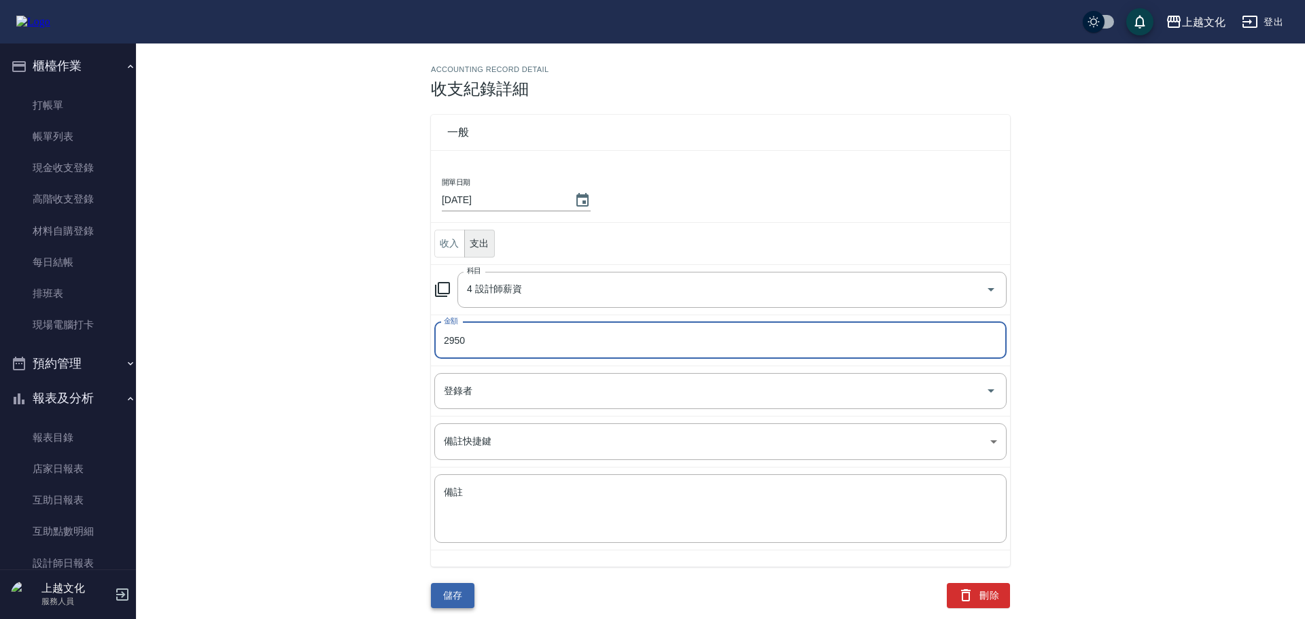
type input "2950"
click at [446, 583] on button "儲存" at bounding box center [453, 595] width 44 height 25
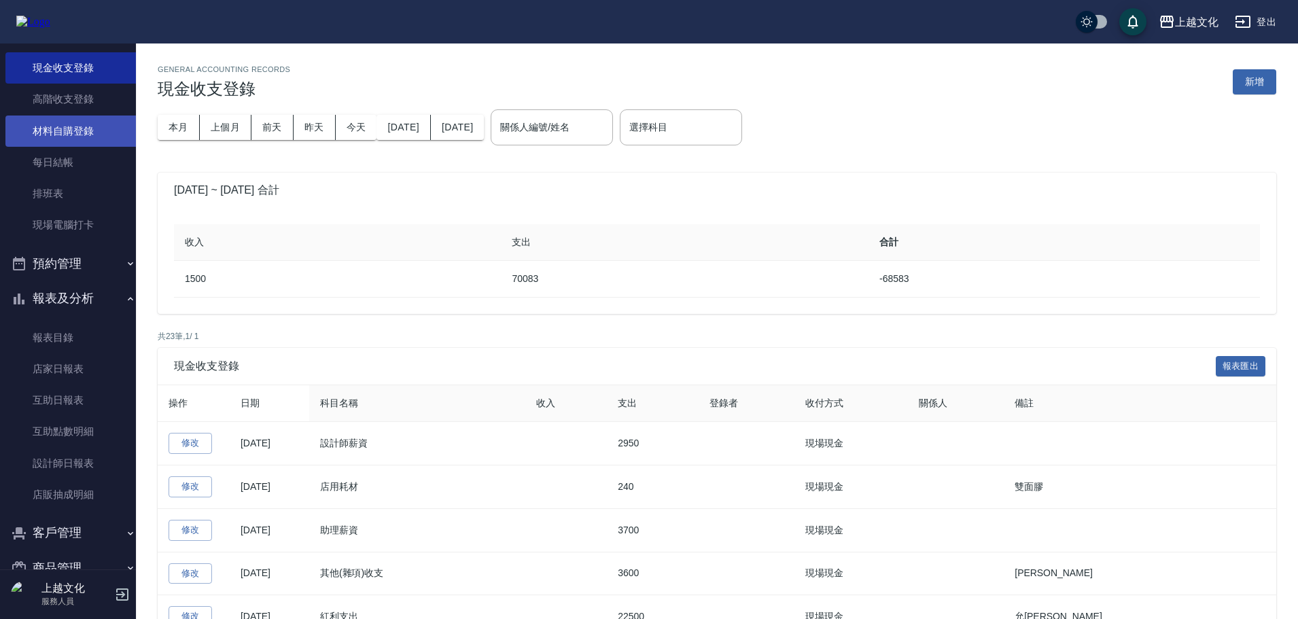
scroll to position [133, 0]
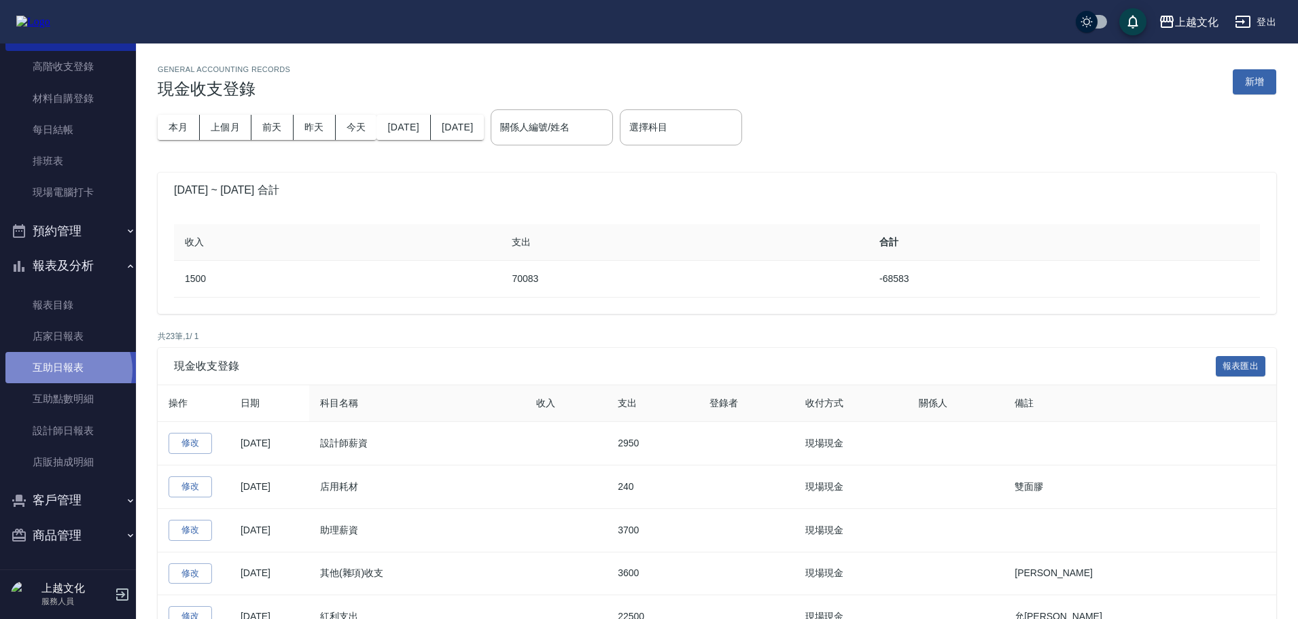
click at [67, 370] on link "互助日報表" at bounding box center [73, 367] width 136 height 31
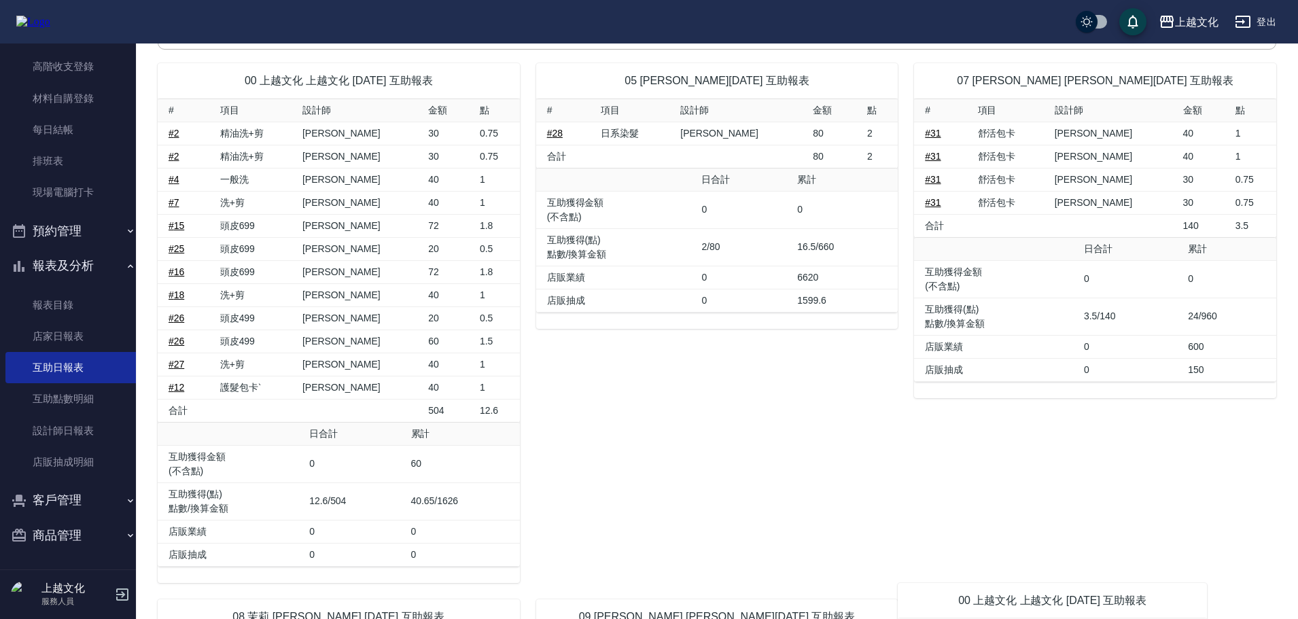
scroll to position [288, 0]
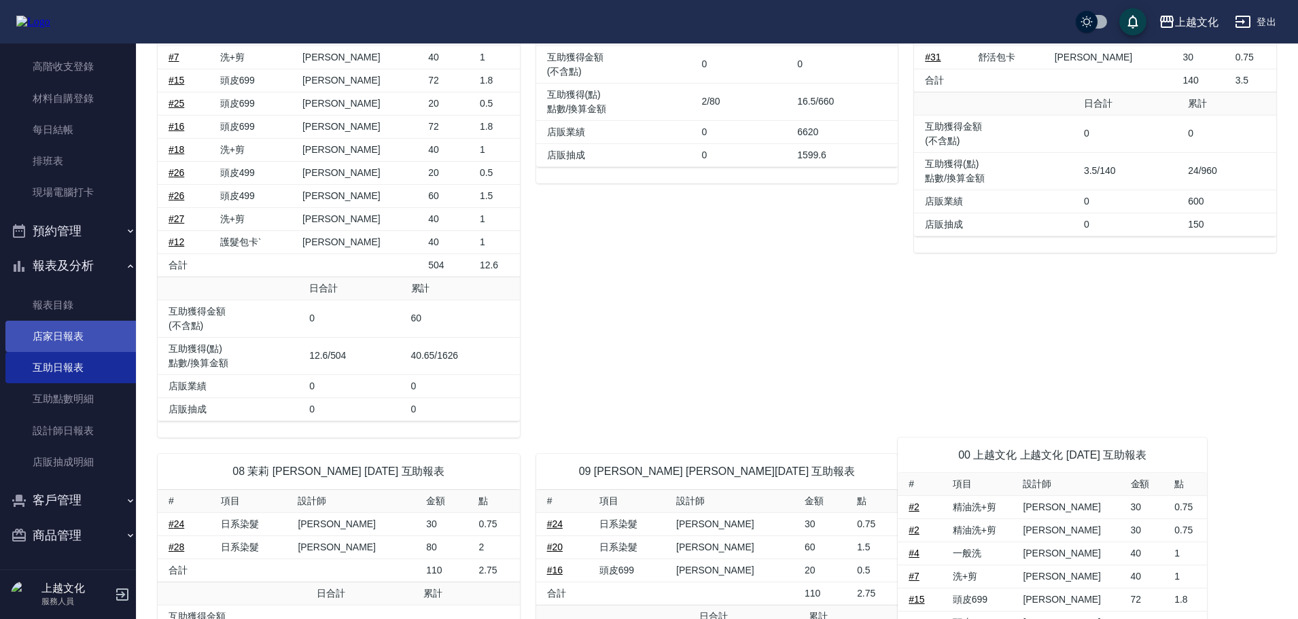
click at [52, 337] on link "店家日報表" at bounding box center [73, 336] width 136 height 31
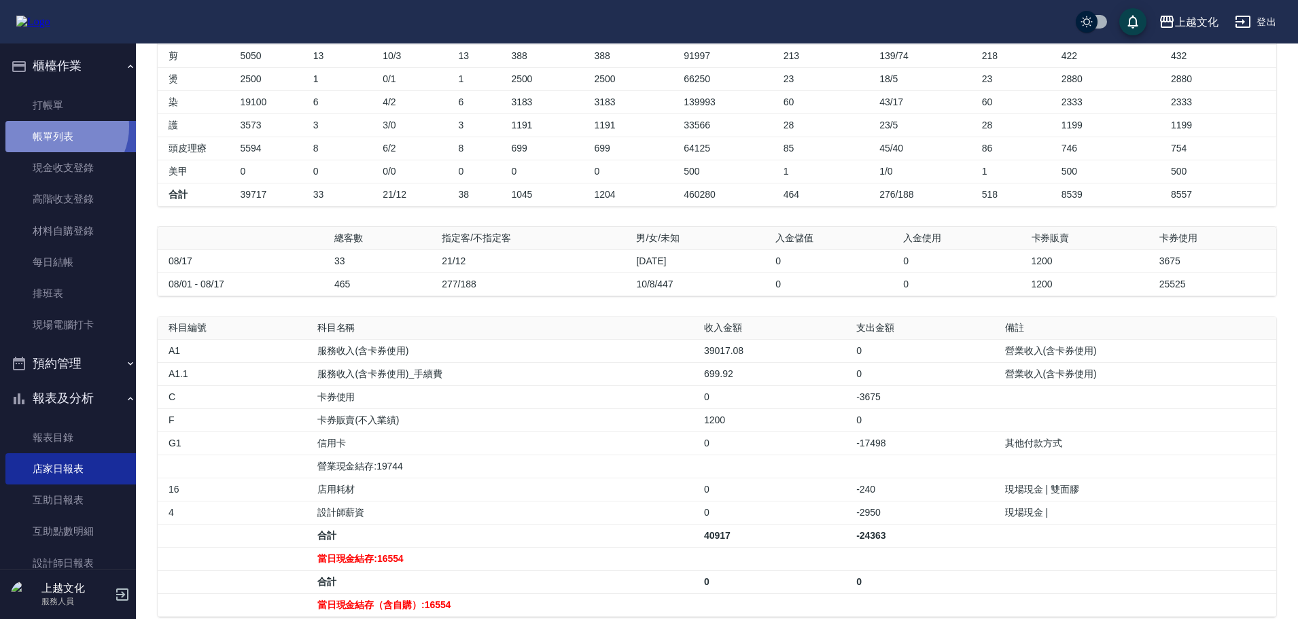
click at [60, 127] on link "帳單列表" at bounding box center [73, 136] width 136 height 31
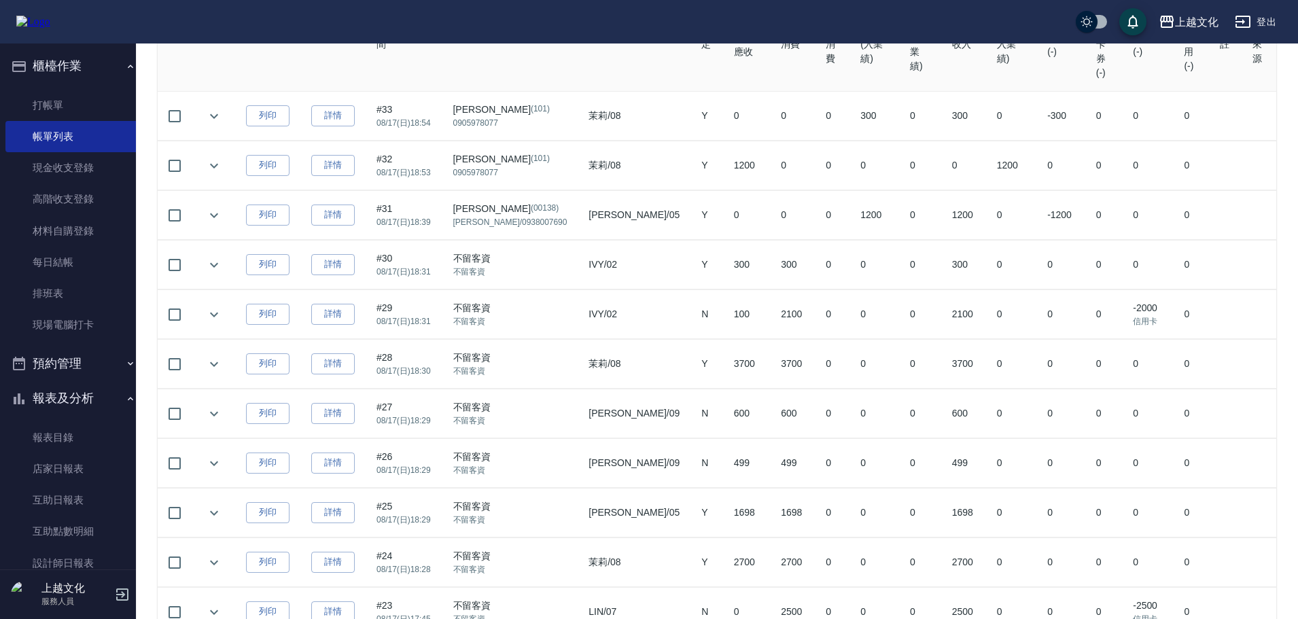
scroll to position [408, 0]
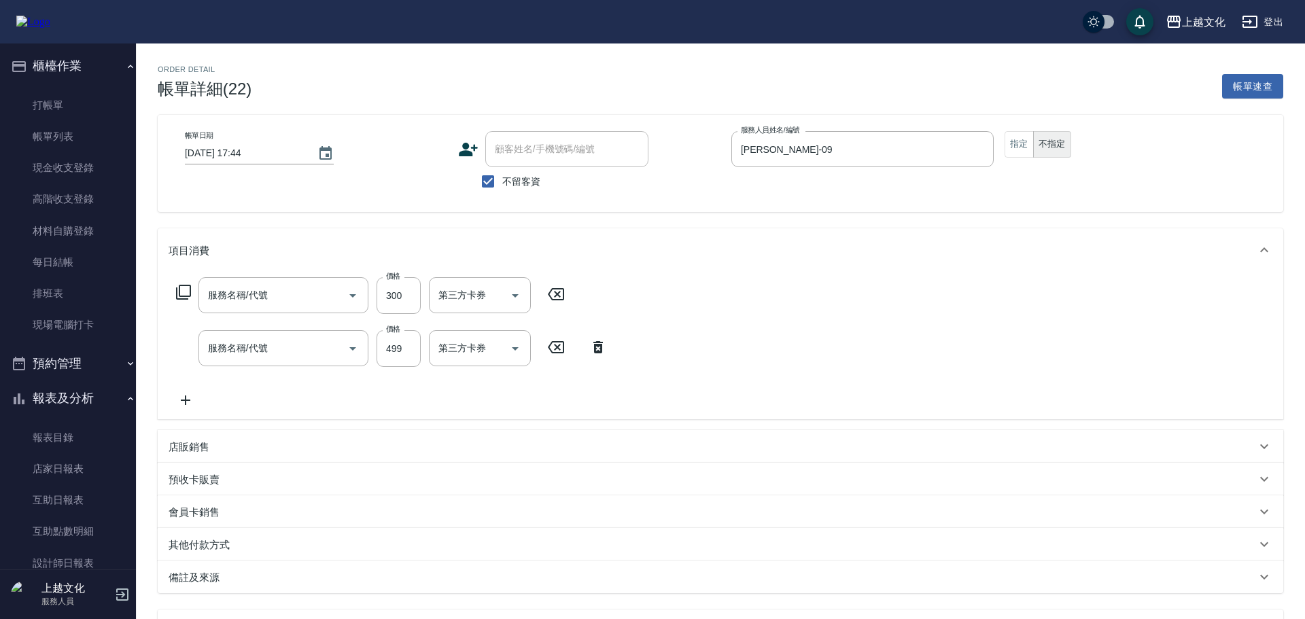
type input "[DATE] 17:44"
checkbox input "true"
type input "[PERSON_NAME]-09"
type input "單剪(103)"
type input "頭皮499(601)"
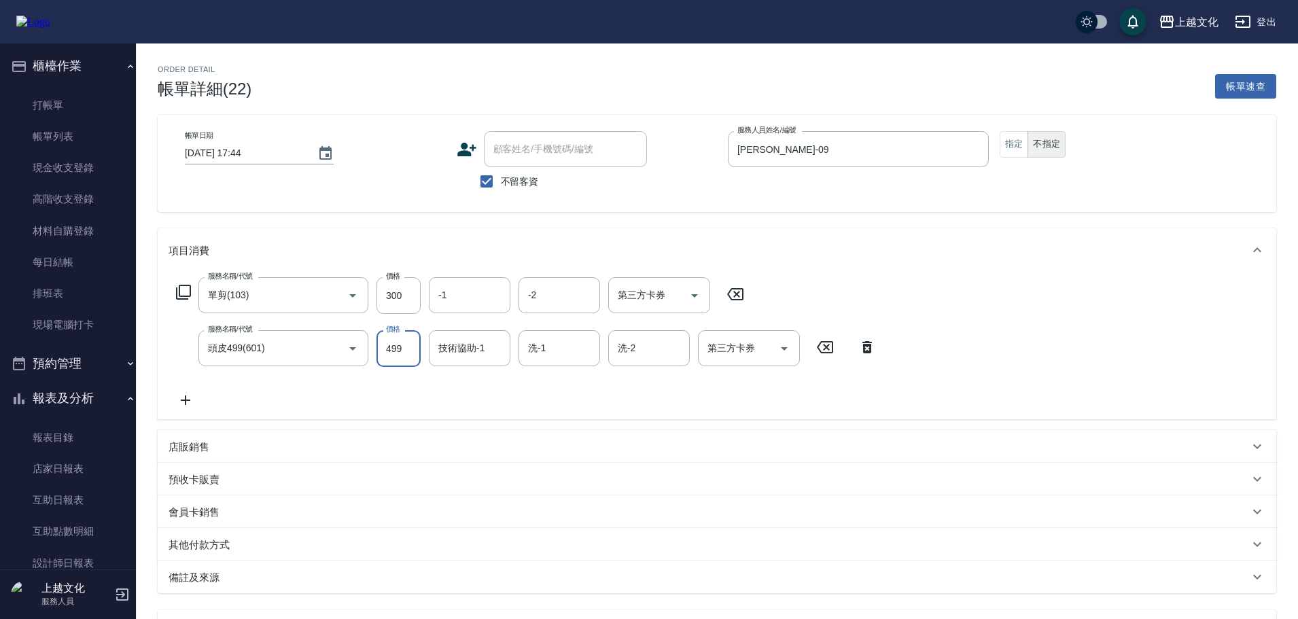
click at [385, 358] on input "499" at bounding box center [399, 348] width 44 height 37
type input "500"
click at [665, 428] on div "項目消費 服務名稱/代號 單剪(103) 服務名稱/代號 價格 300 價格 -1 -1 -2 -2 第三方卡券 第三方卡券 服務名稱/代號 頭皮499(60…" at bounding box center [717, 410] width 1119 height 365
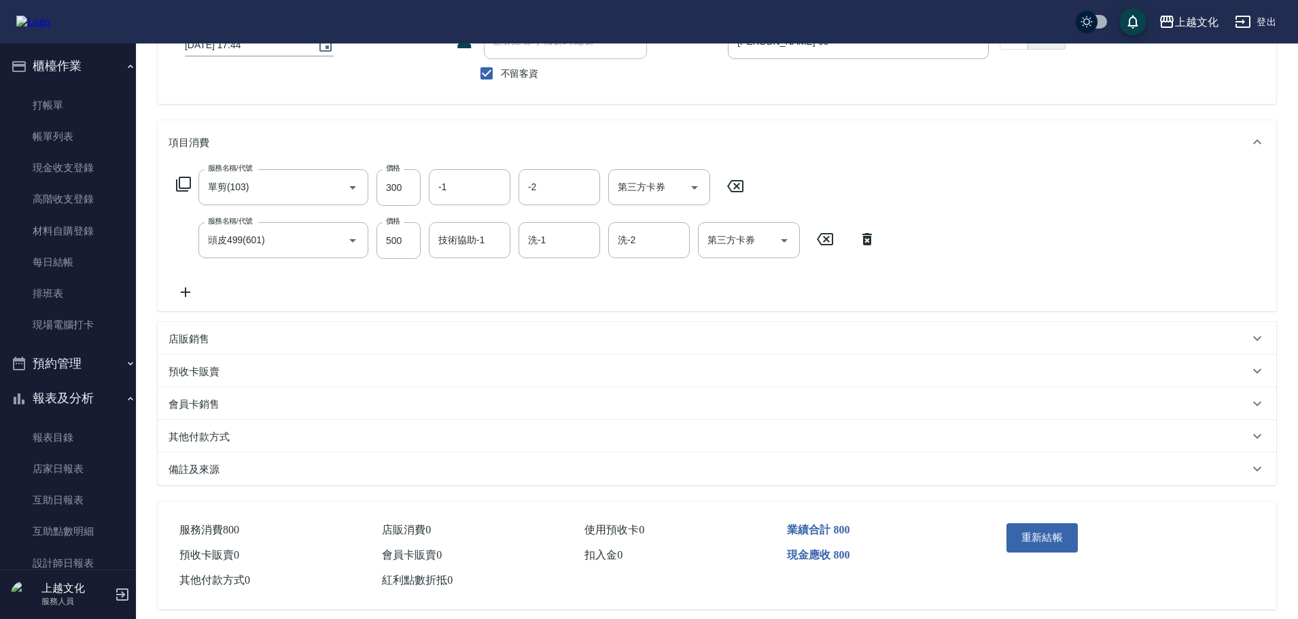
scroll to position [116, 0]
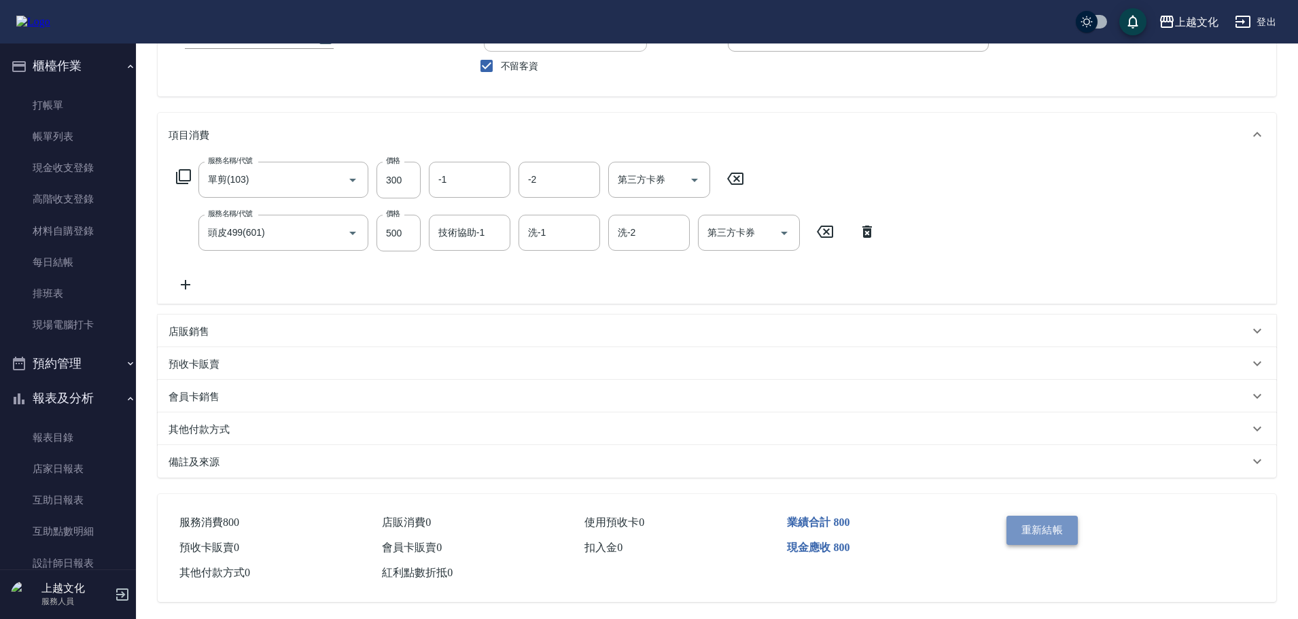
click at [1047, 534] on button "重新結帳" at bounding box center [1043, 530] width 72 height 29
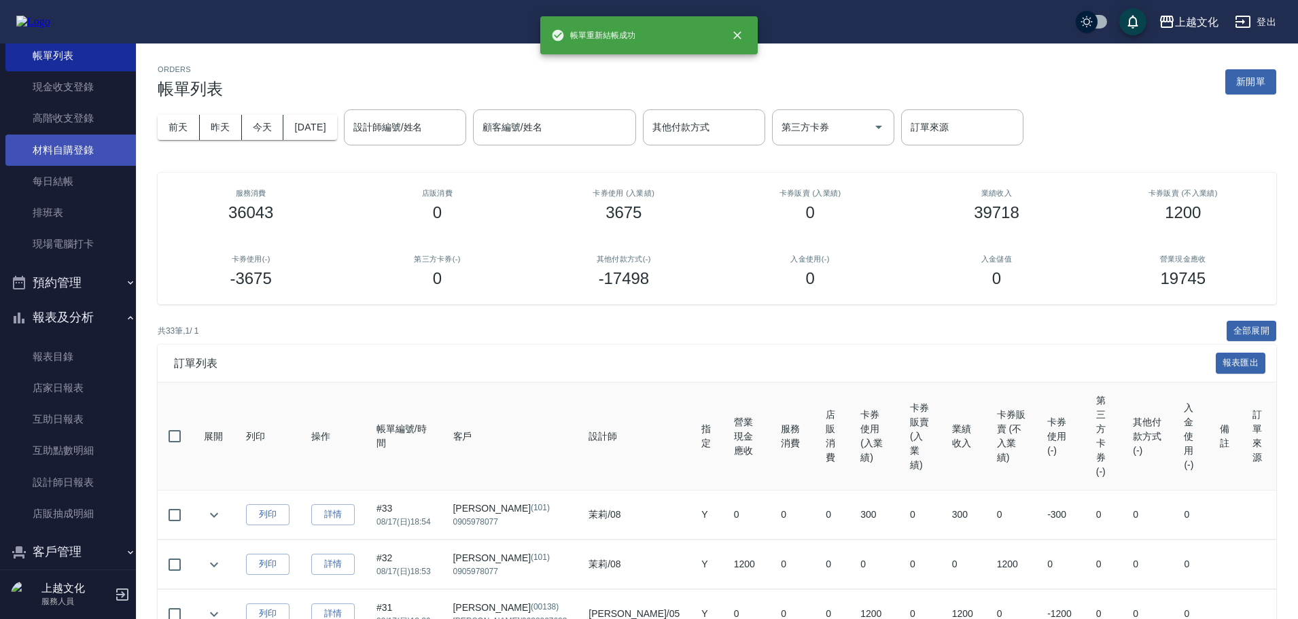
scroll to position [133, 0]
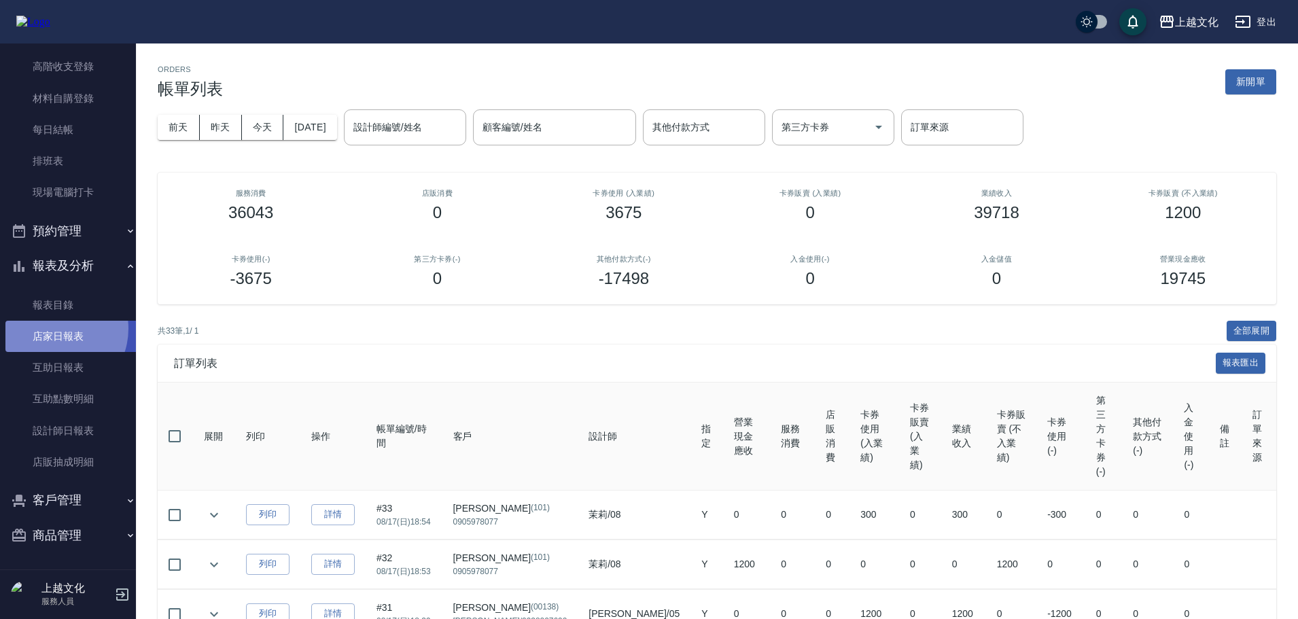
click at [52, 328] on link "店家日報表" at bounding box center [73, 336] width 136 height 31
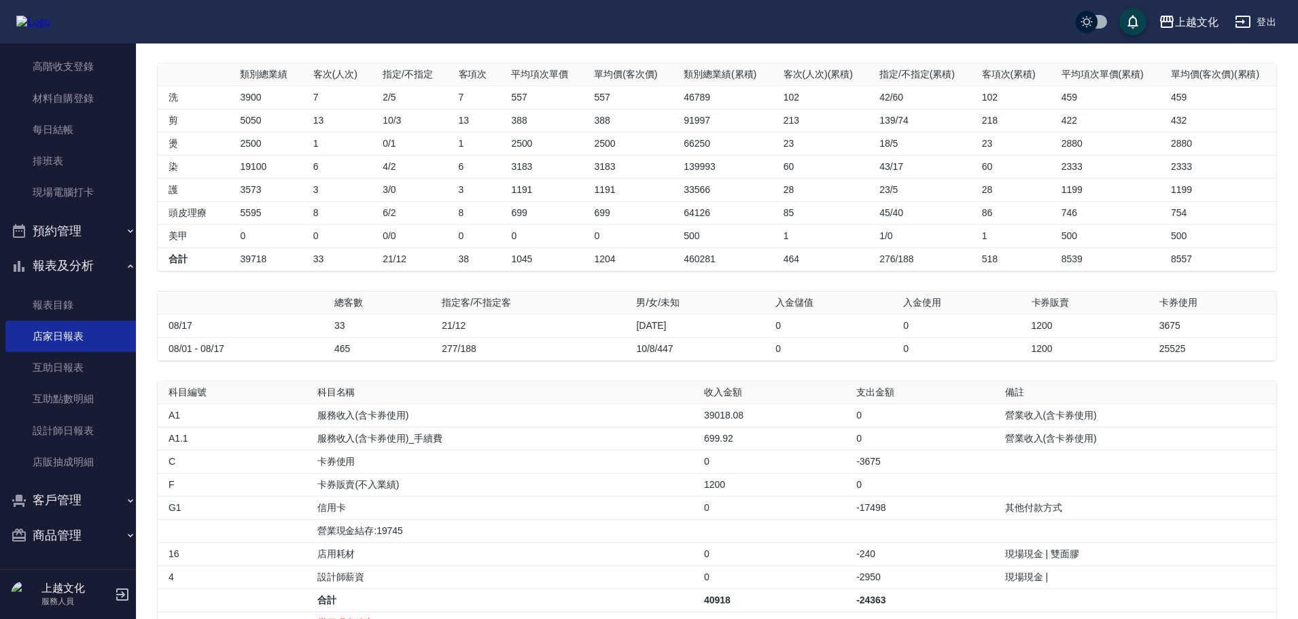
scroll to position [204, 0]
